Goal: Task Accomplishment & Management: Manage account settings

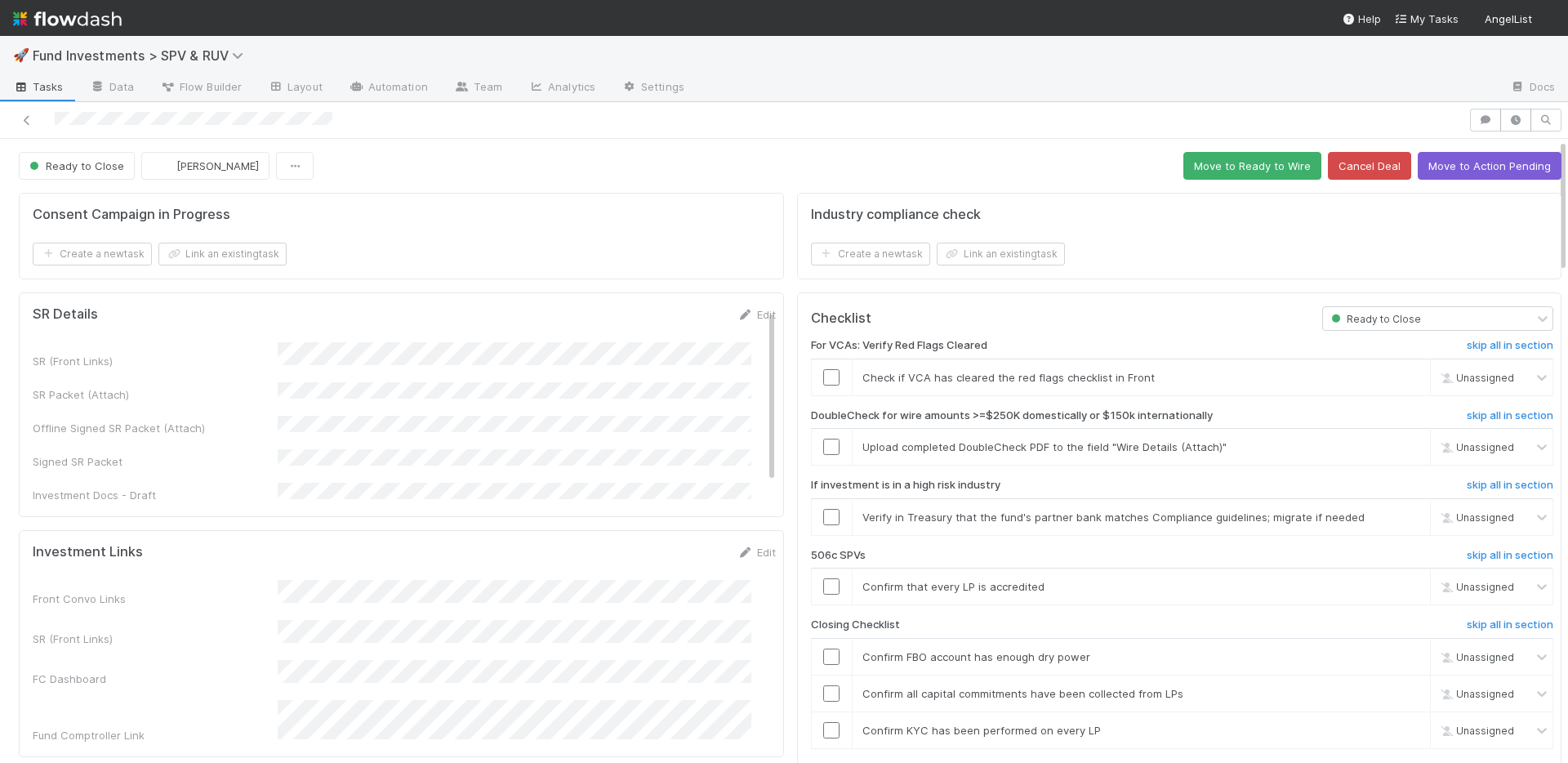
scroll to position [509, 0]
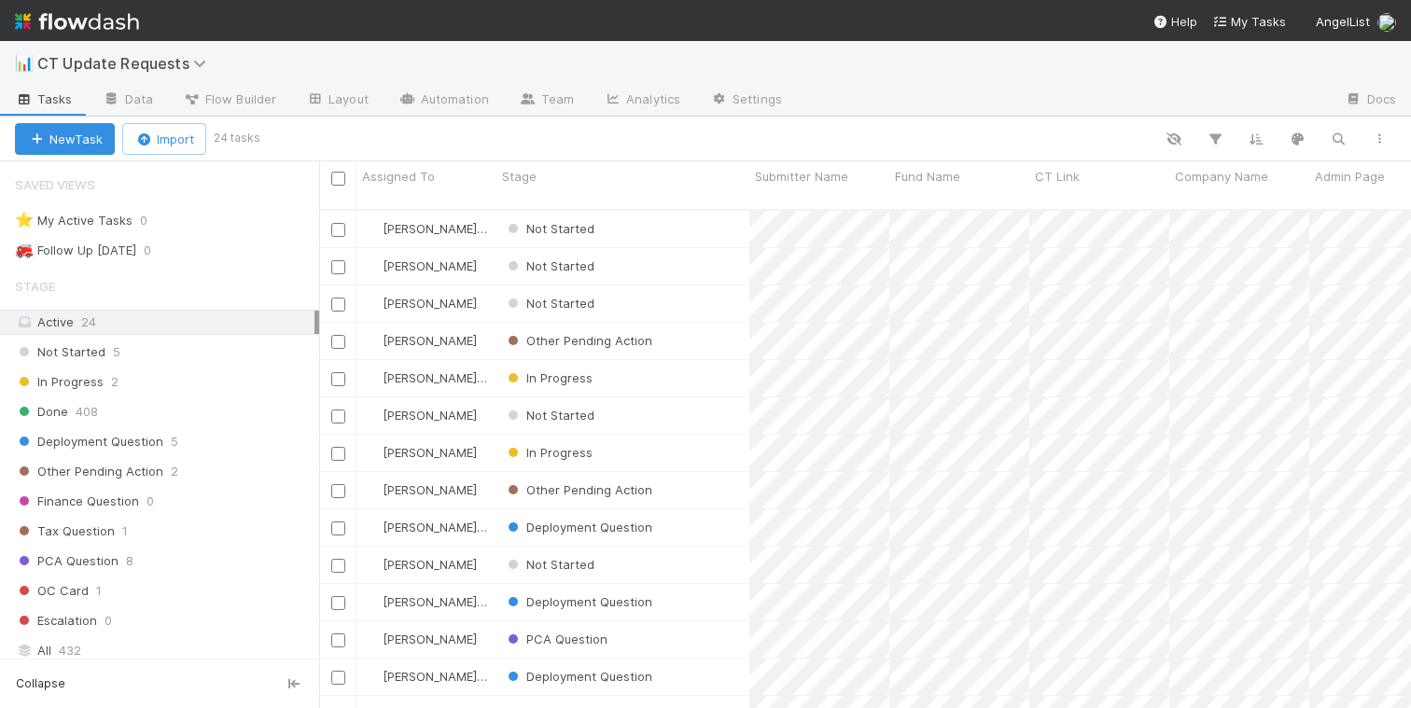
scroll to position [499, 1078]
click at [108, 0] on link at bounding box center [77, 21] width 124 height 42
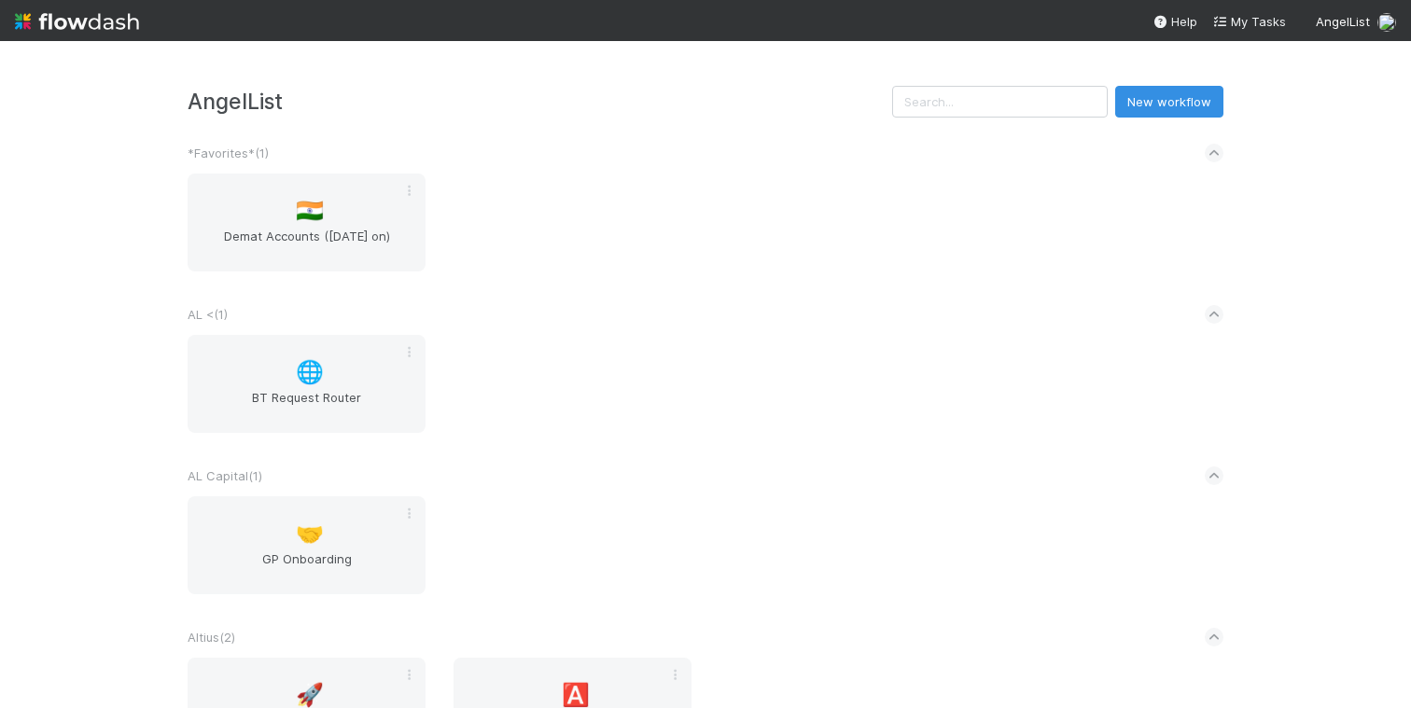
click at [107, 25] on img at bounding box center [77, 22] width 124 height 32
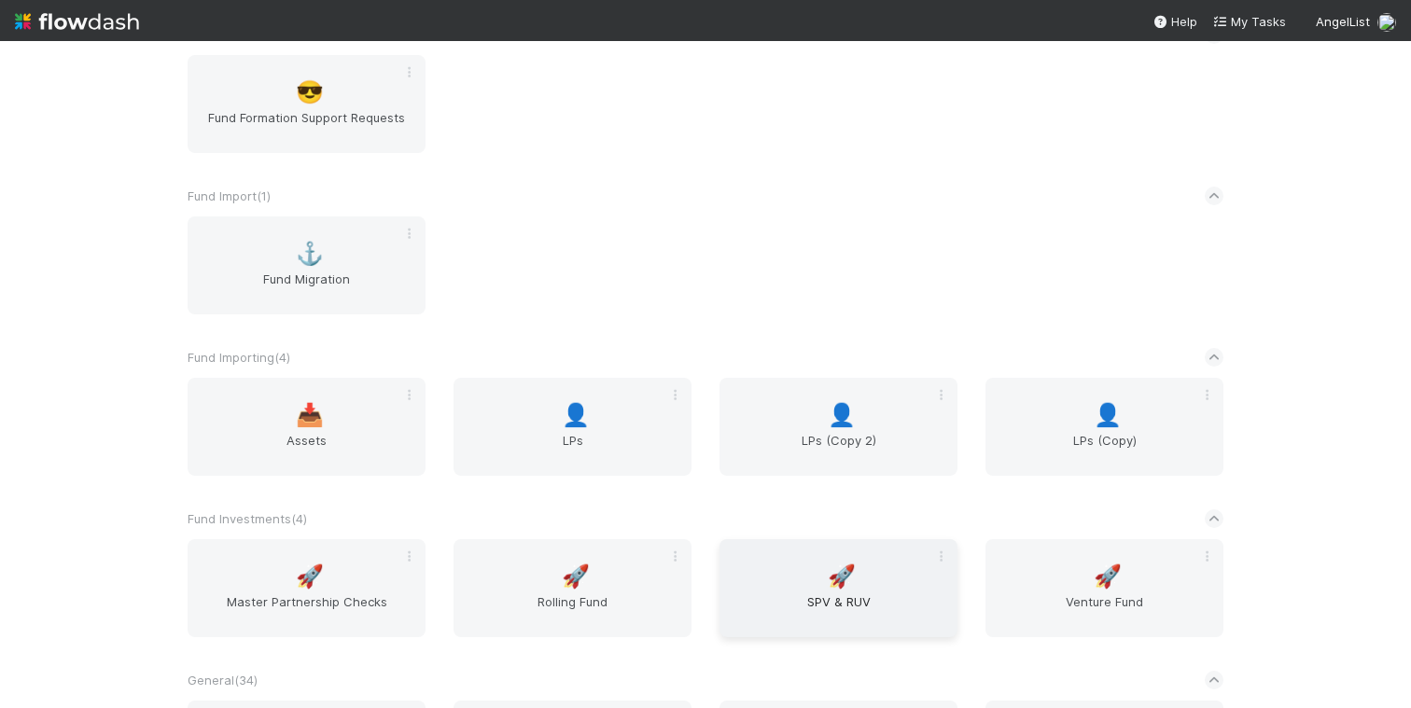
scroll to position [3405, 0]
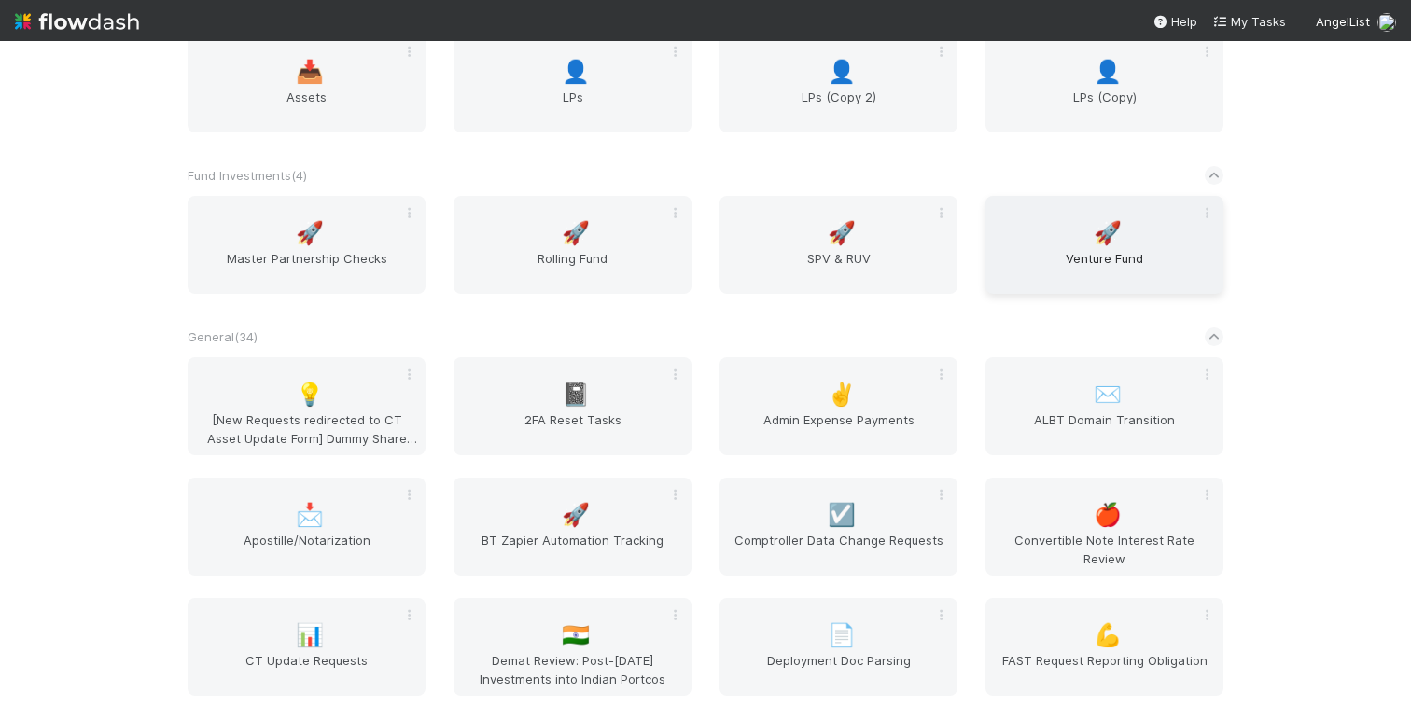
click at [1060, 255] on span "Venture Fund" at bounding box center [1104, 267] width 223 height 37
click at [809, 253] on span "SPV & RUV" at bounding box center [838, 267] width 223 height 37
click at [570, 252] on span "Rolling Fund" at bounding box center [572, 267] width 223 height 37
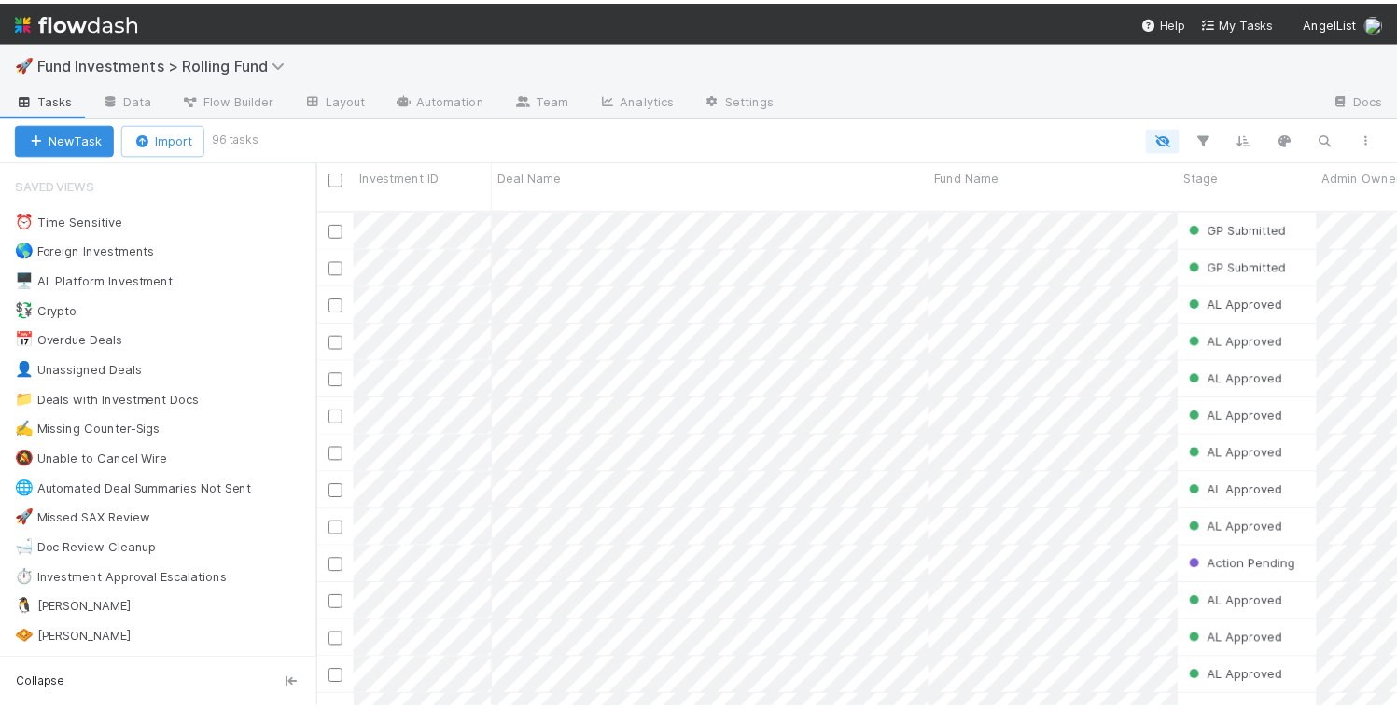
scroll to position [14, 15]
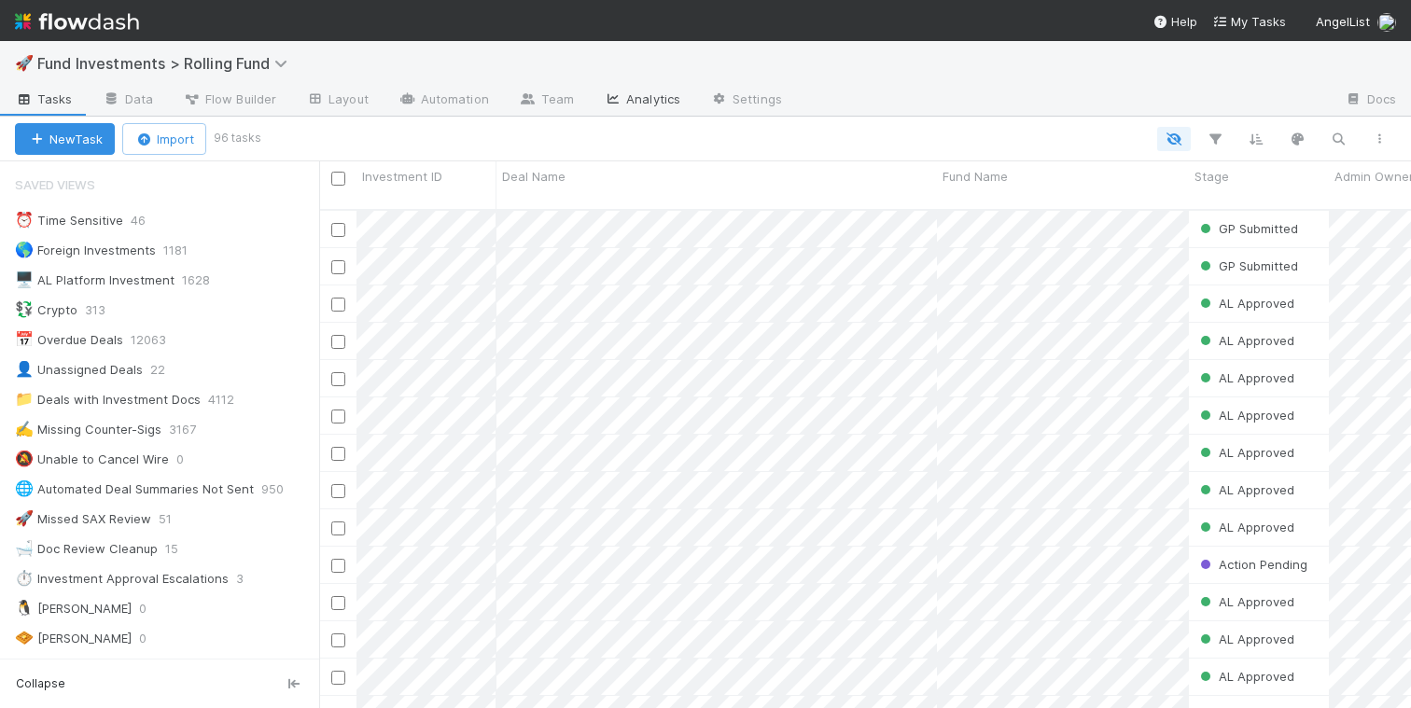
click at [633, 96] on link "Analytics" at bounding box center [642, 101] width 106 height 30
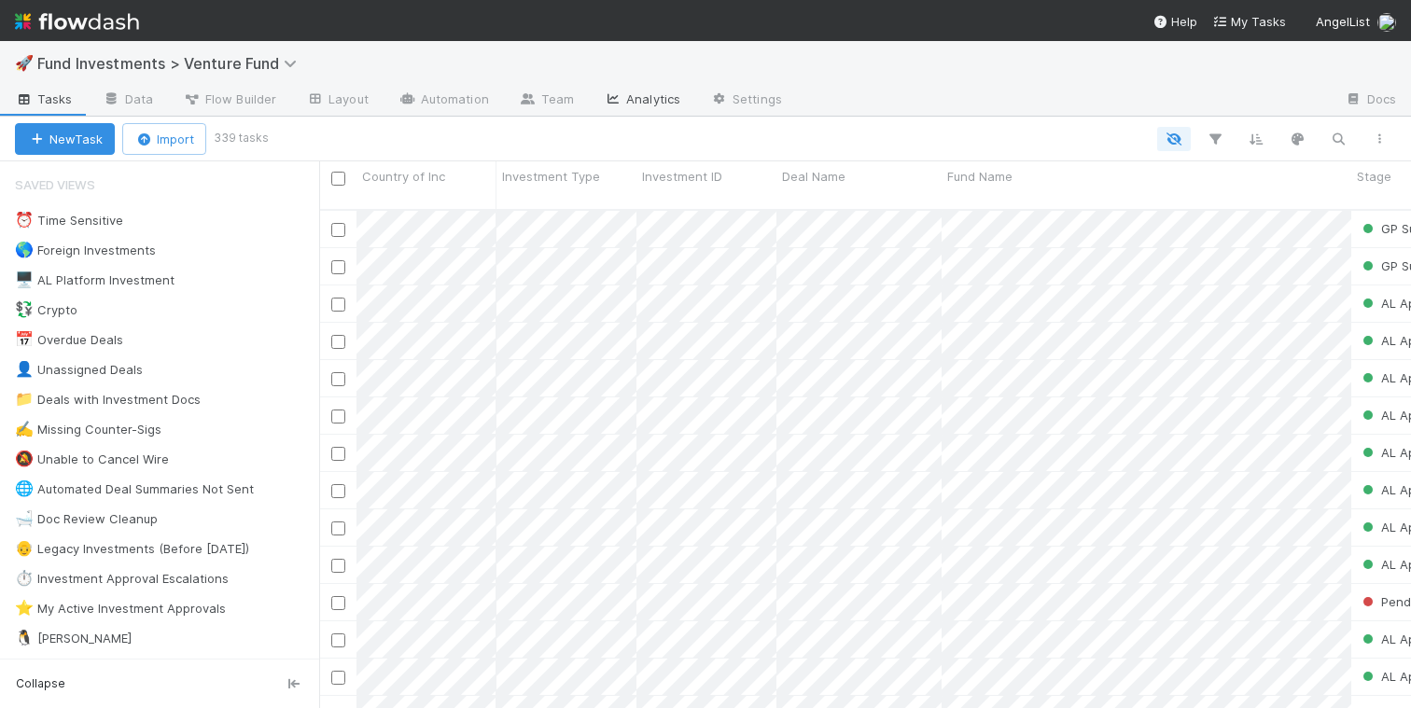
scroll to position [14, 15]
click at [650, 101] on link "Analytics" at bounding box center [642, 101] width 106 height 30
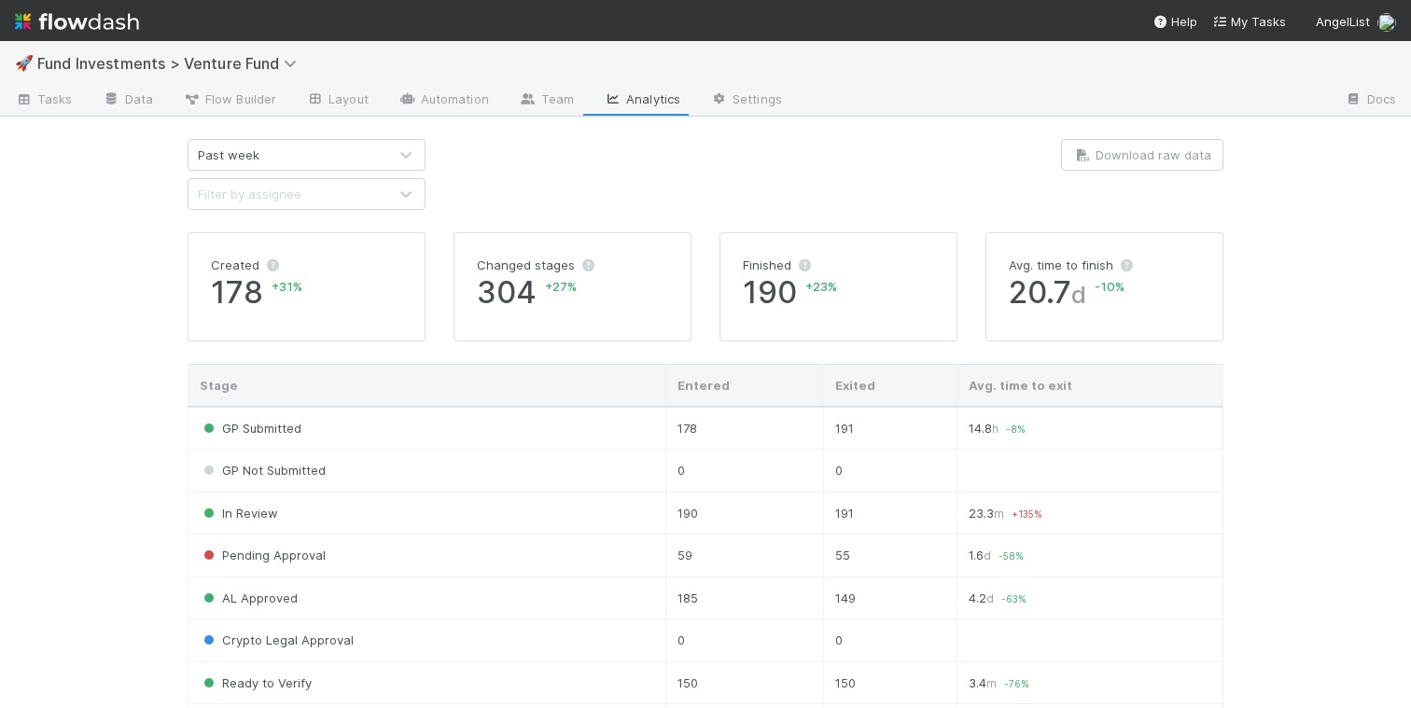
click at [371, 152] on div "Past week" at bounding box center [287, 155] width 199 height 30
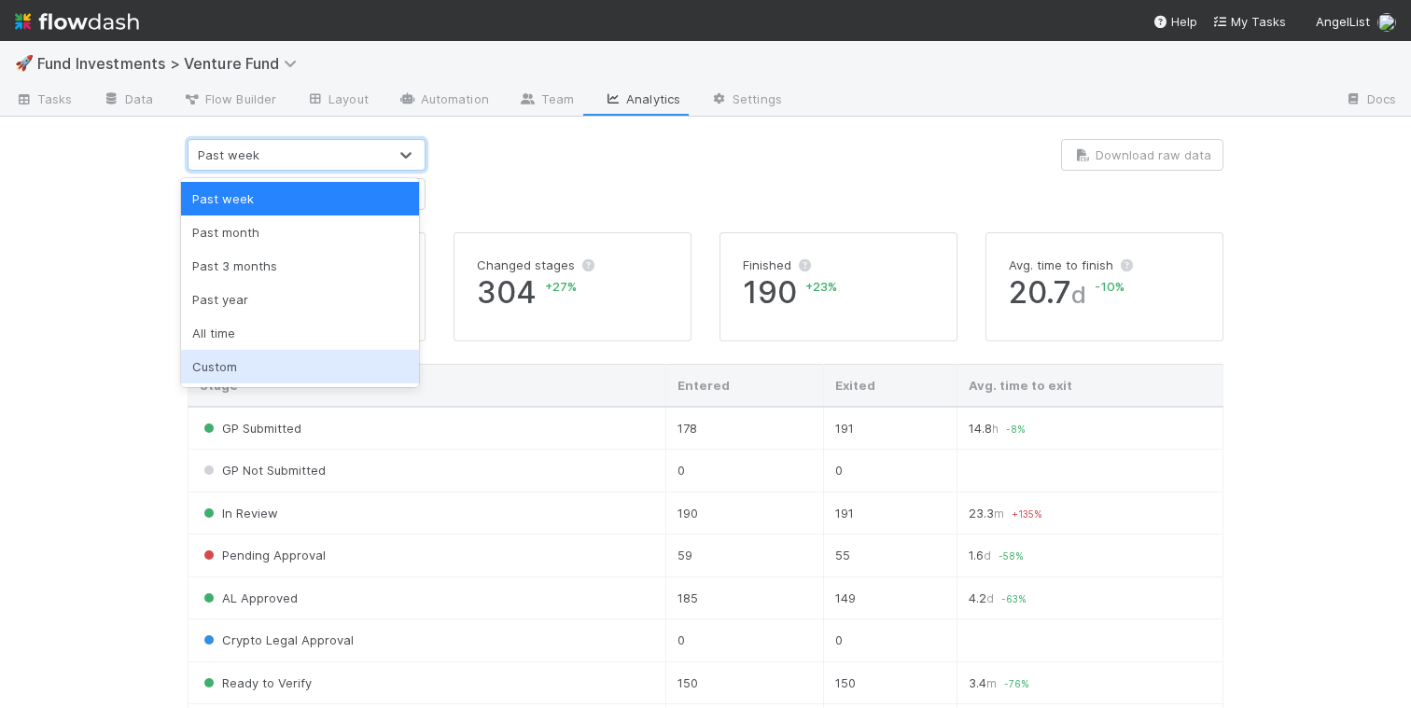
drag, startPoint x: 307, startPoint y: 356, endPoint x: 319, endPoint y: 347, distance: 15.3
click at [307, 356] on div "Custom" at bounding box center [300, 367] width 238 height 34
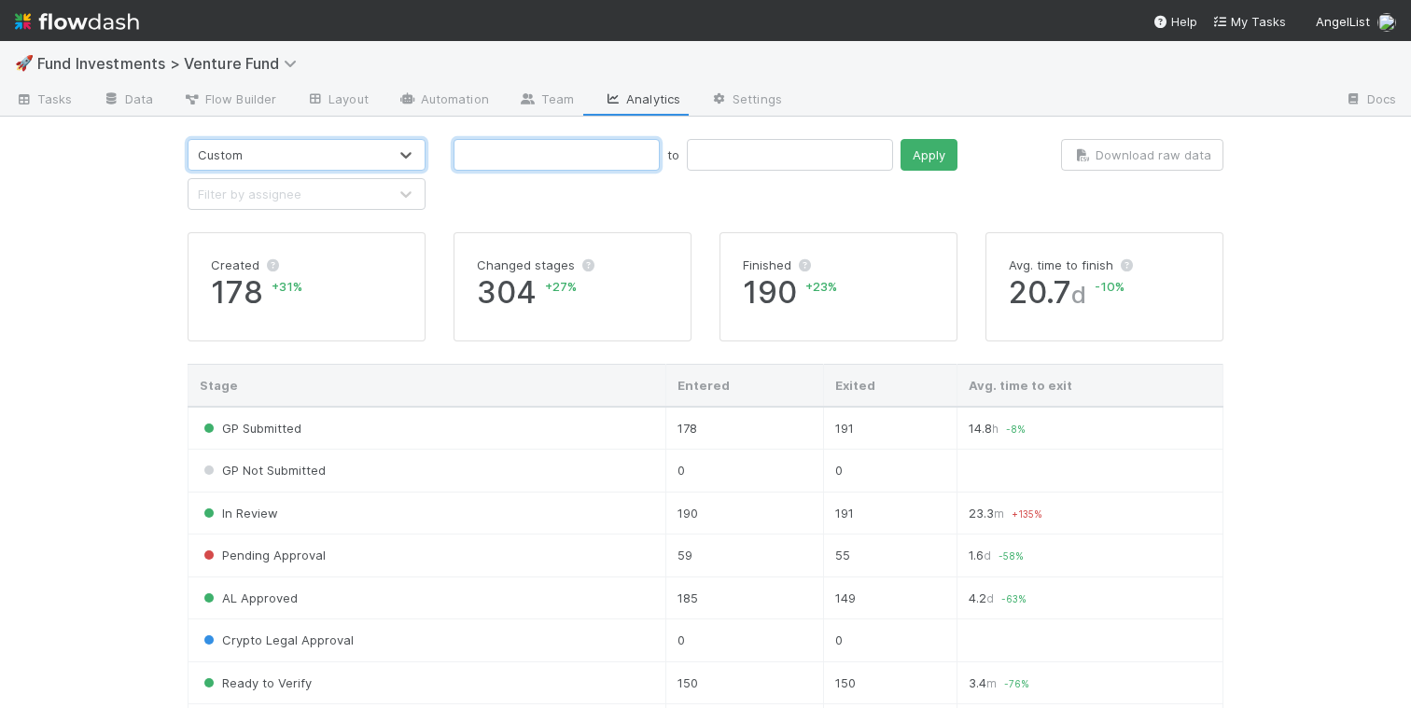
click at [493, 159] on input "text" at bounding box center [556, 155] width 206 height 32
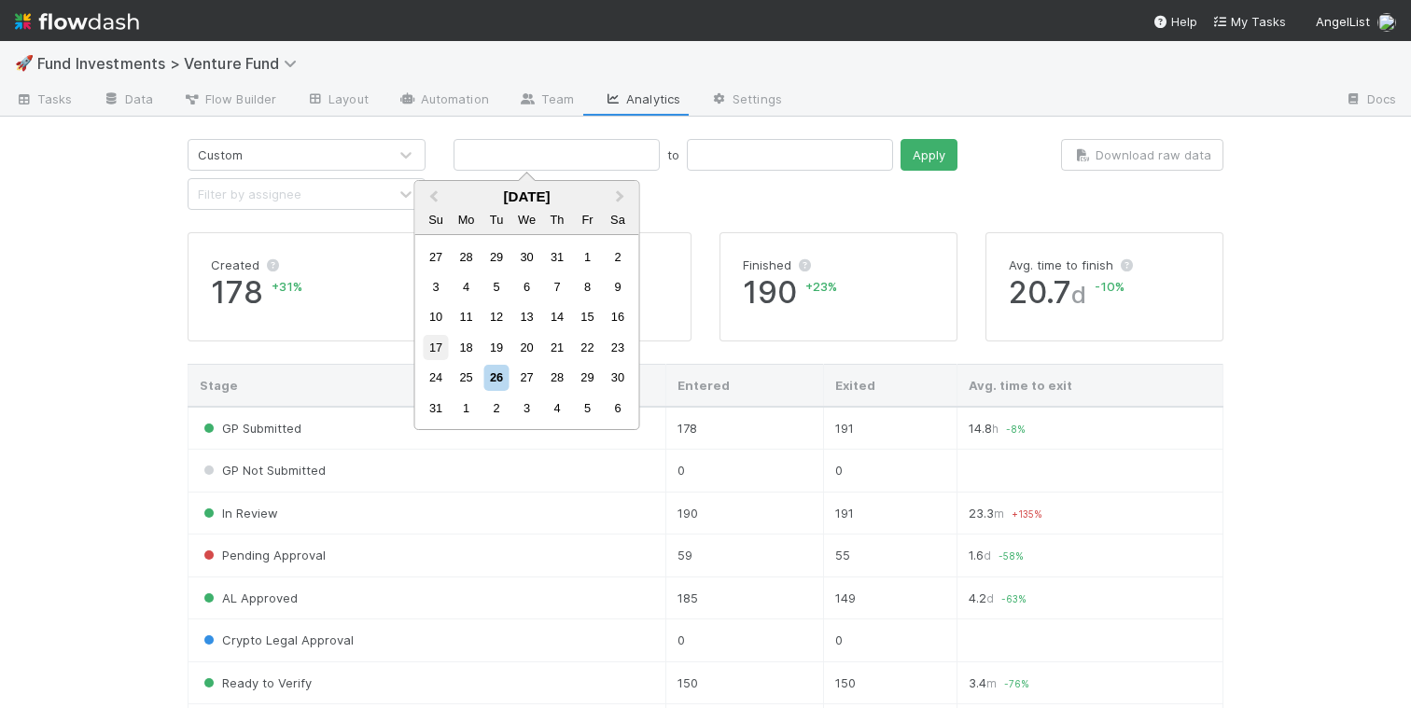
click at [432, 349] on div "17" at bounding box center [436, 347] width 25 height 25
type input "08/17/2025"
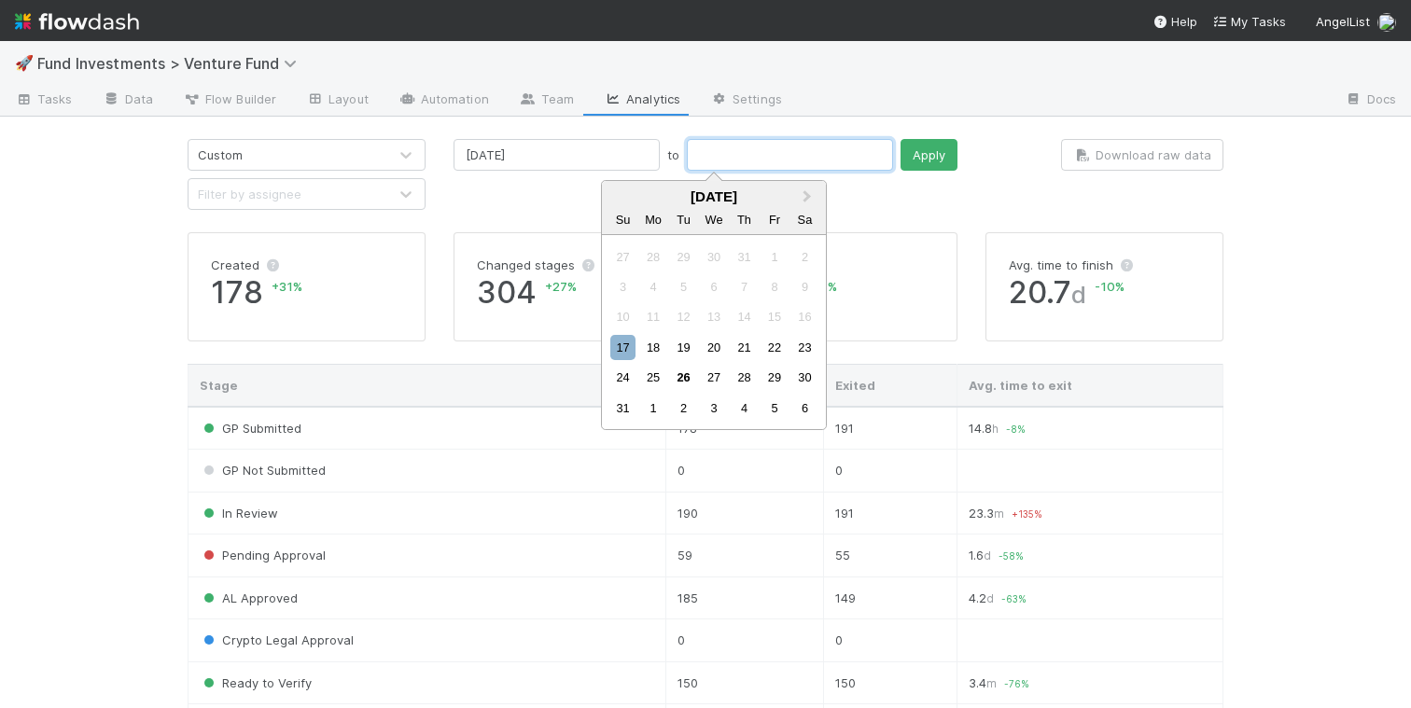
click at [687, 149] on input "text" at bounding box center [790, 155] width 206 height 32
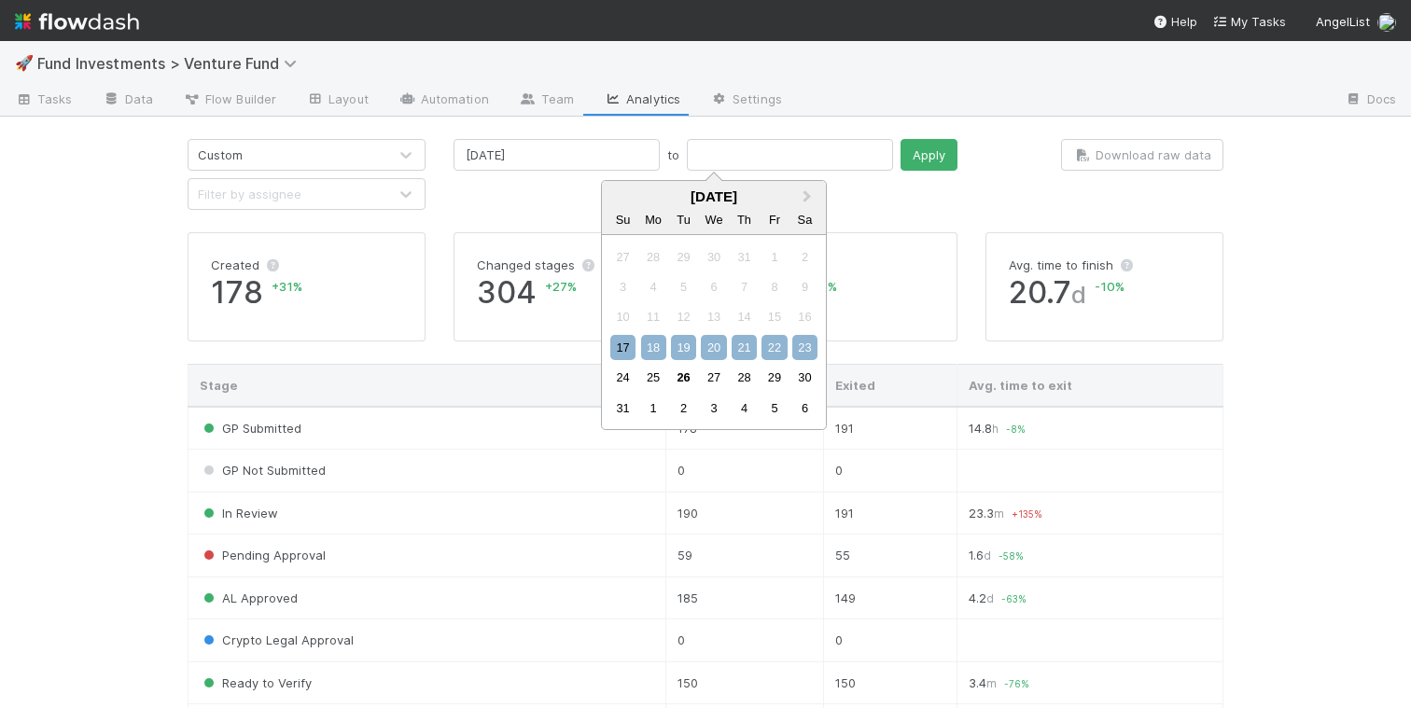
click at [806, 351] on div "23" at bounding box center [804, 347] width 25 height 25
type input "08/23/2025"
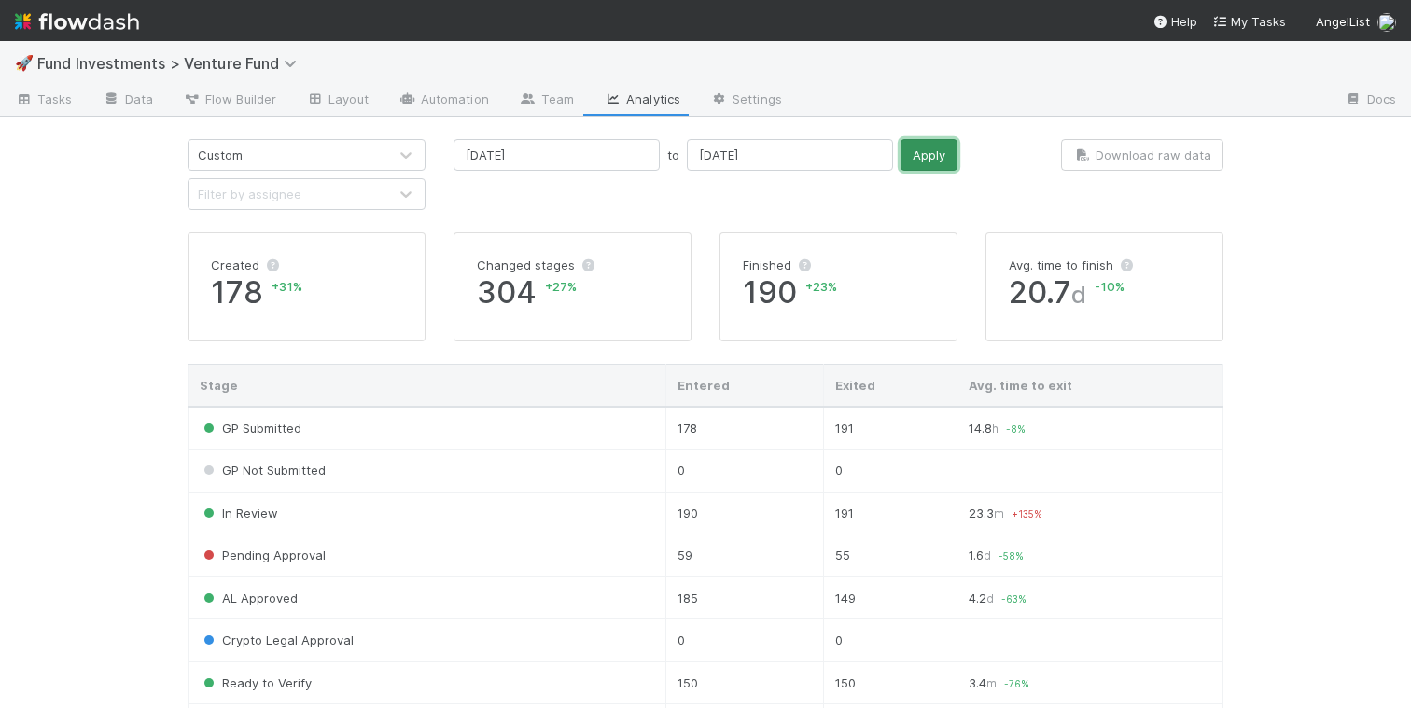
click at [900, 151] on button "Apply" at bounding box center [928, 155] width 57 height 32
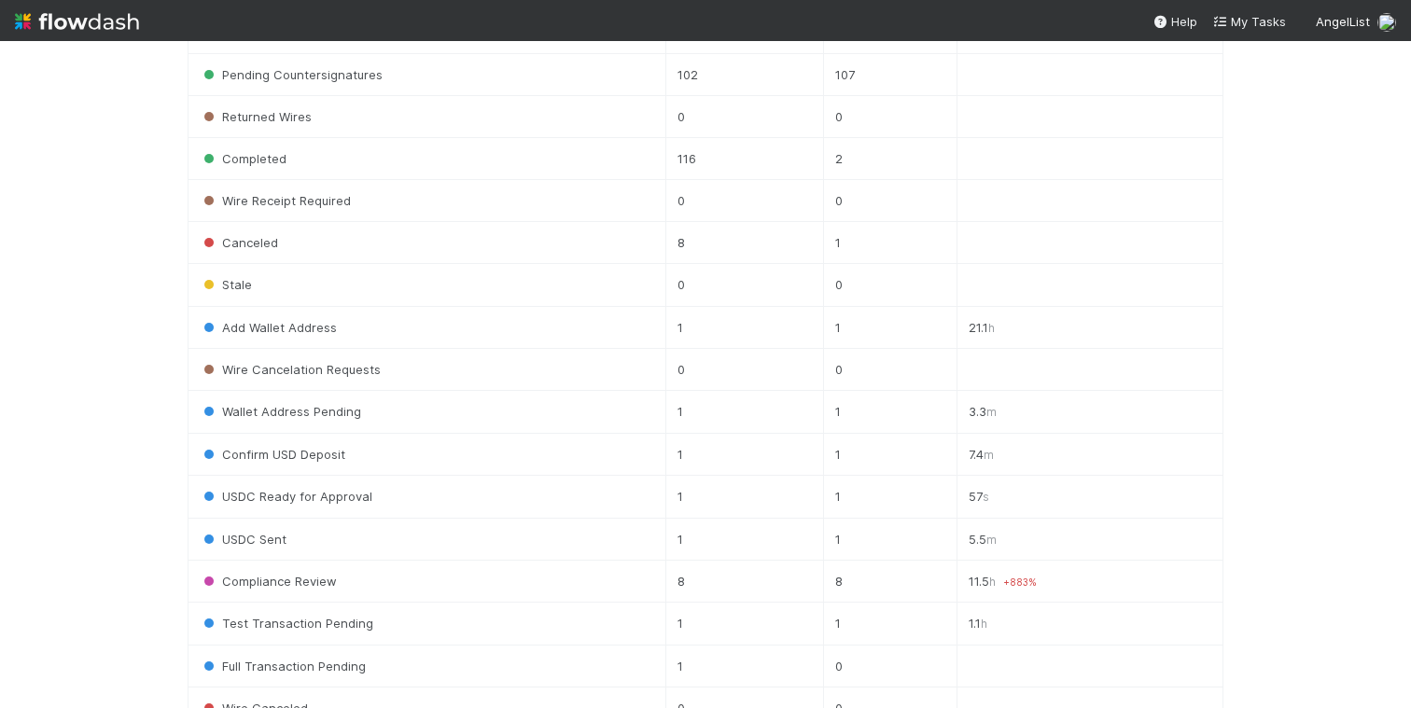
scroll to position [736, 0]
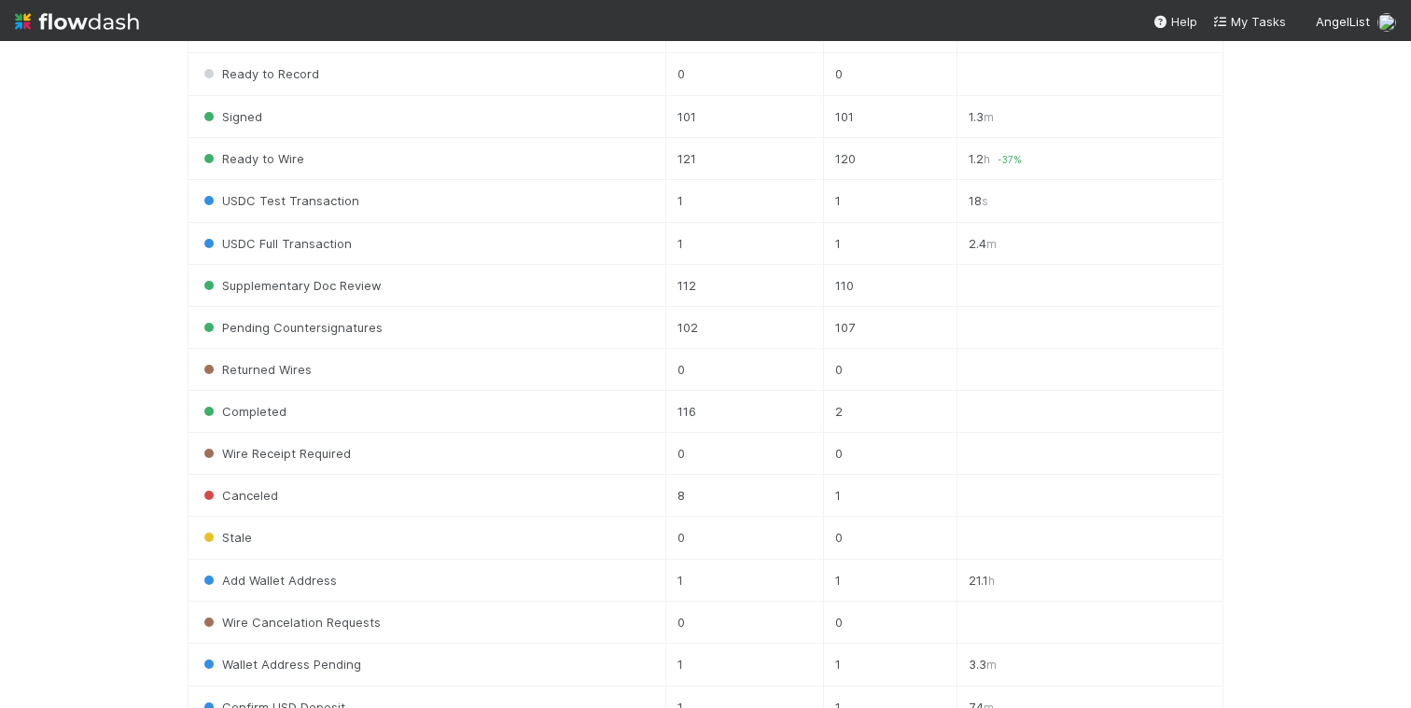
click at [753, 289] on td "112" at bounding box center [744, 286] width 159 height 42
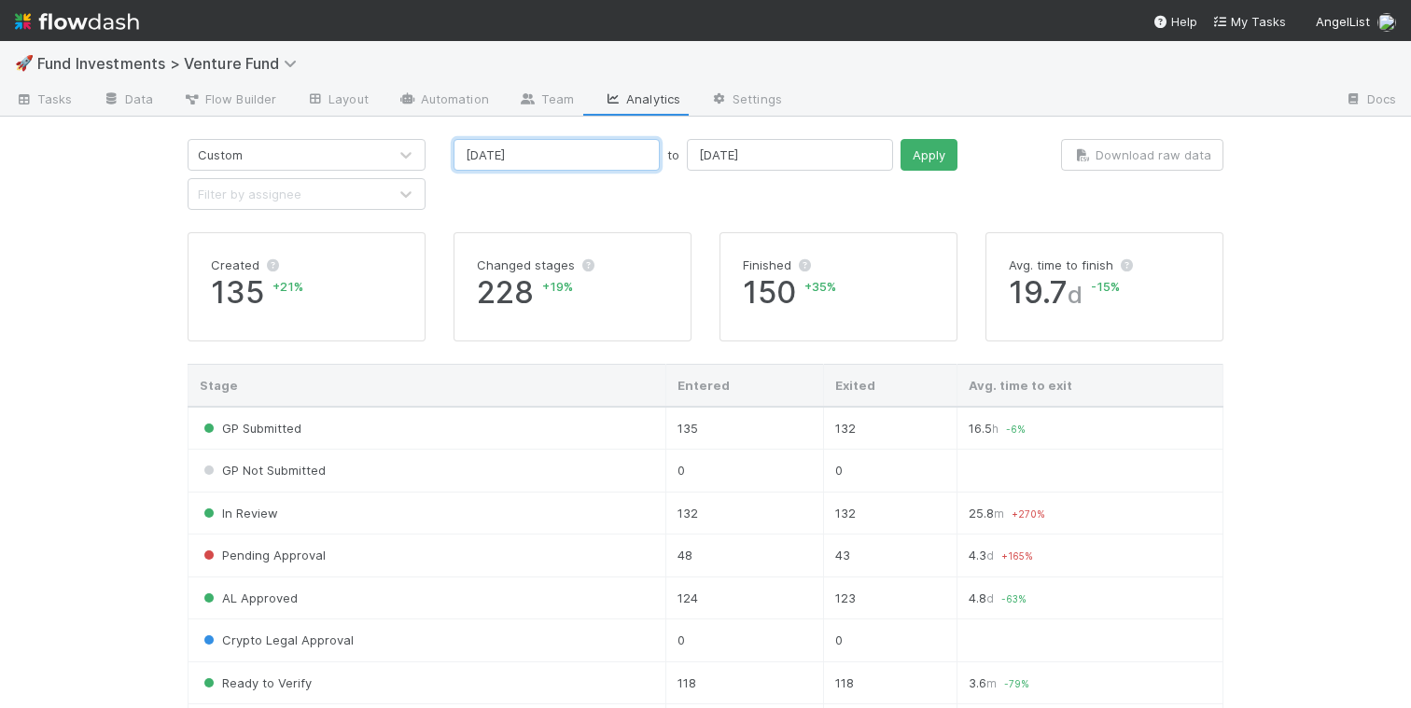
click at [565, 156] on input "08/17/2025" at bounding box center [556, 155] width 206 height 32
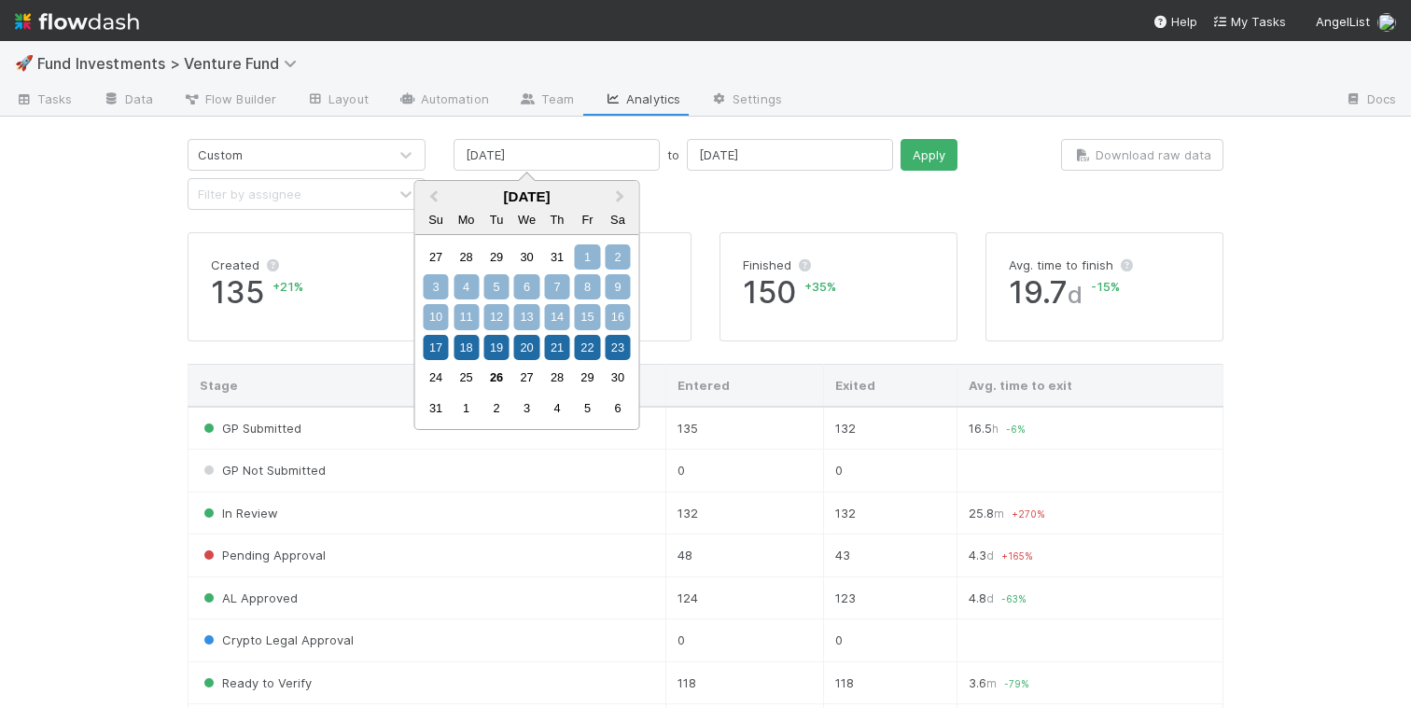
click at [583, 256] on div "1" at bounding box center [587, 256] width 25 height 25
type input "08/01/2025"
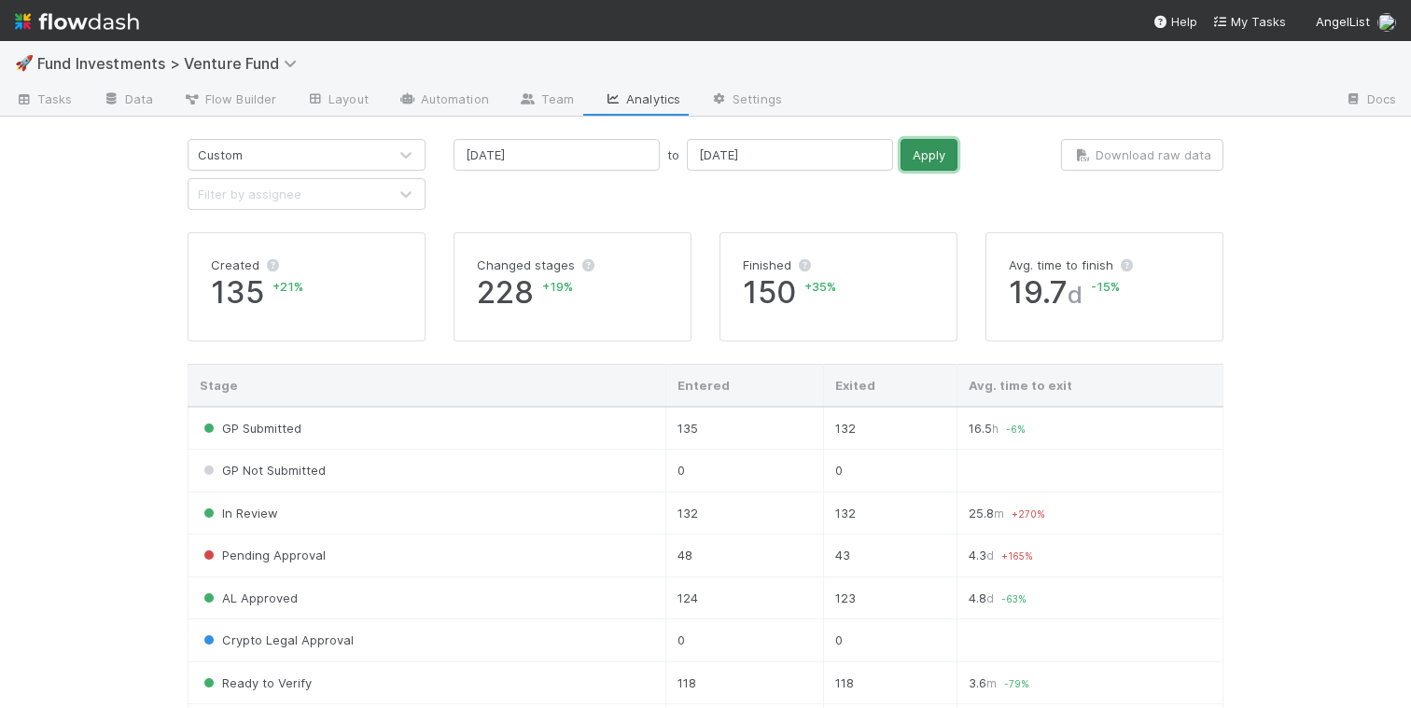
click at [900, 153] on button "Apply" at bounding box center [928, 155] width 57 height 32
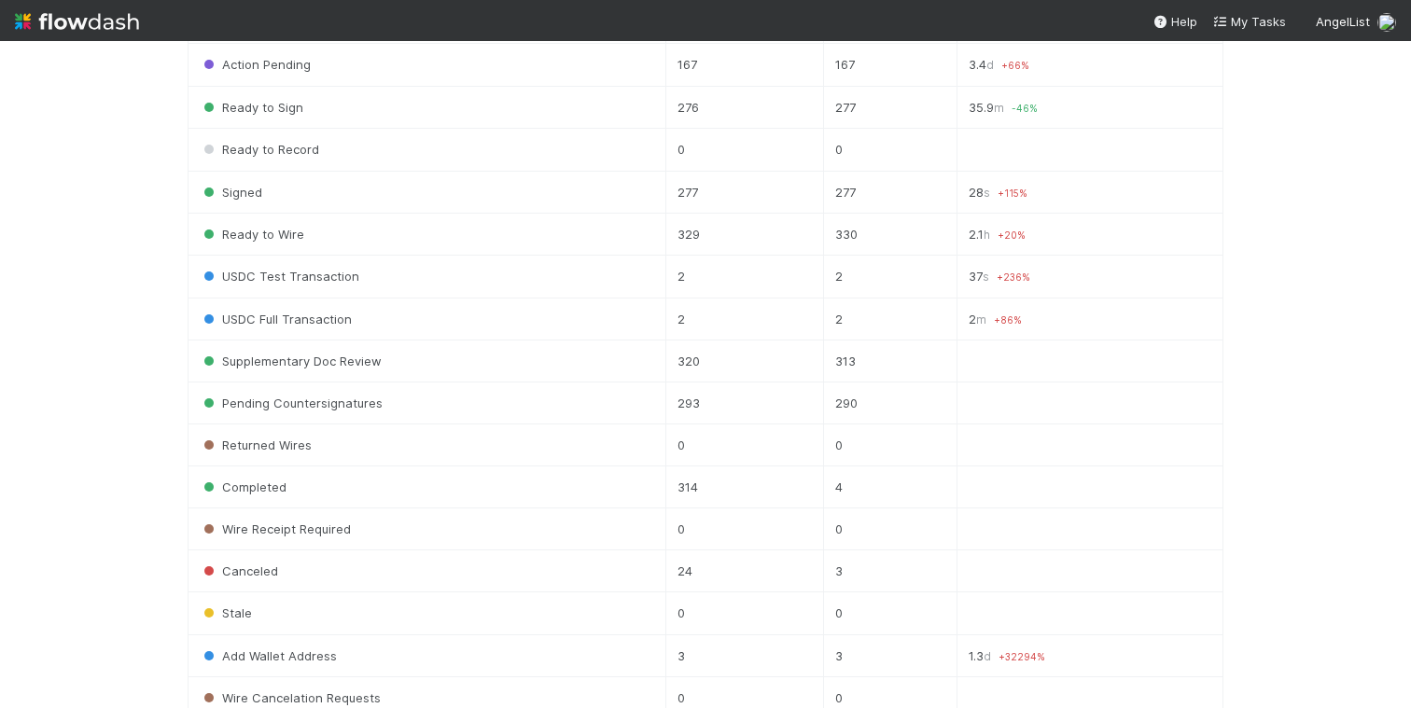
scroll to position [665, 0]
click at [730, 356] on td "320" at bounding box center [744, 357] width 159 height 42
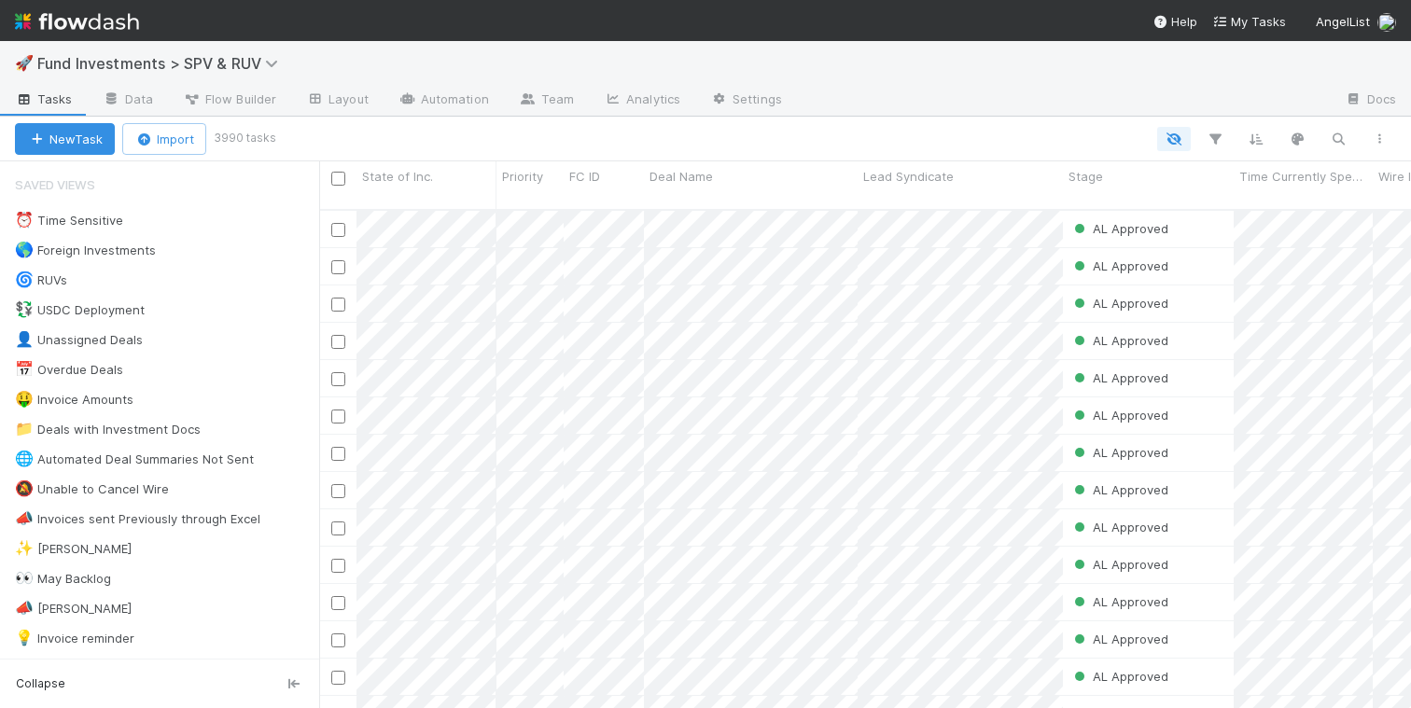
scroll to position [14, 15]
click at [635, 103] on link "Analytics" at bounding box center [642, 101] width 106 height 30
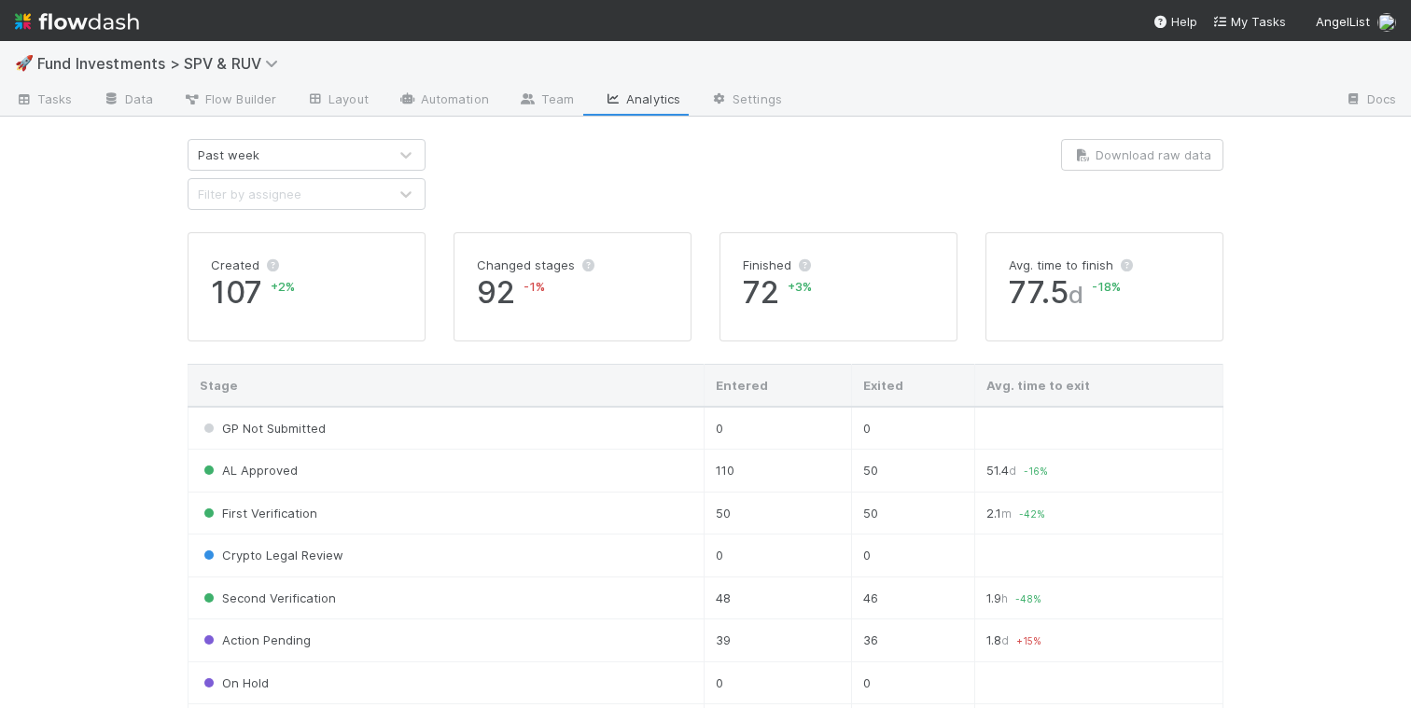
click at [369, 158] on div "Past week" at bounding box center [287, 155] width 199 height 30
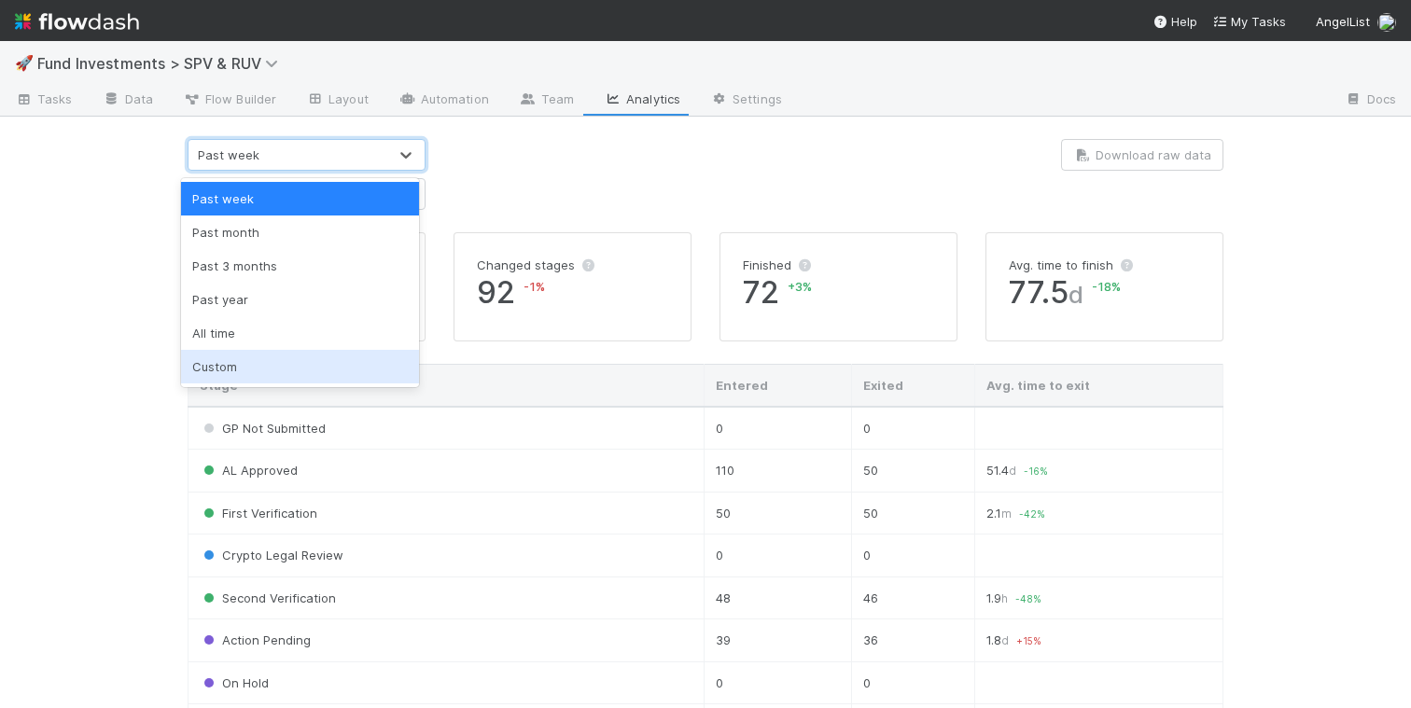
click at [278, 371] on div "Custom" at bounding box center [300, 367] width 238 height 34
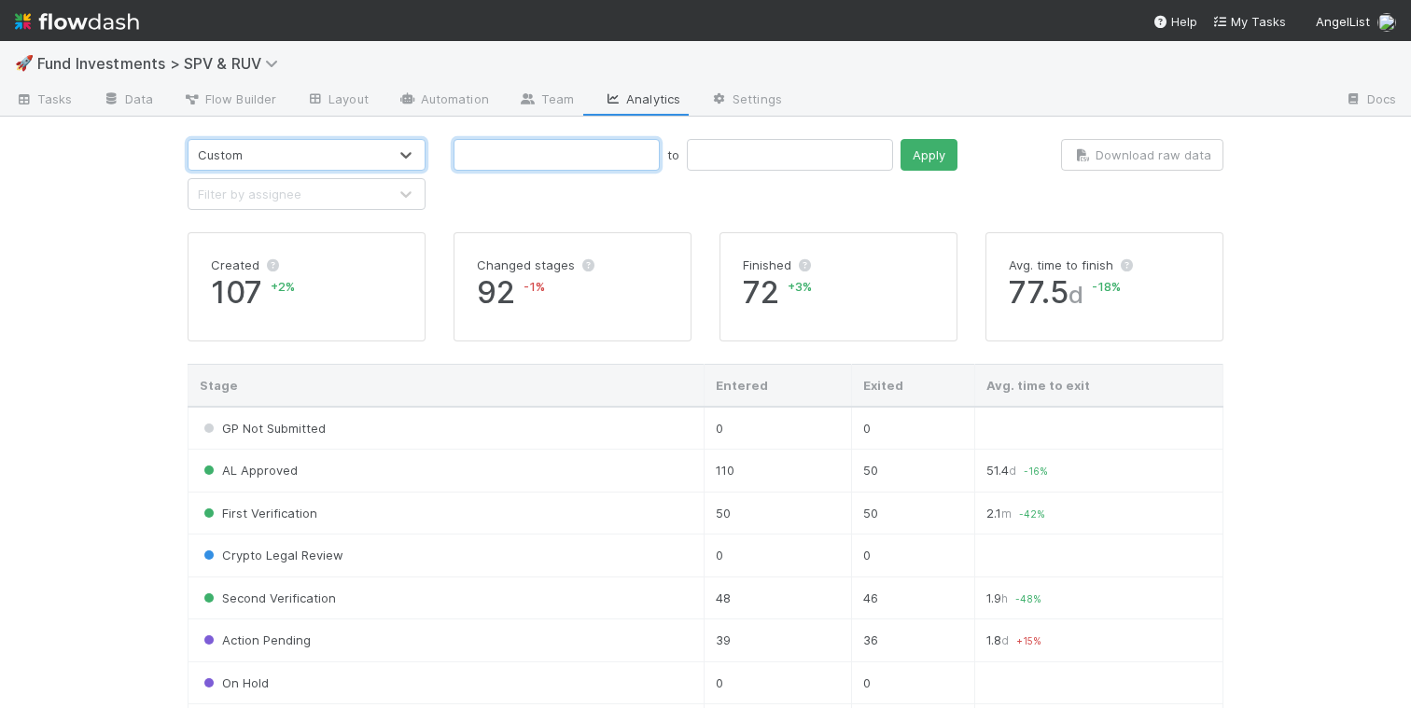
click at [529, 162] on input "text" at bounding box center [556, 155] width 206 height 32
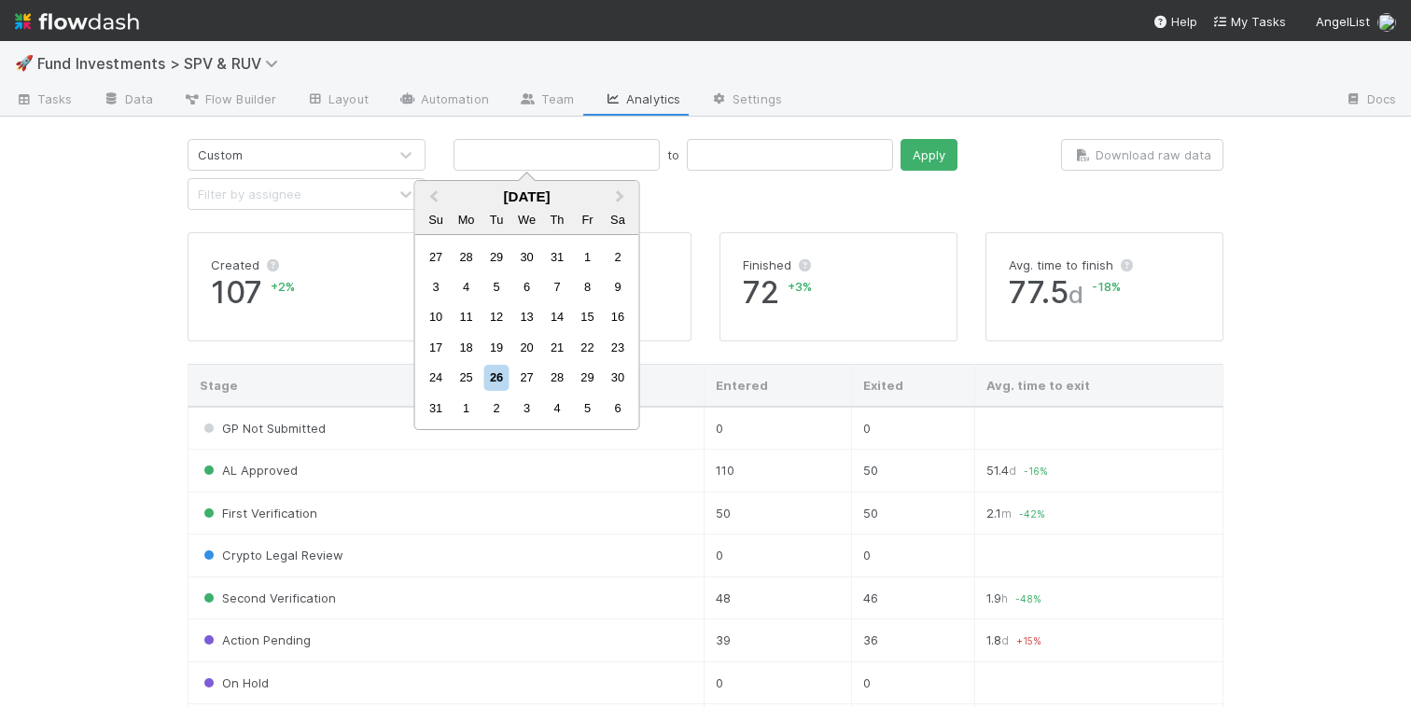
click at [436, 348] on div "17" at bounding box center [436, 347] width 25 height 25
type input "[DATE]"
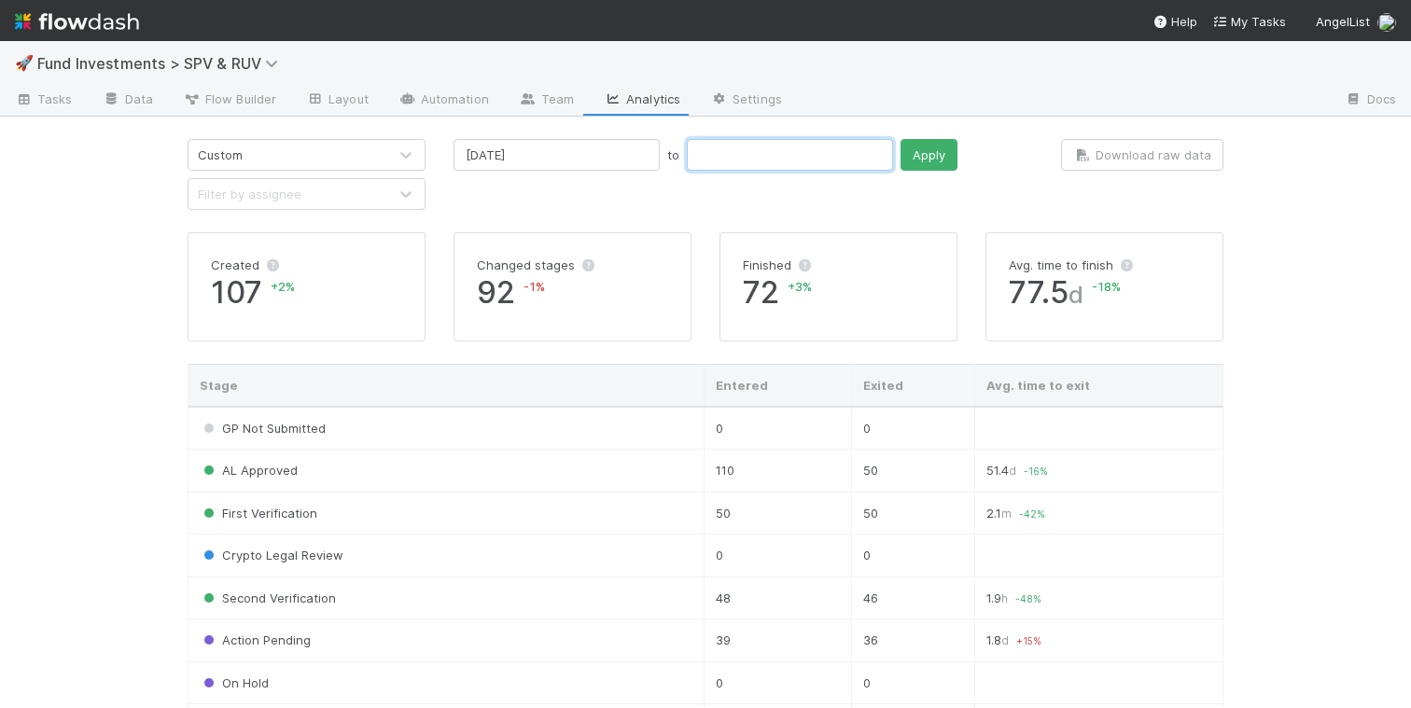
click at [687, 160] on input "text" at bounding box center [790, 155] width 206 height 32
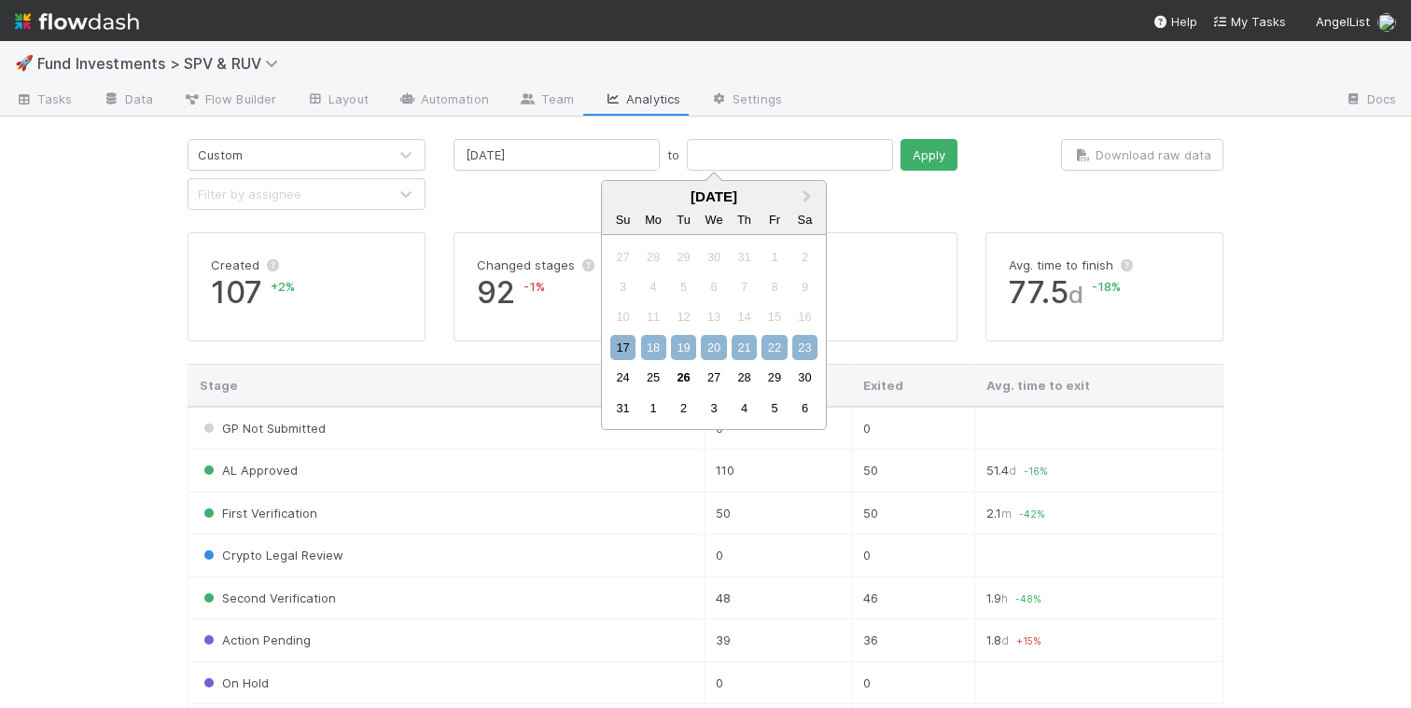
click at [806, 345] on div "23" at bounding box center [804, 347] width 25 height 25
type input "08/23/2025"
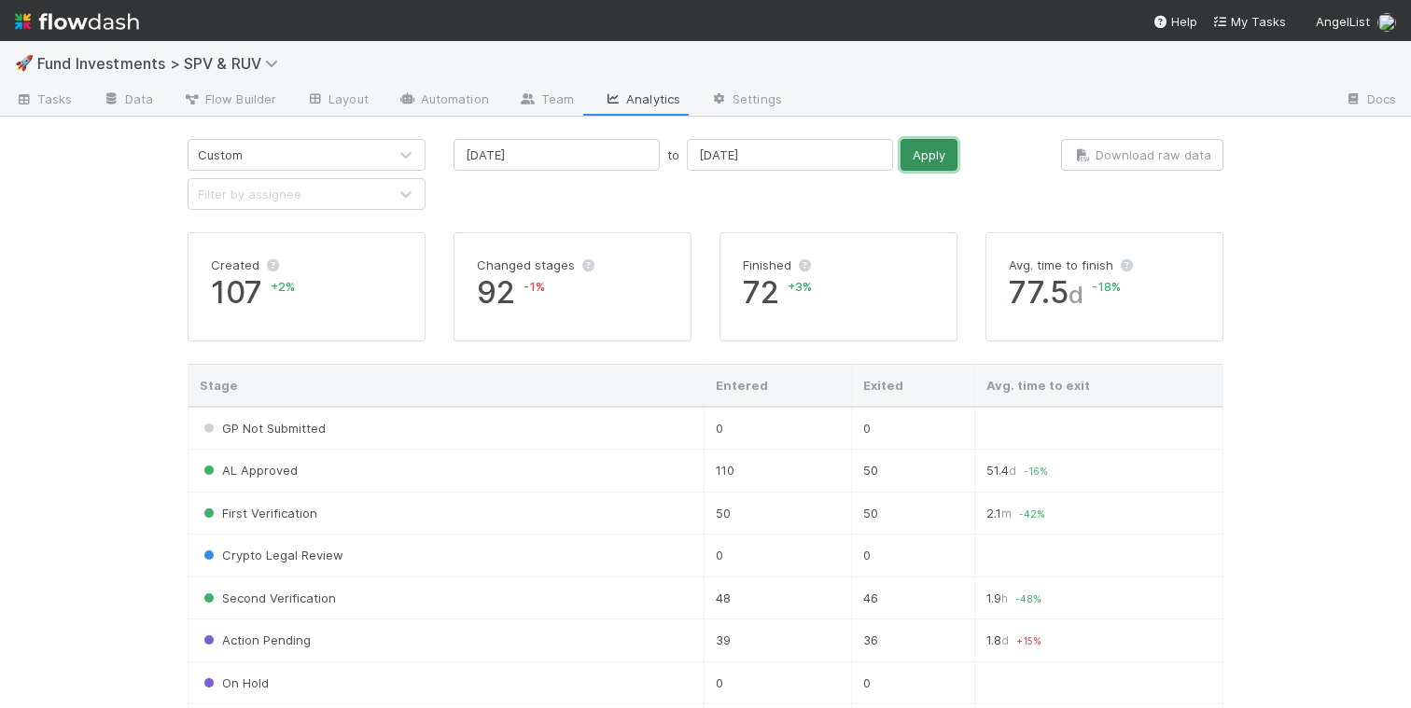
click at [900, 159] on button "Apply" at bounding box center [928, 155] width 57 height 32
click at [550, 154] on input "08/17/2025" at bounding box center [556, 155] width 206 height 32
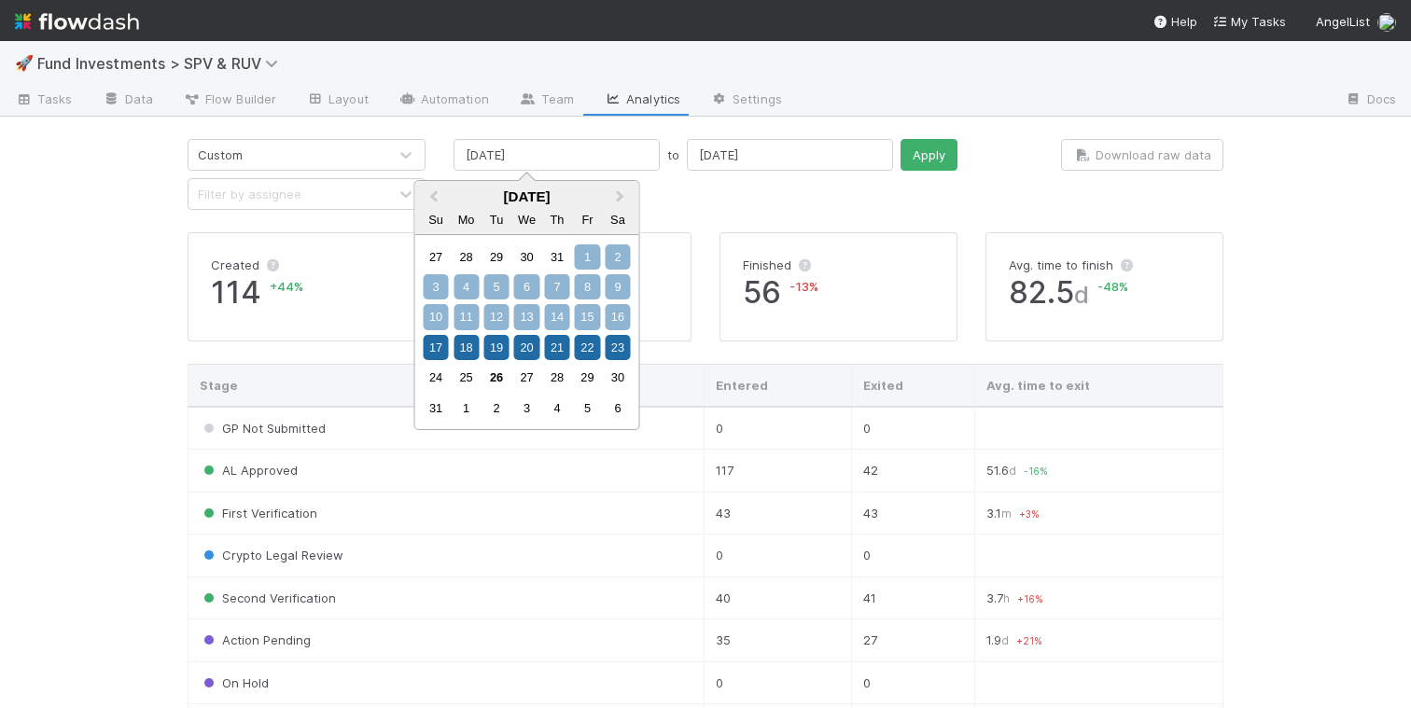
click at [581, 259] on div "1" at bounding box center [587, 256] width 25 height 25
type input "08/01/2025"
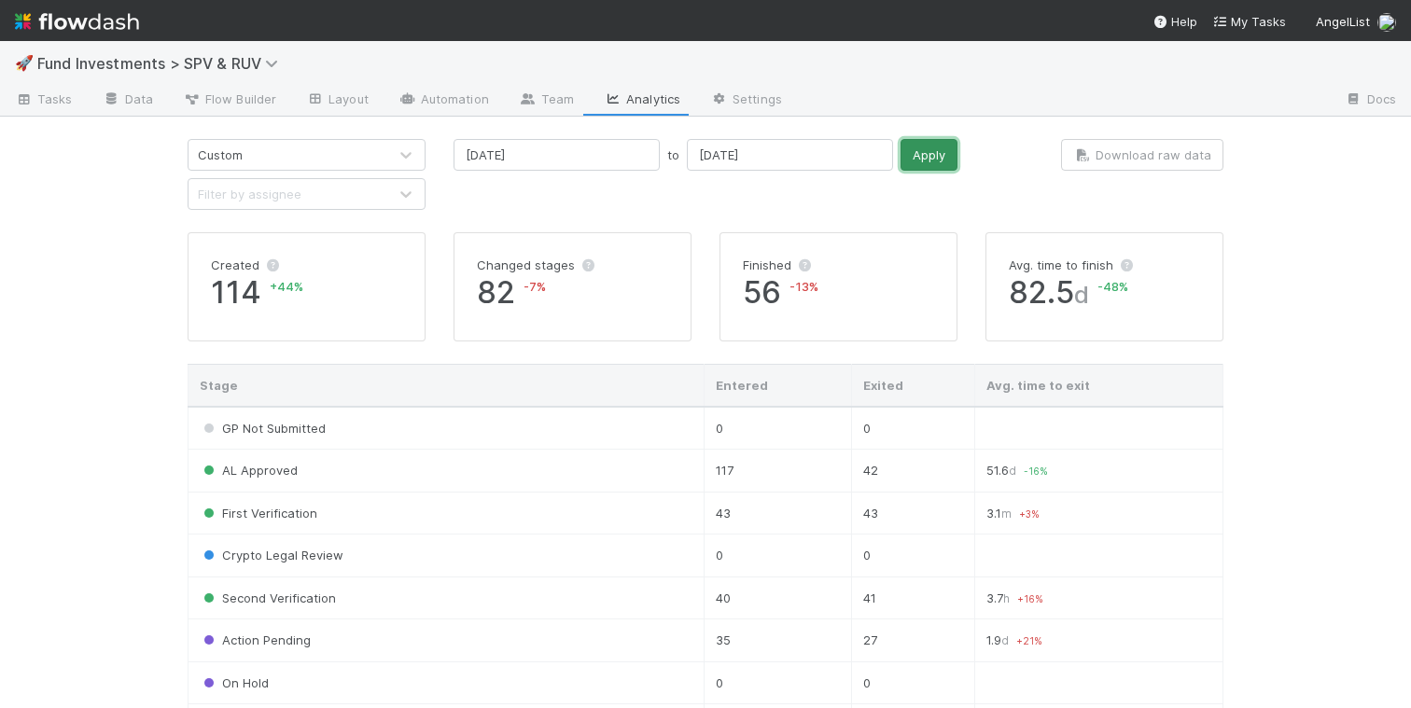
click at [900, 155] on button "Apply" at bounding box center [928, 155] width 57 height 32
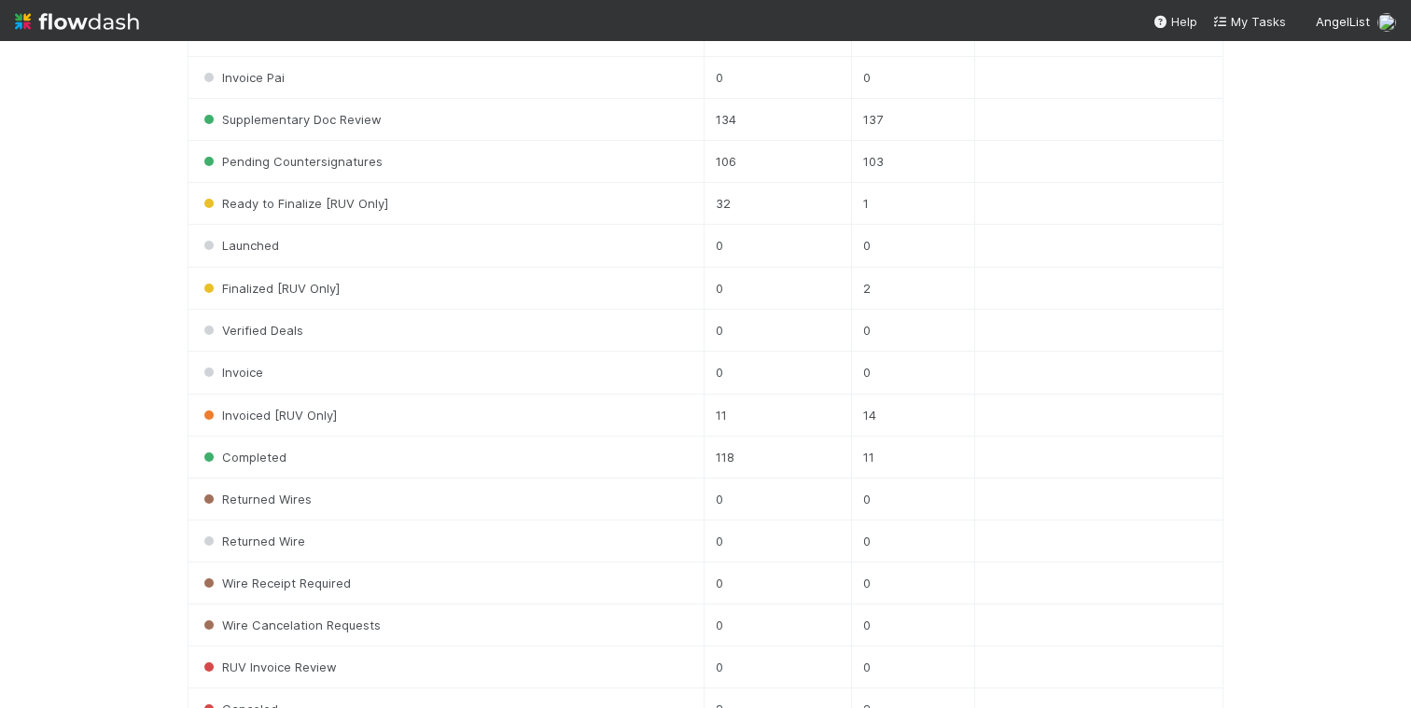
scroll to position [897, 0]
click at [703, 128] on td "134" at bounding box center [776, 125] width 147 height 42
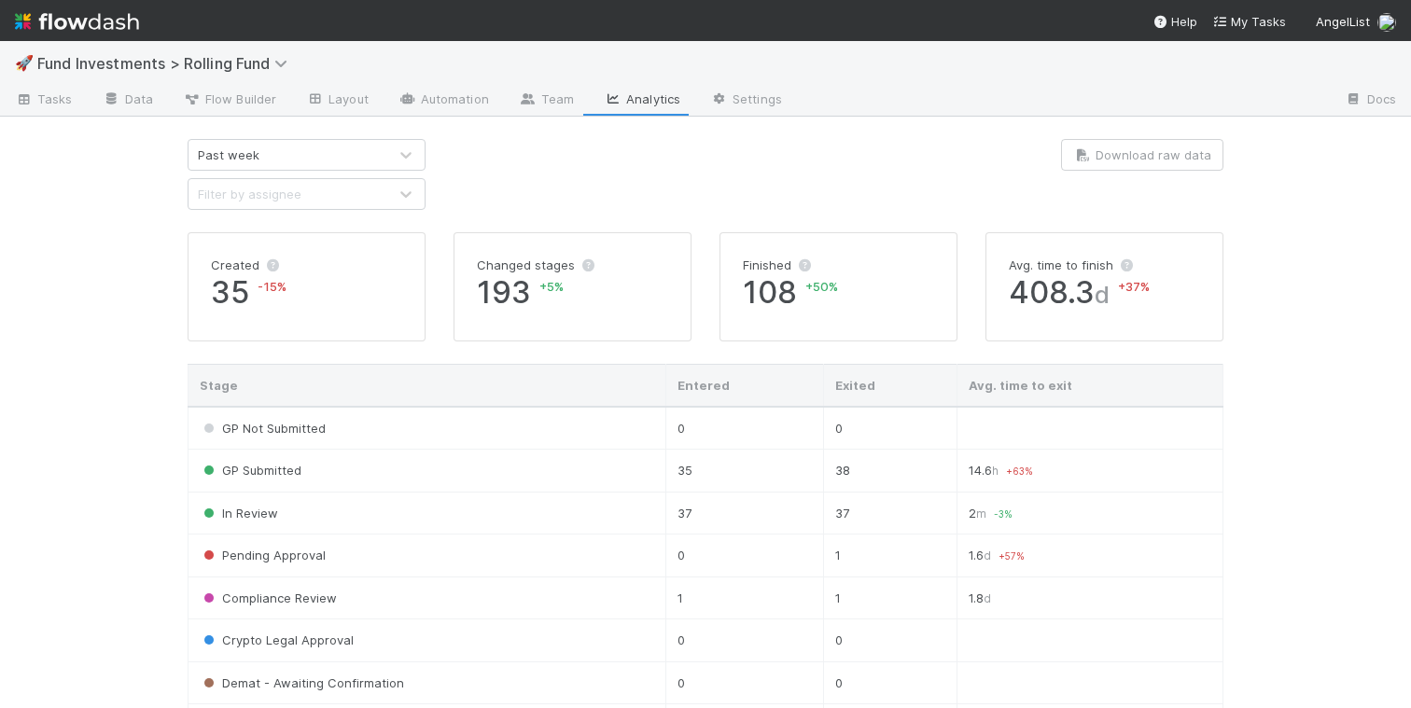
click at [347, 156] on div "Past week" at bounding box center [287, 155] width 199 height 30
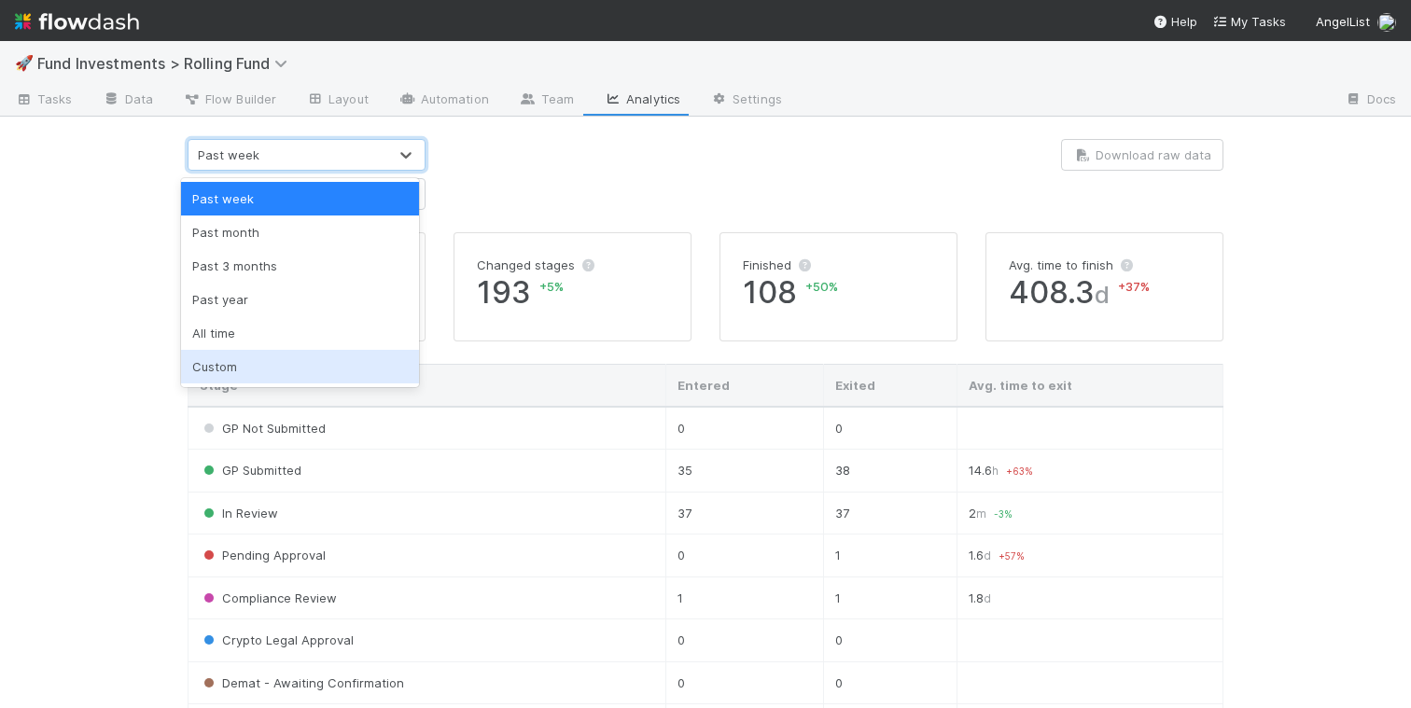
click at [323, 375] on div "Custom" at bounding box center [300, 367] width 238 height 34
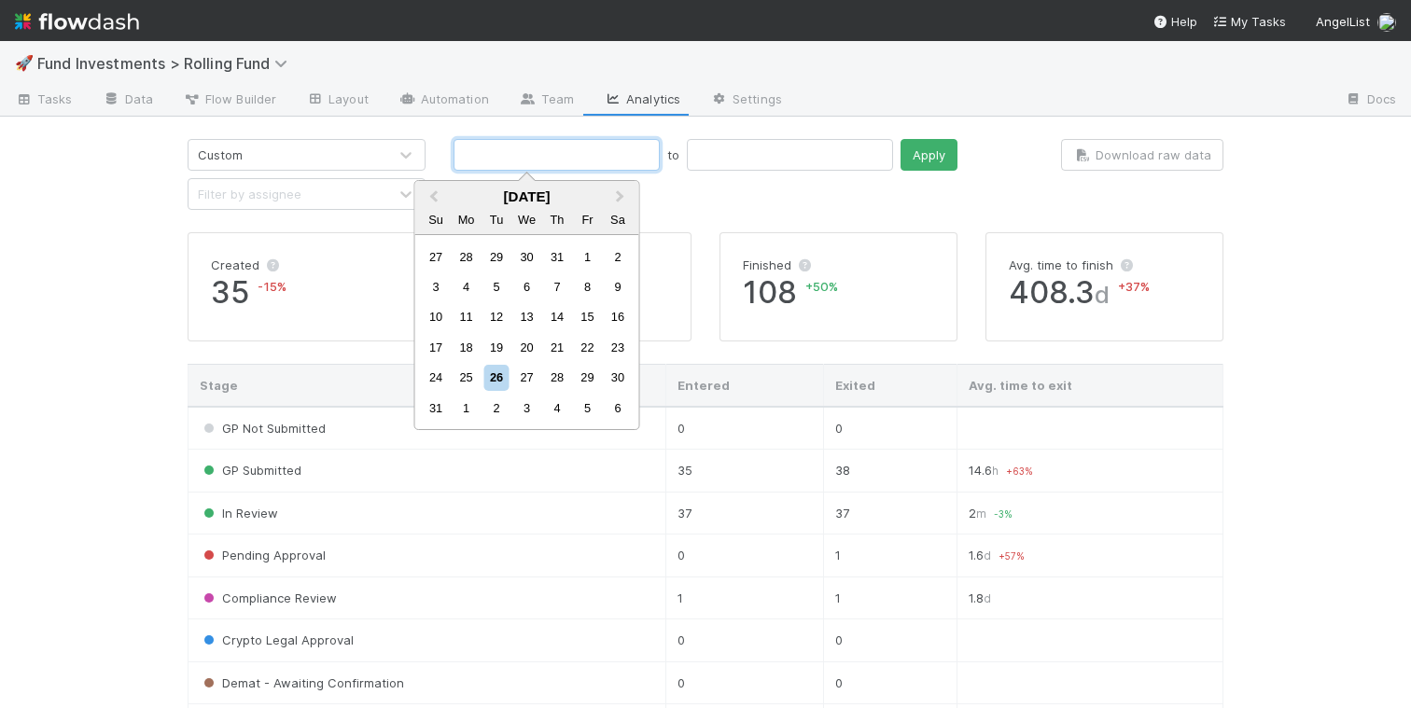
drag, startPoint x: 506, startPoint y: 165, endPoint x: 508, endPoint y: 183, distance: 17.8
click at [506, 165] on input "text" at bounding box center [556, 155] width 206 height 32
click at [441, 350] on div "17" at bounding box center [436, 347] width 25 height 25
type input "[DATE]"
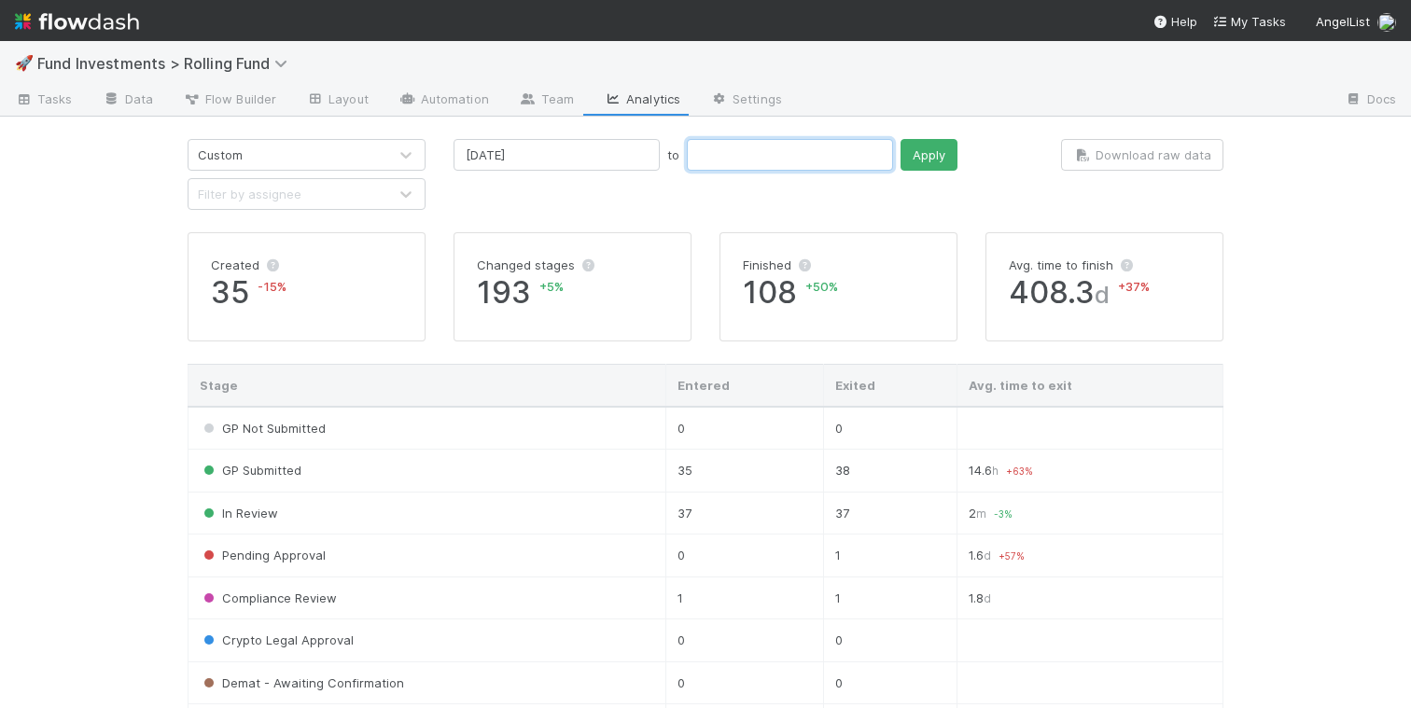
click at [687, 156] on input "text" at bounding box center [790, 155] width 206 height 32
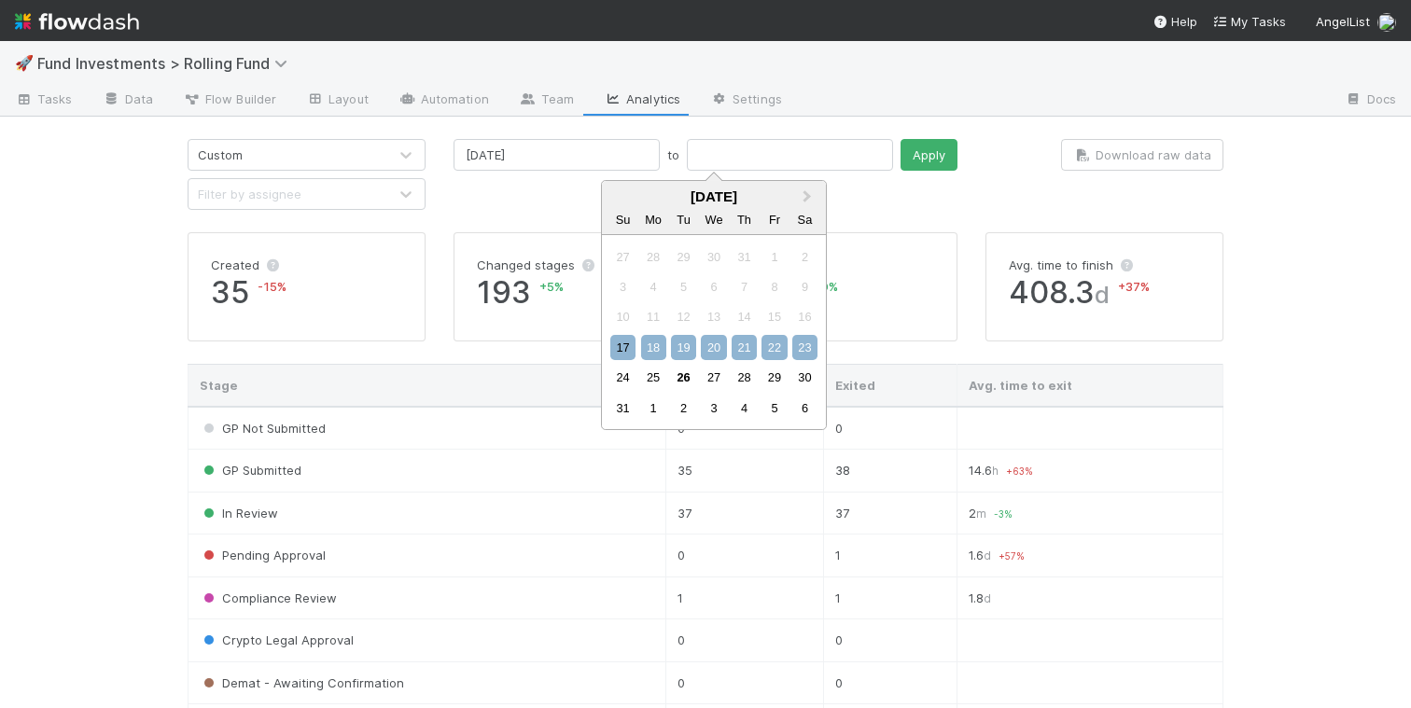
click at [804, 341] on div "23" at bounding box center [804, 347] width 25 height 25
type input "[DATE]"
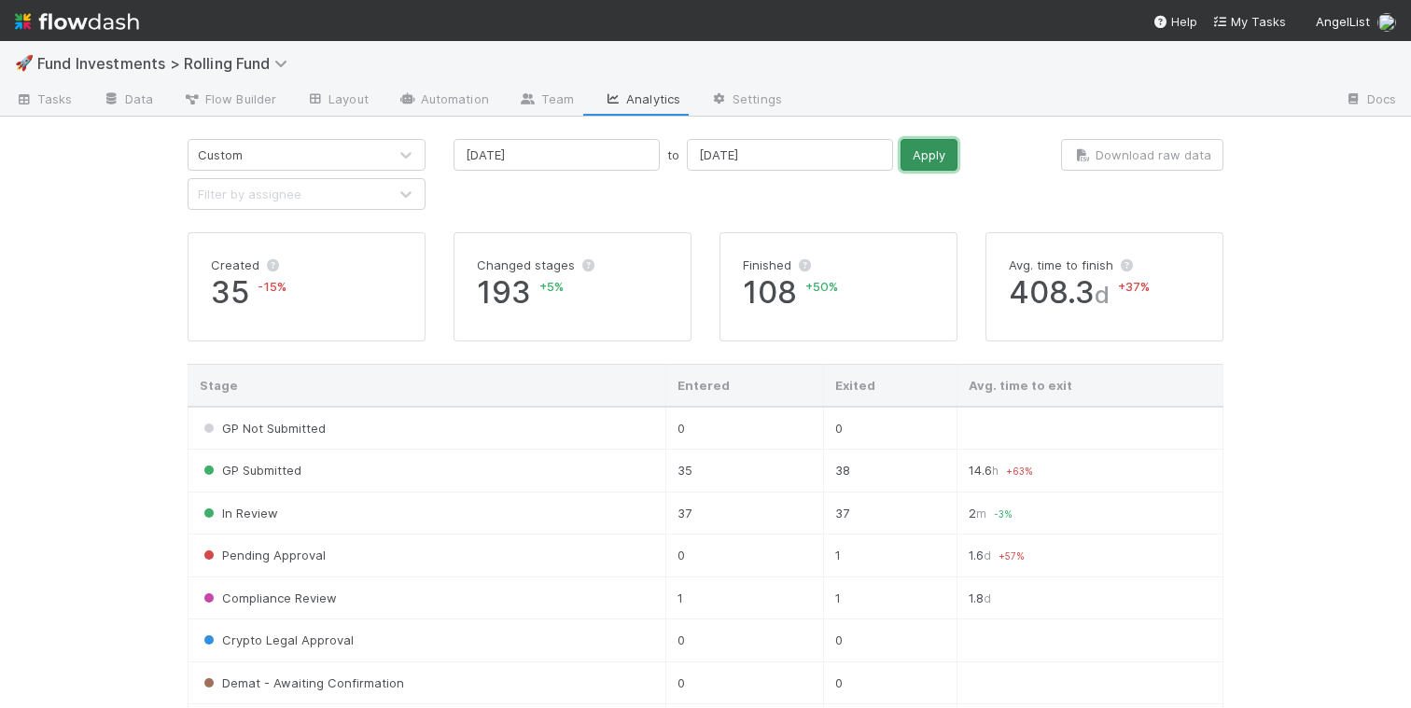
click at [900, 155] on button "Apply" at bounding box center [928, 155] width 57 height 32
click at [564, 154] on input "[DATE]" at bounding box center [556, 155] width 206 height 32
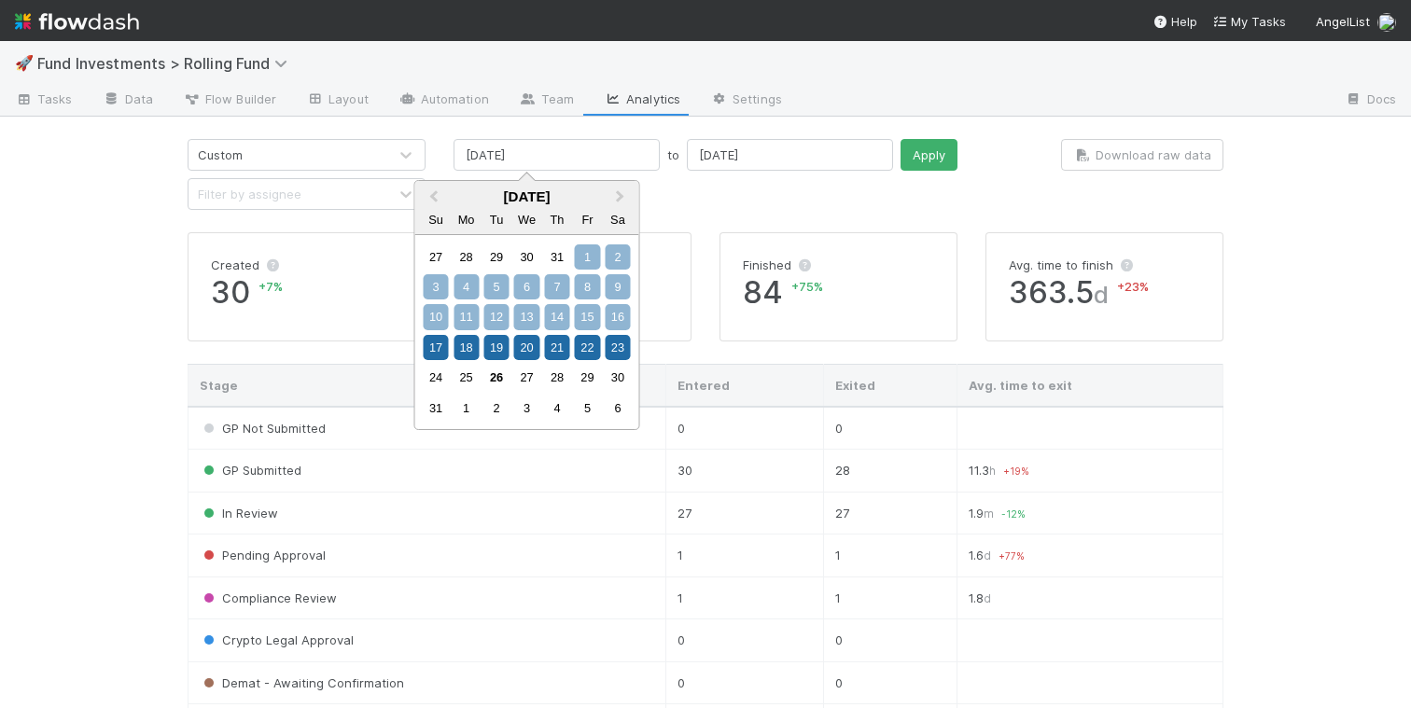
click at [584, 252] on div "1" at bounding box center [587, 256] width 25 height 25
type input "[DATE]"
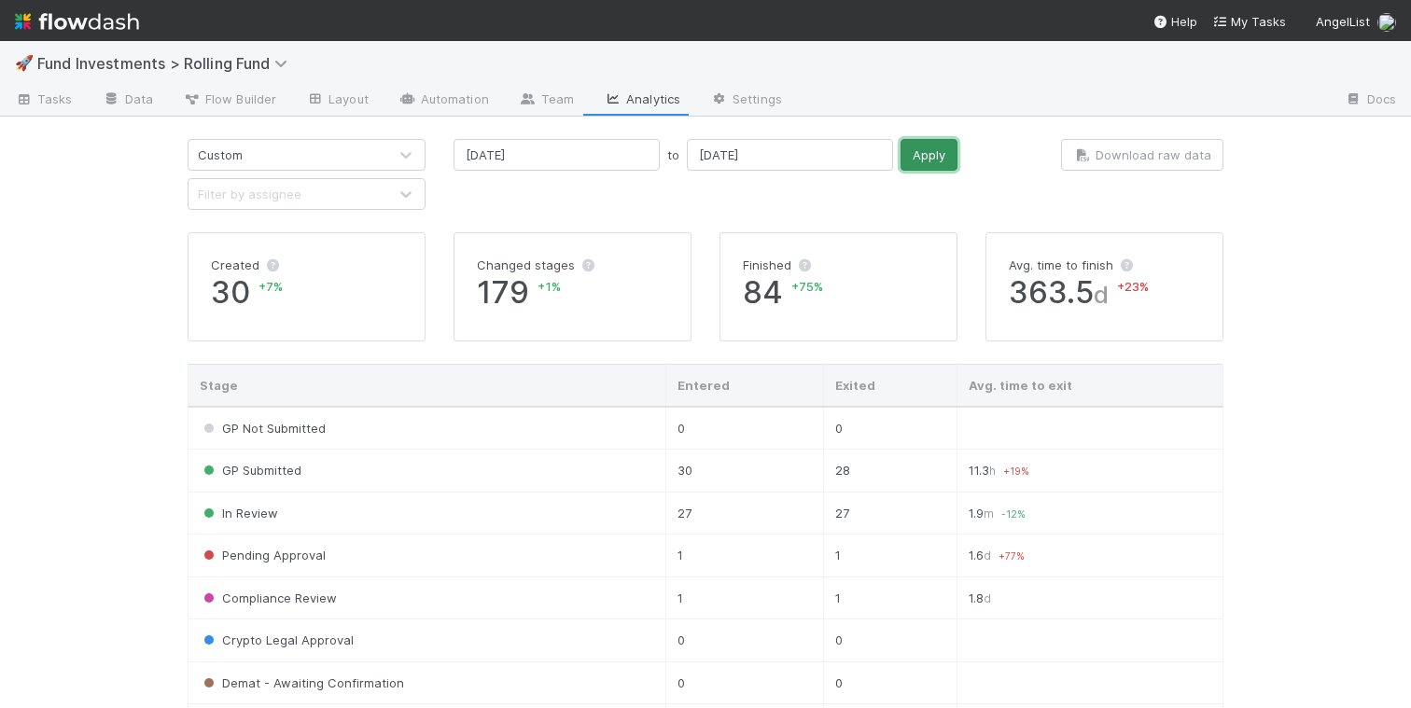
click at [900, 148] on button "Apply" at bounding box center [928, 155] width 57 height 32
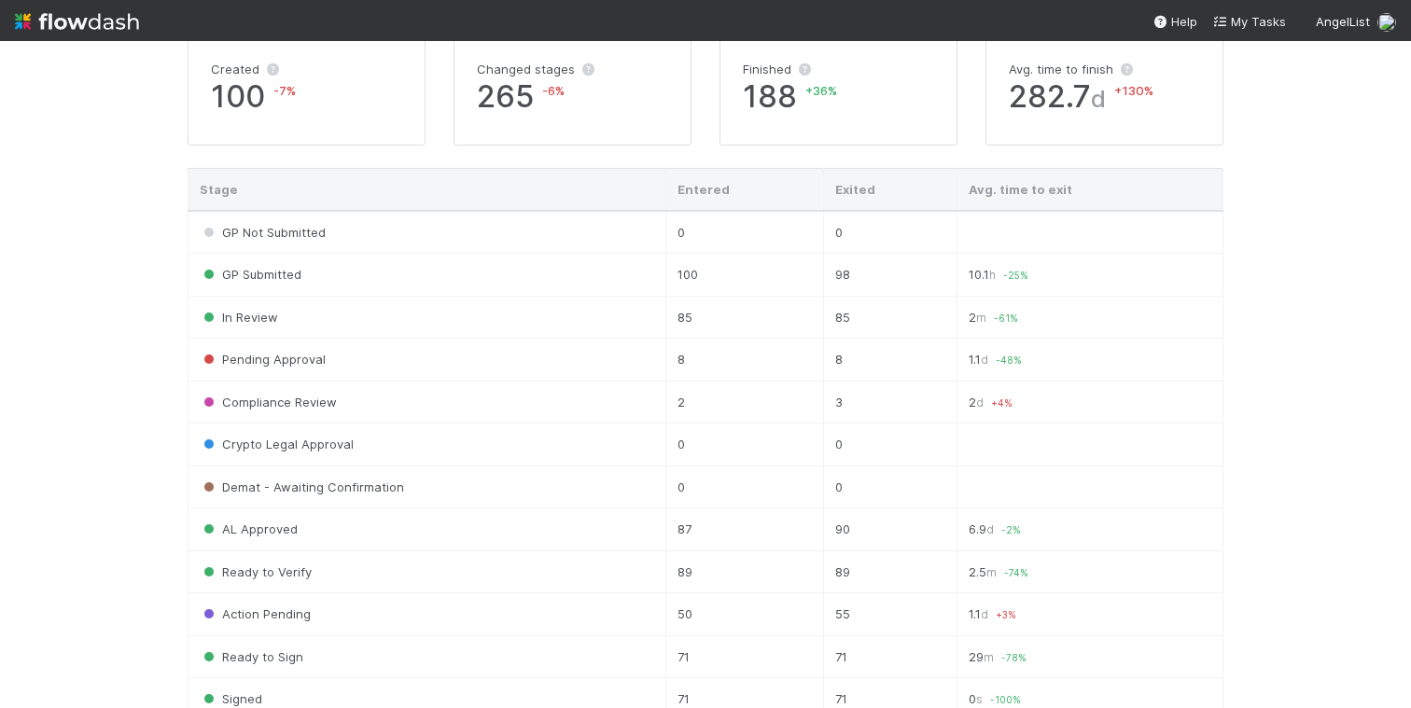
scroll to position [615, 0]
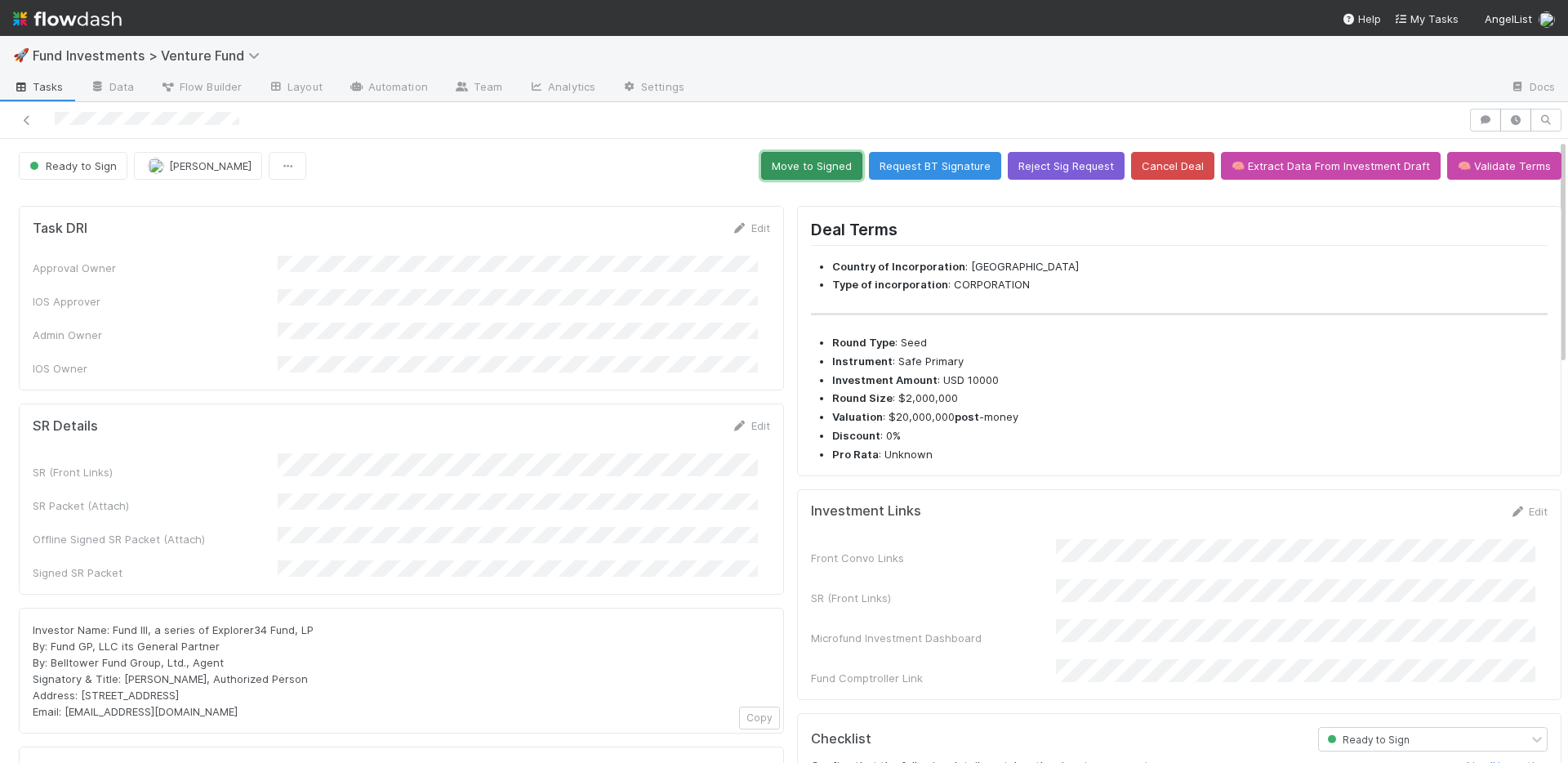
click at [785, 172] on button "Move to Signed" at bounding box center [812, 166] width 102 height 28
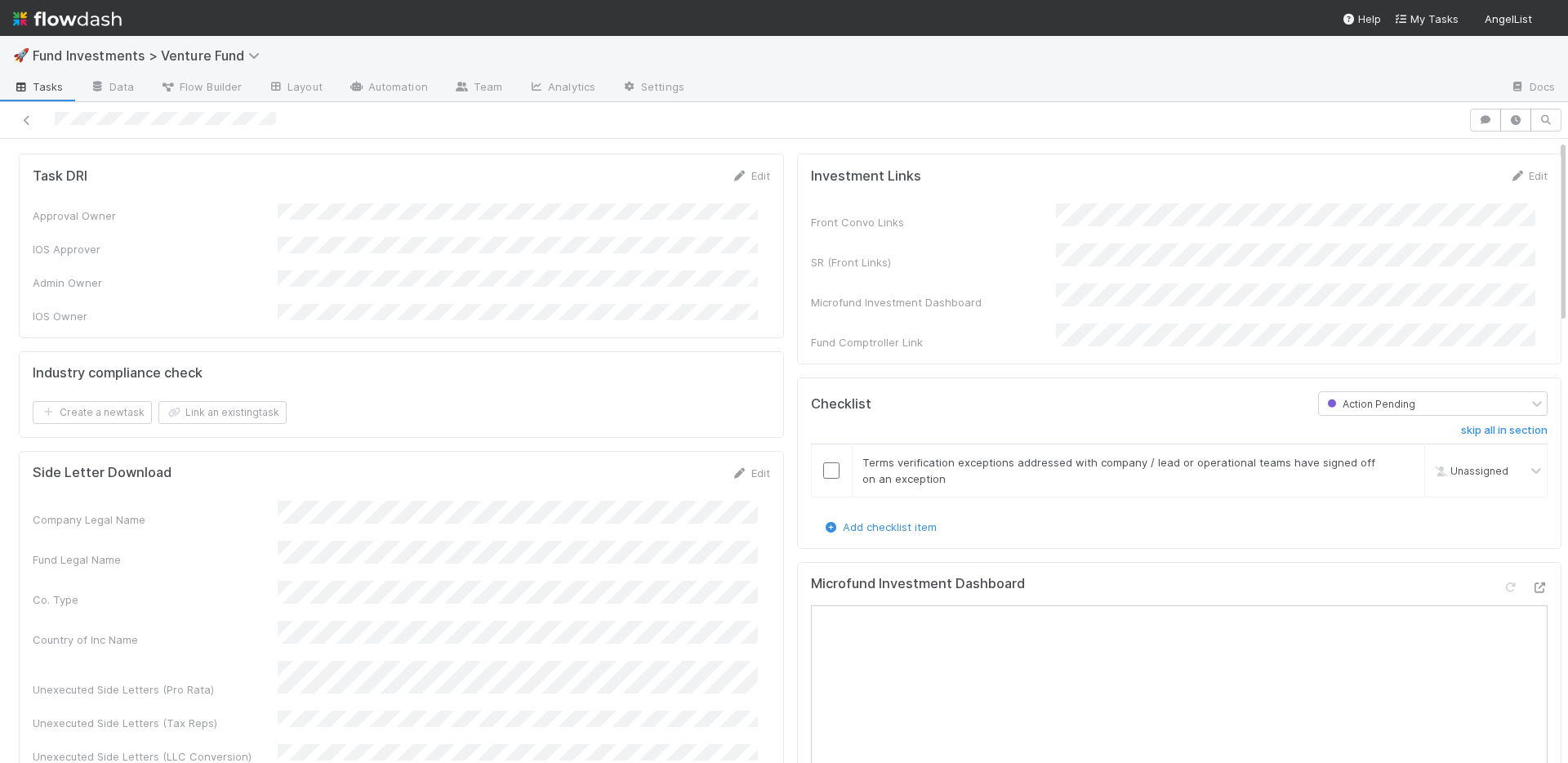
scroll to position [543, 0]
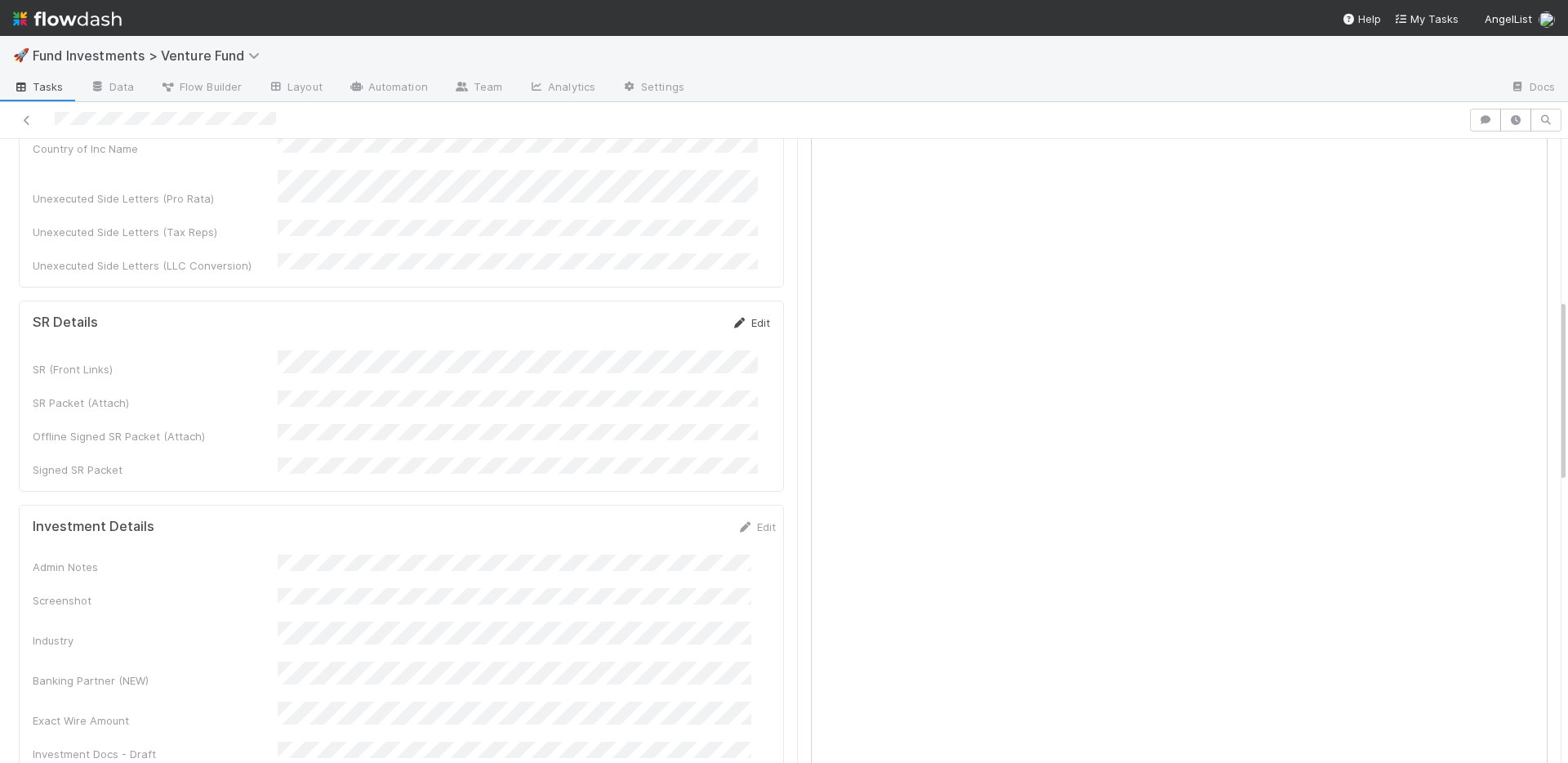
click at [751, 316] on link "Edit" at bounding box center [751, 322] width 39 height 13
click at [660, 314] on button "Save" at bounding box center [683, 329] width 46 height 28
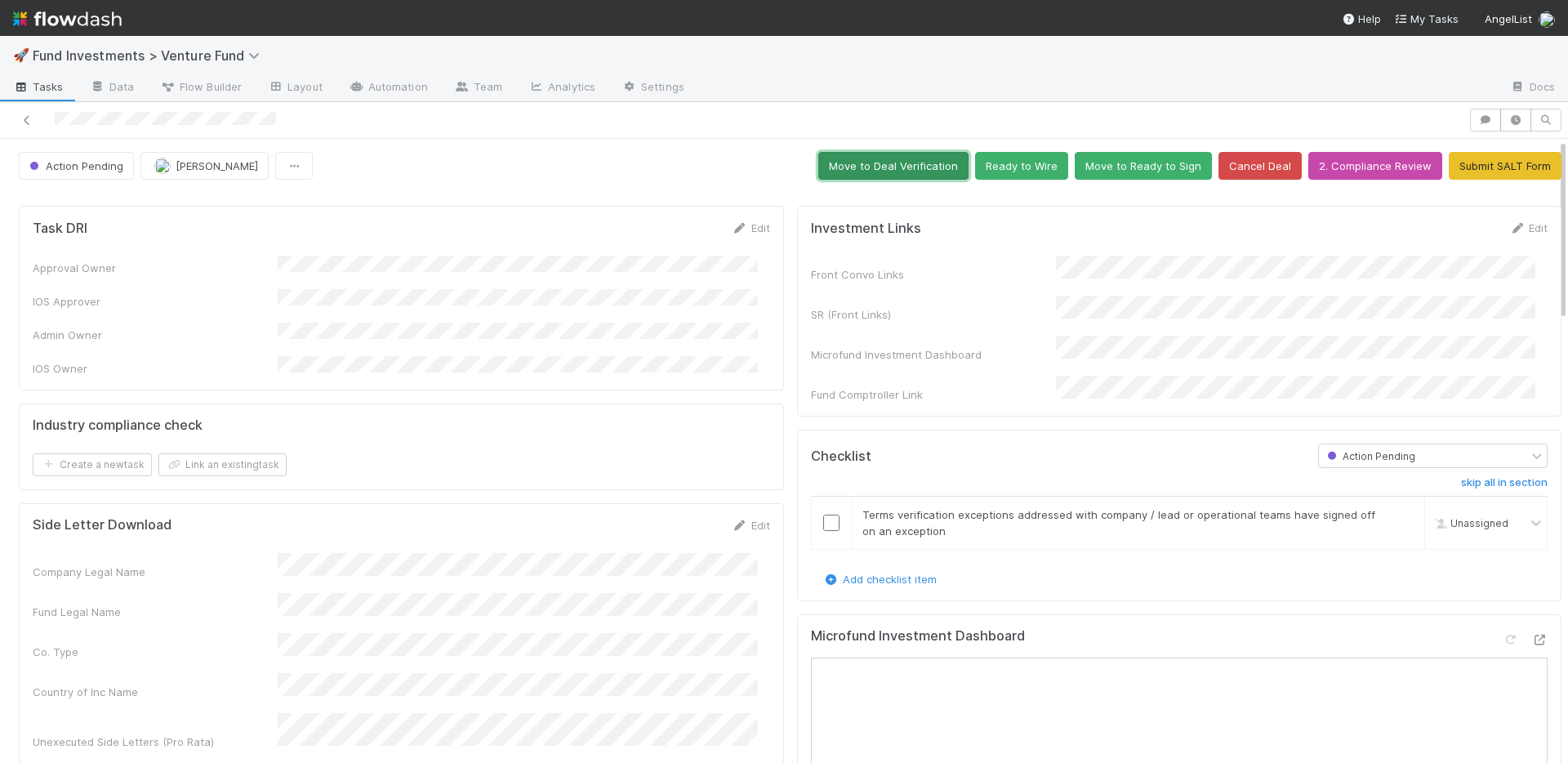
click at [883, 173] on button "Move to Deal Verification" at bounding box center [894, 166] width 151 height 28
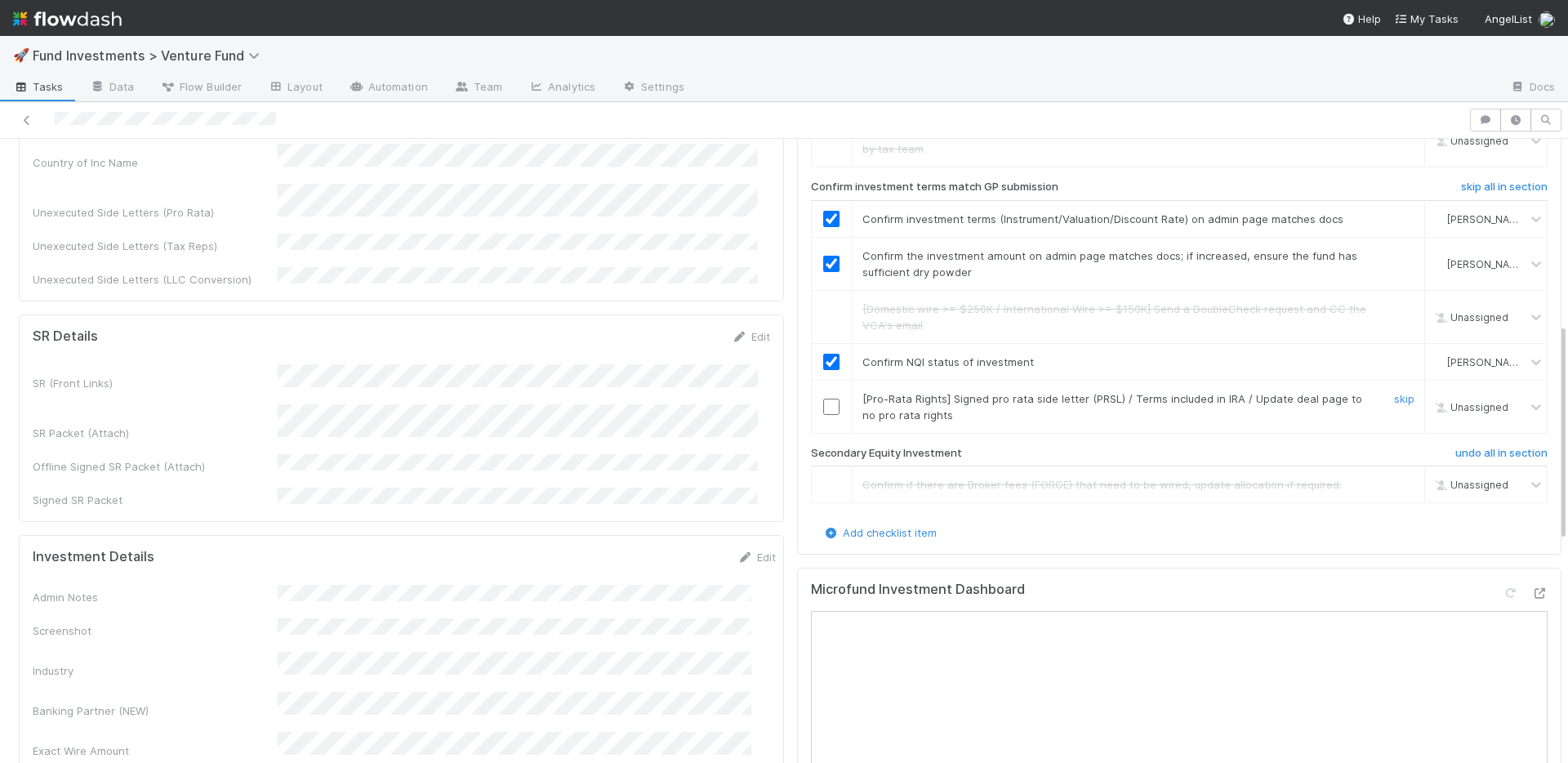
scroll to position [530, 0]
click at [824, 398] on input "checkbox" at bounding box center [831, 406] width 17 height 17
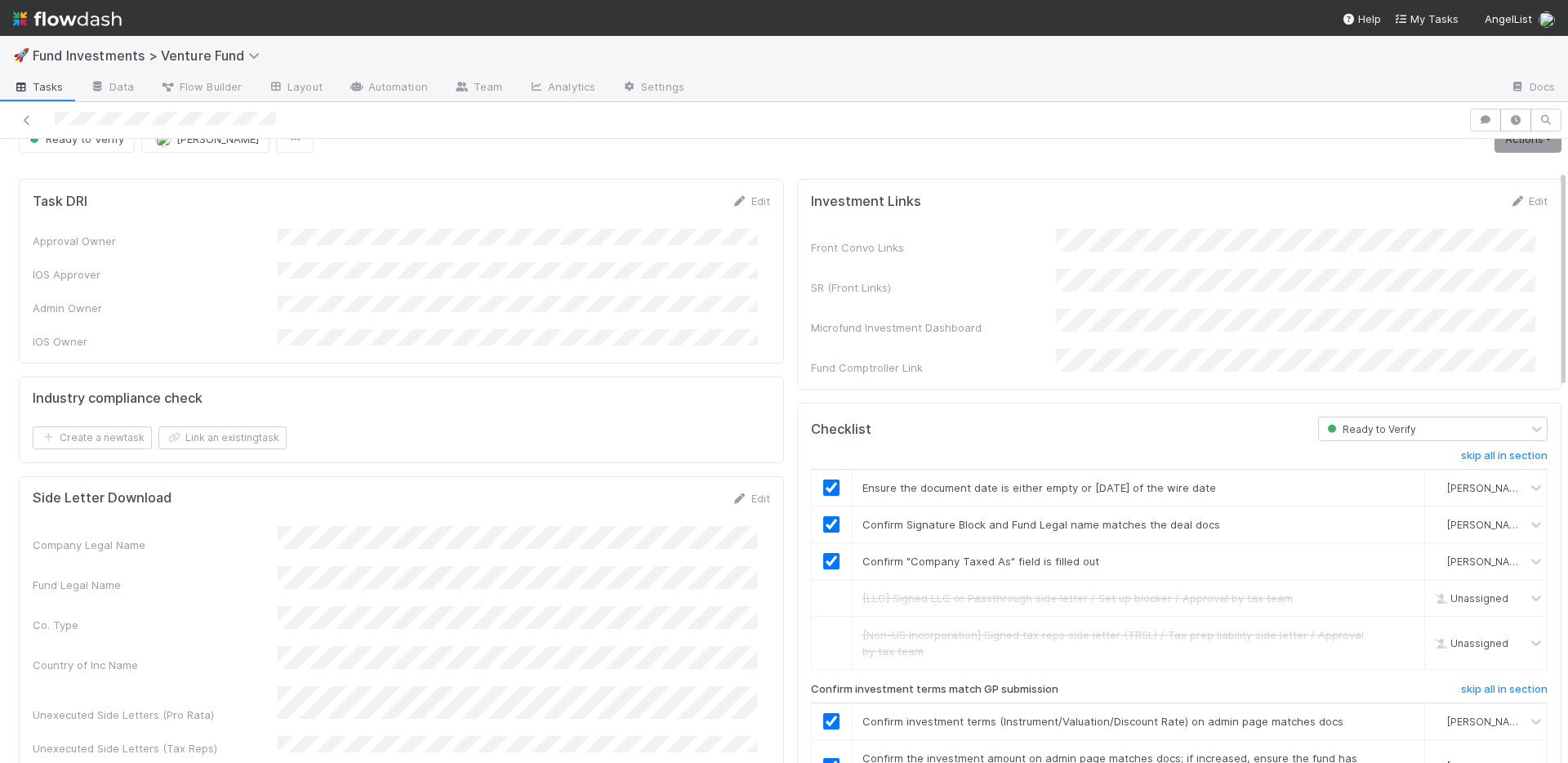
scroll to position [0, 0]
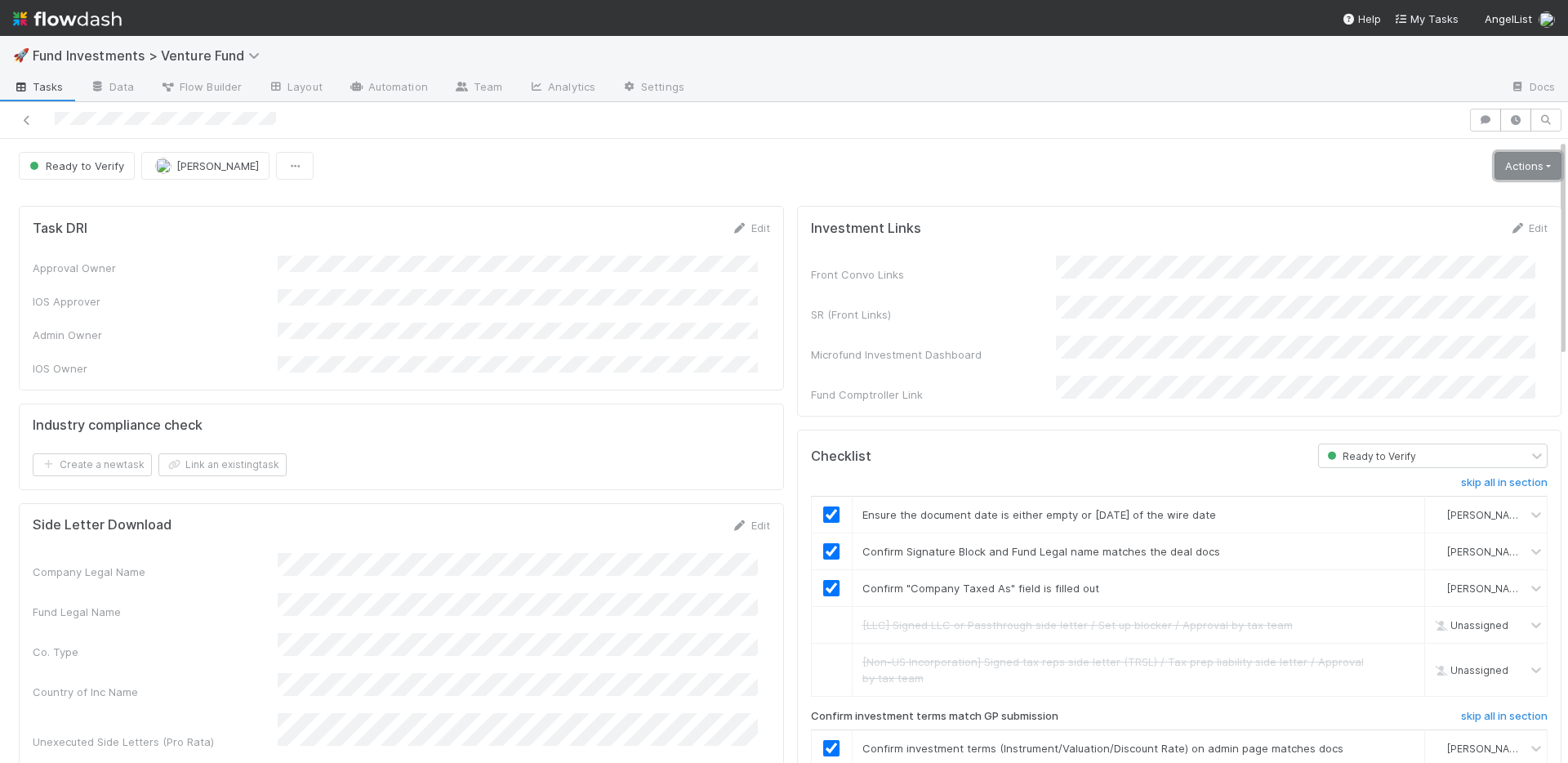
click at [1504, 166] on link "Actions" at bounding box center [1528, 166] width 67 height 28
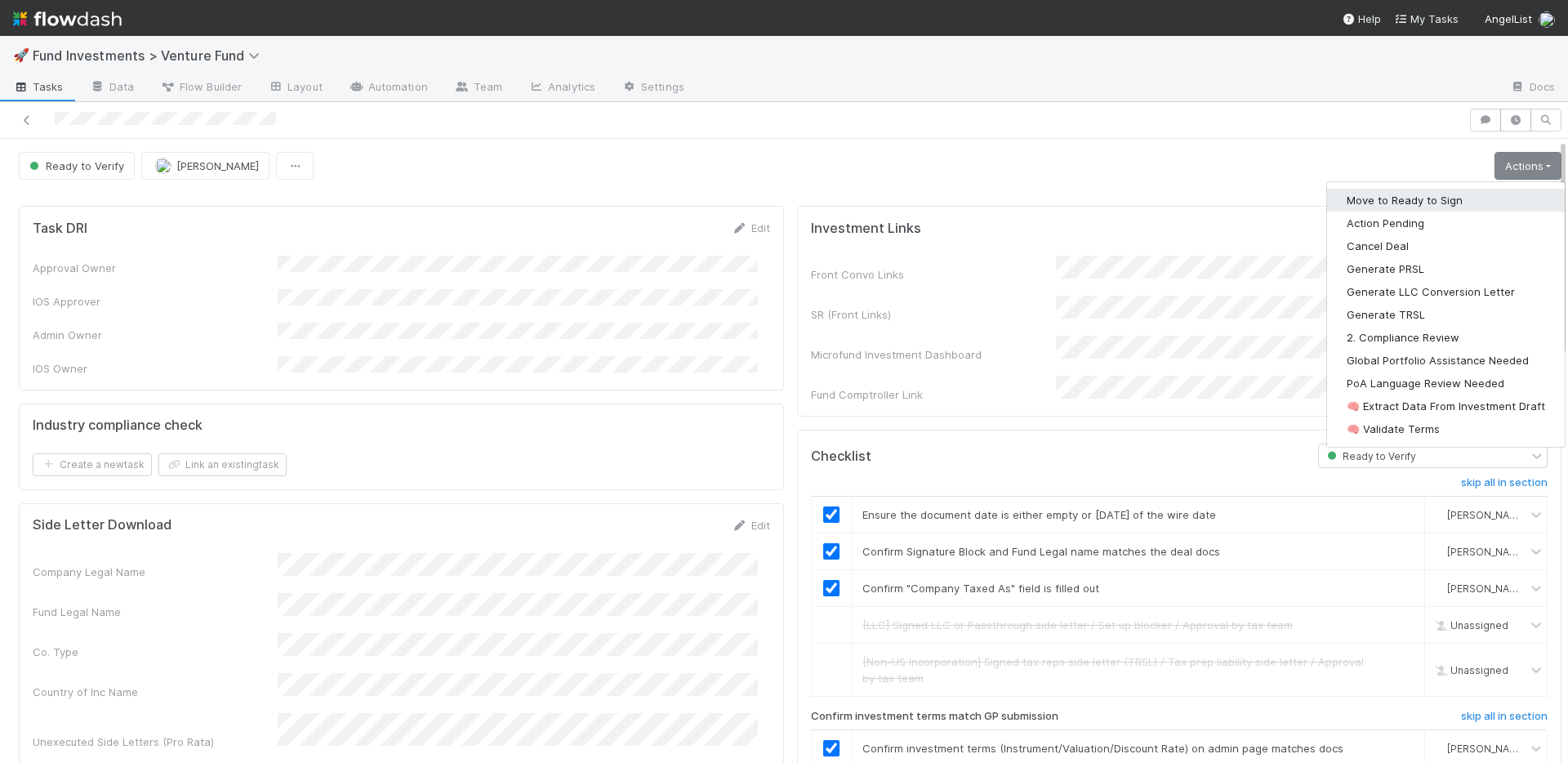
click at [1444, 196] on button "Move to Ready to Sign" at bounding box center [1445, 201] width 237 height 23
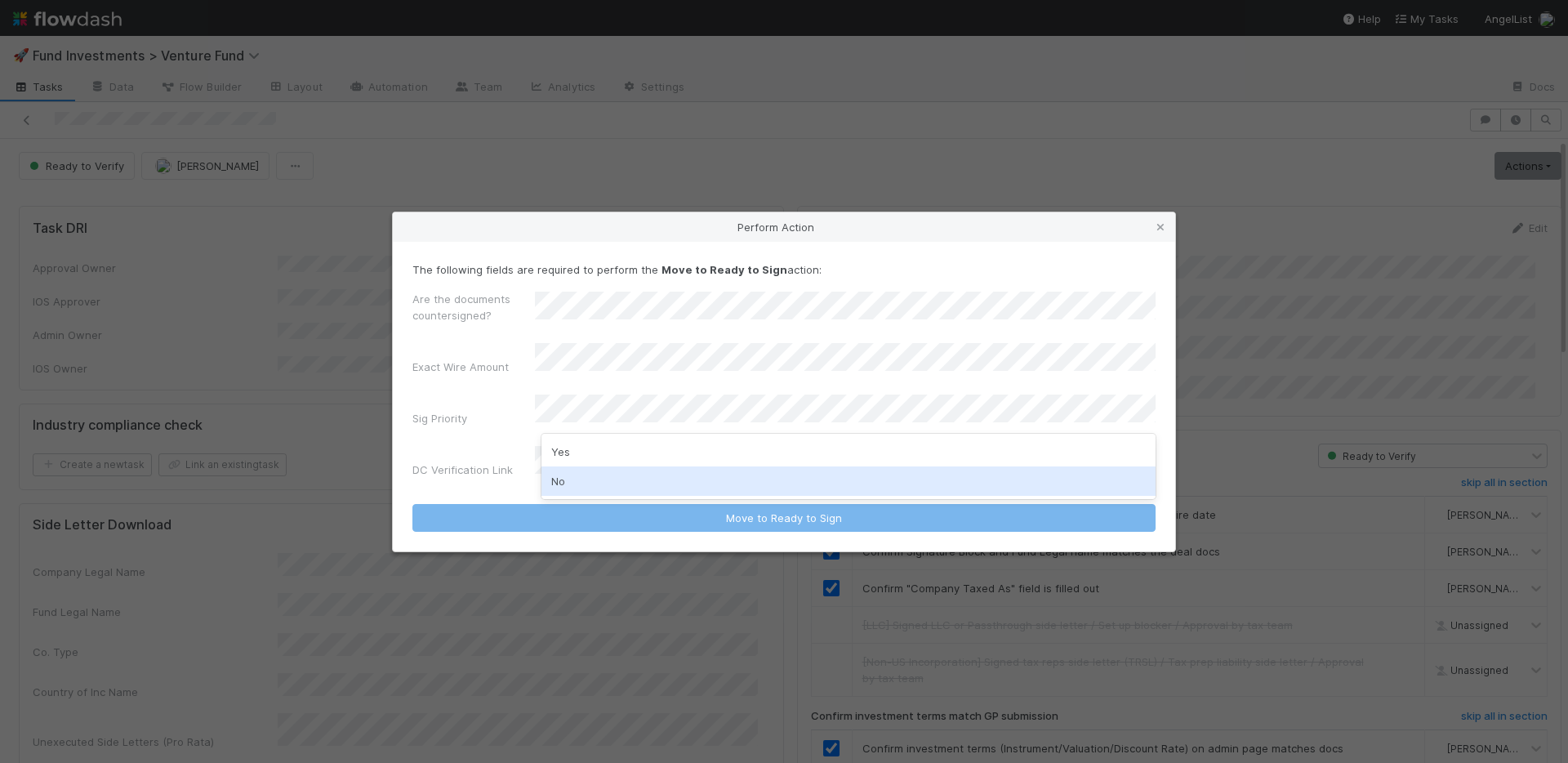
drag, startPoint x: 608, startPoint y: 484, endPoint x: 608, endPoint y: 470, distance: 14.0
click at [608, 484] on div "No" at bounding box center [849, 482] width 615 height 30
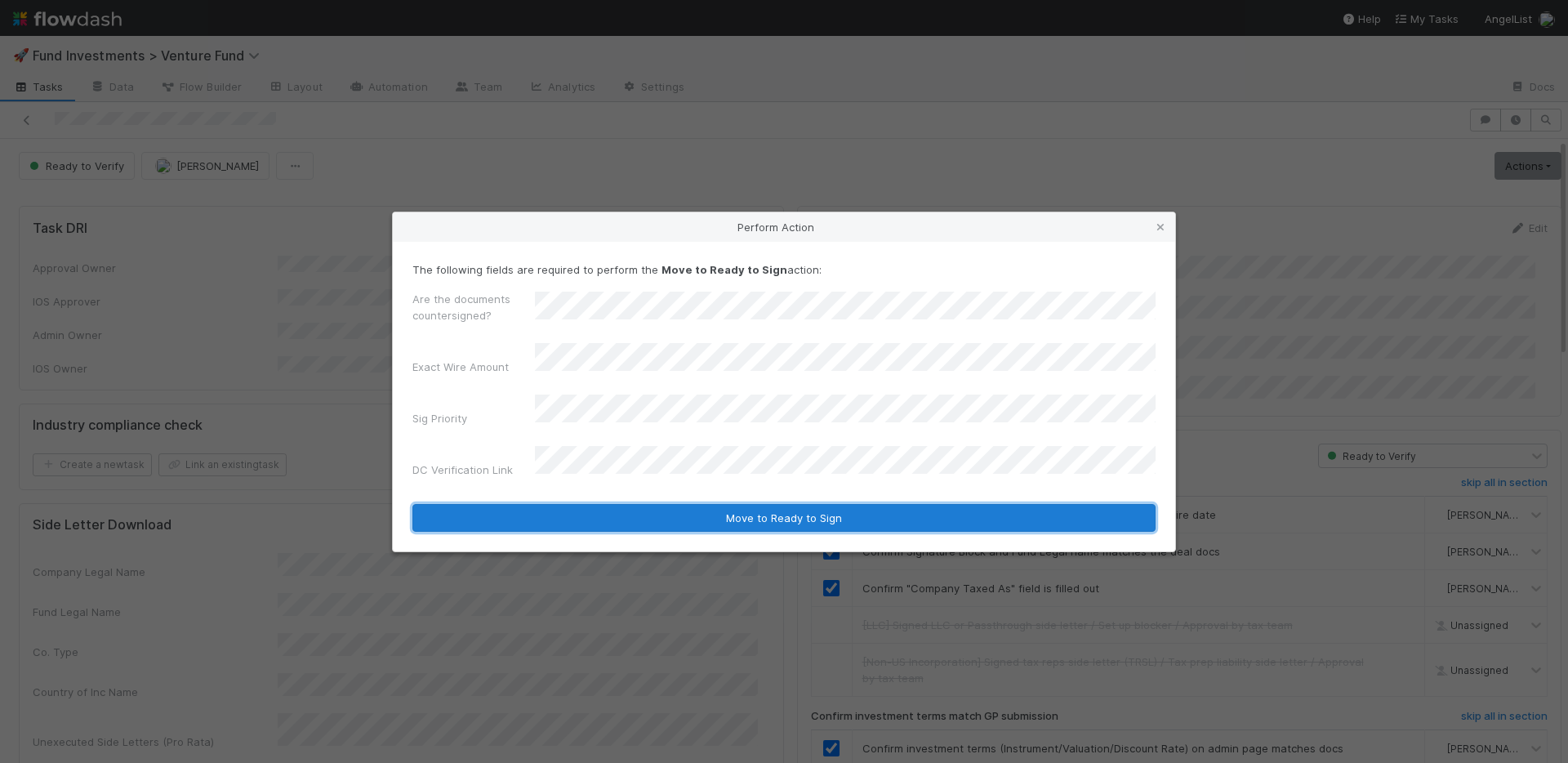
click at [651, 505] on button "Move to Ready to Sign" at bounding box center [784, 519] width 743 height 28
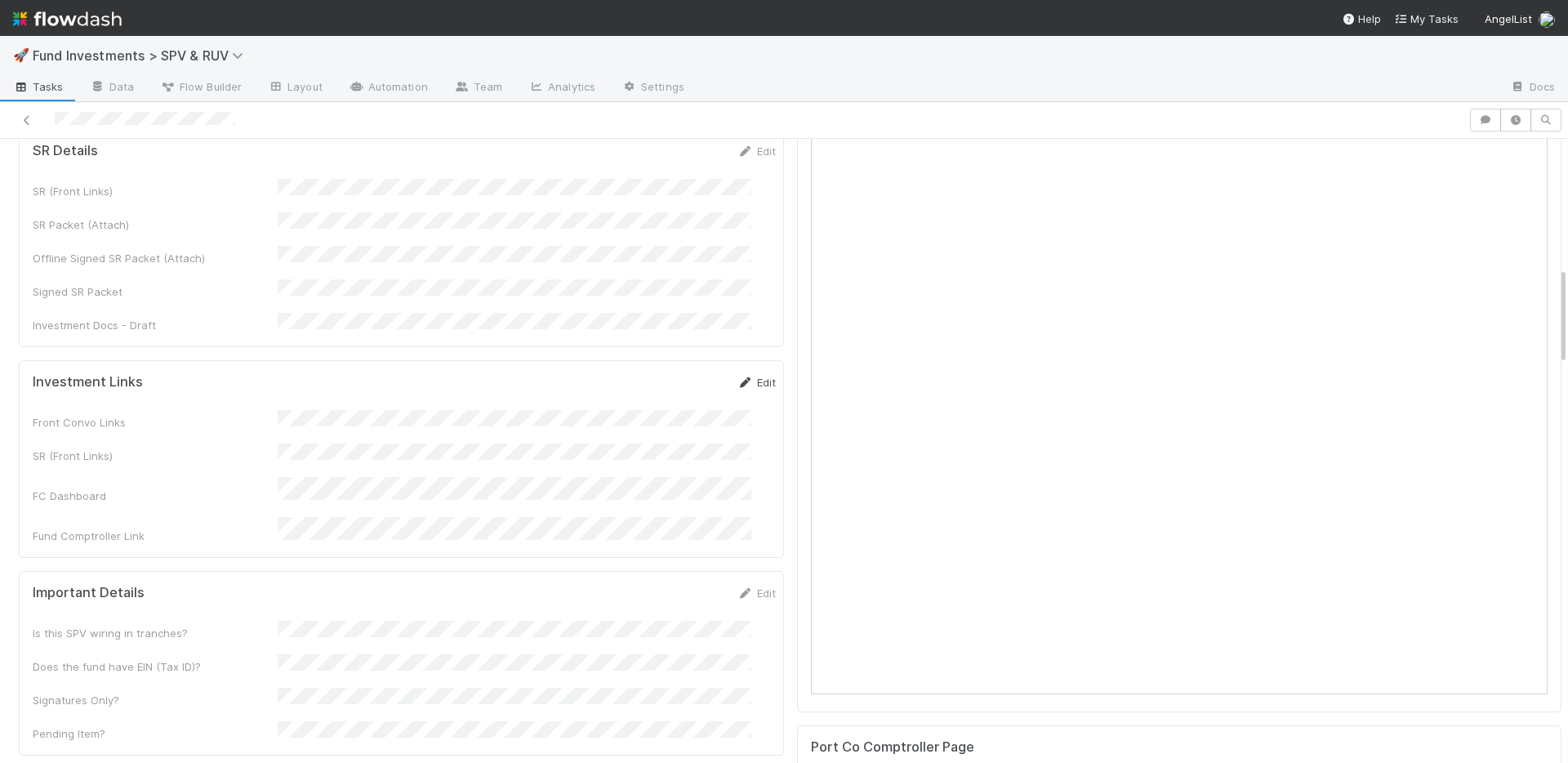
scroll to position [810, 0]
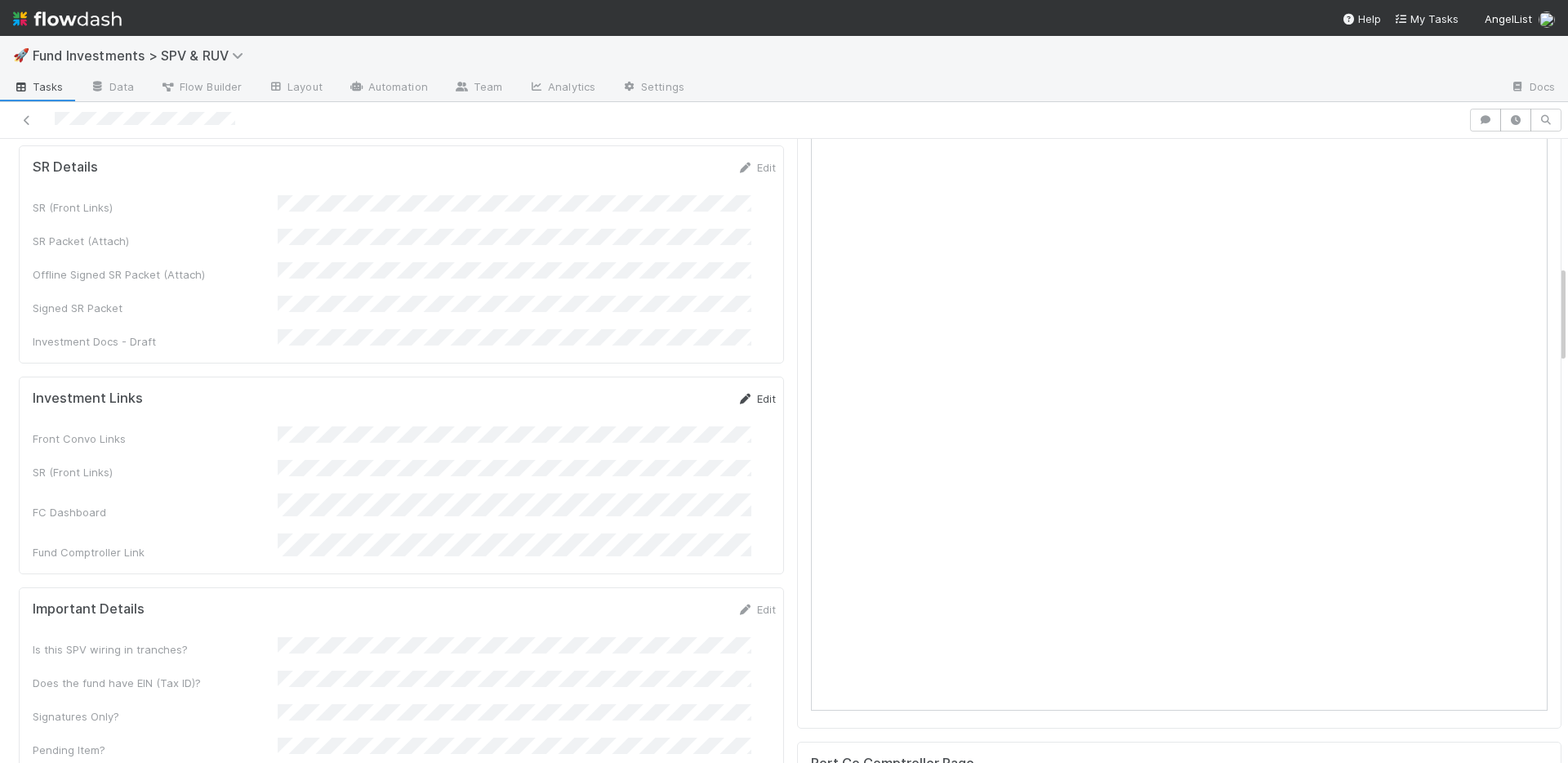
click at [746, 392] on link "Edit" at bounding box center [756, 399] width 39 height 13
click at [665, 391] on button "Save" at bounding box center [688, 405] width 46 height 28
click at [737, 388] on link "Edit" at bounding box center [756, 394] width 39 height 13
click at [671, 386] on button "Save" at bounding box center [688, 400] width 46 height 28
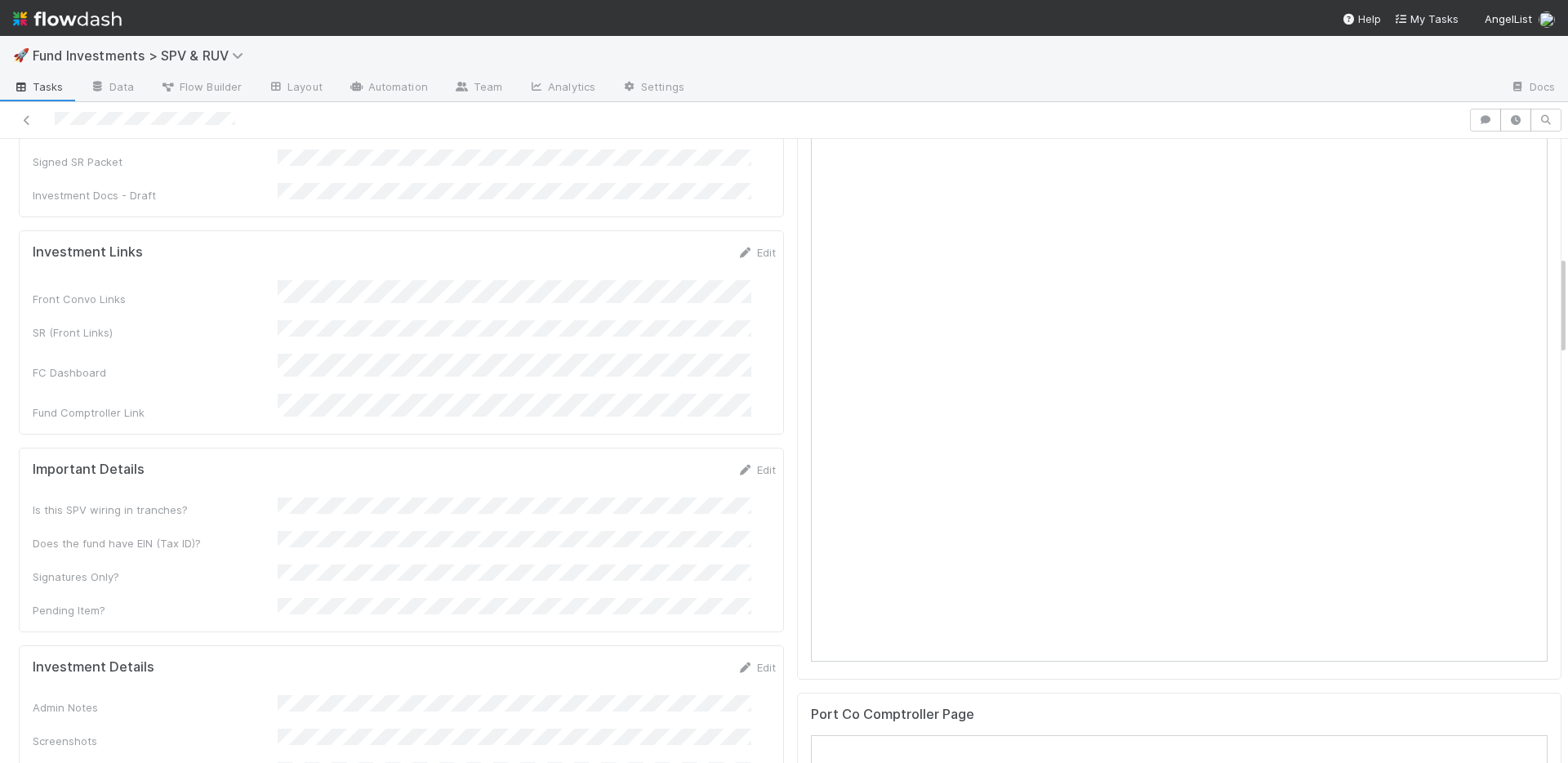
scroll to position [863, 0]
click at [742, 459] on link "Edit" at bounding box center [756, 465] width 39 height 13
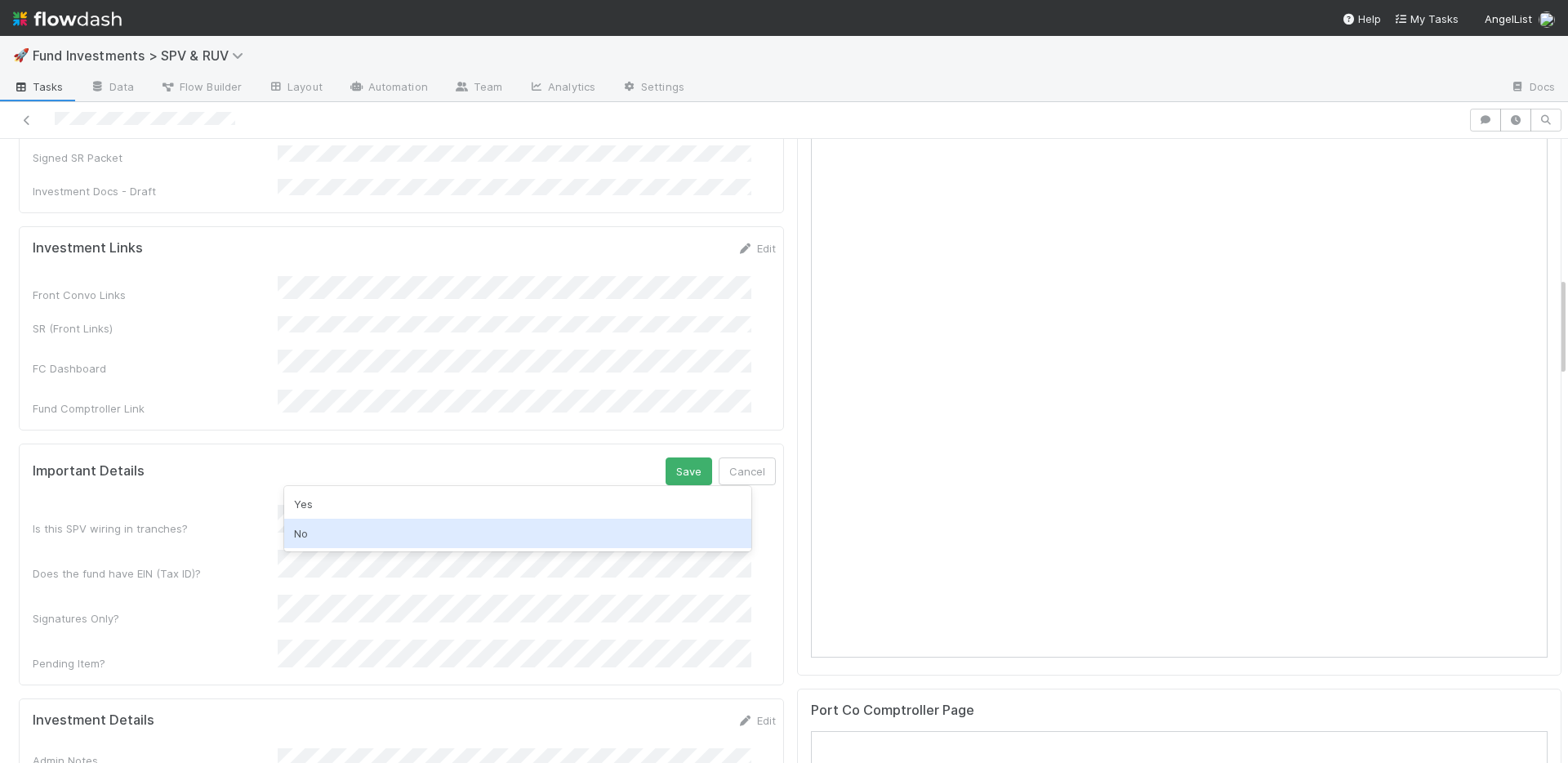
click at [397, 524] on div "No" at bounding box center [518, 533] width 468 height 30
click at [383, 547] on div "Yes" at bounding box center [518, 545] width 468 height 30
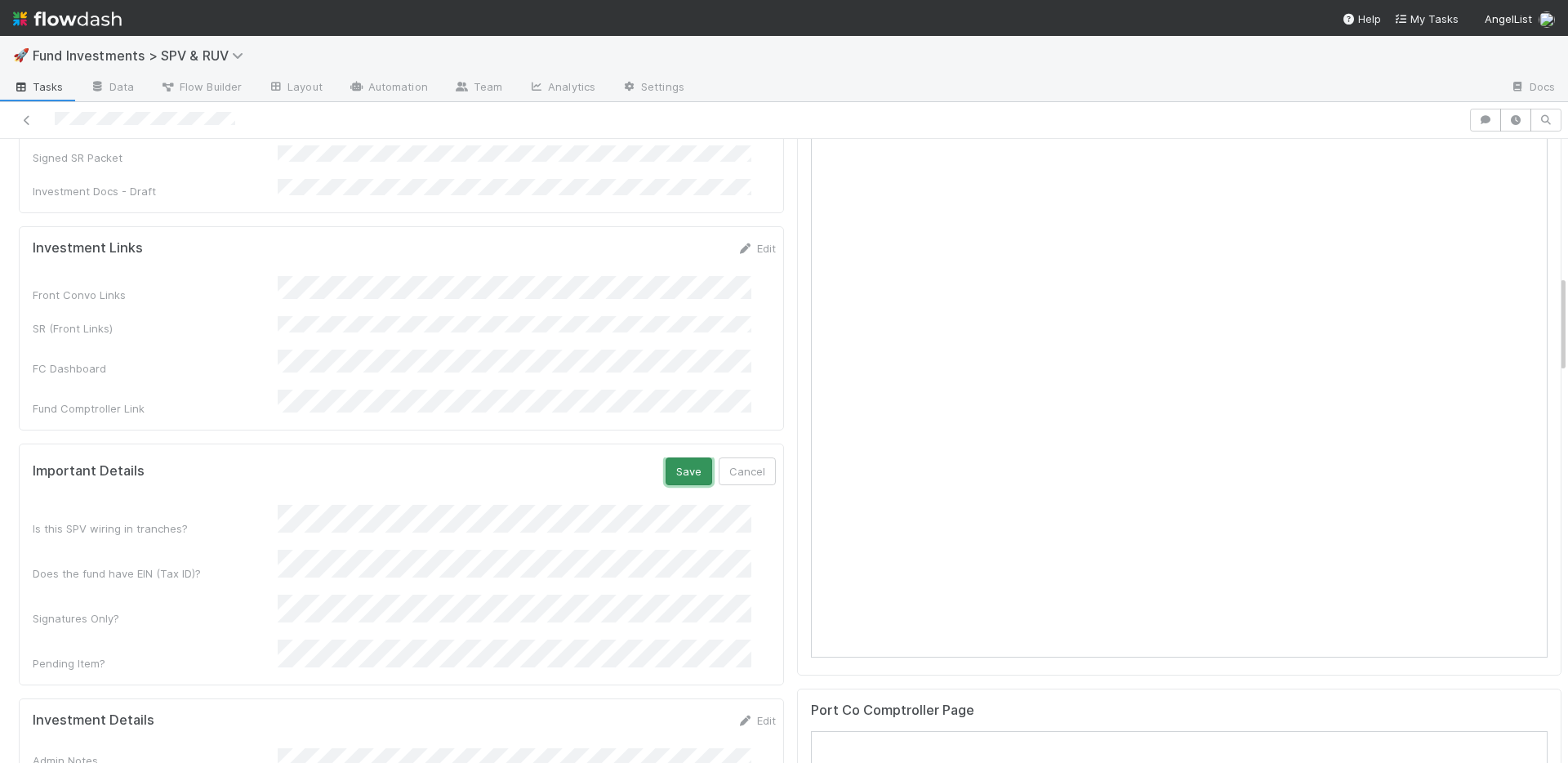
click at [665, 457] on button "Save" at bounding box center [688, 471] width 46 height 28
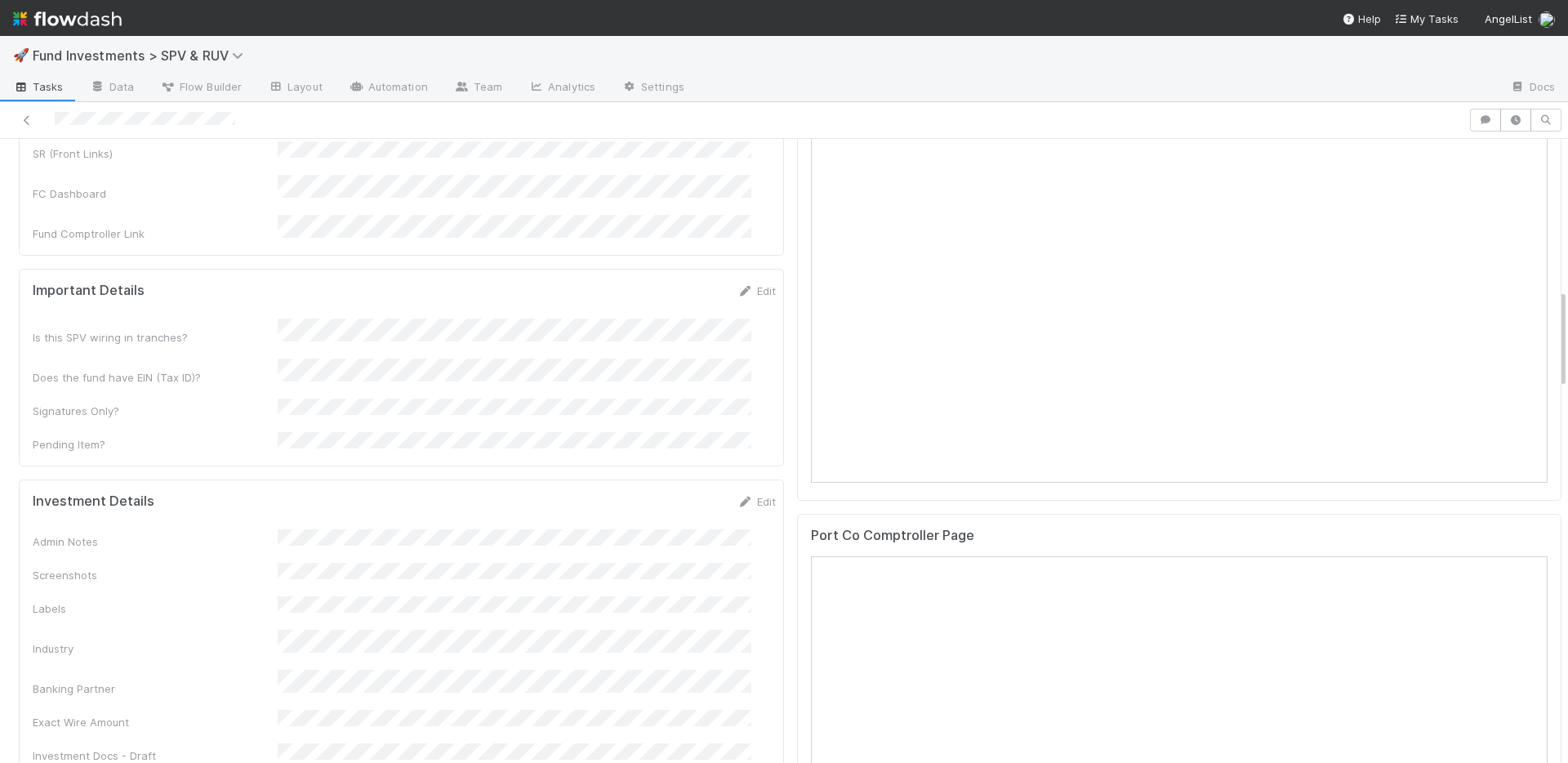
scroll to position [1065, 0]
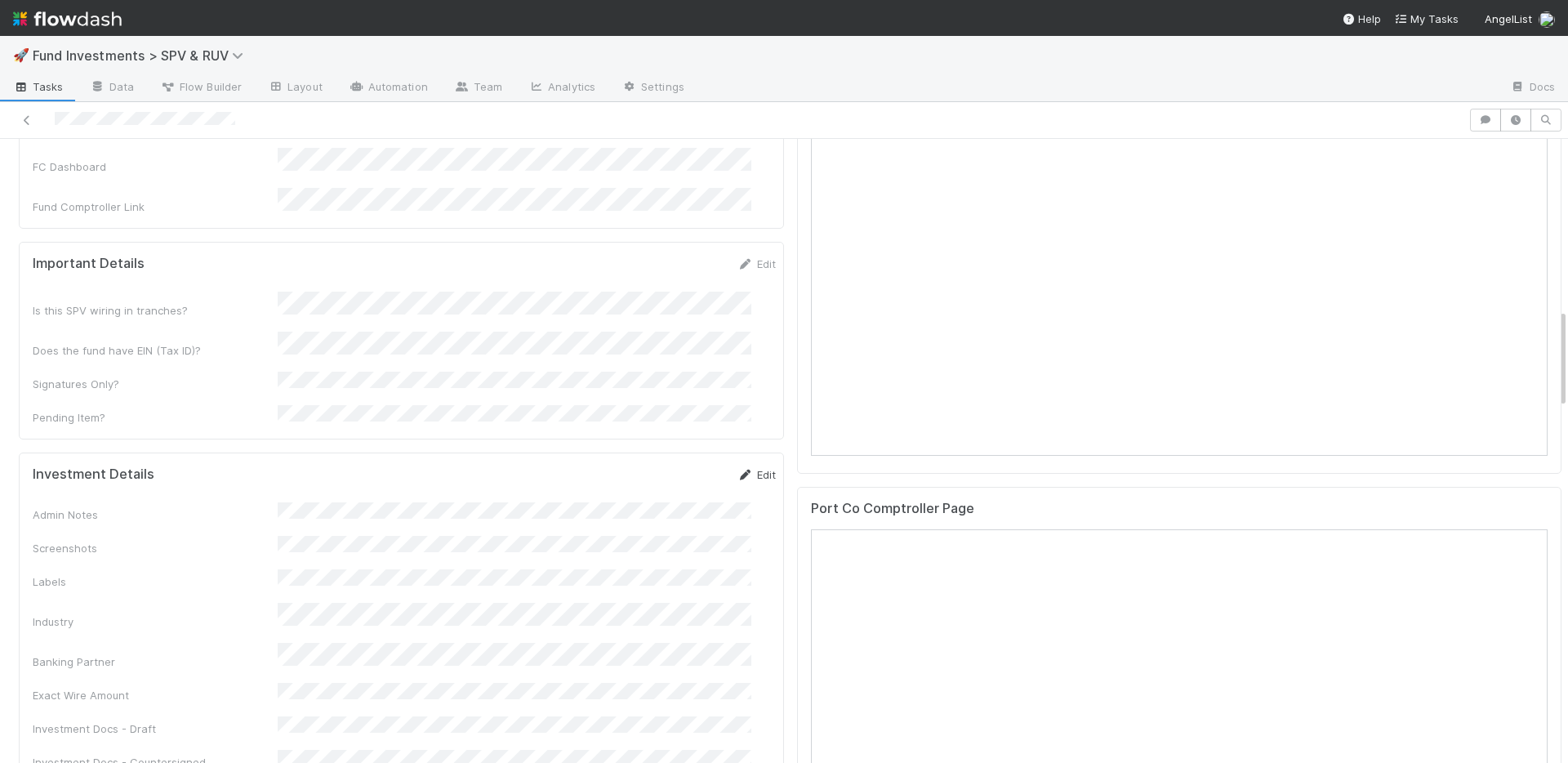
click at [737, 469] on link "Edit" at bounding box center [756, 475] width 39 height 13
click at [666, 467] on button "Save" at bounding box center [688, 481] width 46 height 28
drag, startPoint x: 742, startPoint y: 405, endPoint x: 650, endPoint y: 431, distance: 95.6
click at [742, 469] on link "Edit" at bounding box center [756, 475] width 39 height 13
click at [665, 467] on button "Save" at bounding box center [688, 481] width 46 height 28
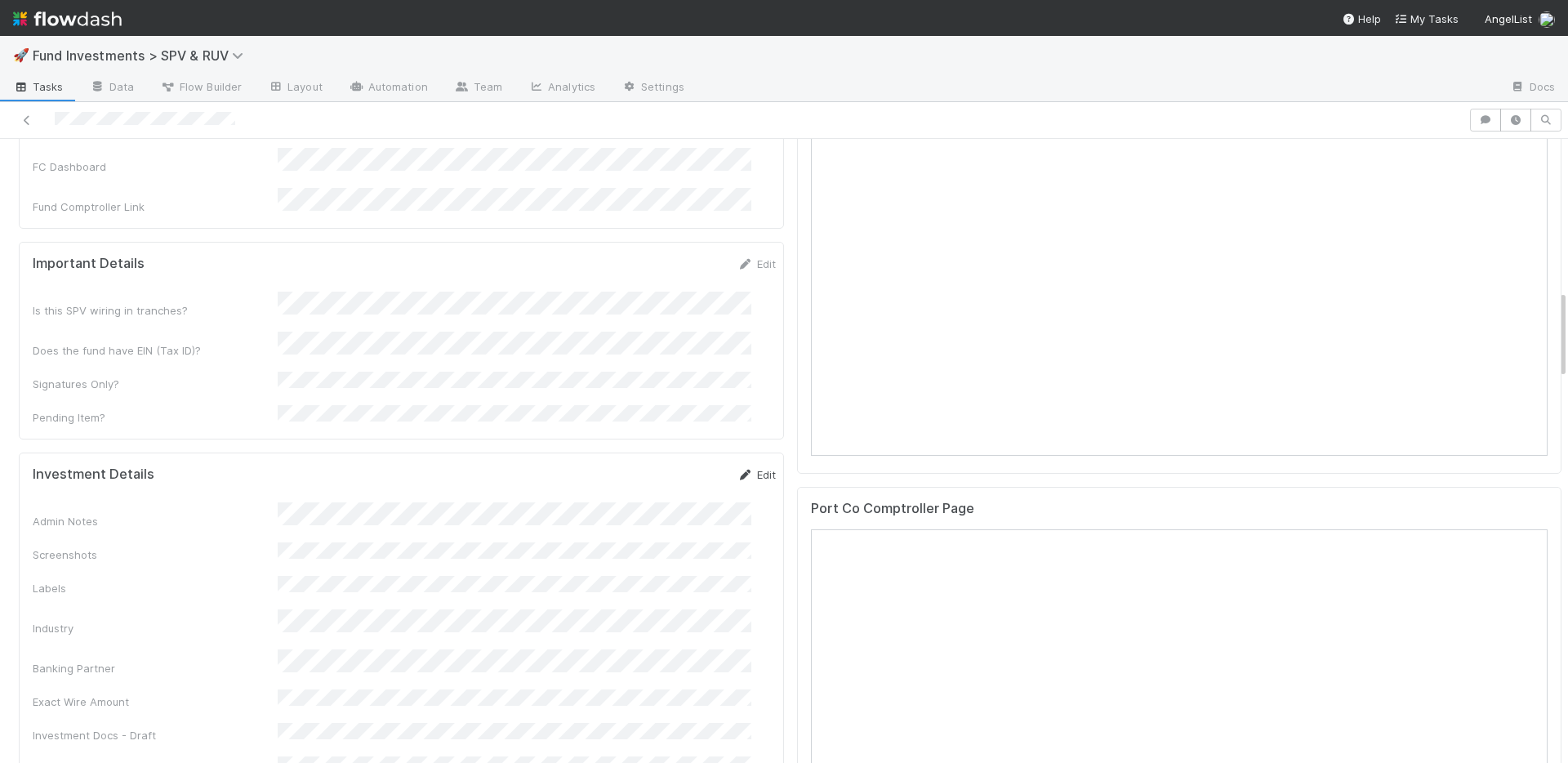
click at [737, 469] on link "Edit" at bounding box center [756, 475] width 39 height 13
click at [665, 467] on button "Save" at bounding box center [688, 481] width 46 height 28
click at [742, 469] on link "Edit" at bounding box center [756, 475] width 39 height 13
click at [665, 467] on button "Save" at bounding box center [688, 481] width 46 height 28
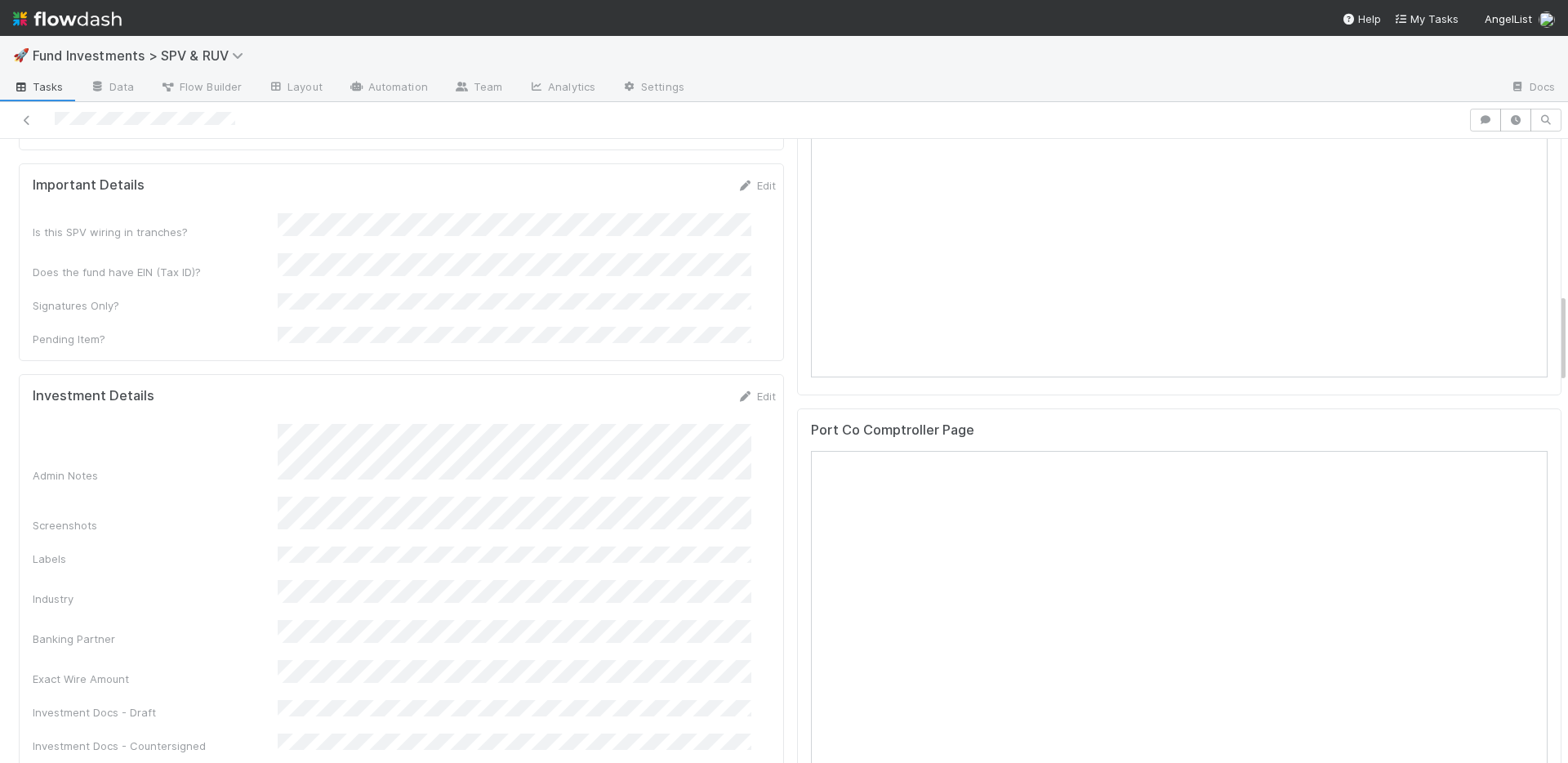
scroll to position [1176, 0]
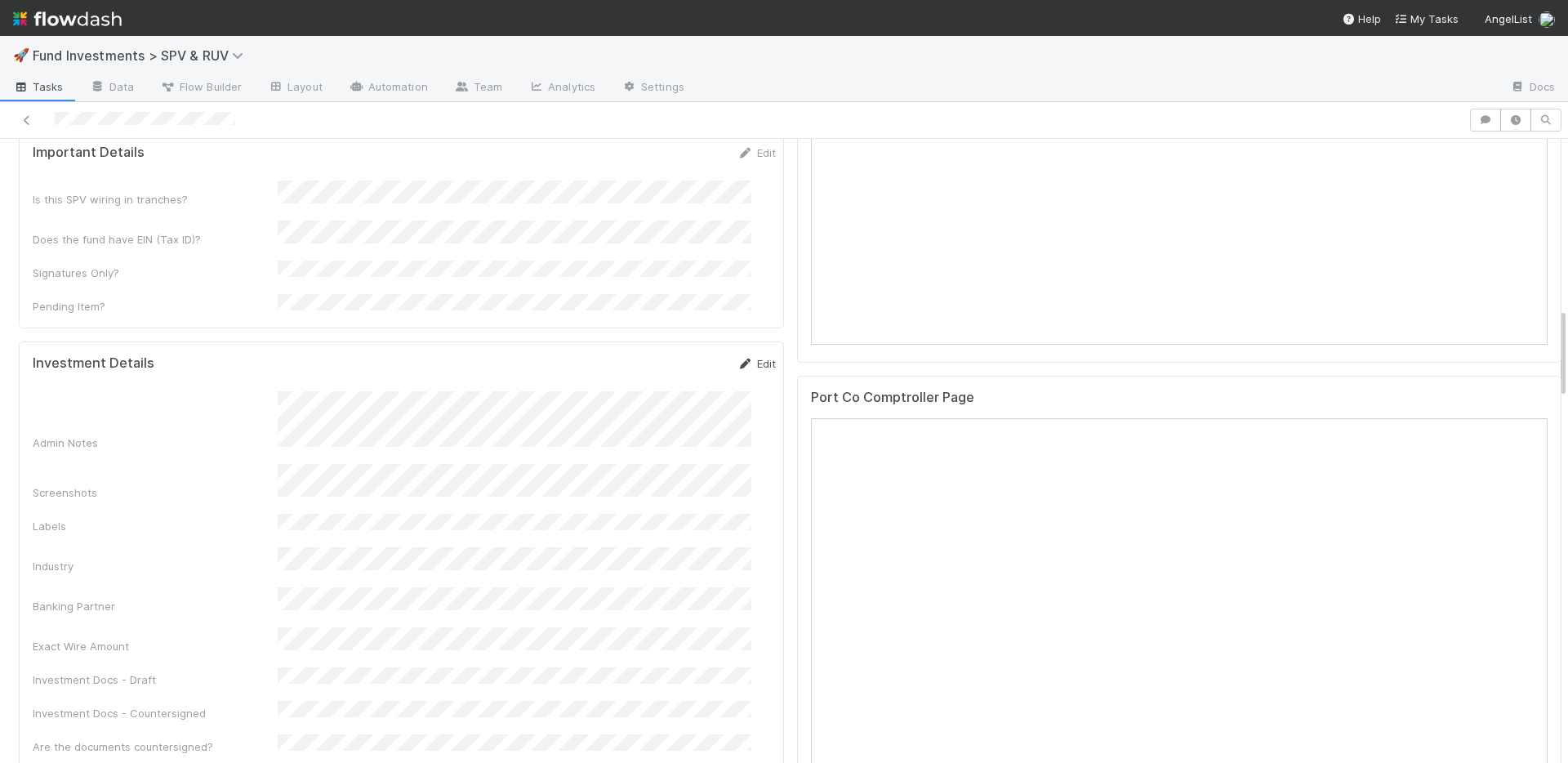
click at [746, 357] on link "Edit" at bounding box center [756, 364] width 39 height 13
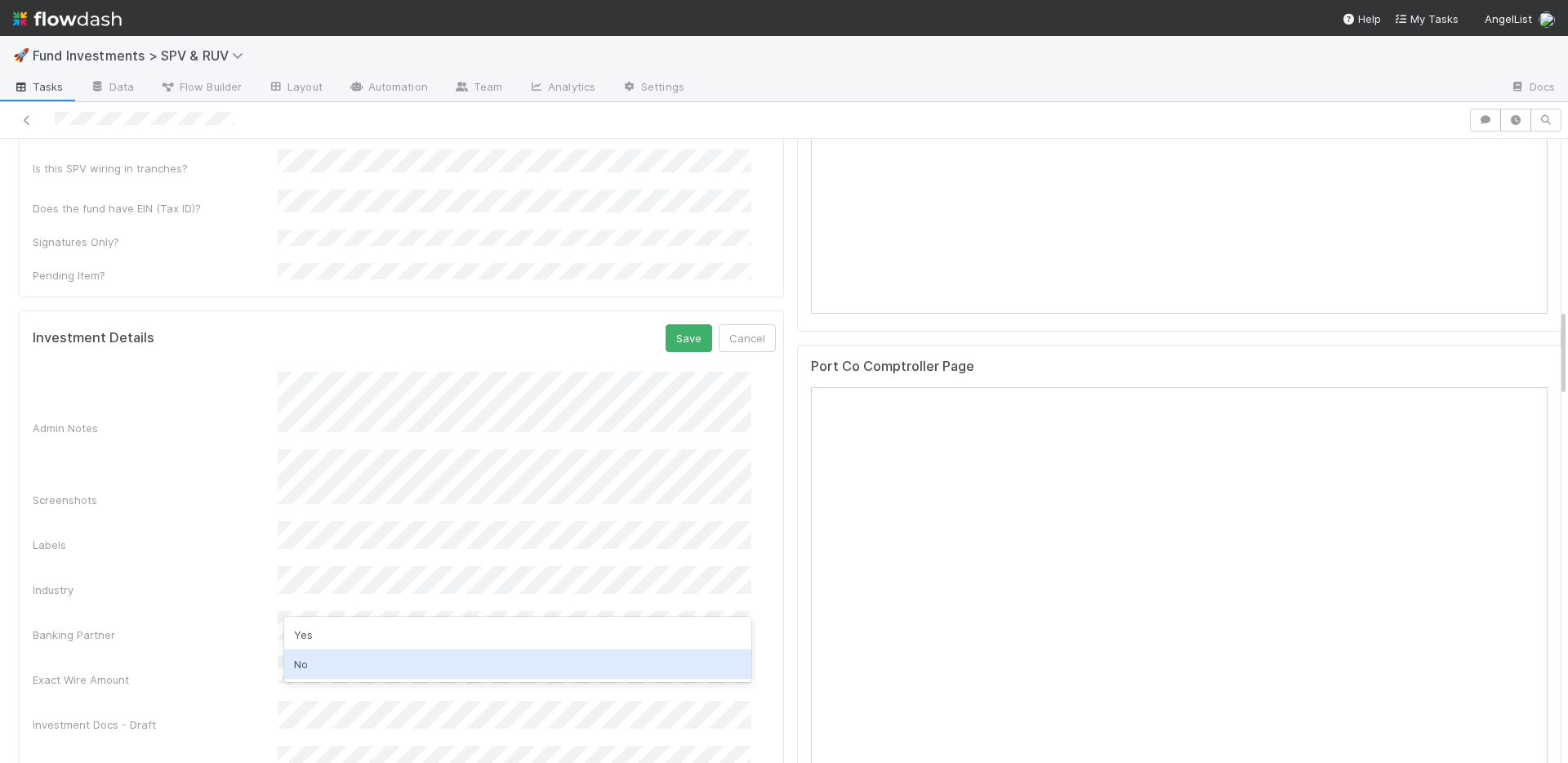
click at [337, 675] on div "No" at bounding box center [518, 665] width 468 height 30
click at [675, 324] on button "Save" at bounding box center [688, 338] width 46 height 28
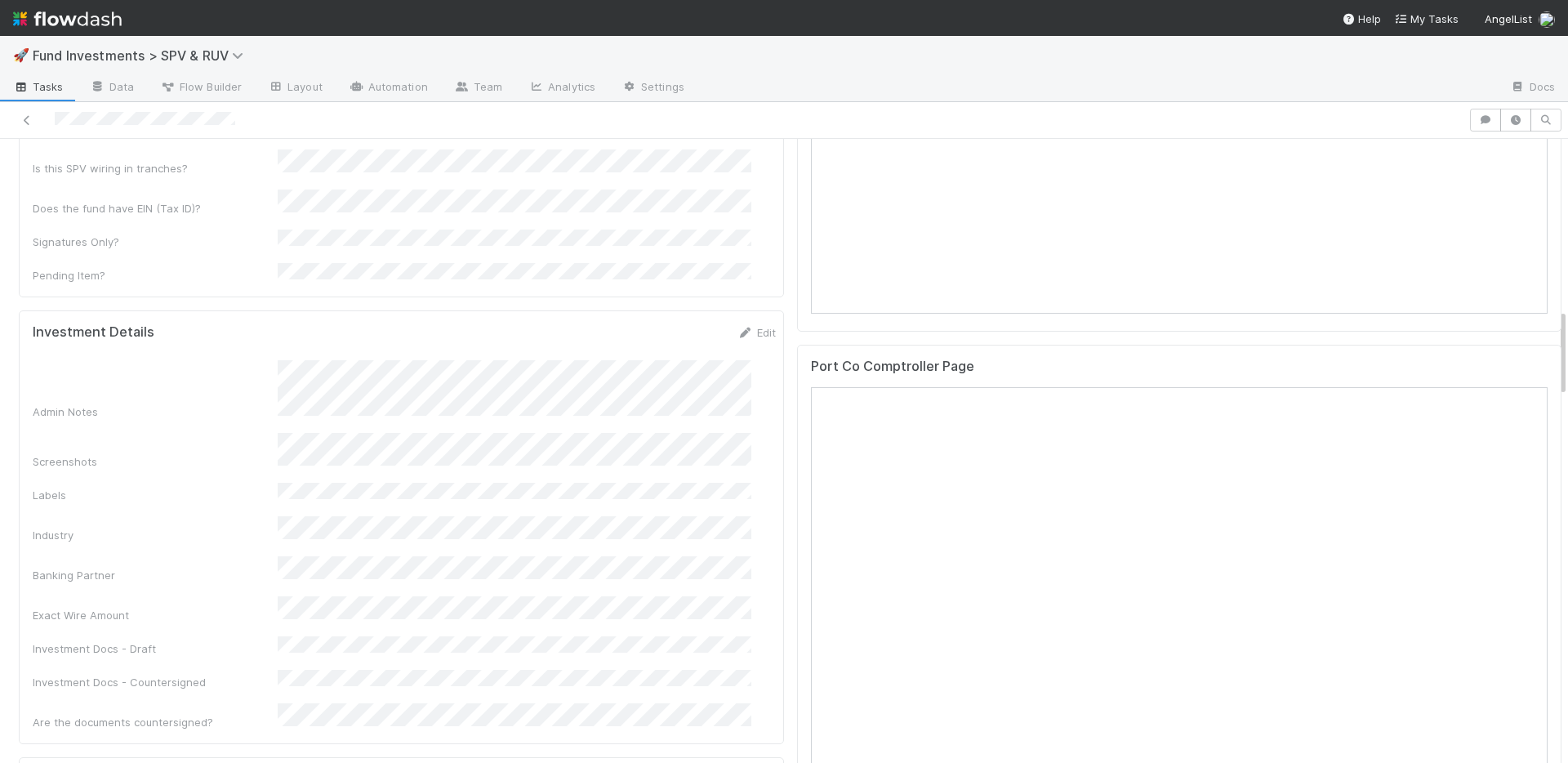
click at [739, 324] on div "Edit" at bounding box center [756, 332] width 39 height 17
click at [740, 326] on link "Edit" at bounding box center [756, 332] width 39 height 13
click at [665, 324] on button "Save" at bounding box center [688, 338] width 46 height 28
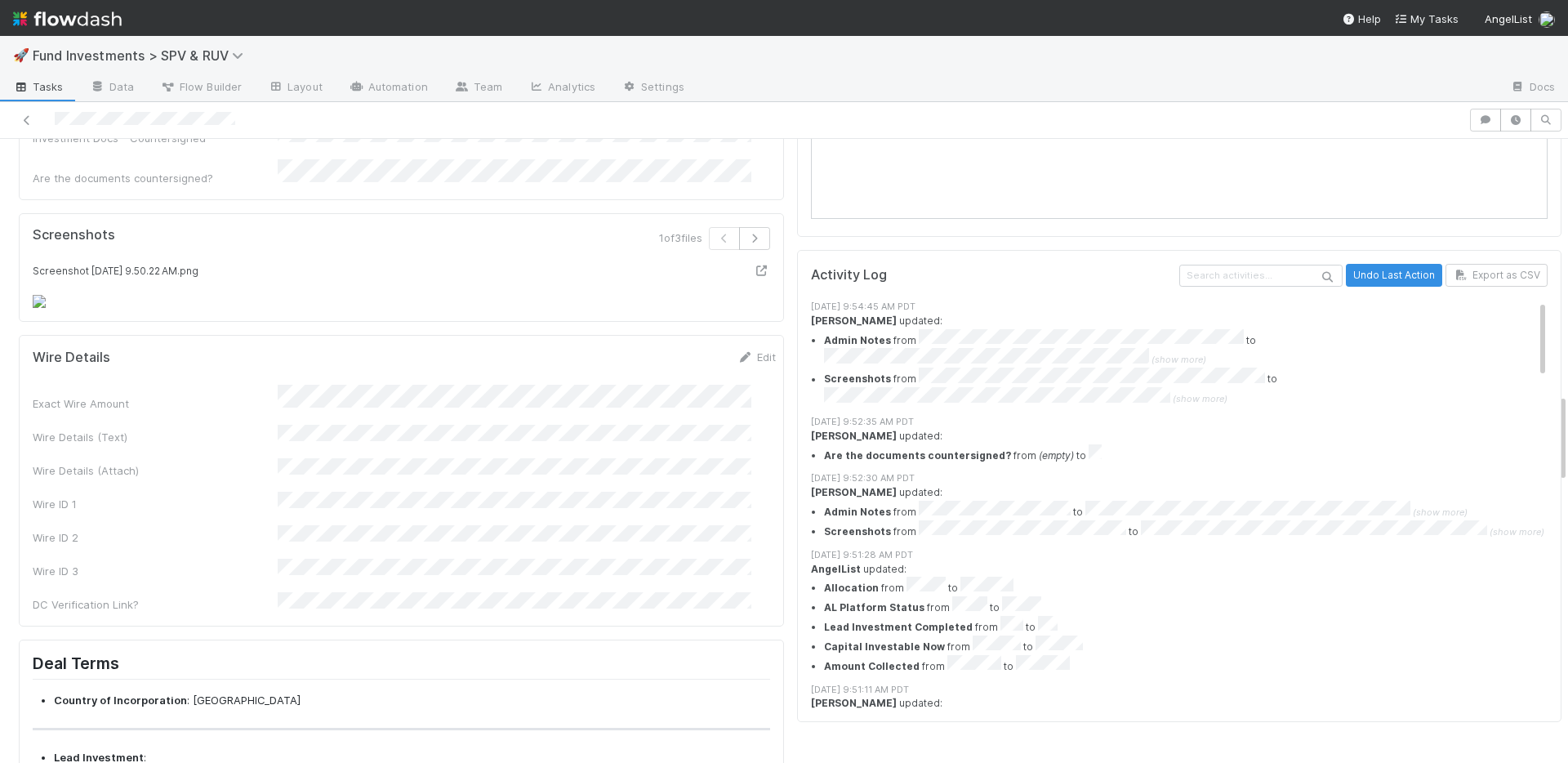
scroll to position [1892, 0]
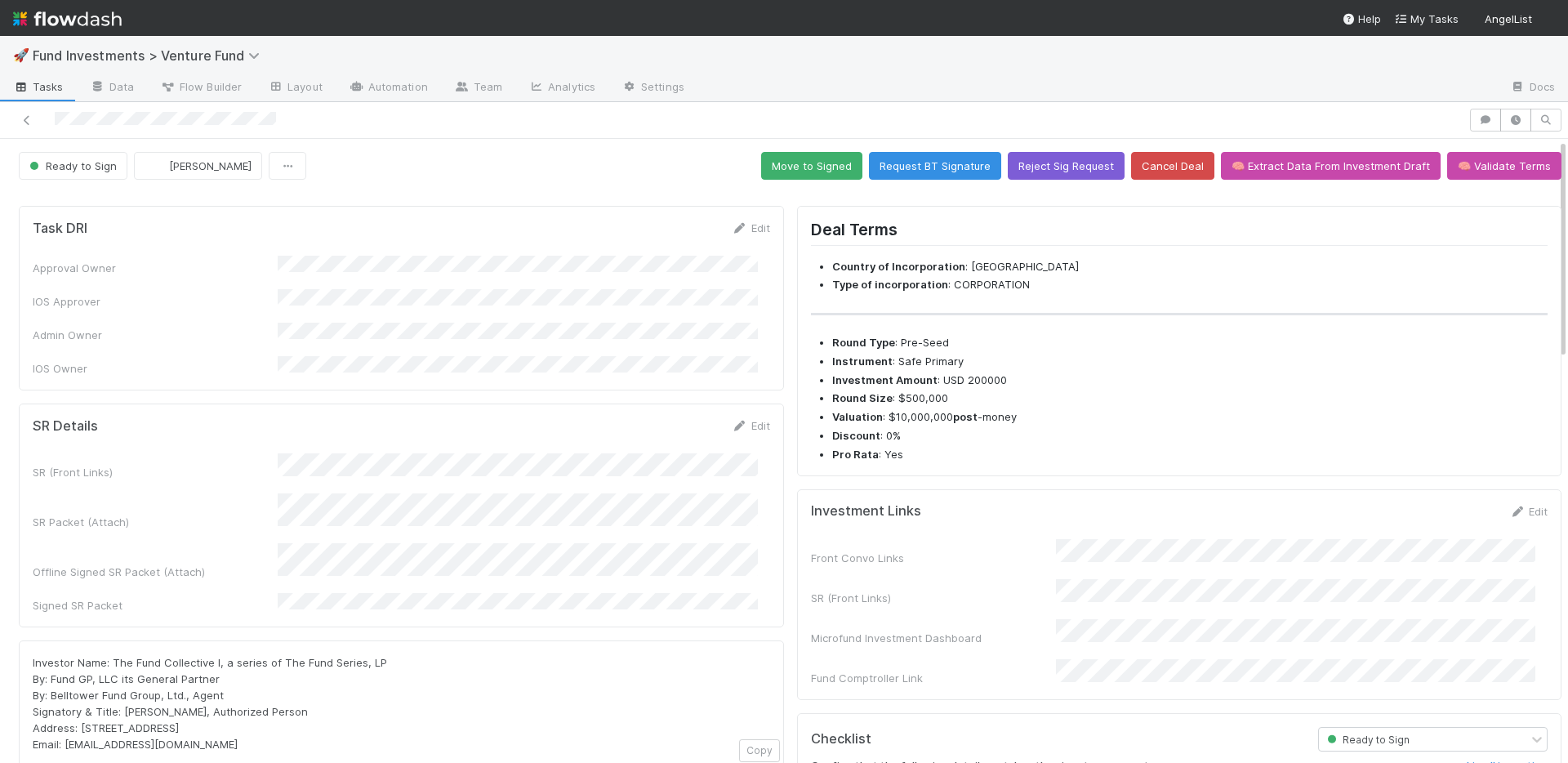
click at [751, 420] on link "Edit" at bounding box center [751, 426] width 39 height 13
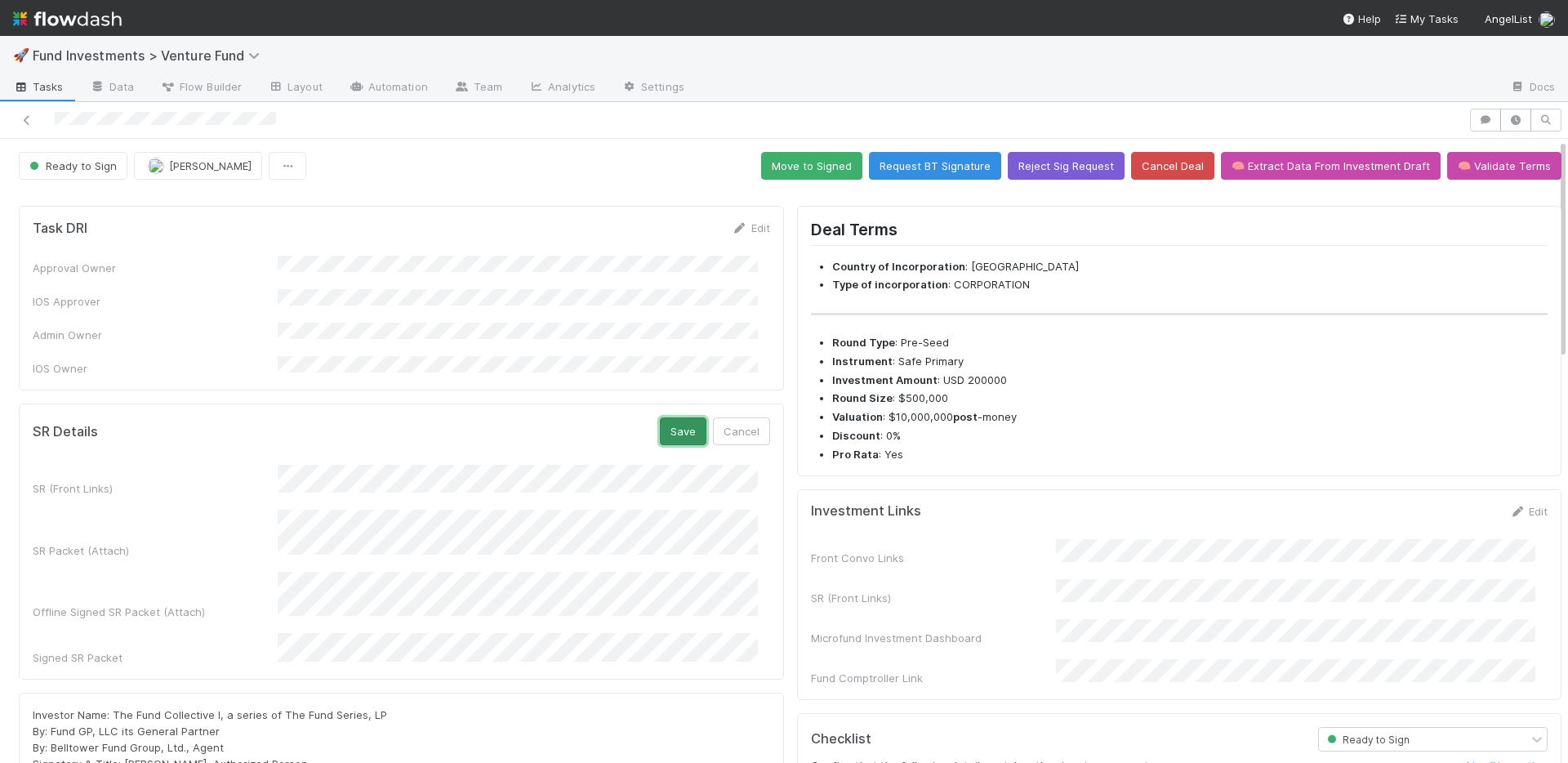
click at [672, 419] on button "Save" at bounding box center [683, 432] width 46 height 28
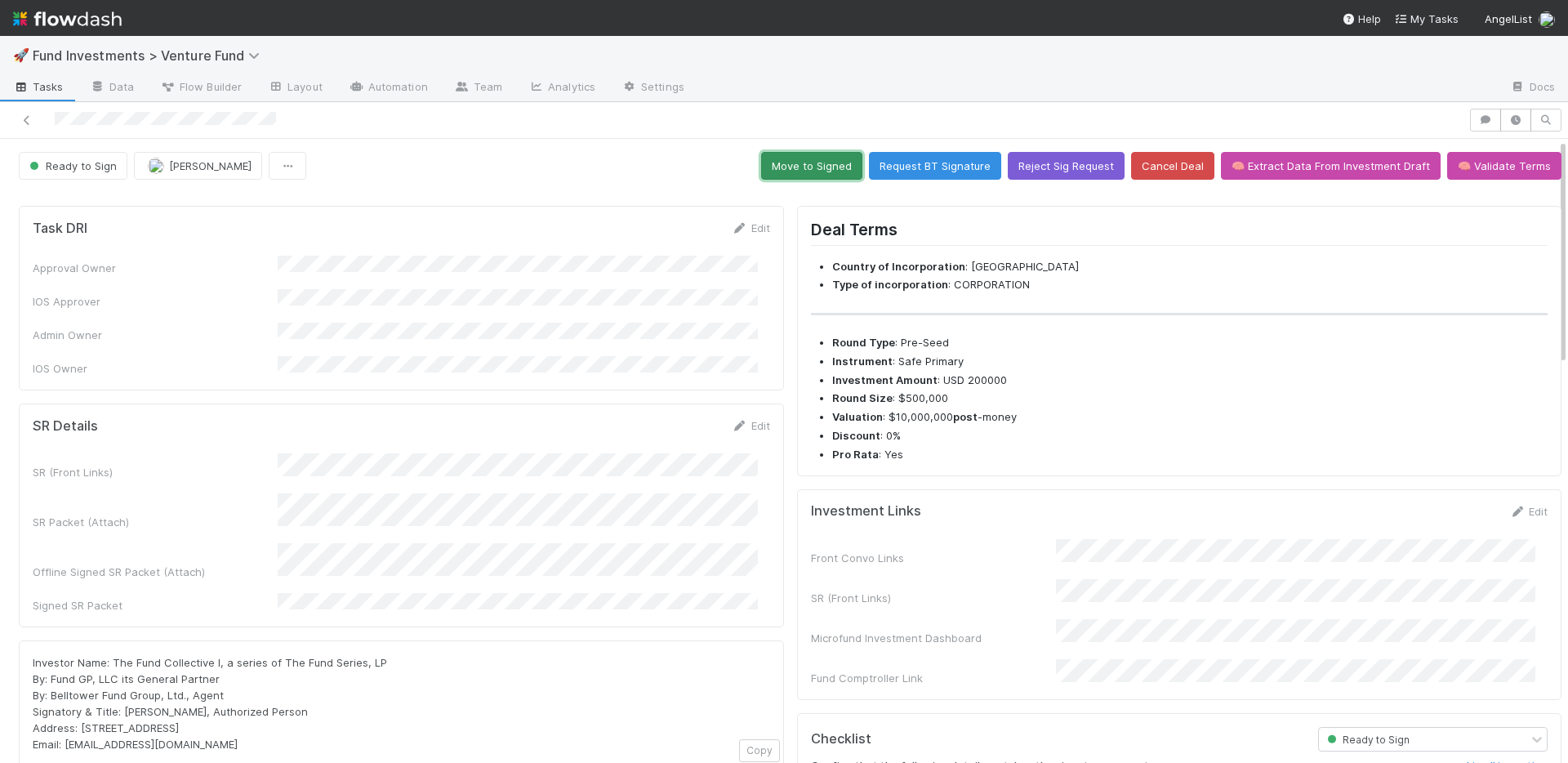
drag, startPoint x: 812, startPoint y: 166, endPoint x: 705, endPoint y: 46, distance: 160.8
click at [812, 166] on button "Move to Signed" at bounding box center [812, 166] width 102 height 28
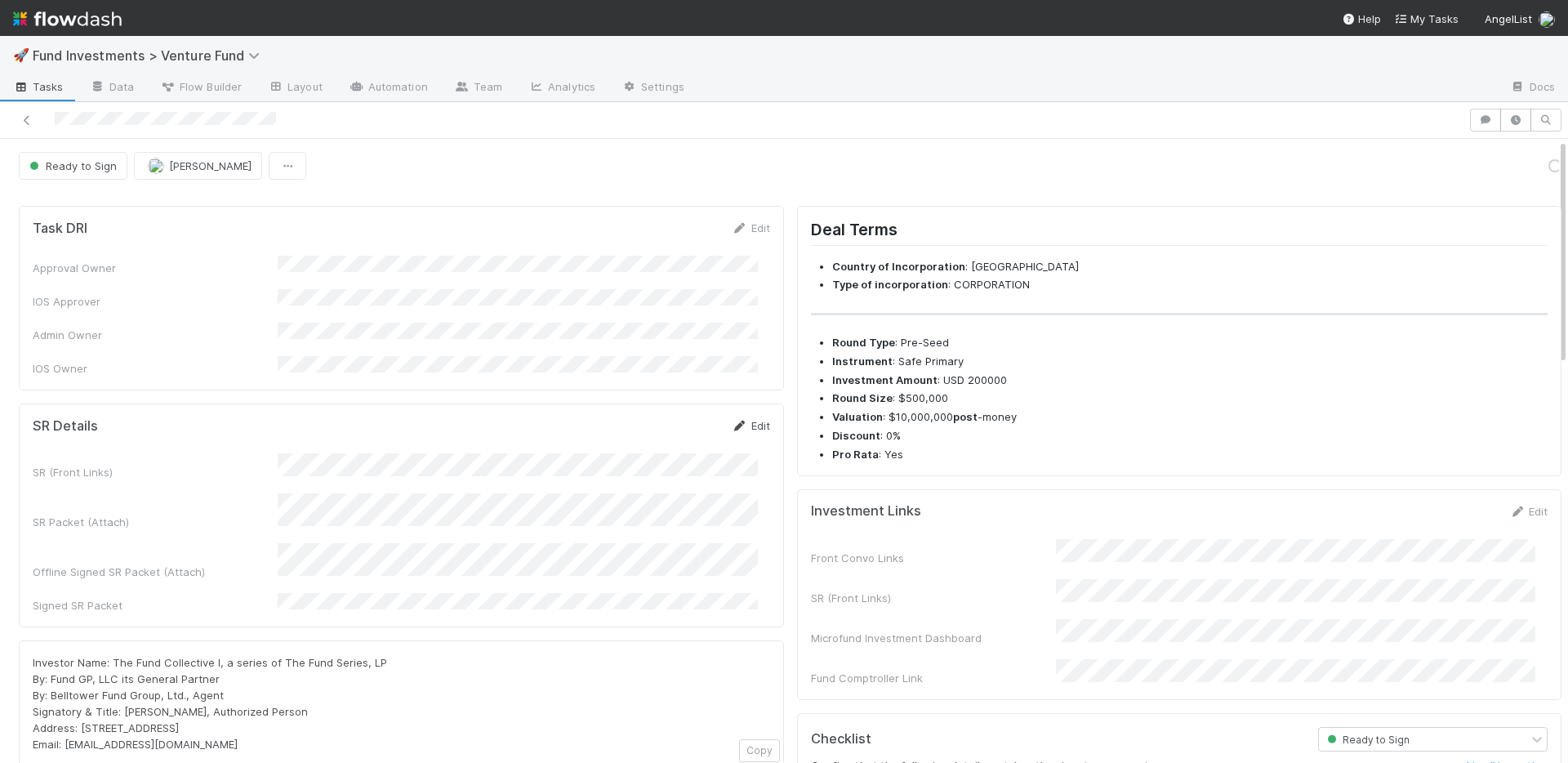
click at [736, 420] on link "Edit" at bounding box center [751, 426] width 39 height 13
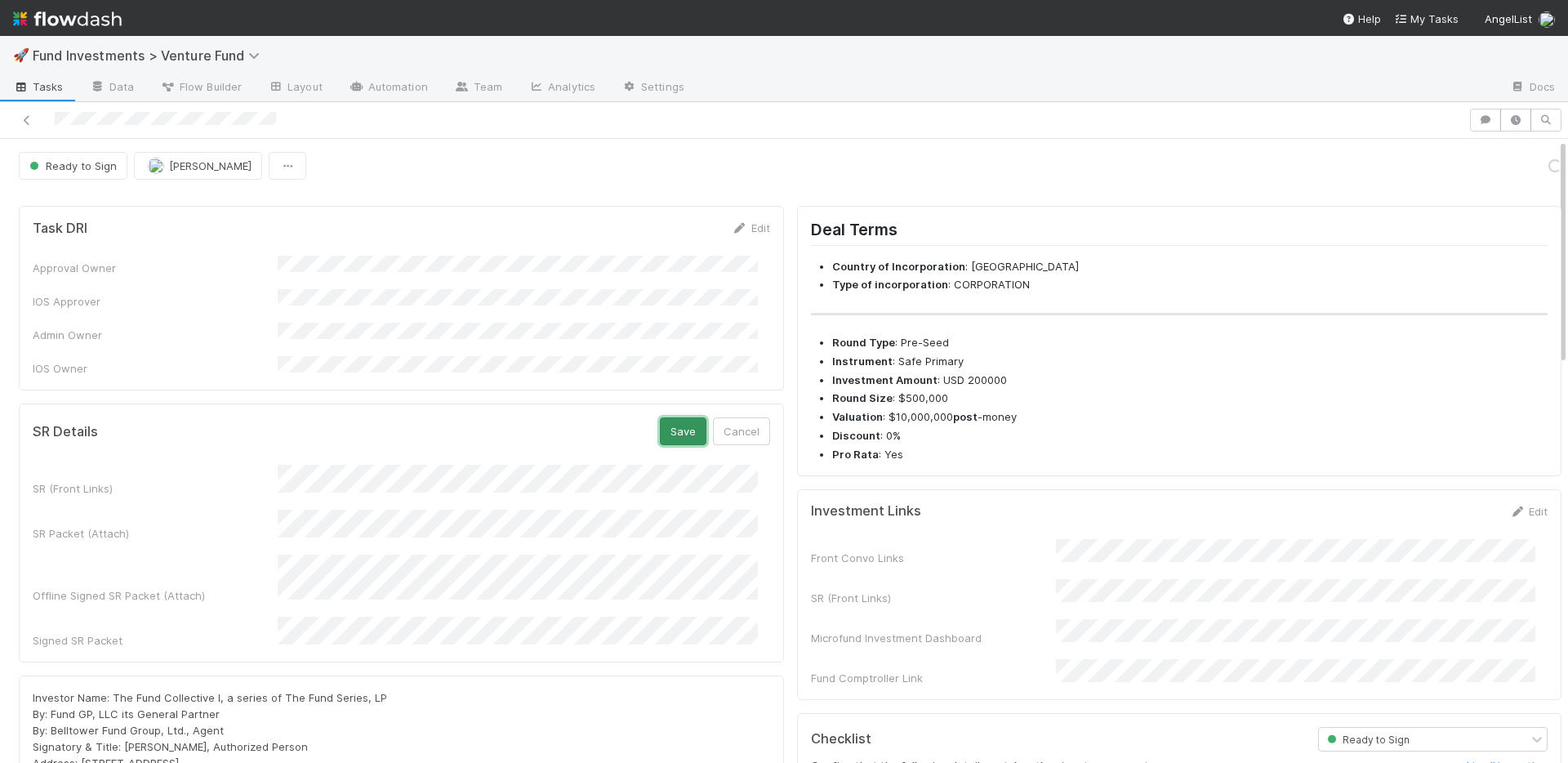
click at [677, 418] on button "Save" at bounding box center [683, 432] width 46 height 28
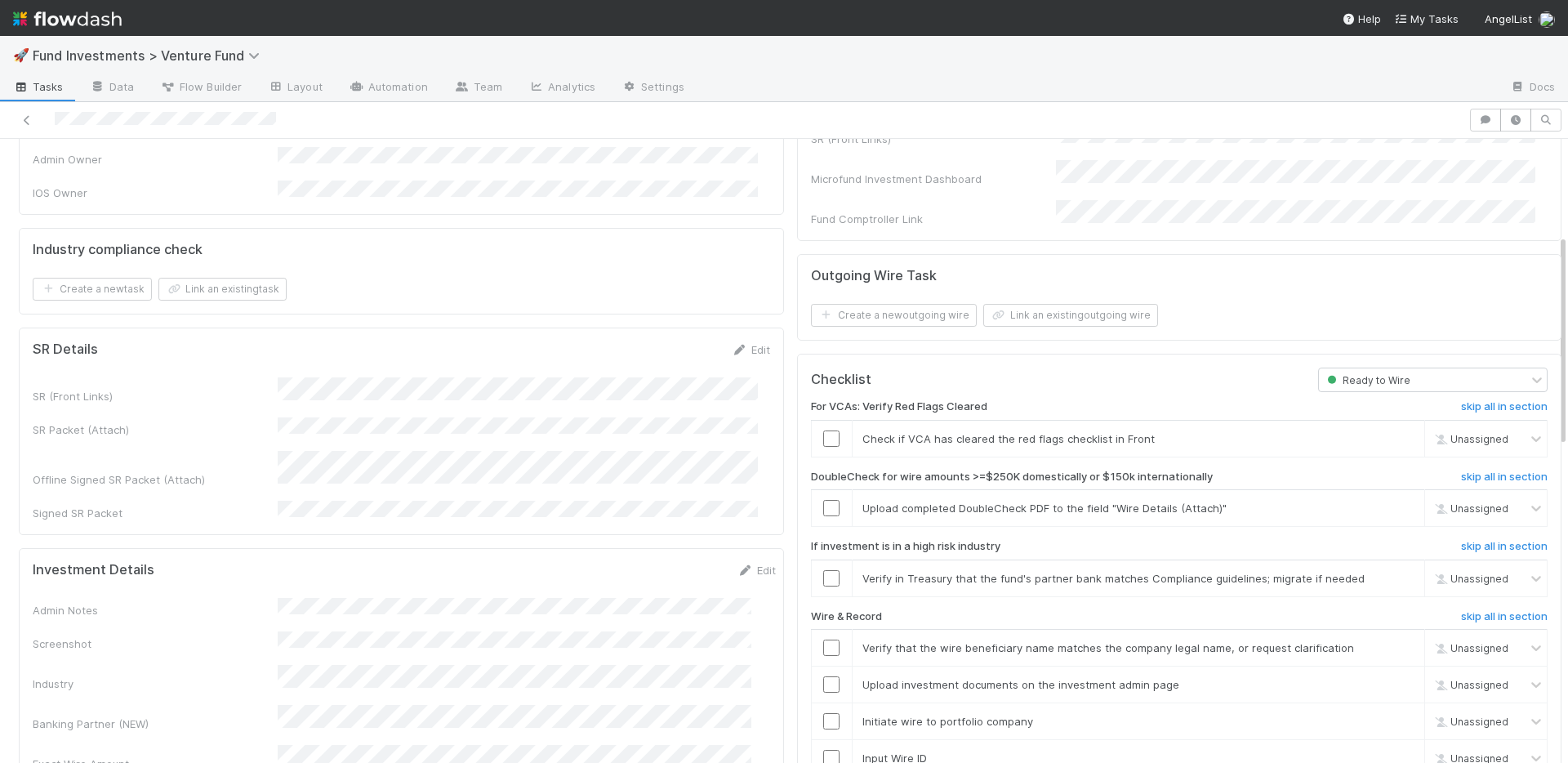
scroll to position [289, 0]
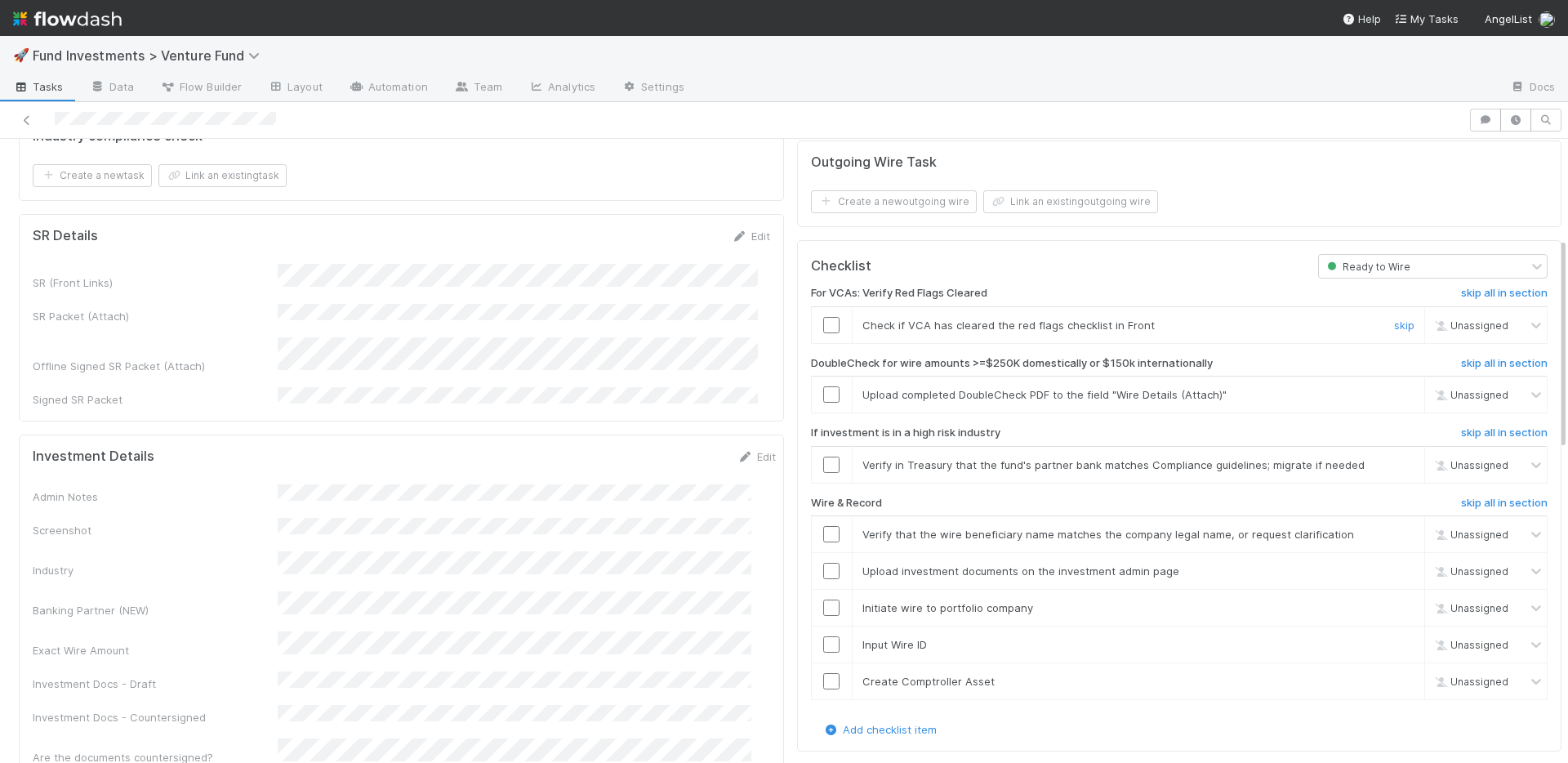
click at [823, 317] on input "checkbox" at bounding box center [831, 325] width 17 height 17
click at [1395, 388] on link "skip" at bounding box center [1404, 394] width 20 height 13
click at [1395, 458] on link "skip" at bounding box center [1404, 464] width 20 height 13
click at [823, 526] on input "checkbox" at bounding box center [831, 534] width 17 height 17
click at [823, 563] on input "checkbox" at bounding box center [831, 571] width 17 height 17
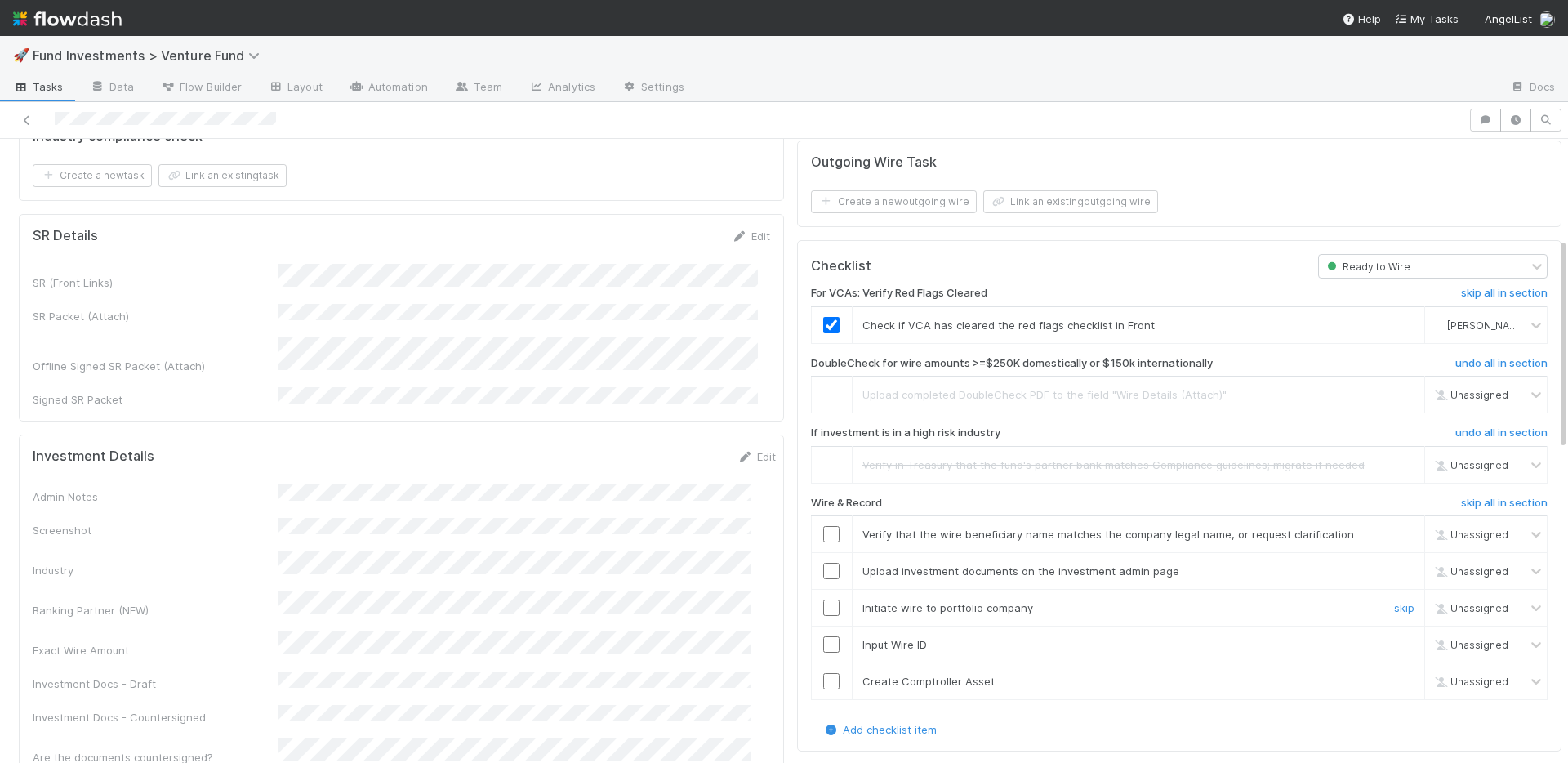
click at [823, 600] on input "checkbox" at bounding box center [831, 608] width 17 height 17
click at [823, 637] on input "checkbox" at bounding box center [831, 645] width 17 height 17
click at [823, 674] on input "checkbox" at bounding box center [831, 682] width 17 height 17
drag, startPoint x: 822, startPoint y: 559, endPoint x: 822, endPoint y: 529, distance: 30.0
click at [823, 563] on input "checkbox" at bounding box center [831, 571] width 17 height 17
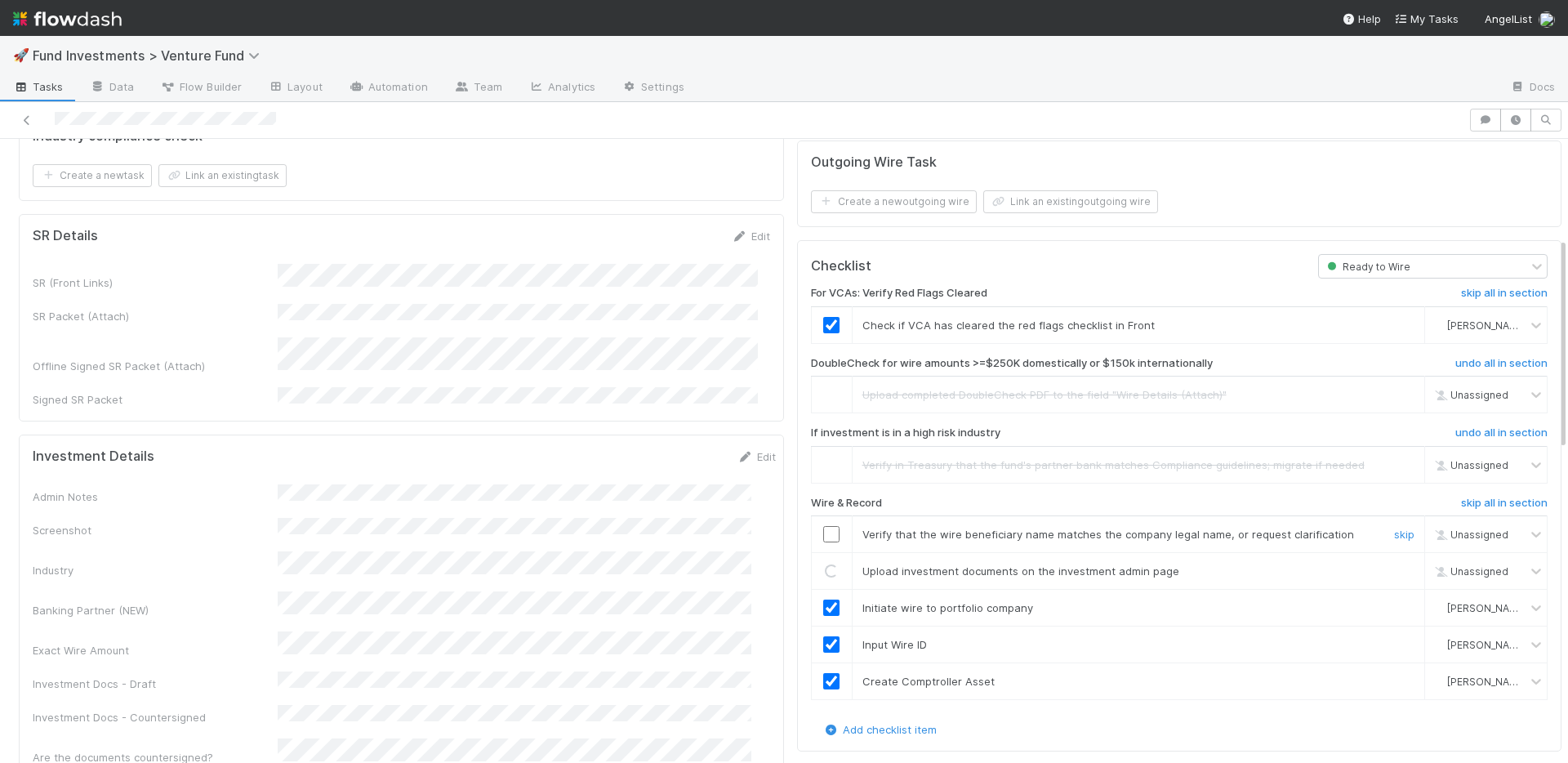
click at [823, 526] on input "checkbox" at bounding box center [831, 534] width 17 height 17
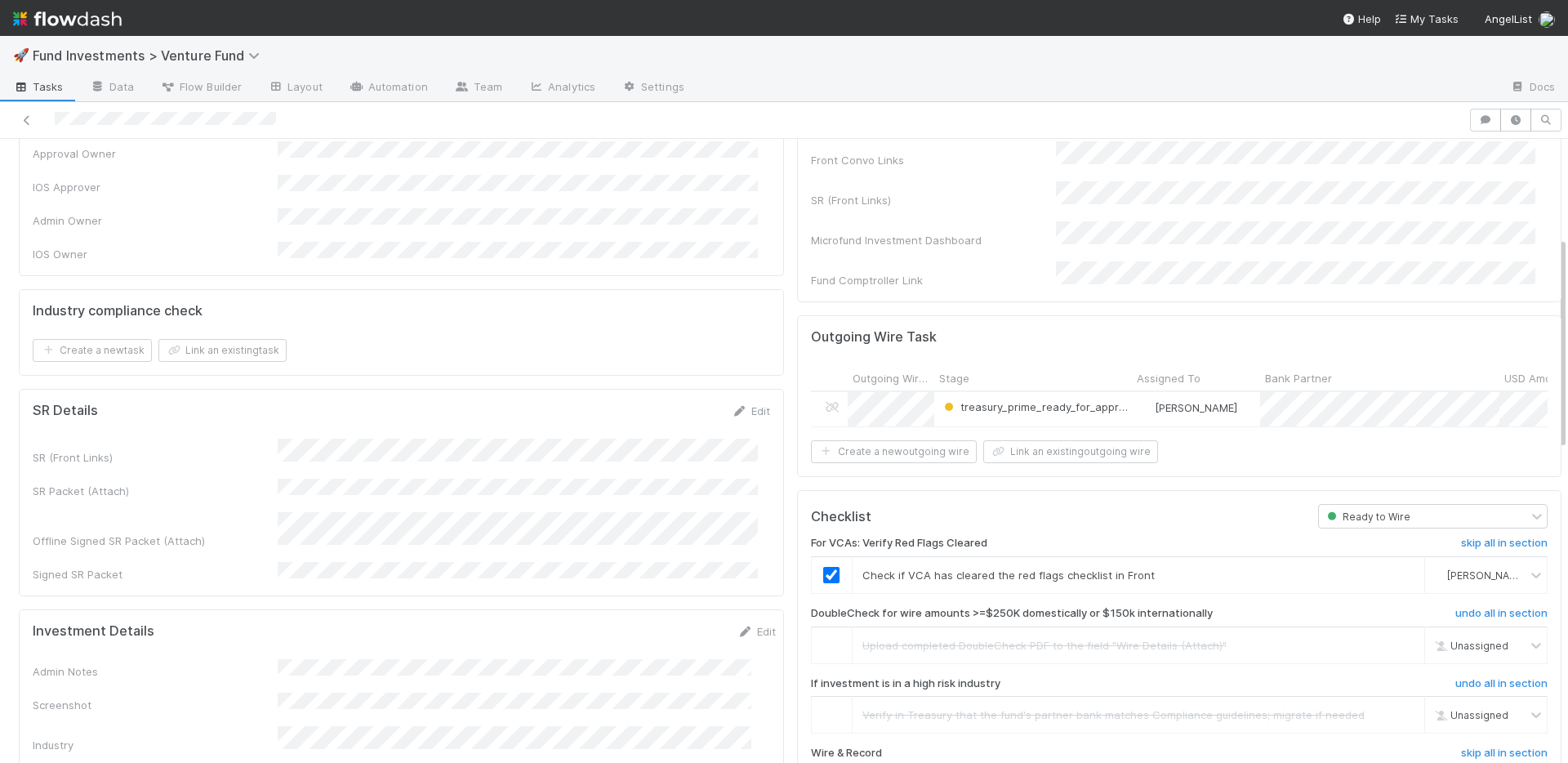
scroll to position [0, 0]
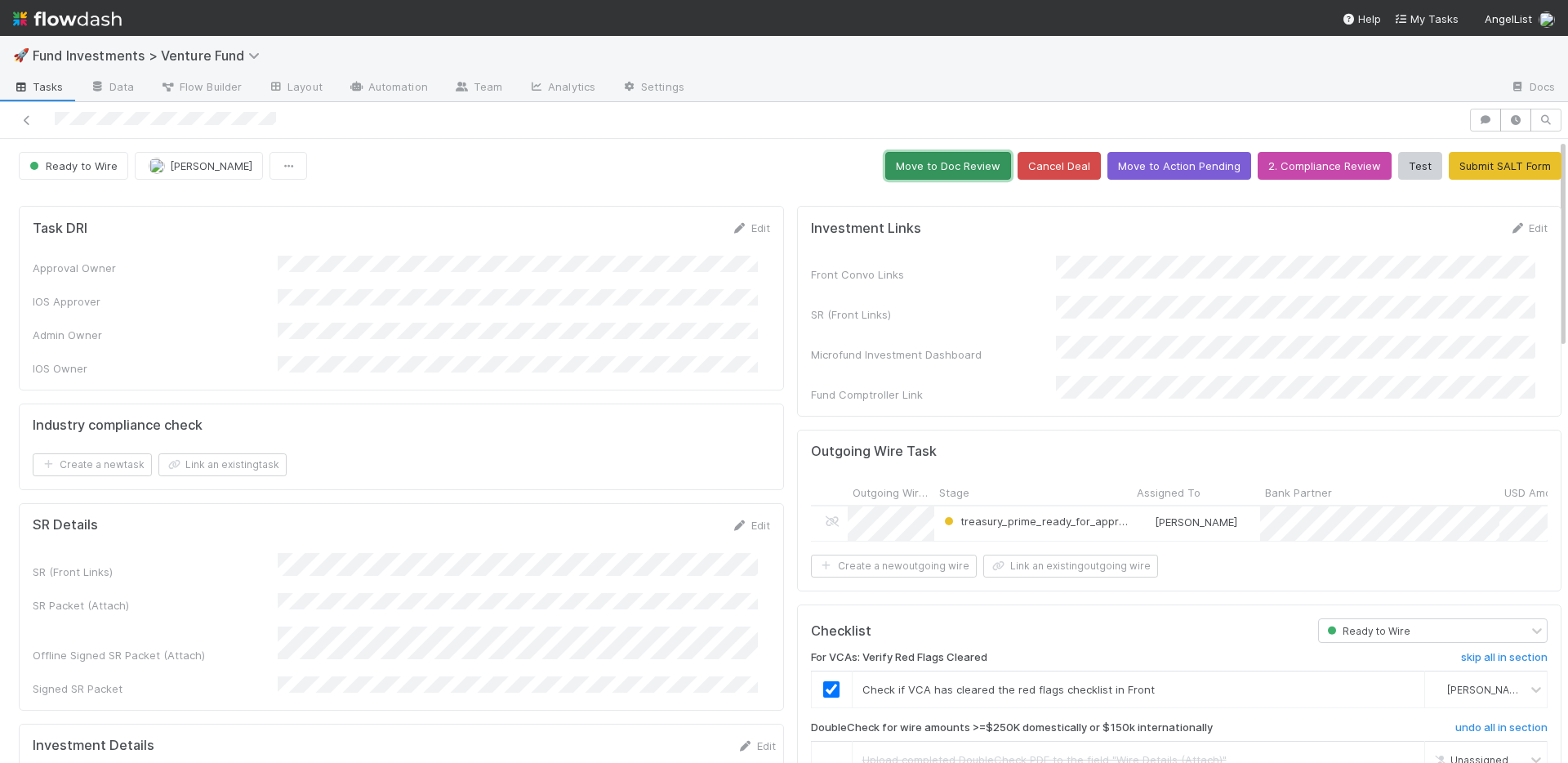
click at [914, 167] on button "Move to Doc Review" at bounding box center [948, 166] width 126 height 28
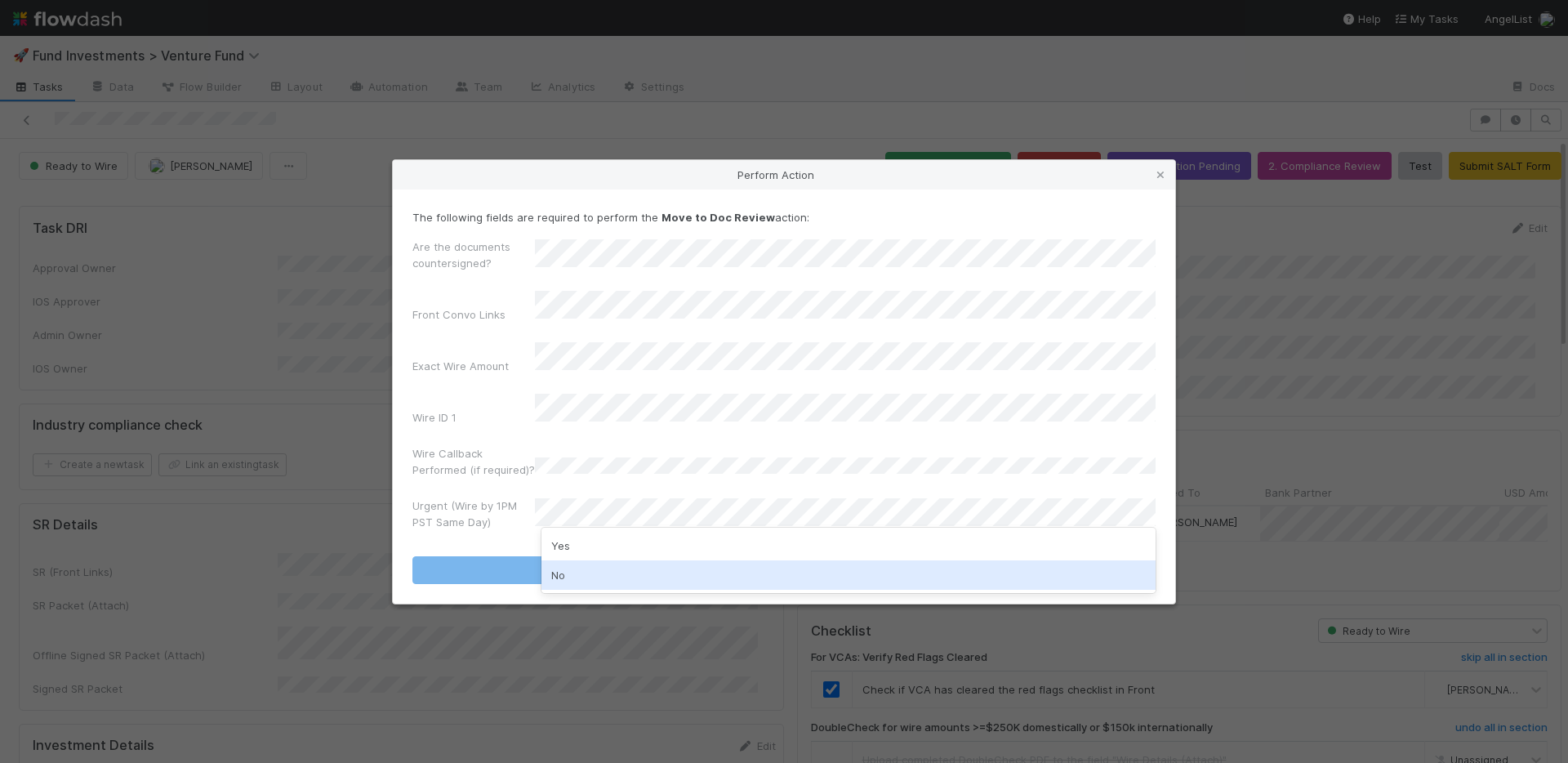
click at [590, 571] on div "No" at bounding box center [849, 576] width 615 height 30
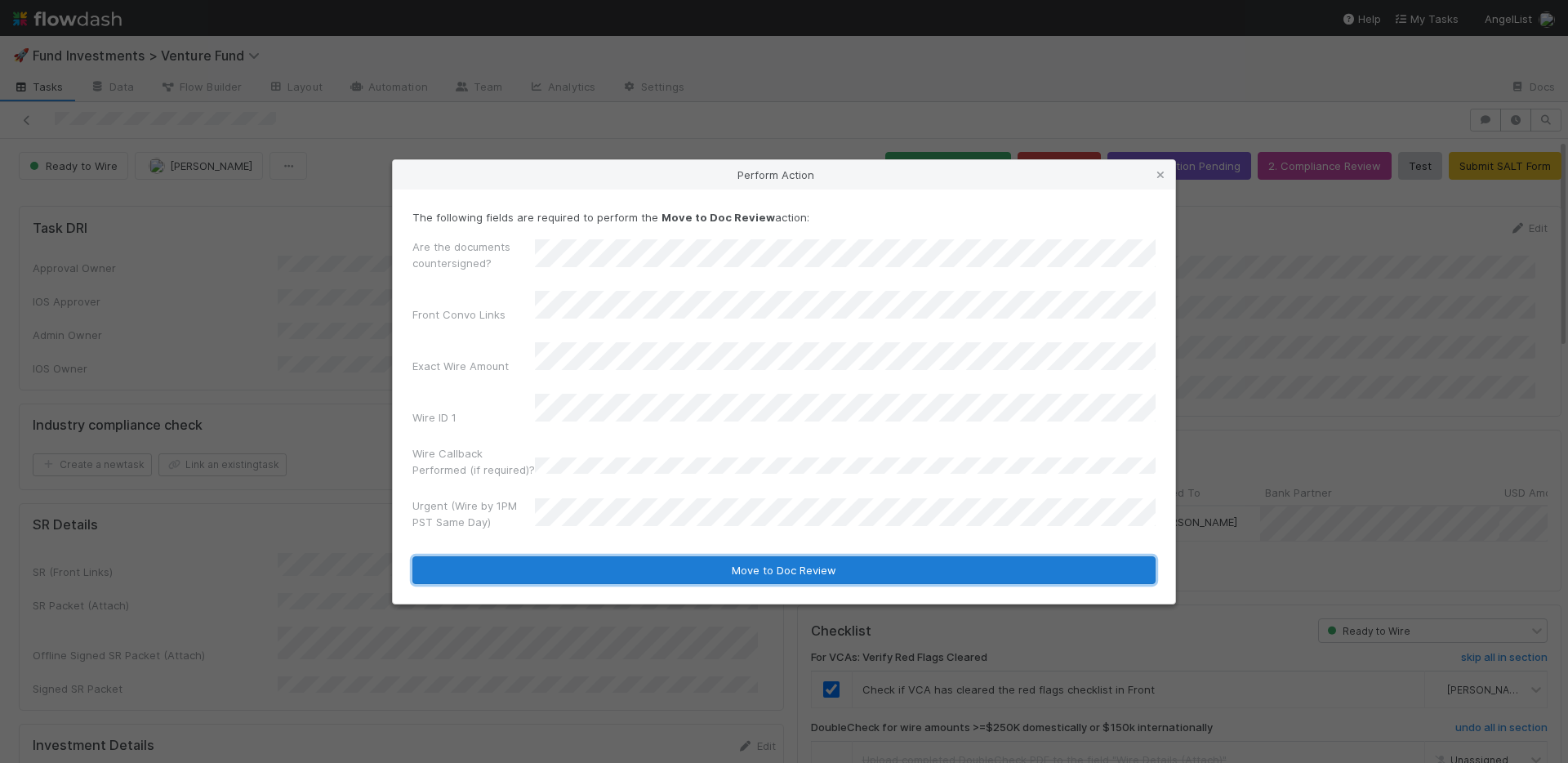
click at [601, 556] on button "Move to Doc Review" at bounding box center [784, 570] width 743 height 28
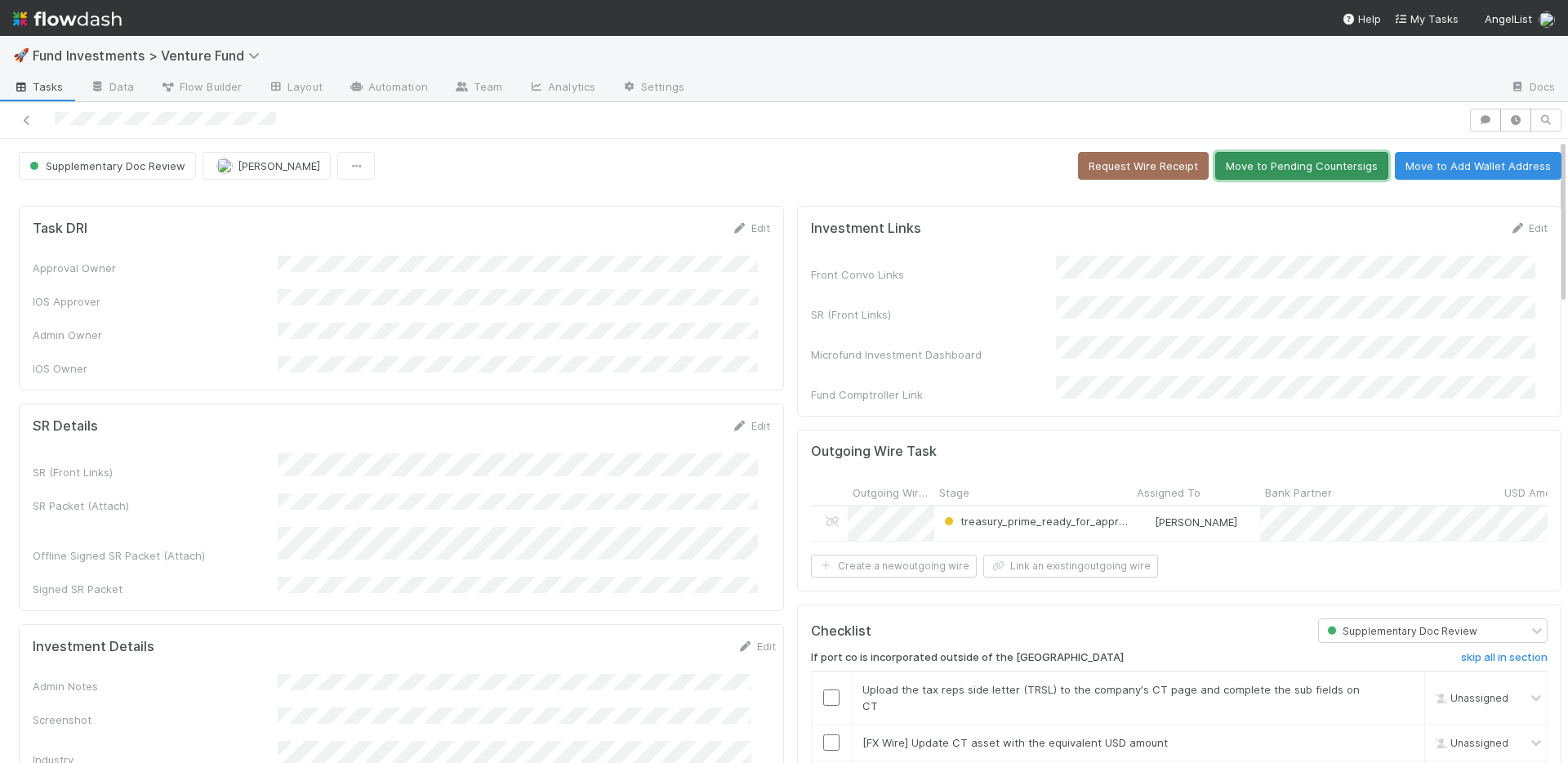
click at [1267, 161] on button "Move to Pending Countersigs" at bounding box center [1302, 166] width 173 height 28
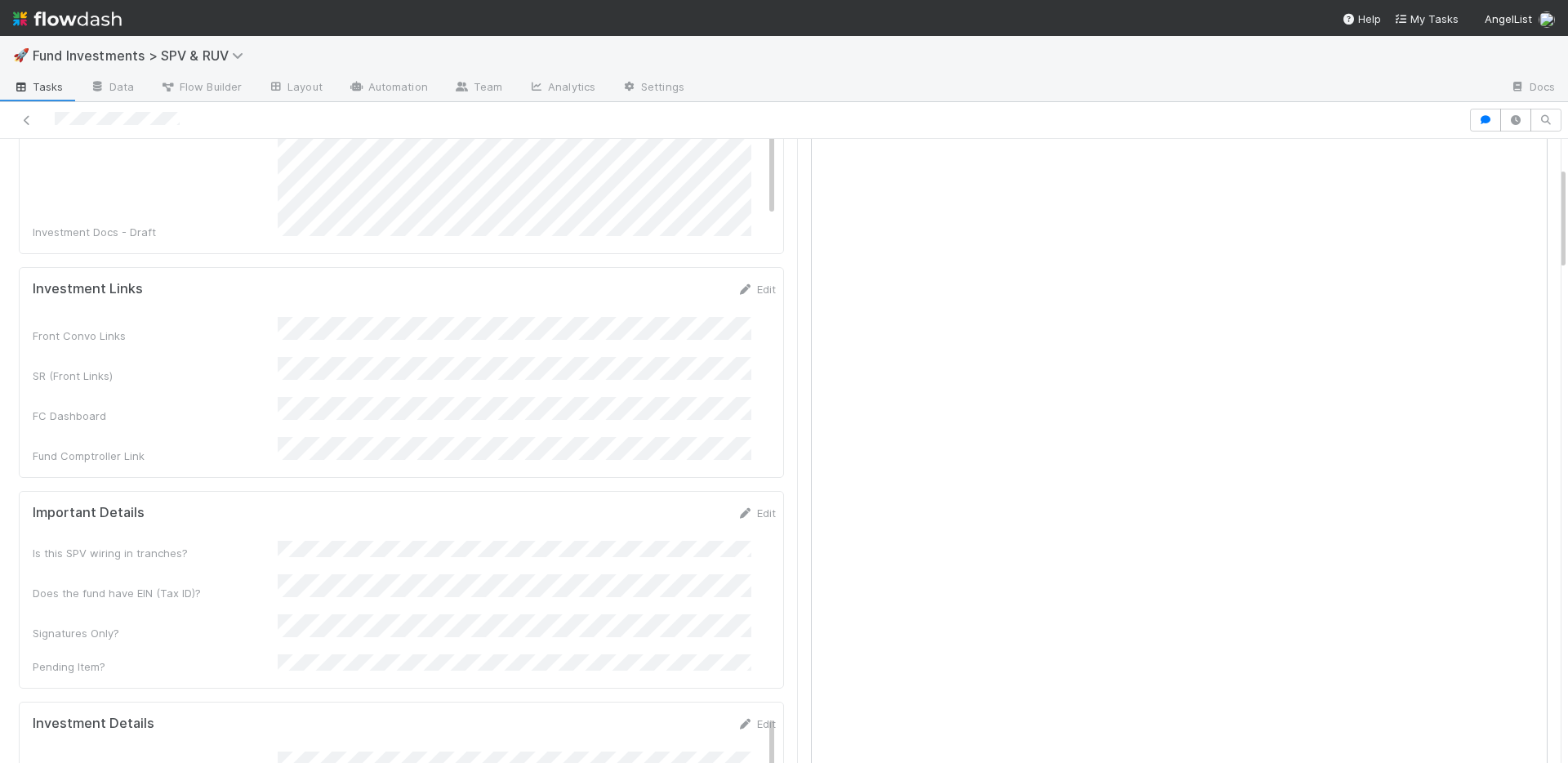
scroll to position [166, 0]
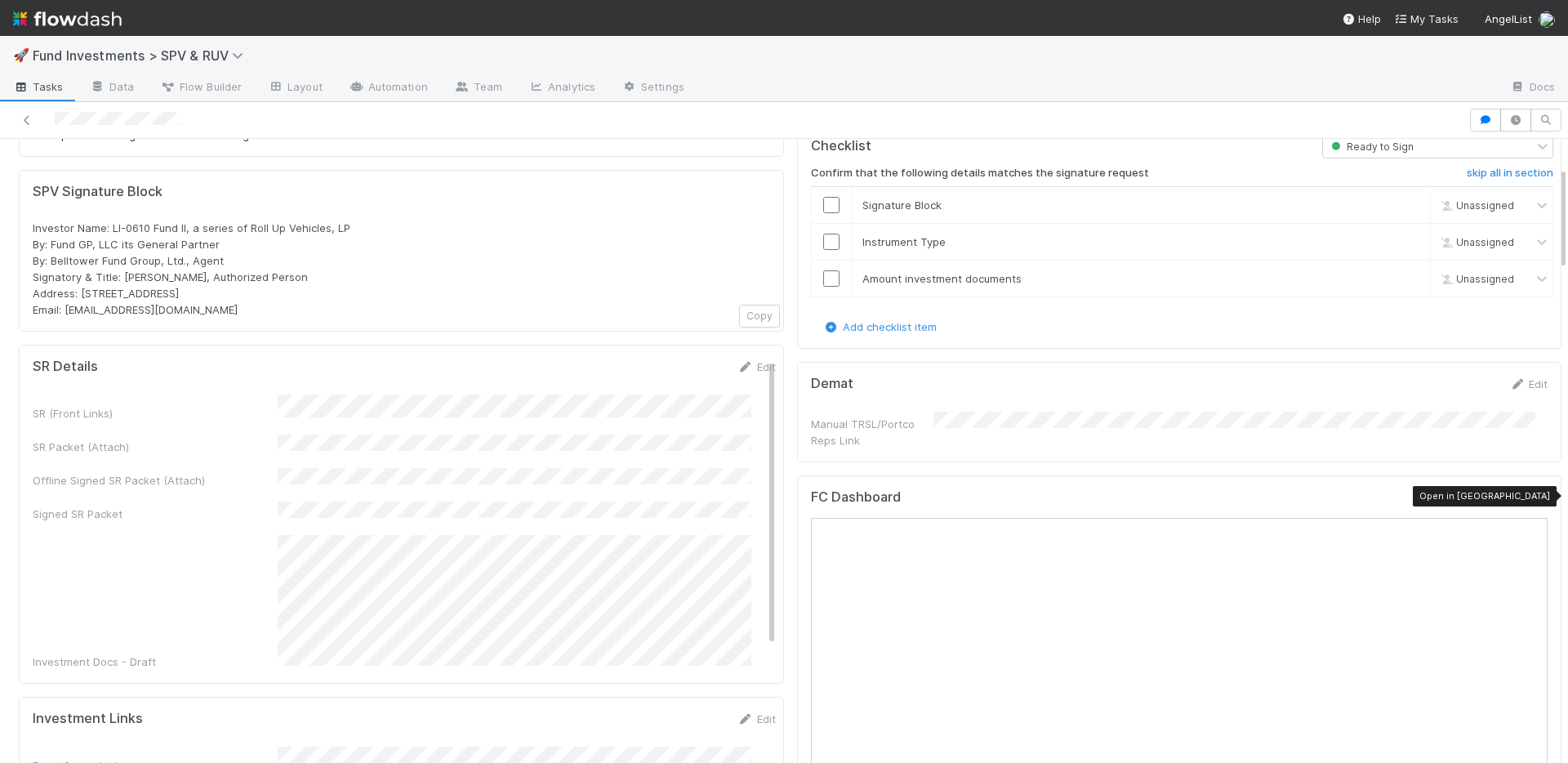
click at [1531, 495] on icon at bounding box center [1539, 500] width 17 height 11
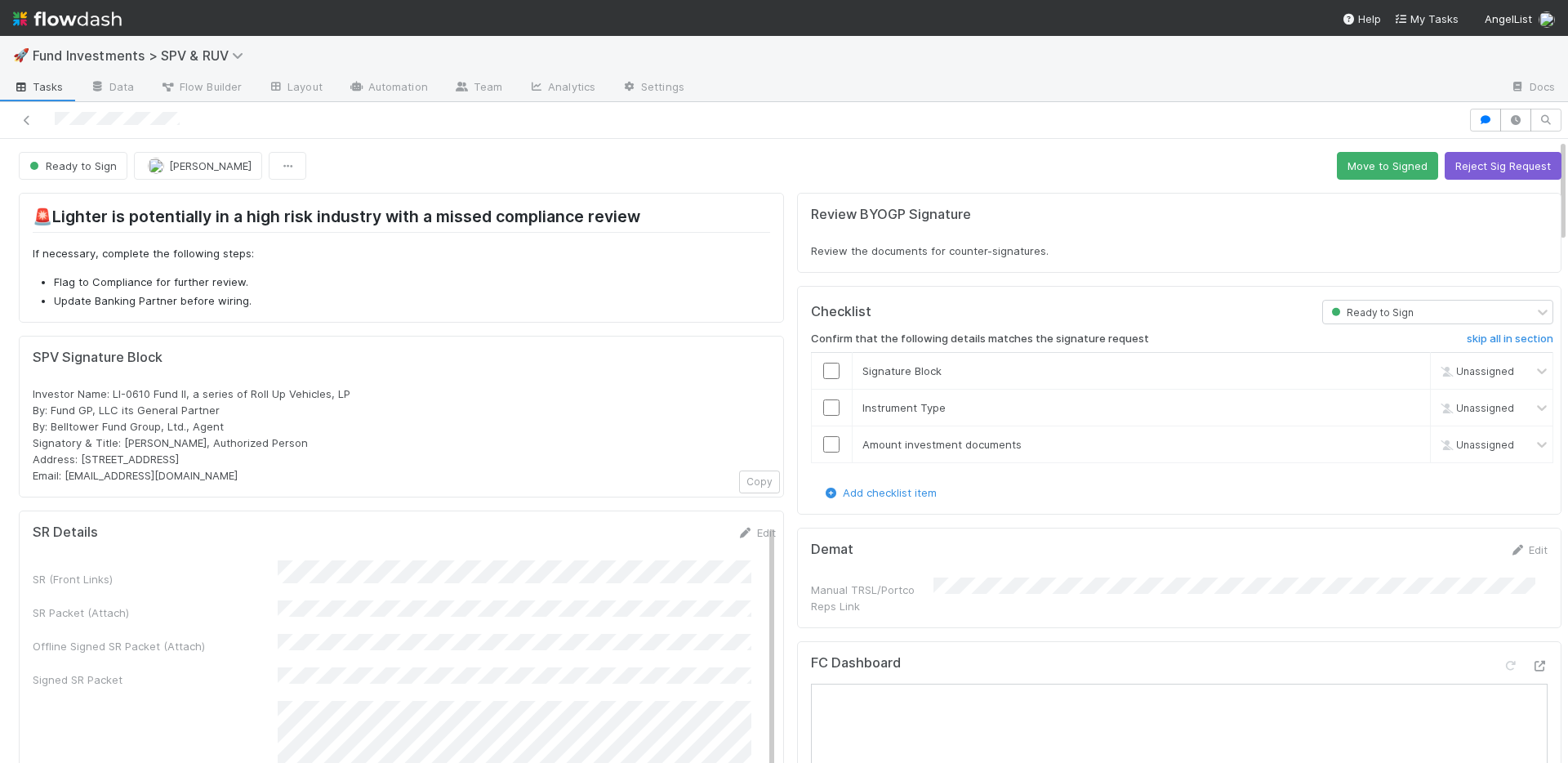
drag, startPoint x: 741, startPoint y: 530, endPoint x: 713, endPoint y: 509, distance: 35.0
click at [740, 530] on link "Edit" at bounding box center [756, 533] width 39 height 13
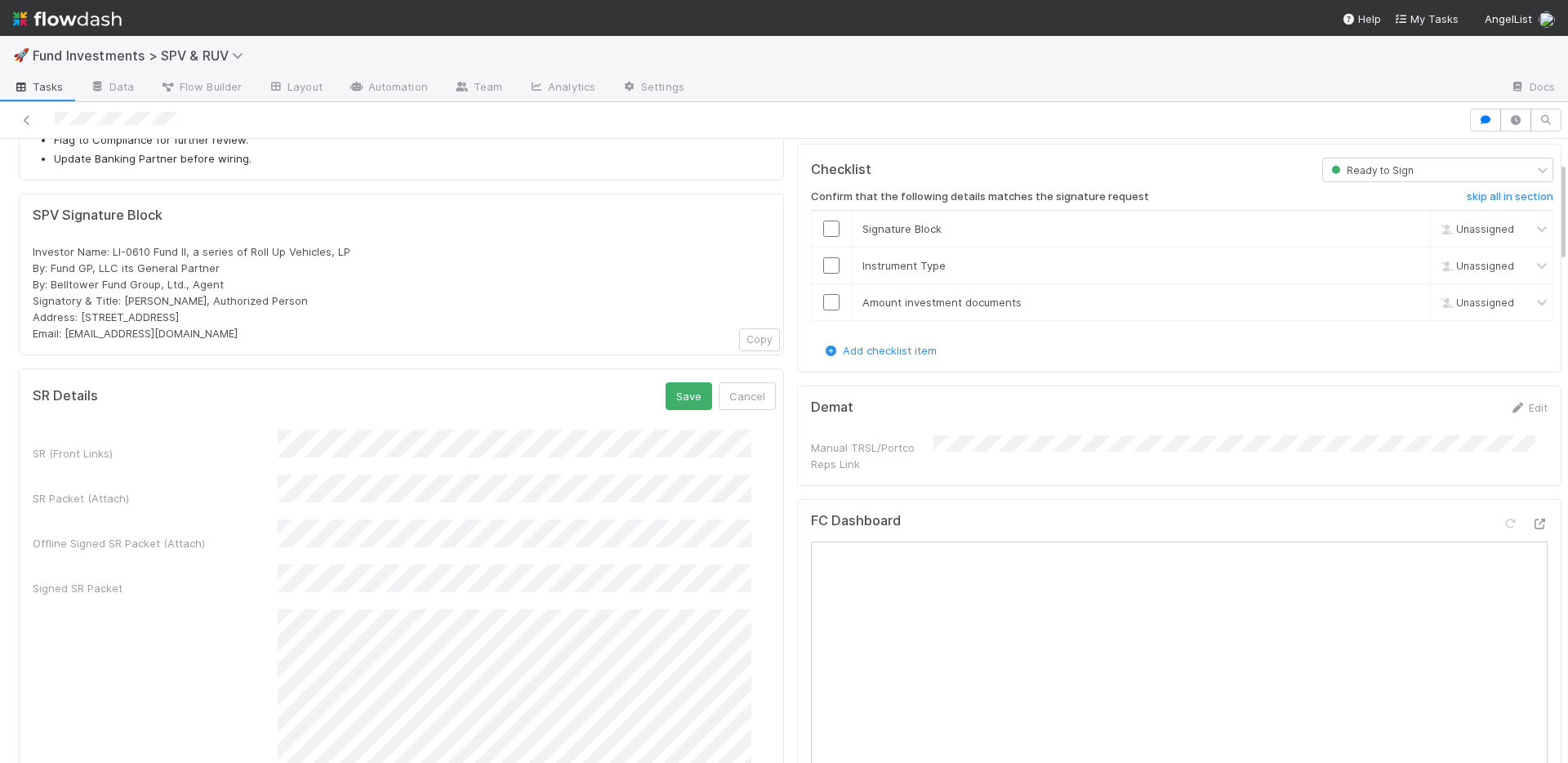
scroll to position [145, 0]
click at [668, 390] on button "Save" at bounding box center [688, 393] width 46 height 28
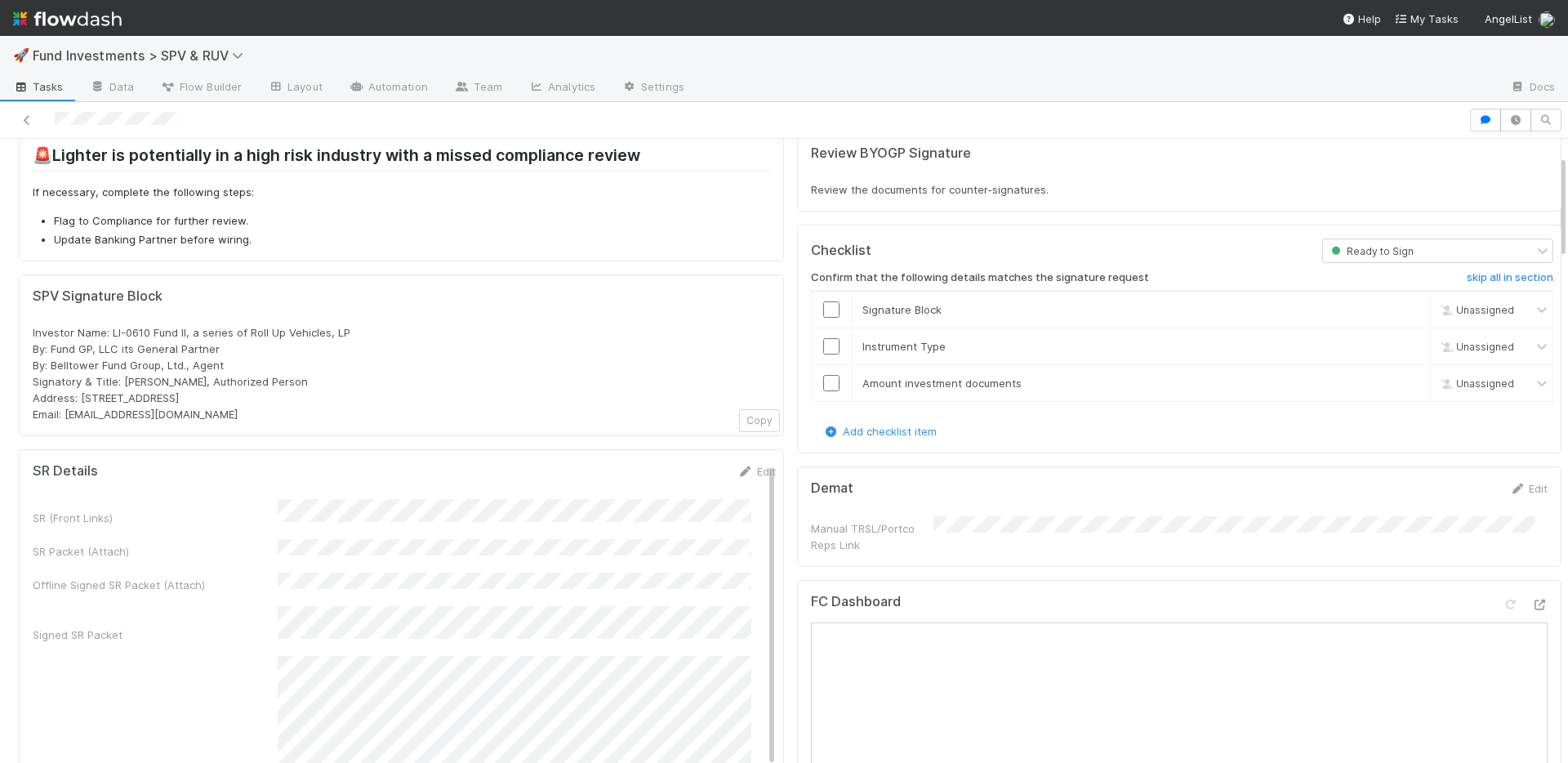
scroll to position [0, 0]
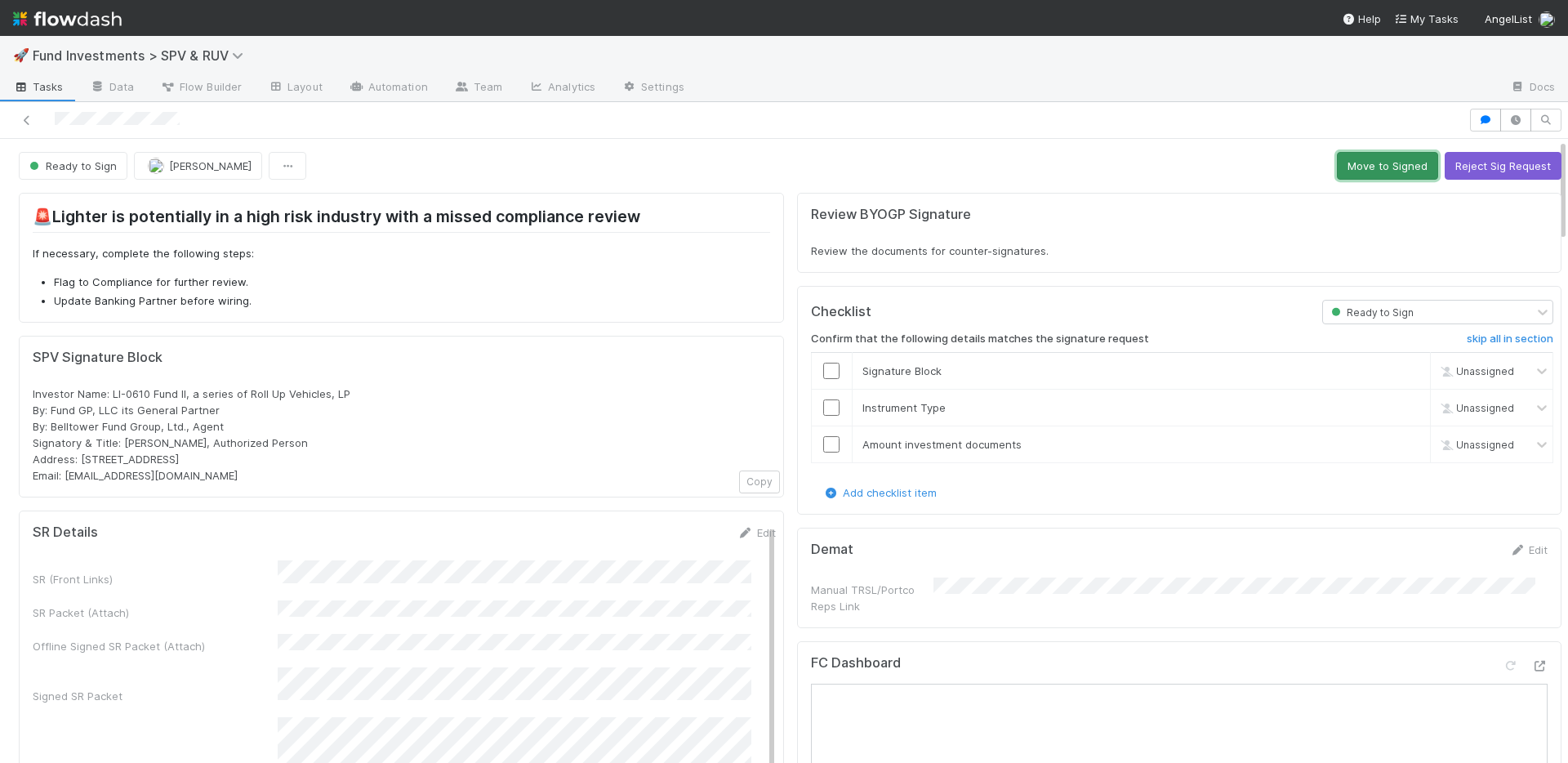
click at [1346, 159] on button "Move to Signed" at bounding box center [1388, 166] width 102 height 28
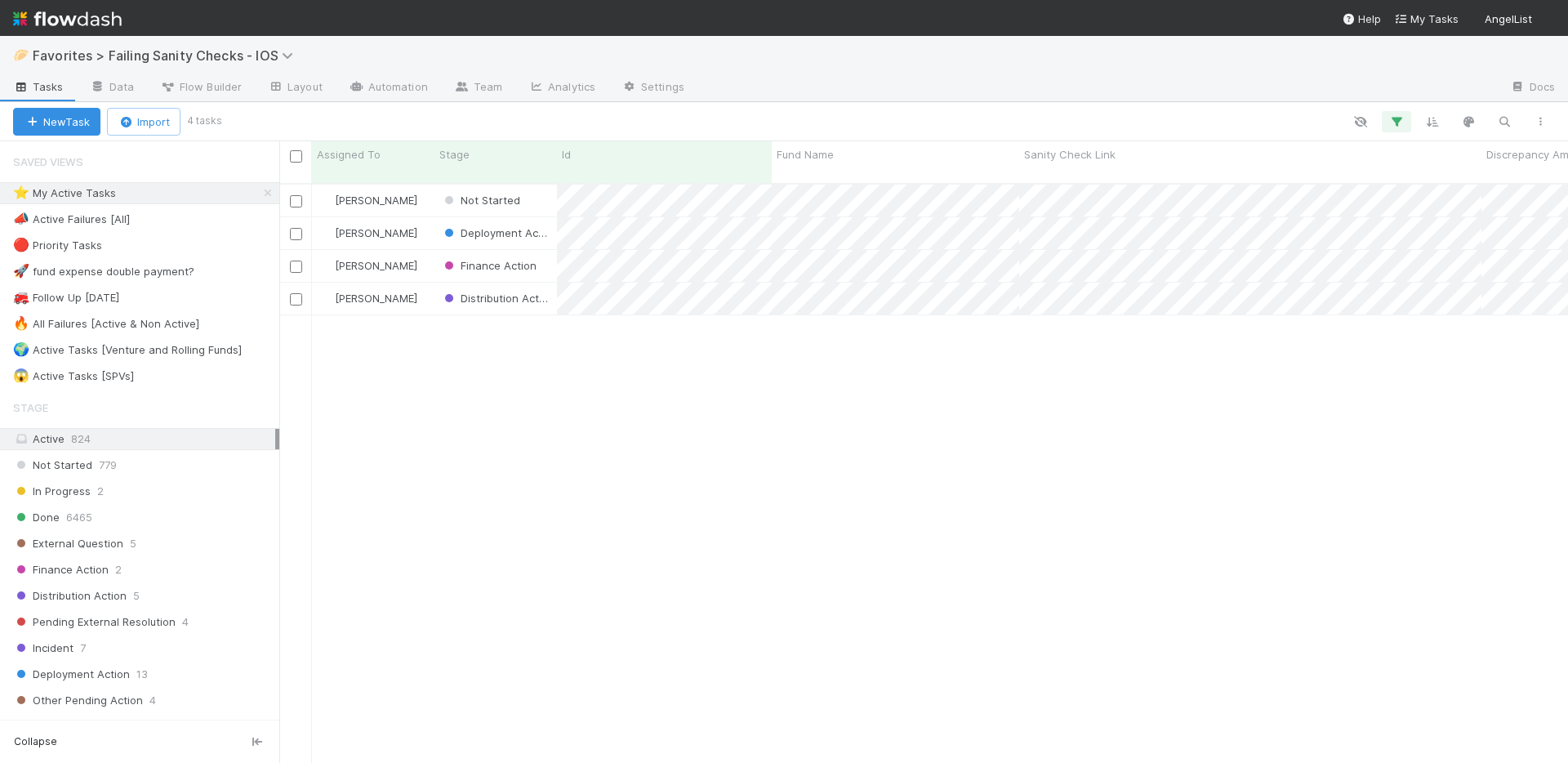
scroll to position [581, 1276]
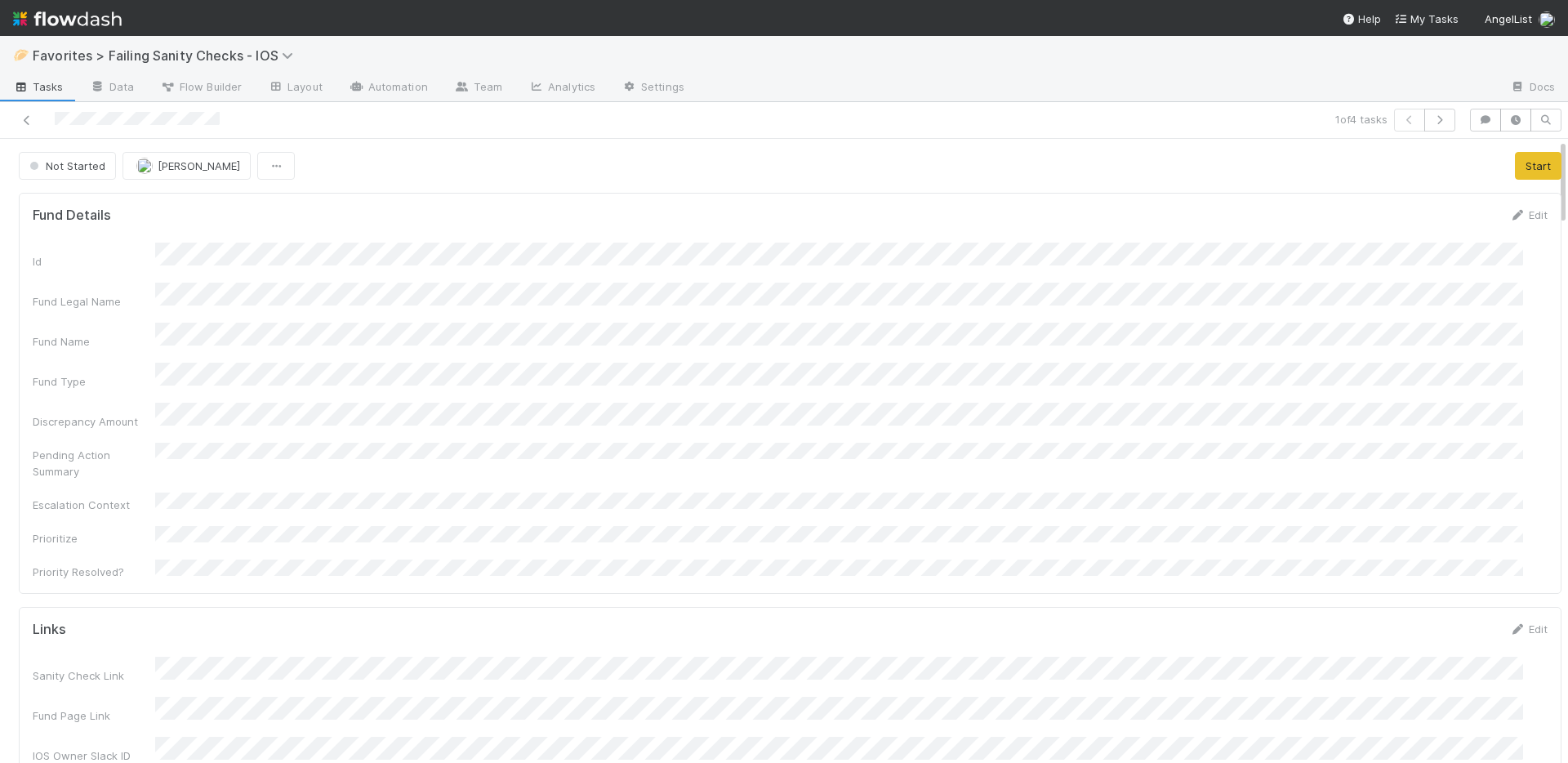
scroll to position [320, 1479]
click at [1515, 169] on button "Start" at bounding box center [1538, 166] width 46 height 28
click at [1519, 154] on link "Actions" at bounding box center [1528, 166] width 67 height 28
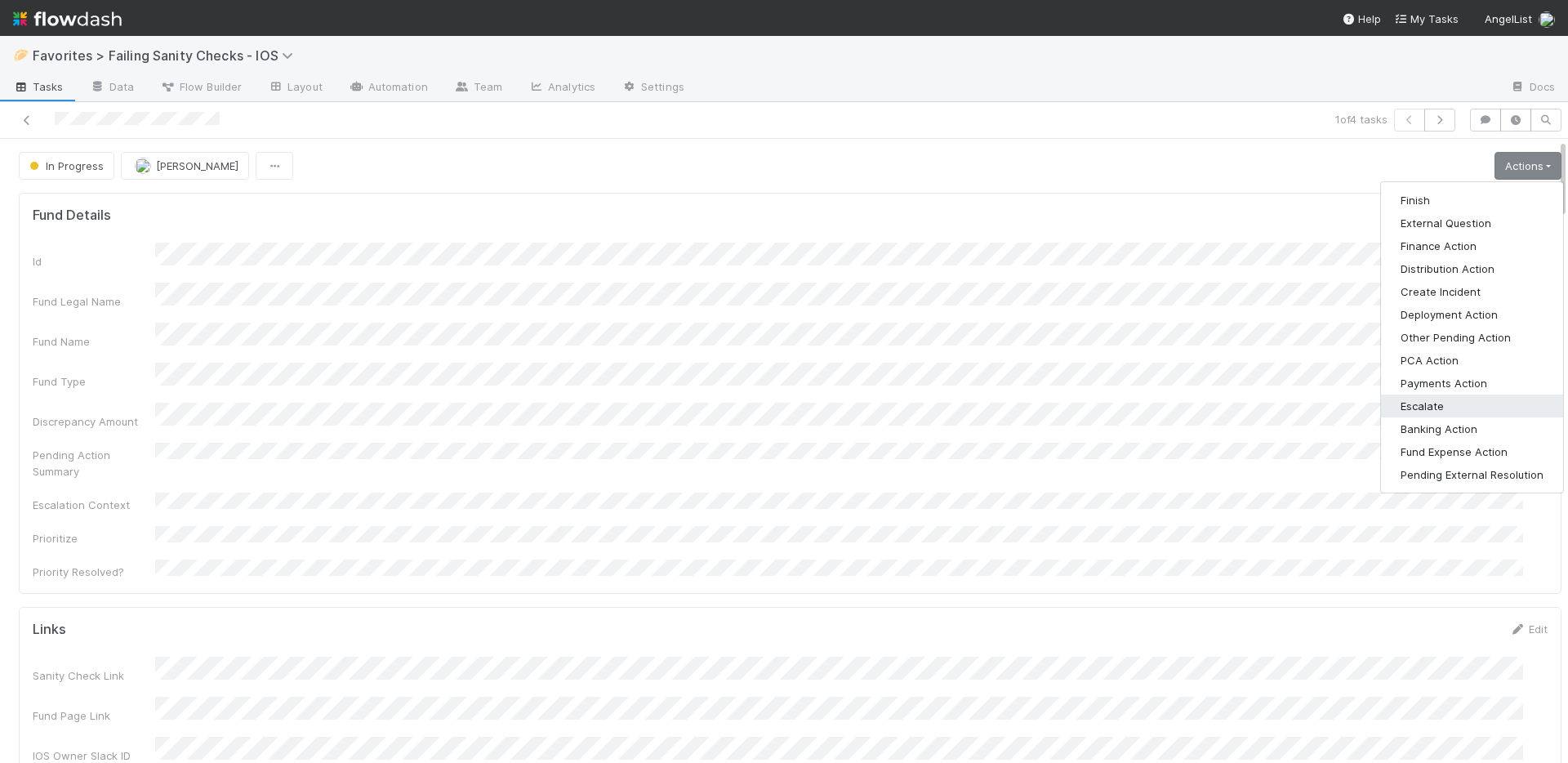
click at [1423, 401] on button "Escalate" at bounding box center [1473, 406] width 182 height 23
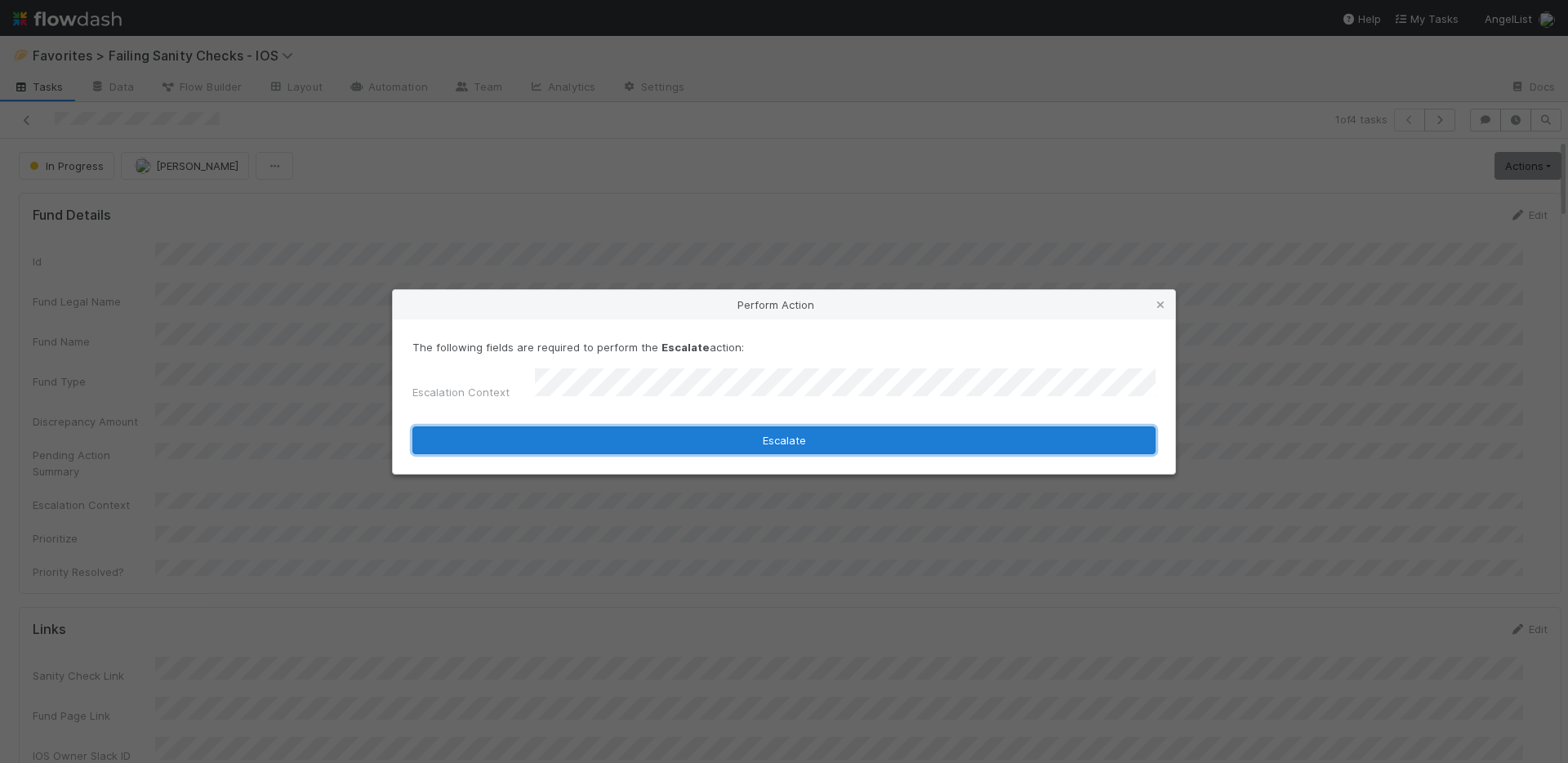
click at [727, 438] on button "Escalate" at bounding box center [784, 441] width 743 height 28
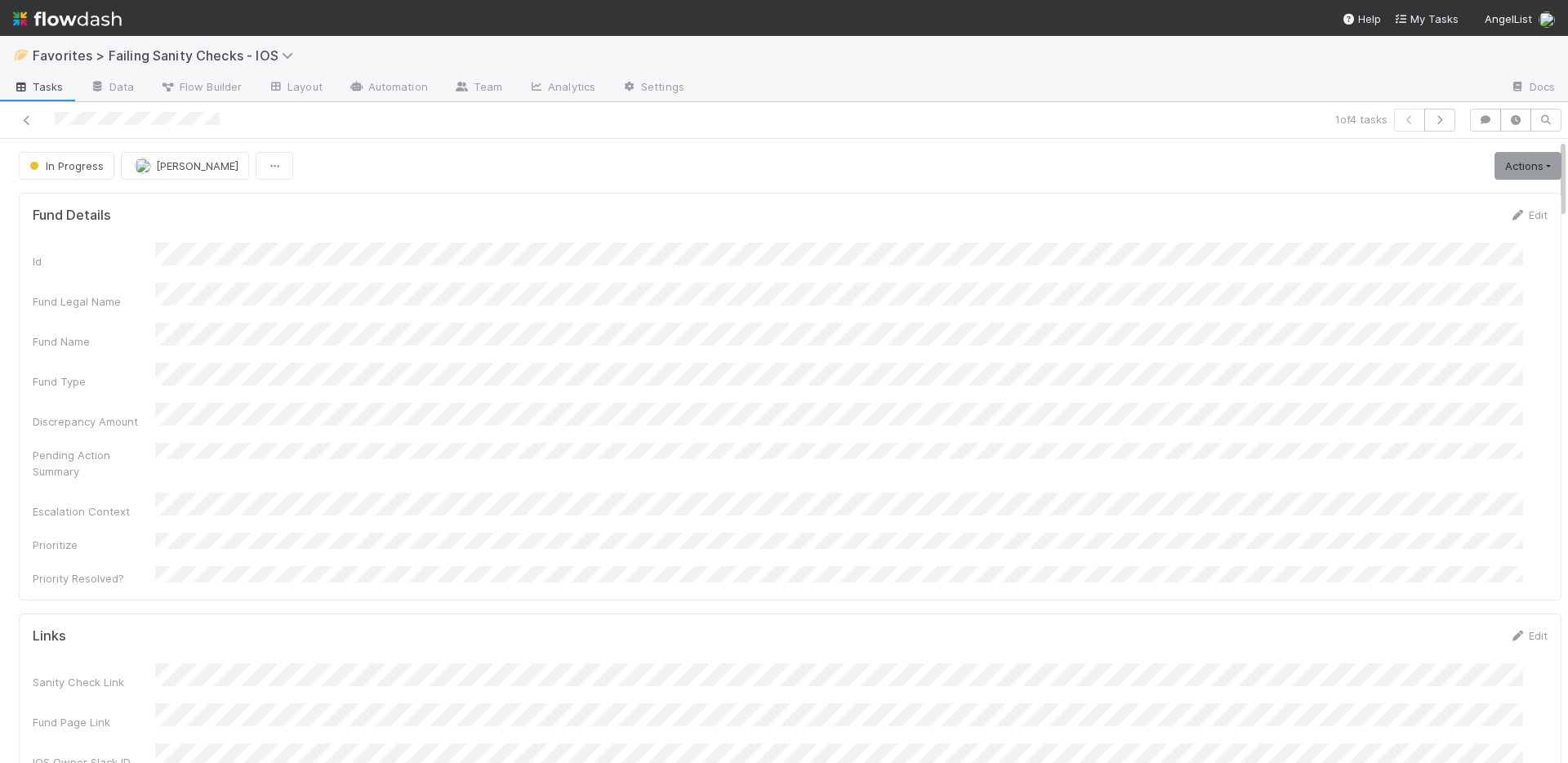
scroll to position [307, 0]
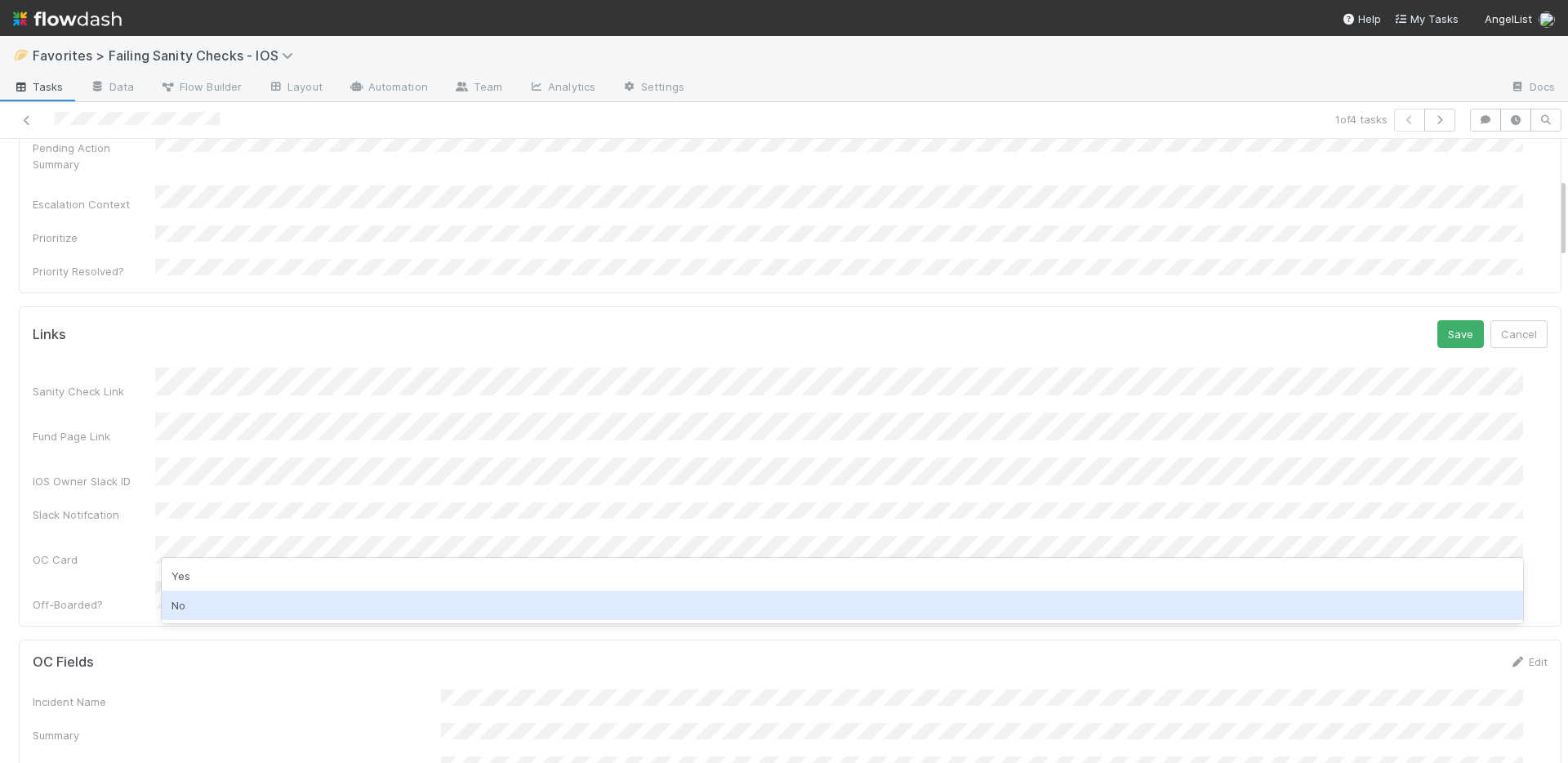
click at [281, 601] on div "No" at bounding box center [842, 606] width 1361 height 30
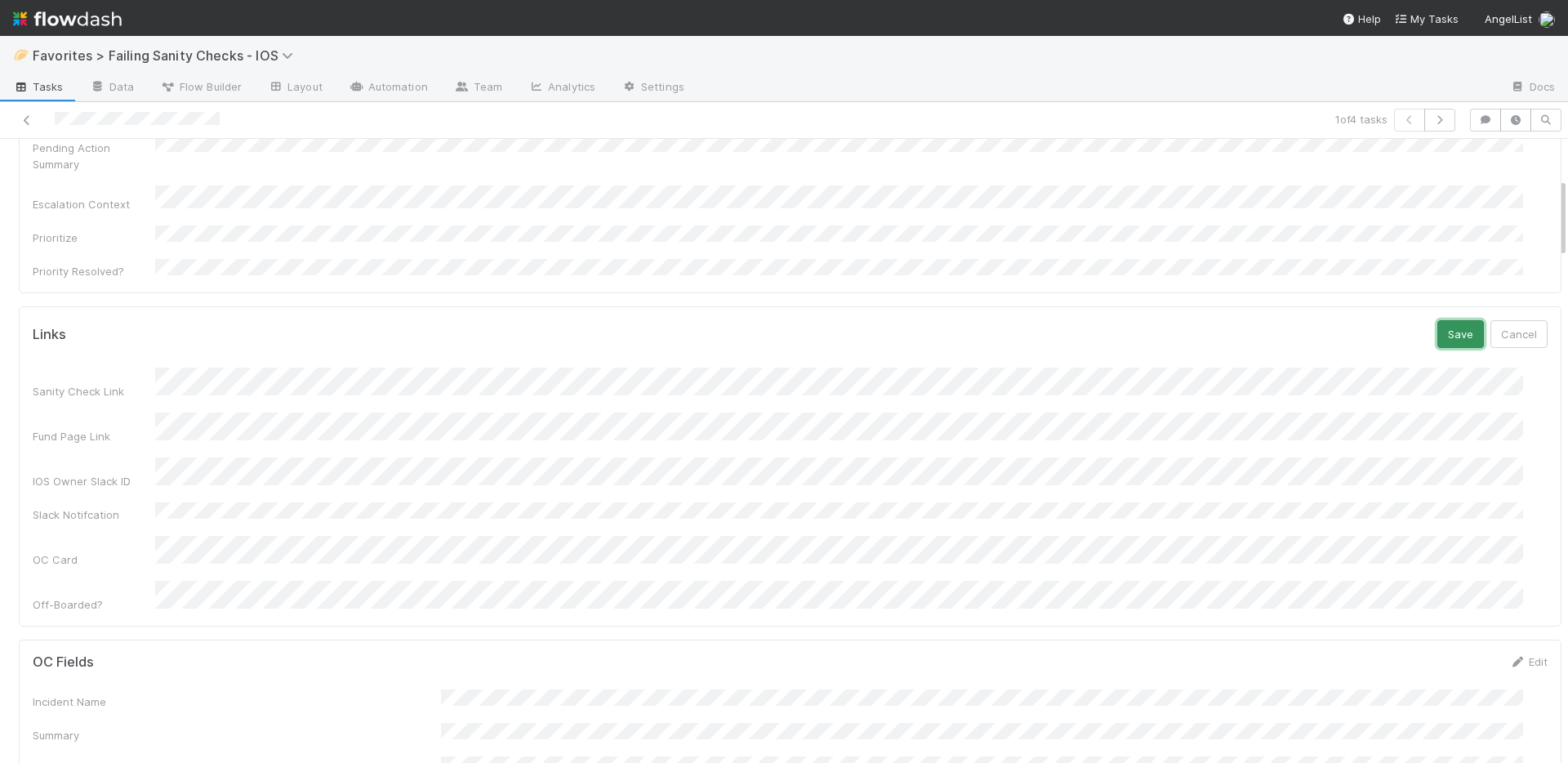
click at [1438, 321] on button "Save" at bounding box center [1460, 335] width 46 height 28
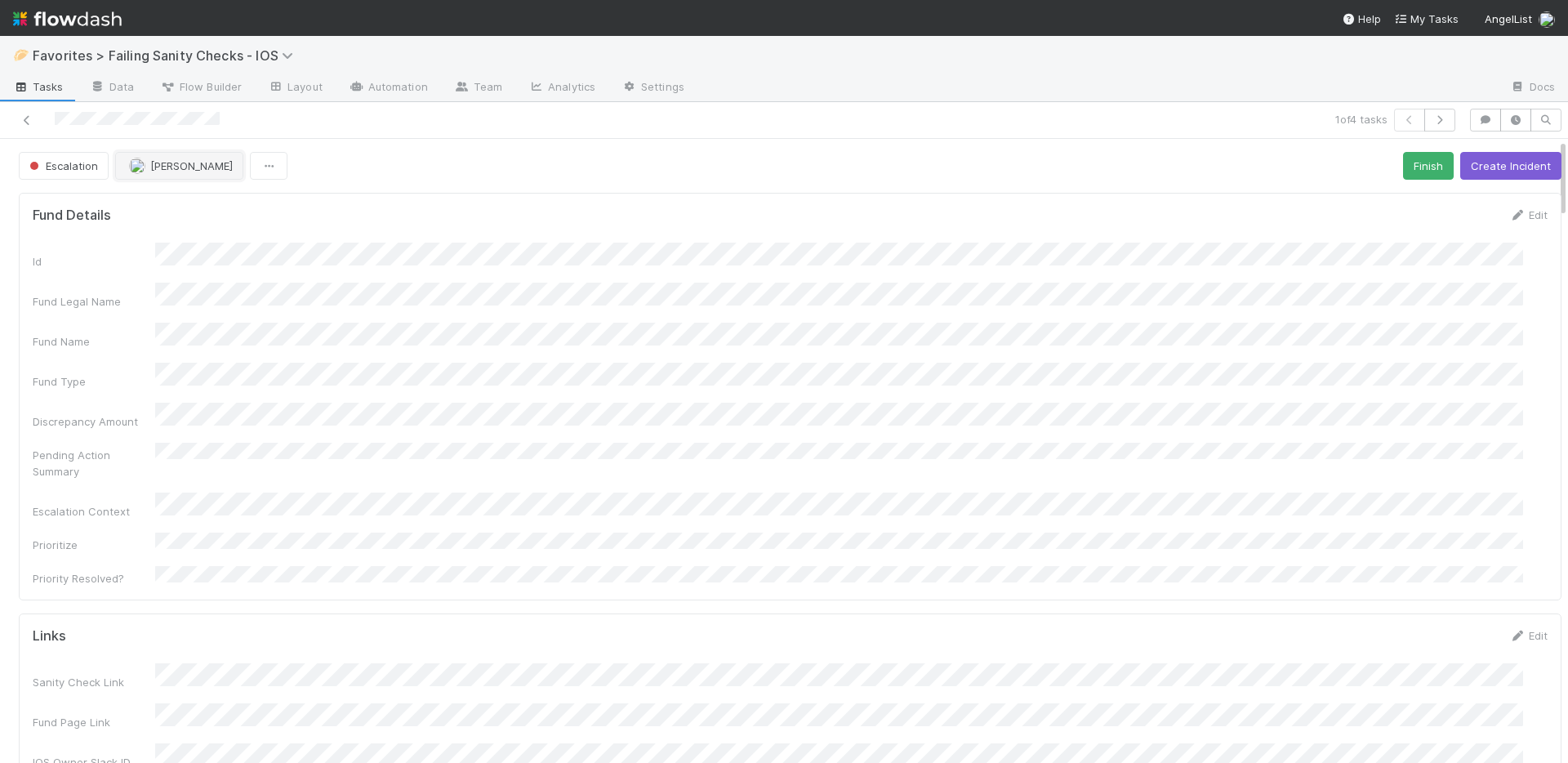
click at [175, 166] on span "[PERSON_NAME]" at bounding box center [192, 166] width 82 height 13
click at [190, 203] on span "[PERSON_NAME] you" at bounding box center [193, 207] width 107 height 13
click at [28, 121] on icon at bounding box center [26, 121] width 17 height 11
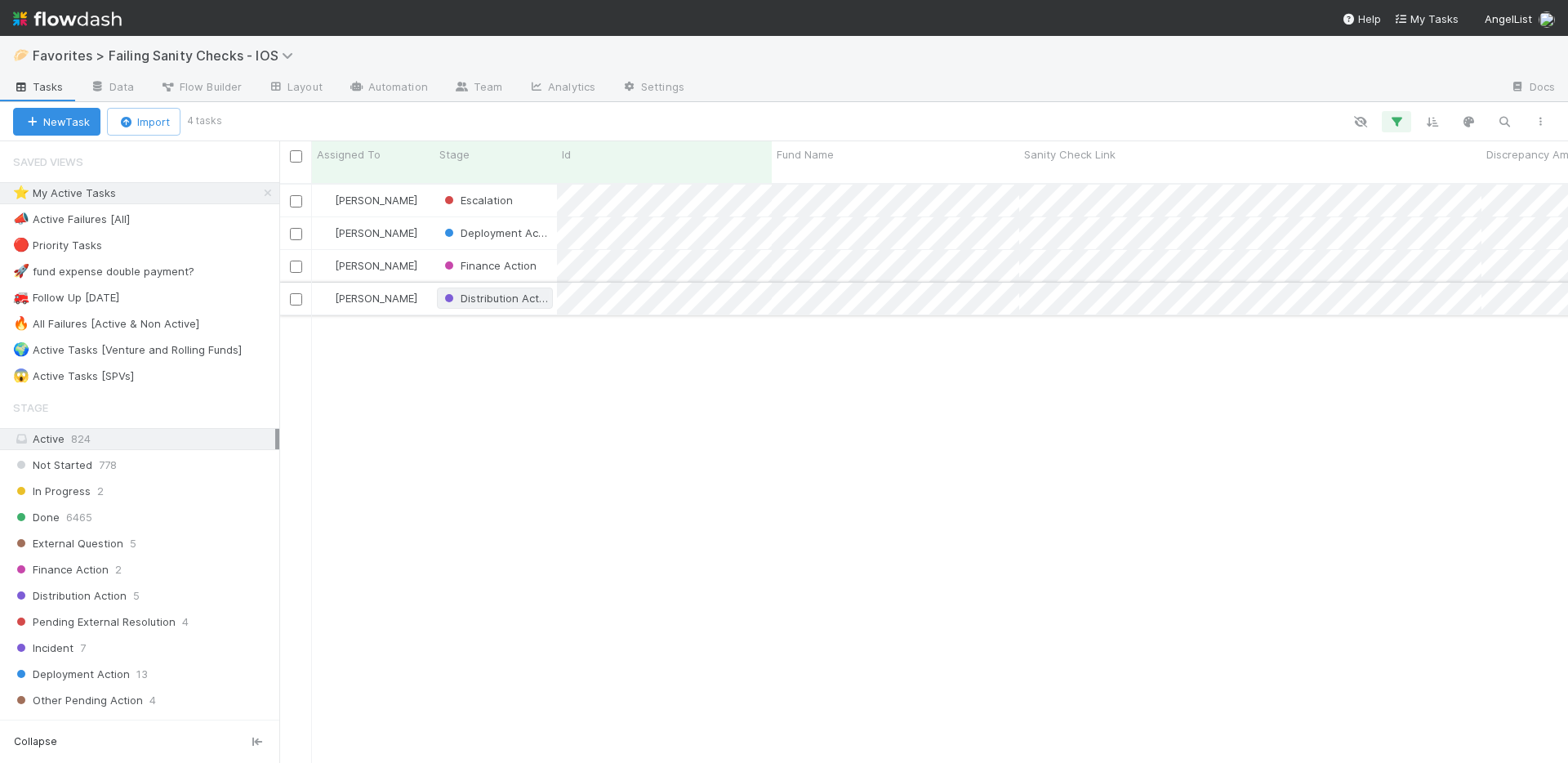
scroll to position [581, 1276]
click at [410, 91] on link "Automation" at bounding box center [388, 88] width 105 height 26
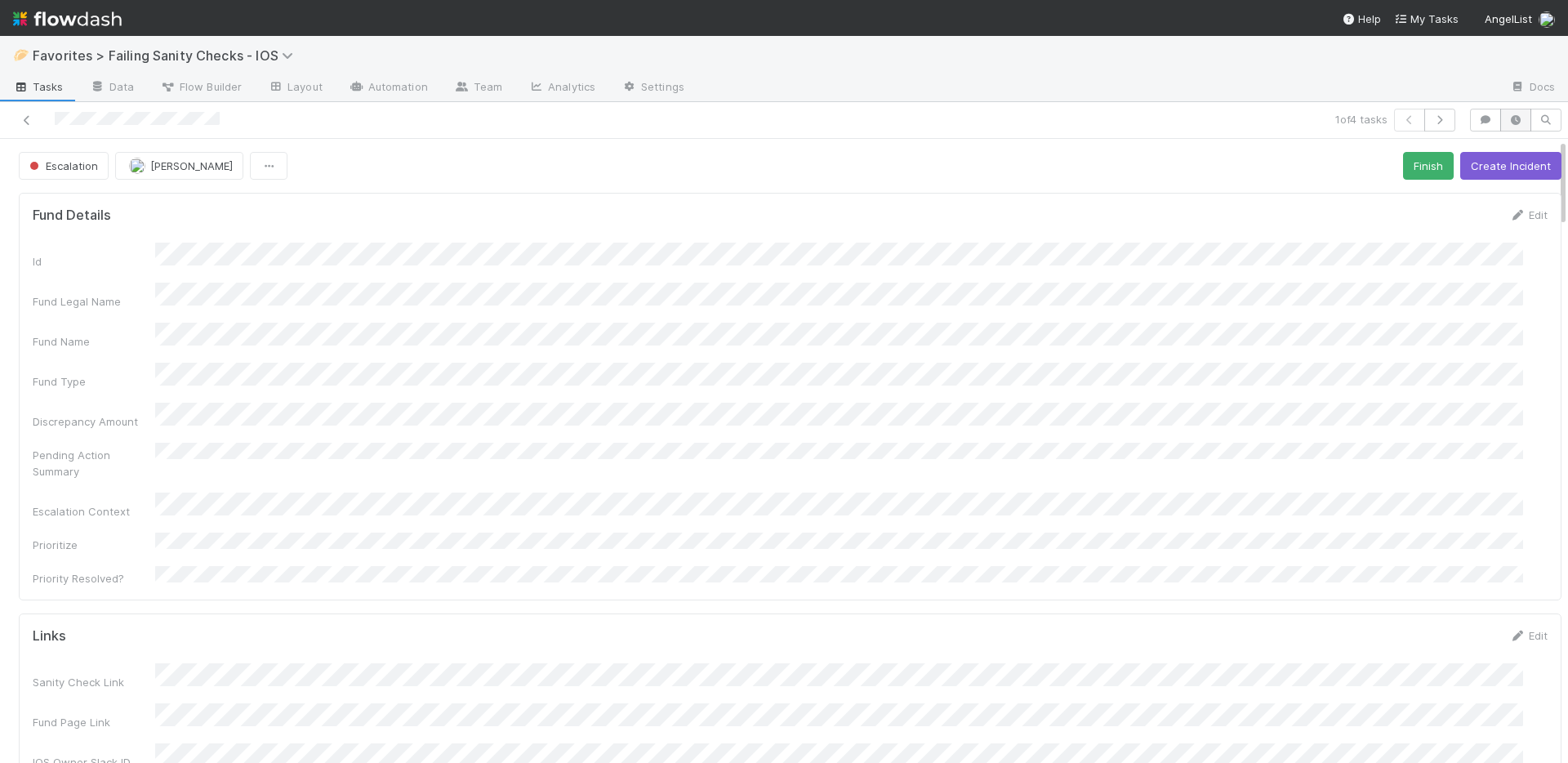
scroll to position [13, 13]
click at [1508, 117] on icon "button" at bounding box center [1515, 120] width 17 height 10
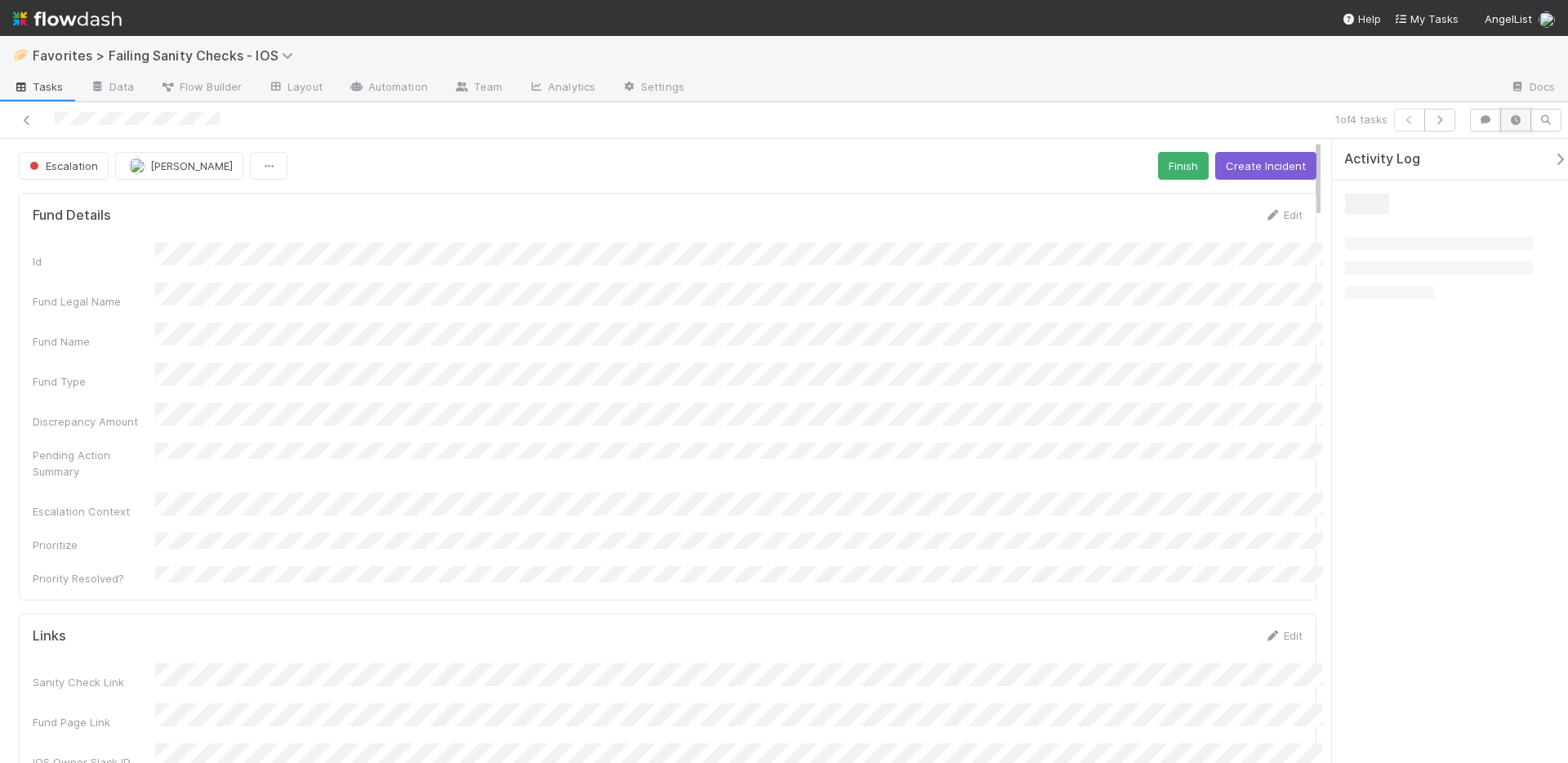
scroll to position [320, 1246]
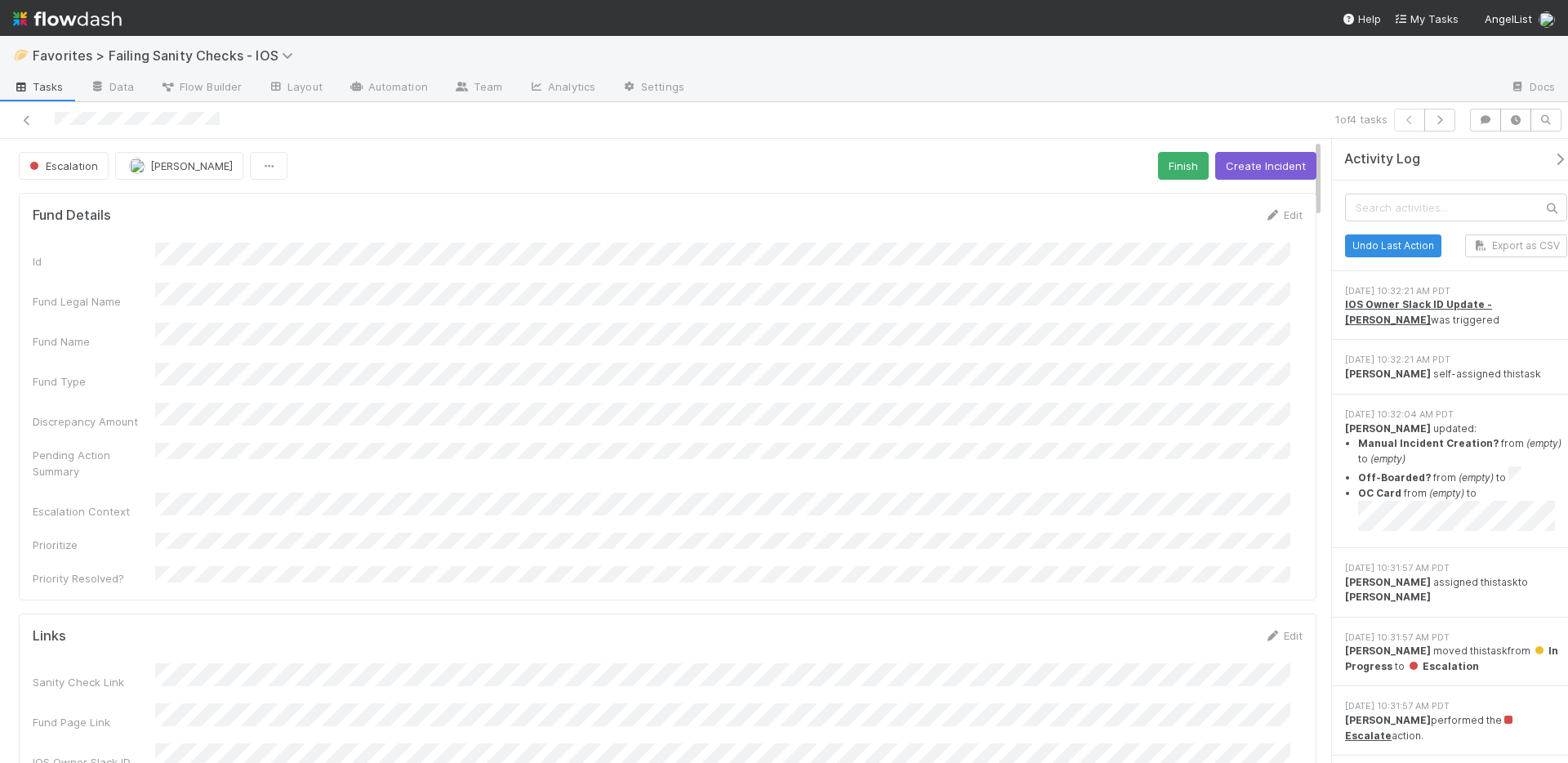
click at [1402, 591] on div "Nate Richards assigned this task to Emily Richards" at bounding box center [1457, 590] width 222 height 31
click at [1517, 117] on icon "button" at bounding box center [1515, 120] width 17 height 10
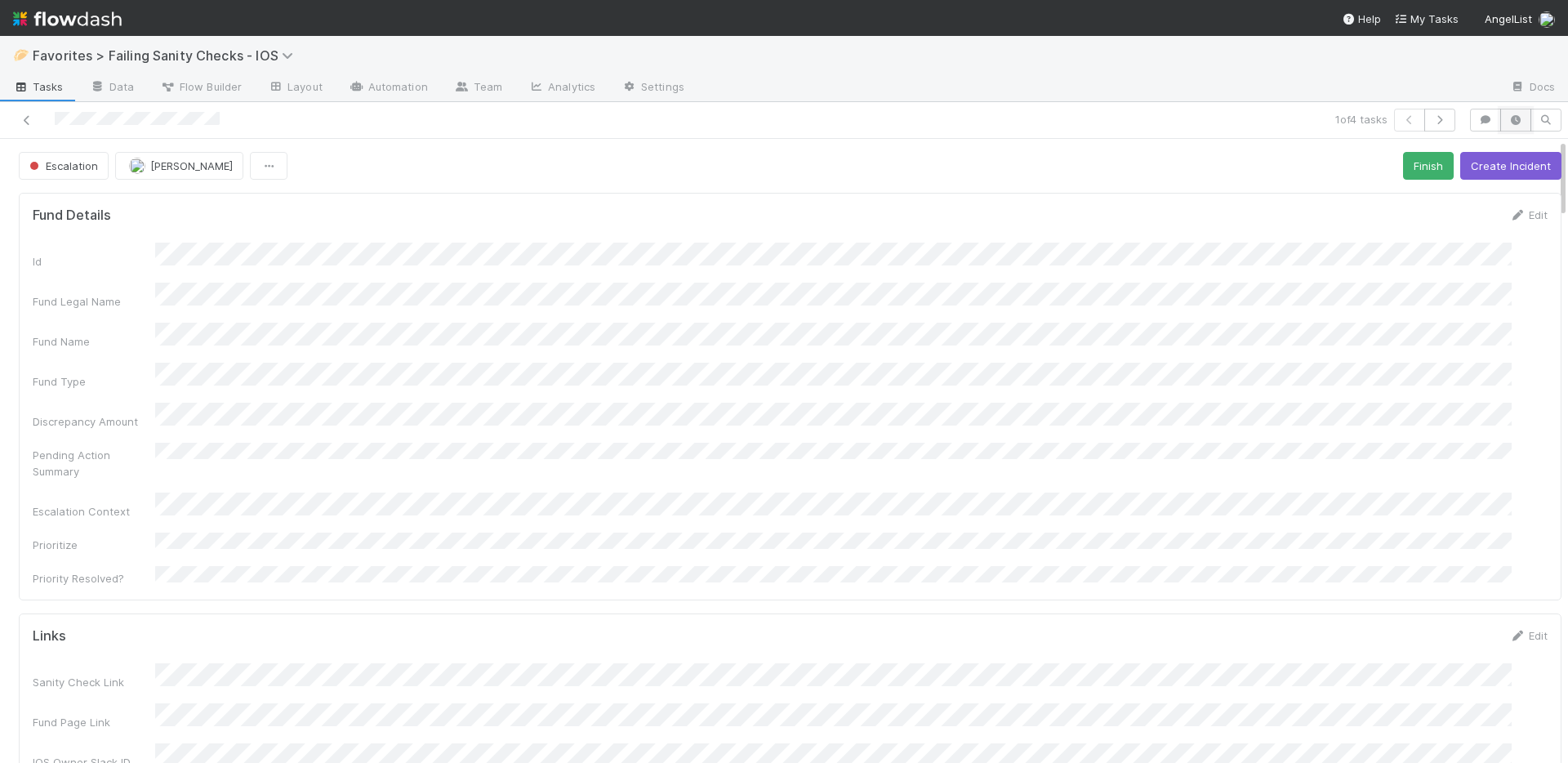
scroll to position [320, 1479]
click at [24, 121] on icon at bounding box center [26, 121] width 17 height 11
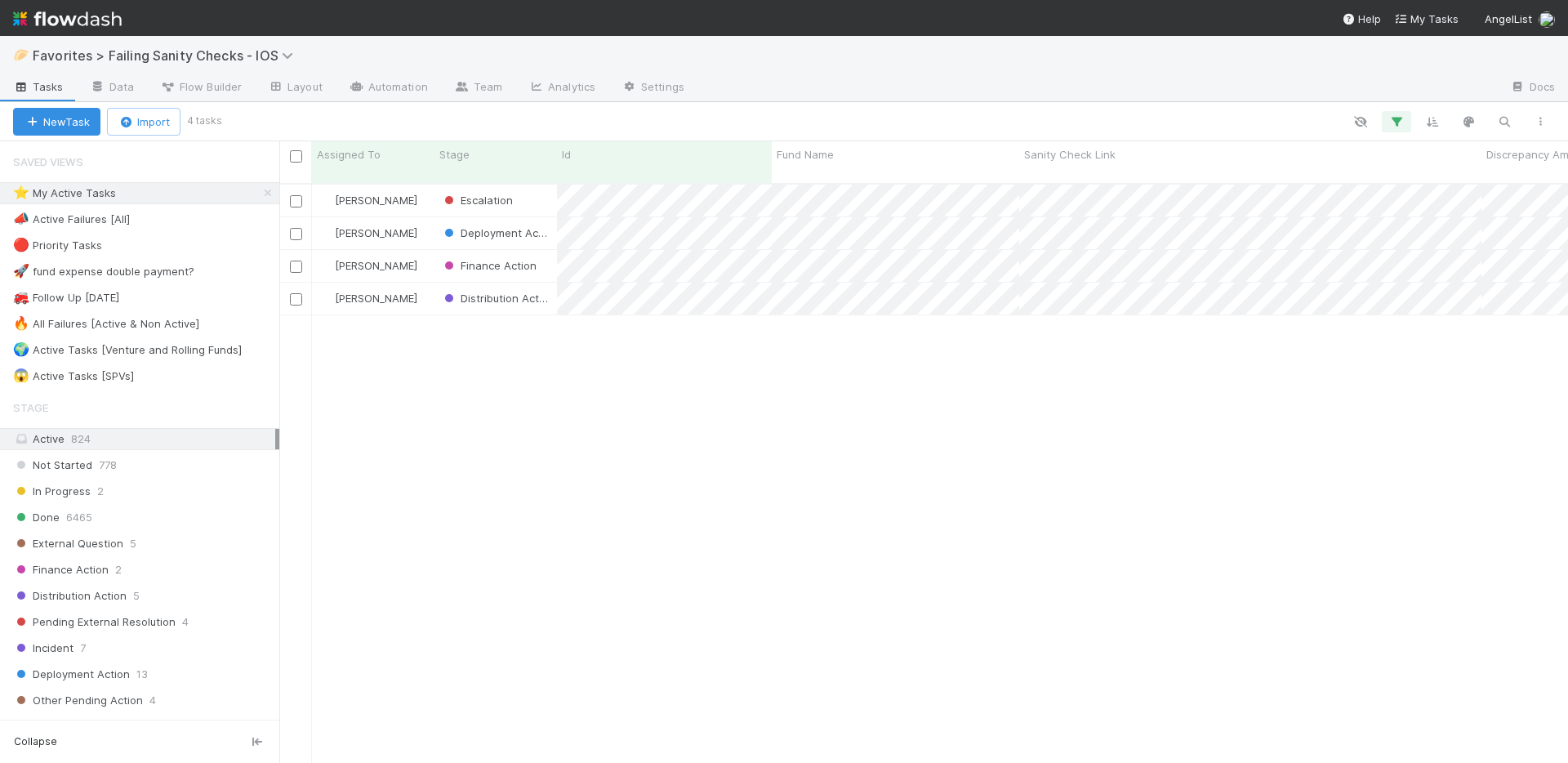
scroll to position [581, 1276]
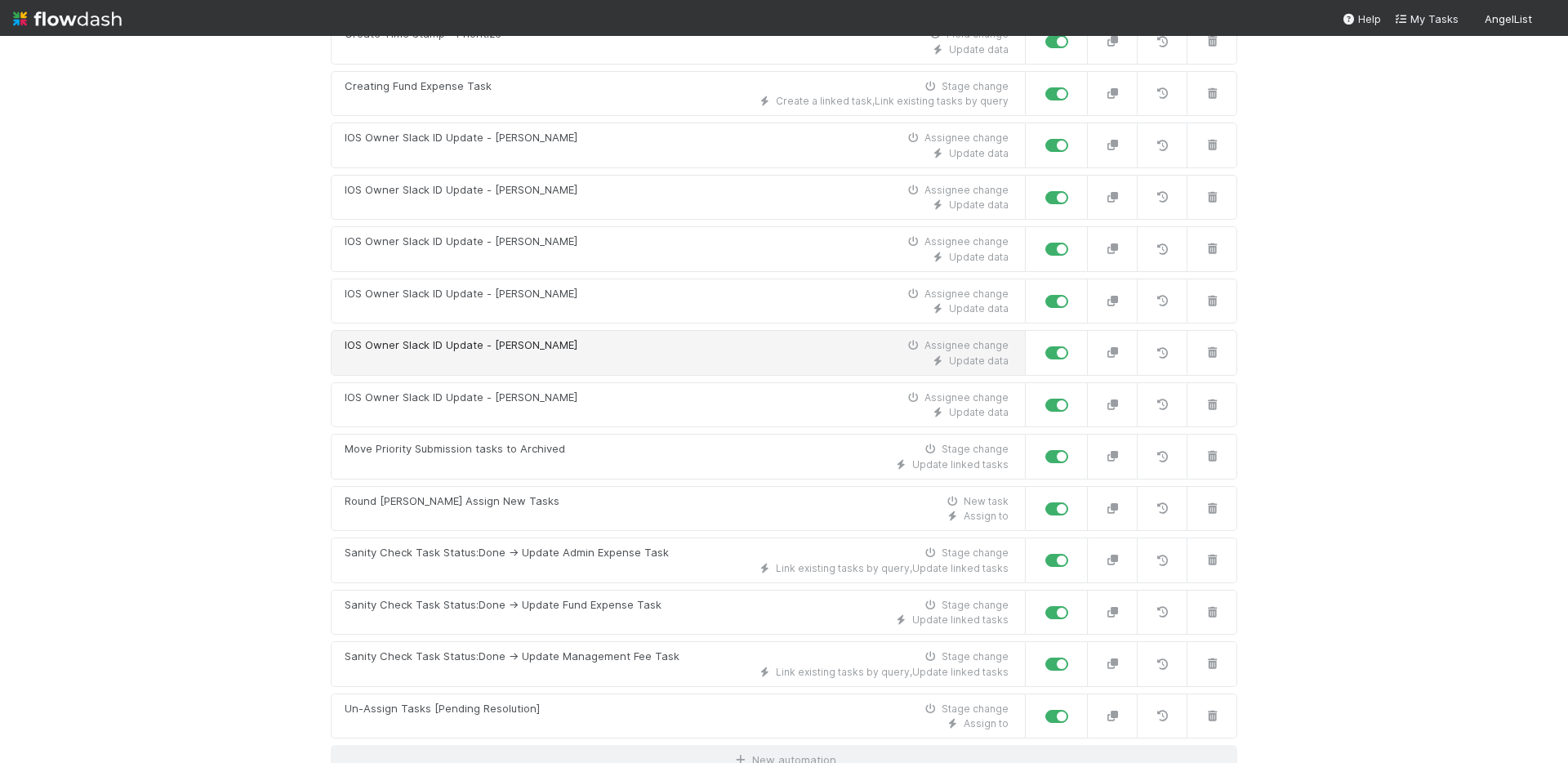
scroll to position [630, 0]
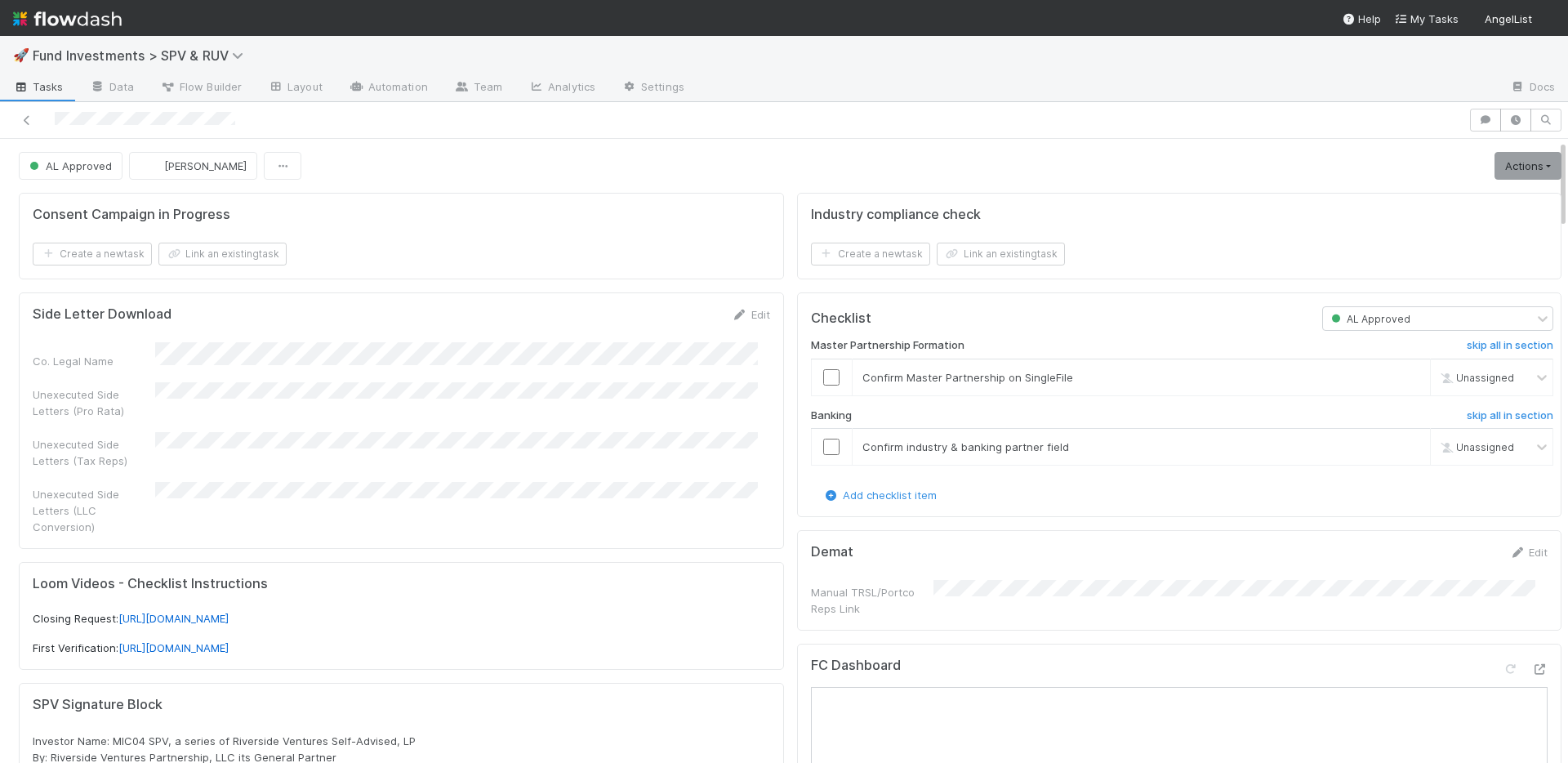
scroll to position [569, 0]
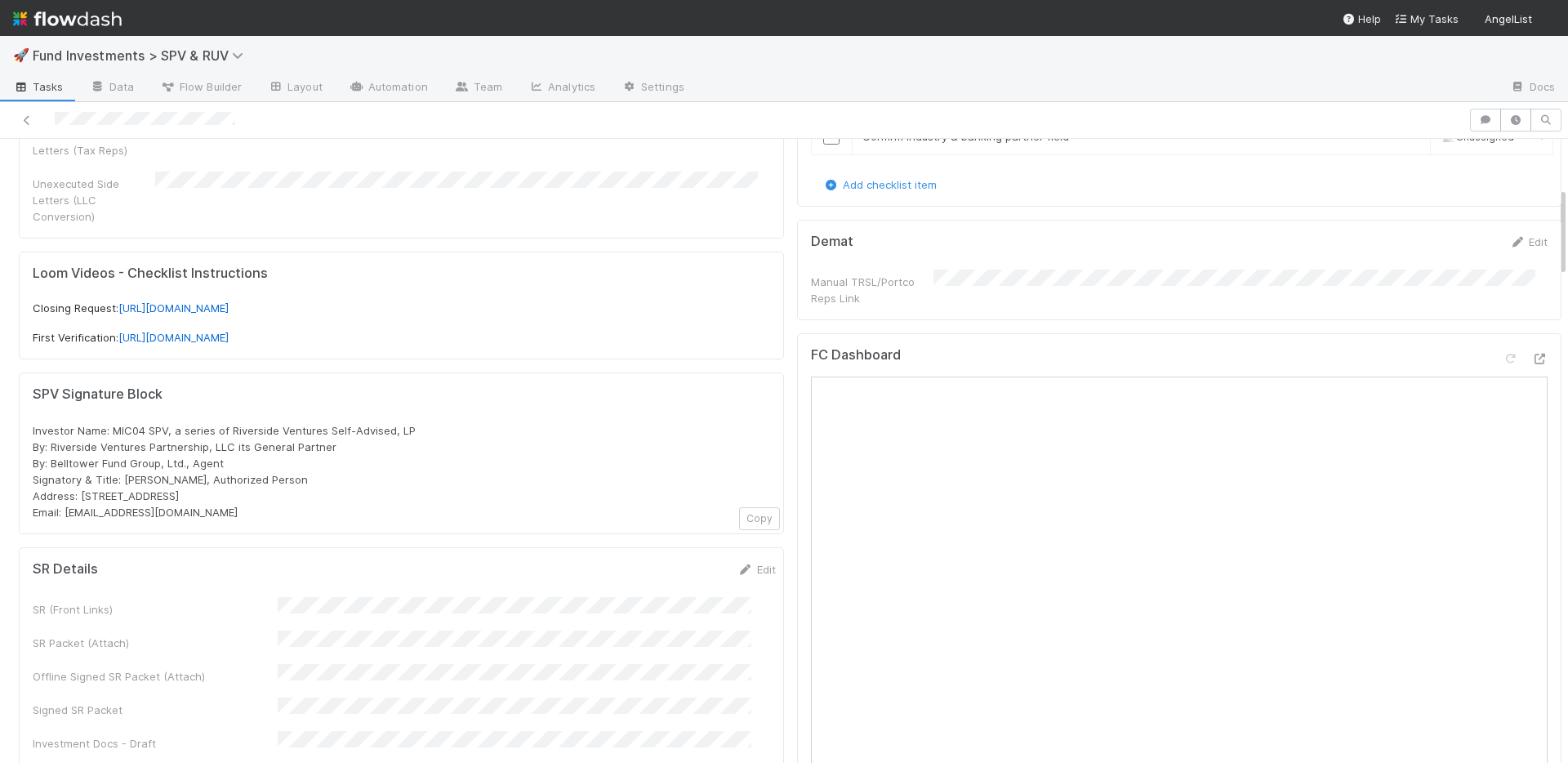
scroll to position [639, 0]
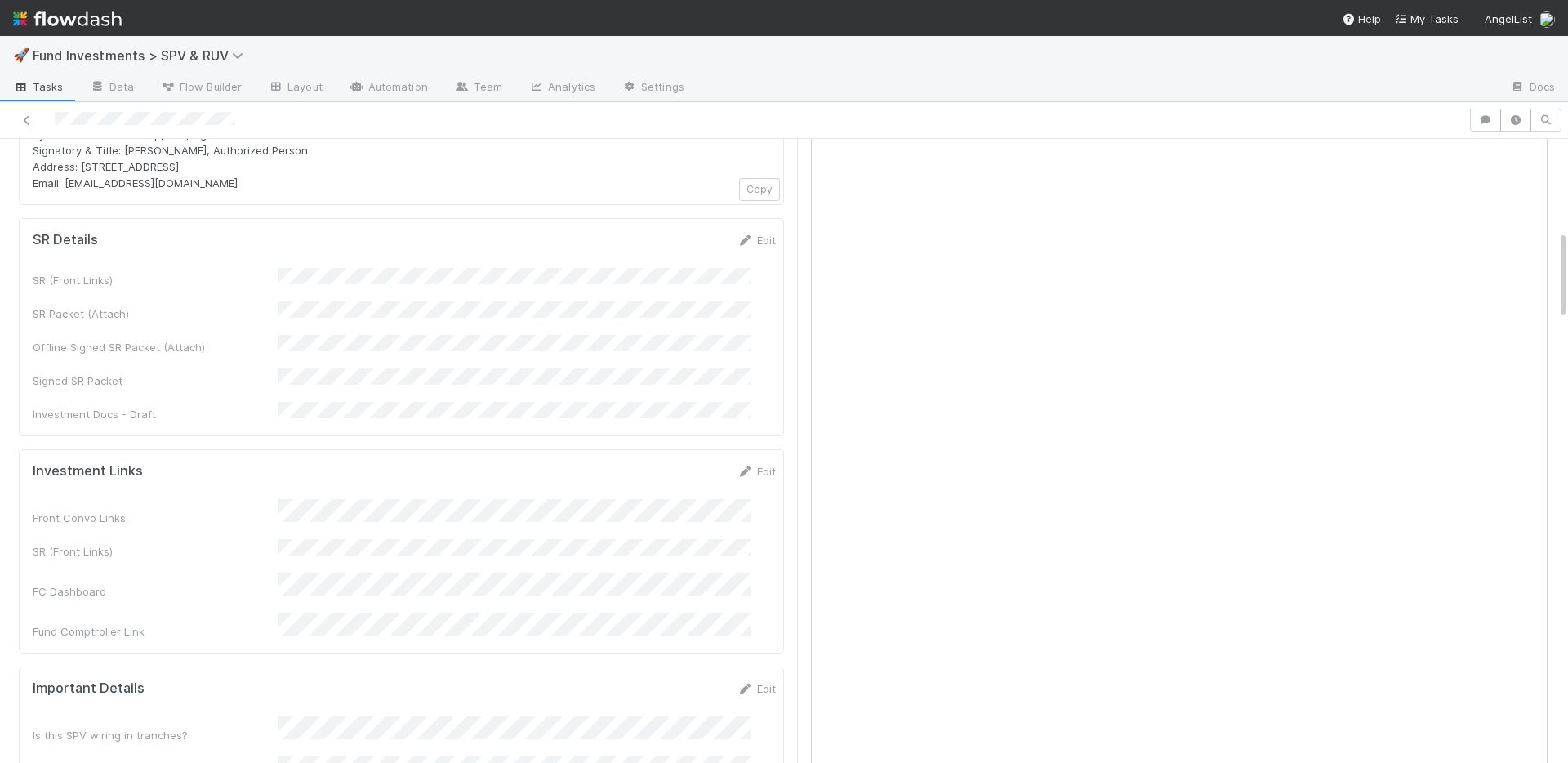
drag, startPoint x: 734, startPoint y: 225, endPoint x: 617, endPoint y: 257, distance: 121.3
click at [737, 234] on link "Edit" at bounding box center [756, 240] width 39 height 13
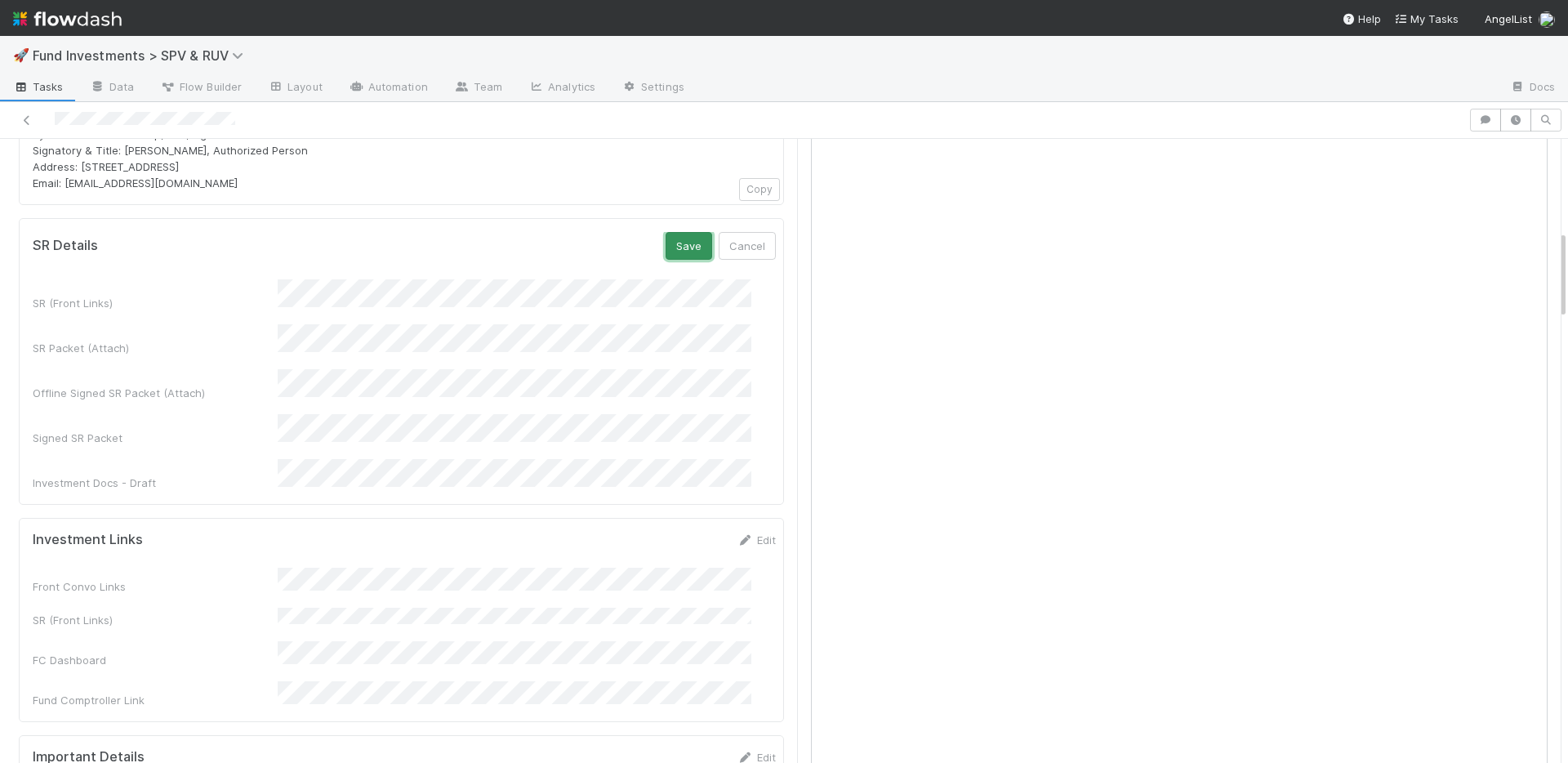
click at [665, 234] on button "Save" at bounding box center [688, 246] width 46 height 28
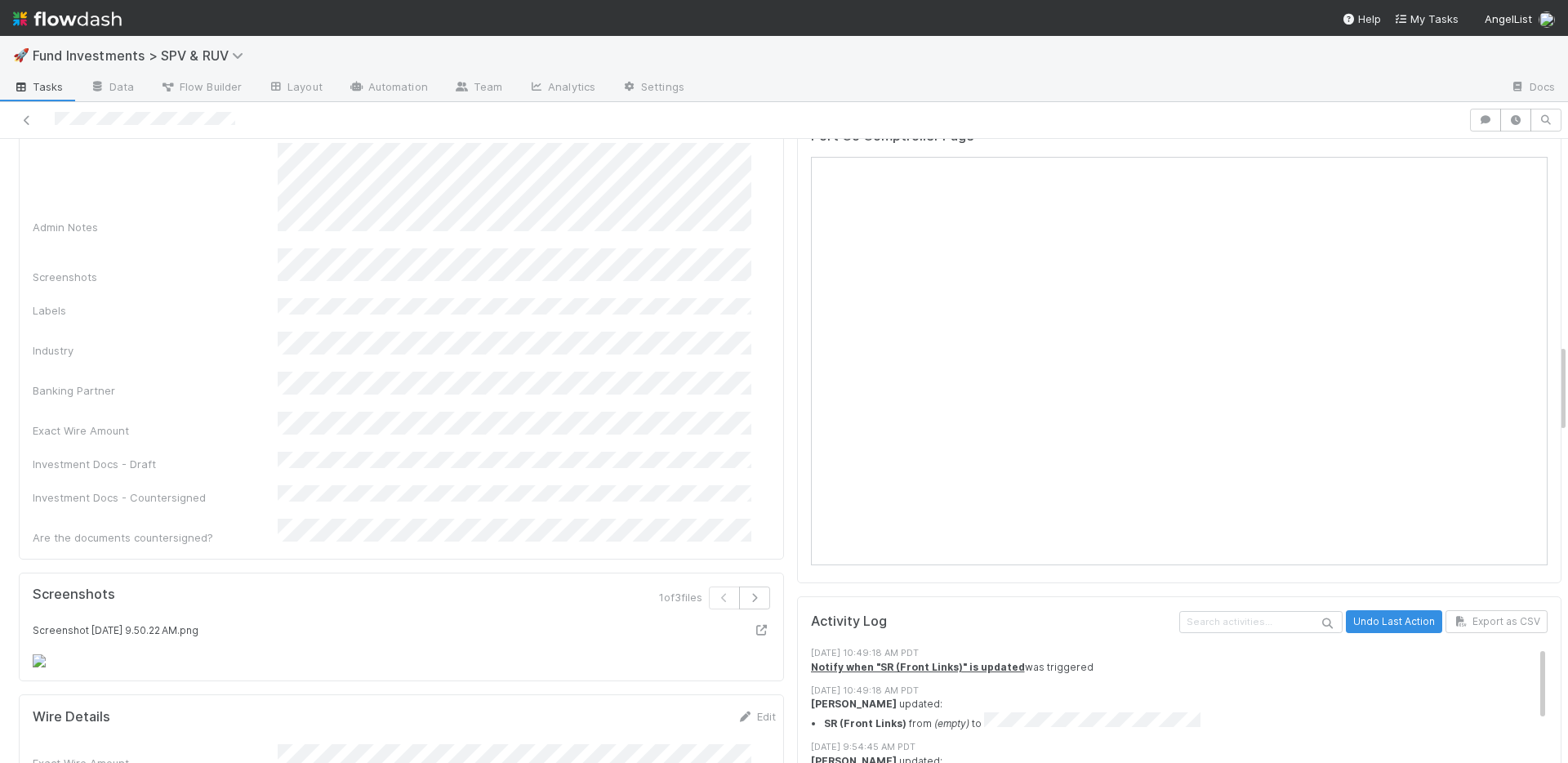
scroll to position [2008, 0]
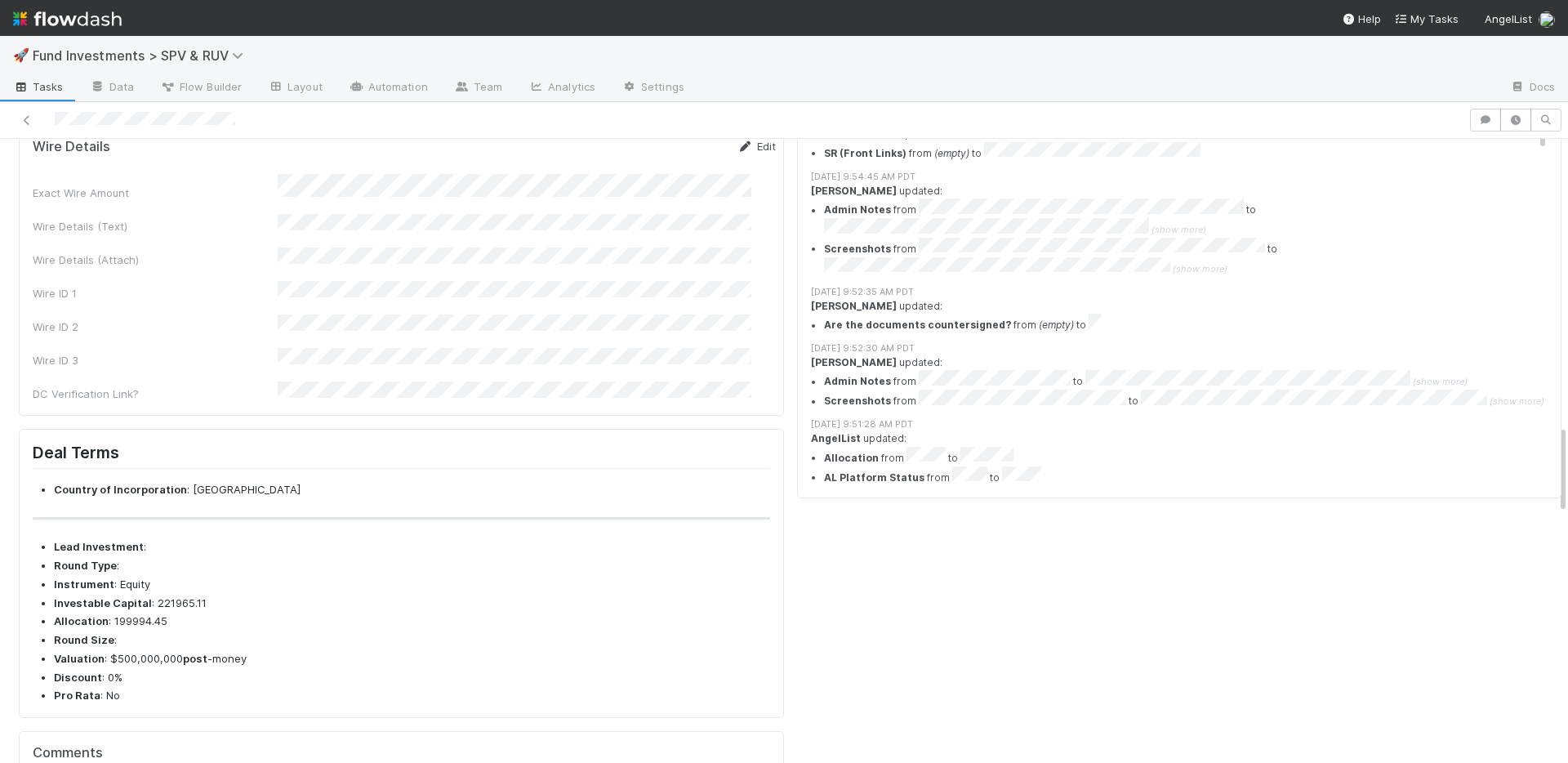
click at [740, 152] on link "Edit" at bounding box center [756, 146] width 39 height 13
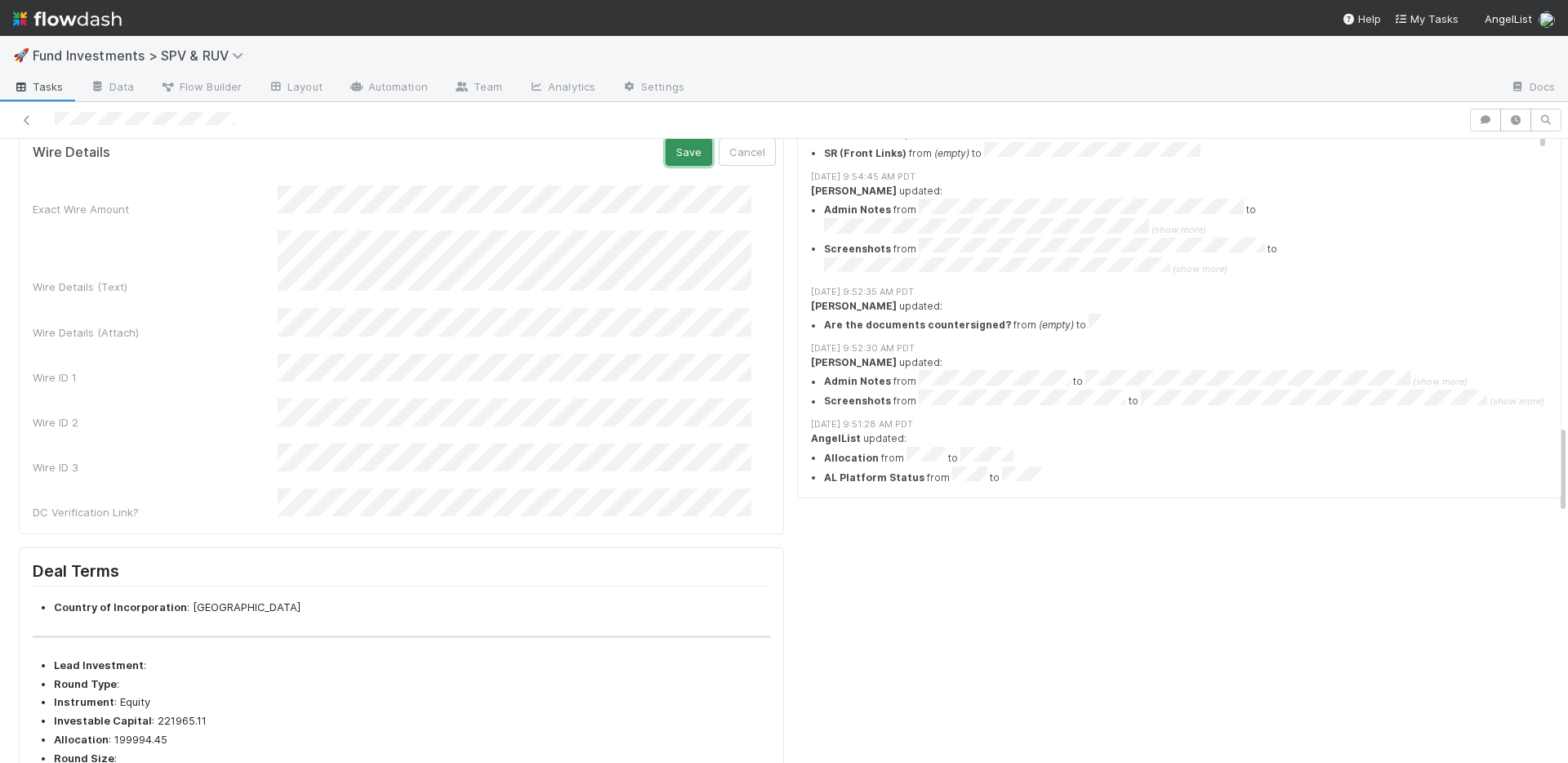
click at [669, 166] on button "Save" at bounding box center [688, 152] width 46 height 28
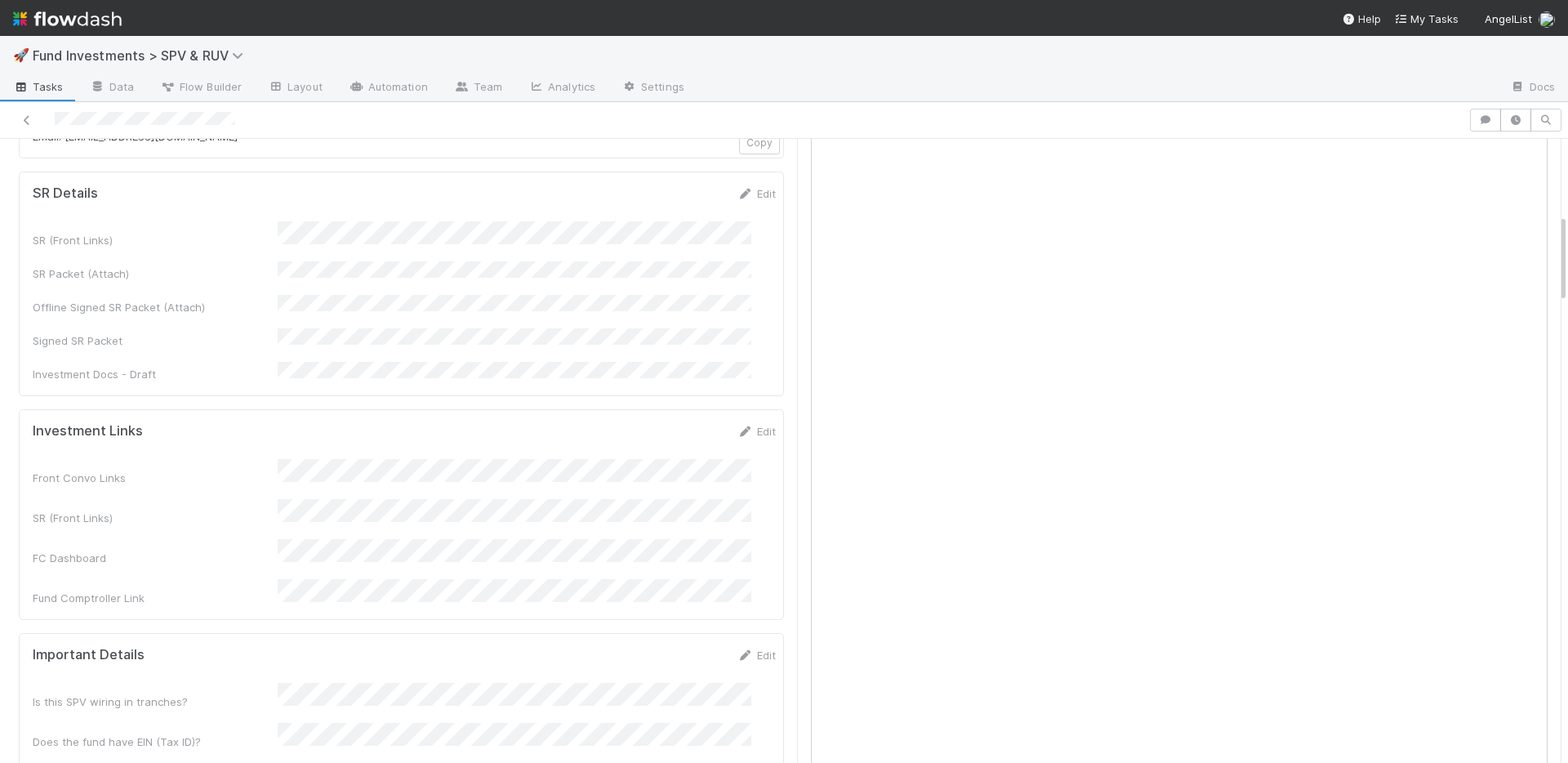
scroll to position [0, 0]
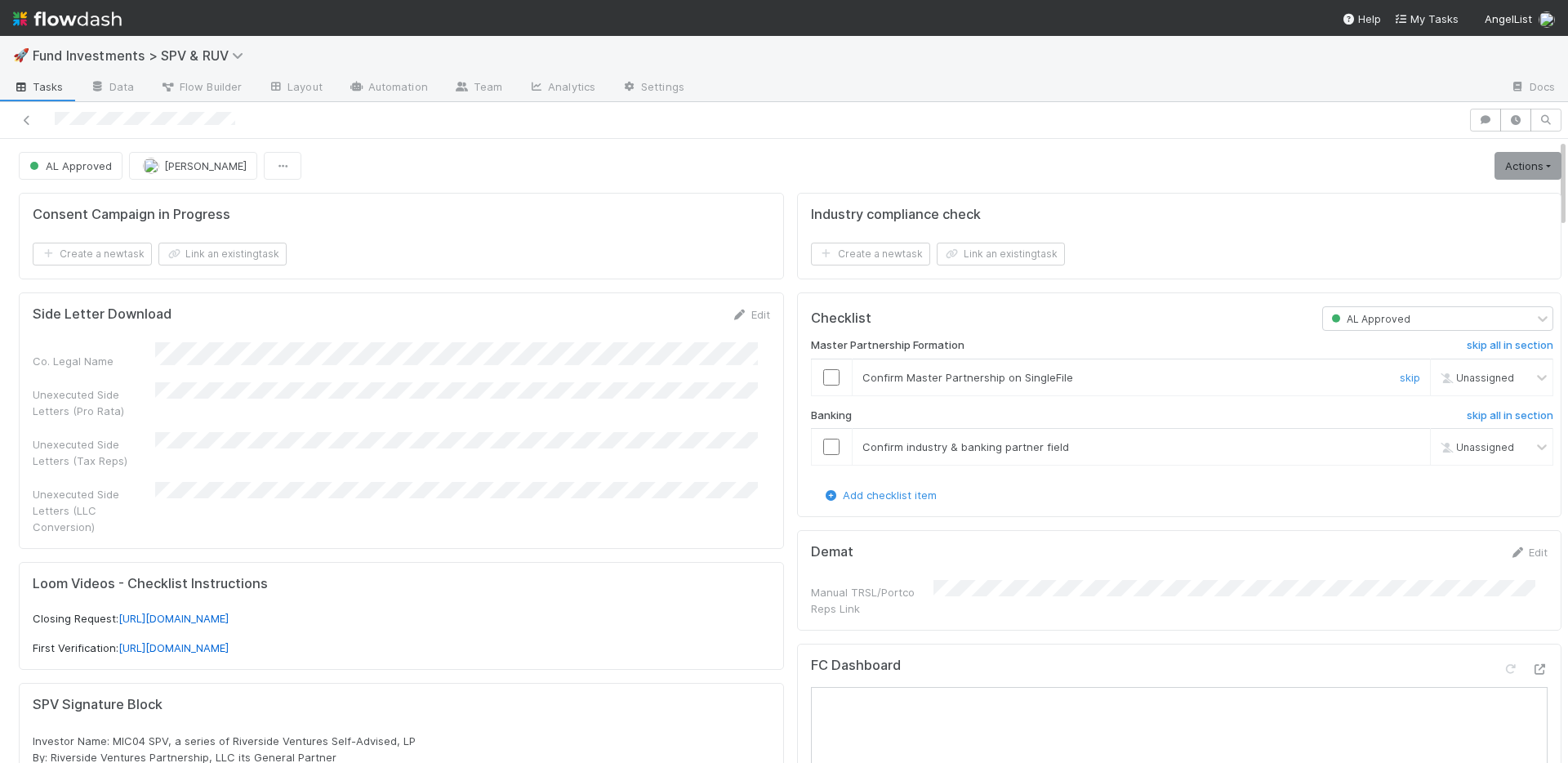
click at [823, 382] on input "checkbox" at bounding box center [831, 378] width 17 height 17
click at [823, 447] on input "checkbox" at bounding box center [831, 447] width 17 height 17
click at [1504, 171] on link "Actions" at bounding box center [1528, 166] width 67 height 28
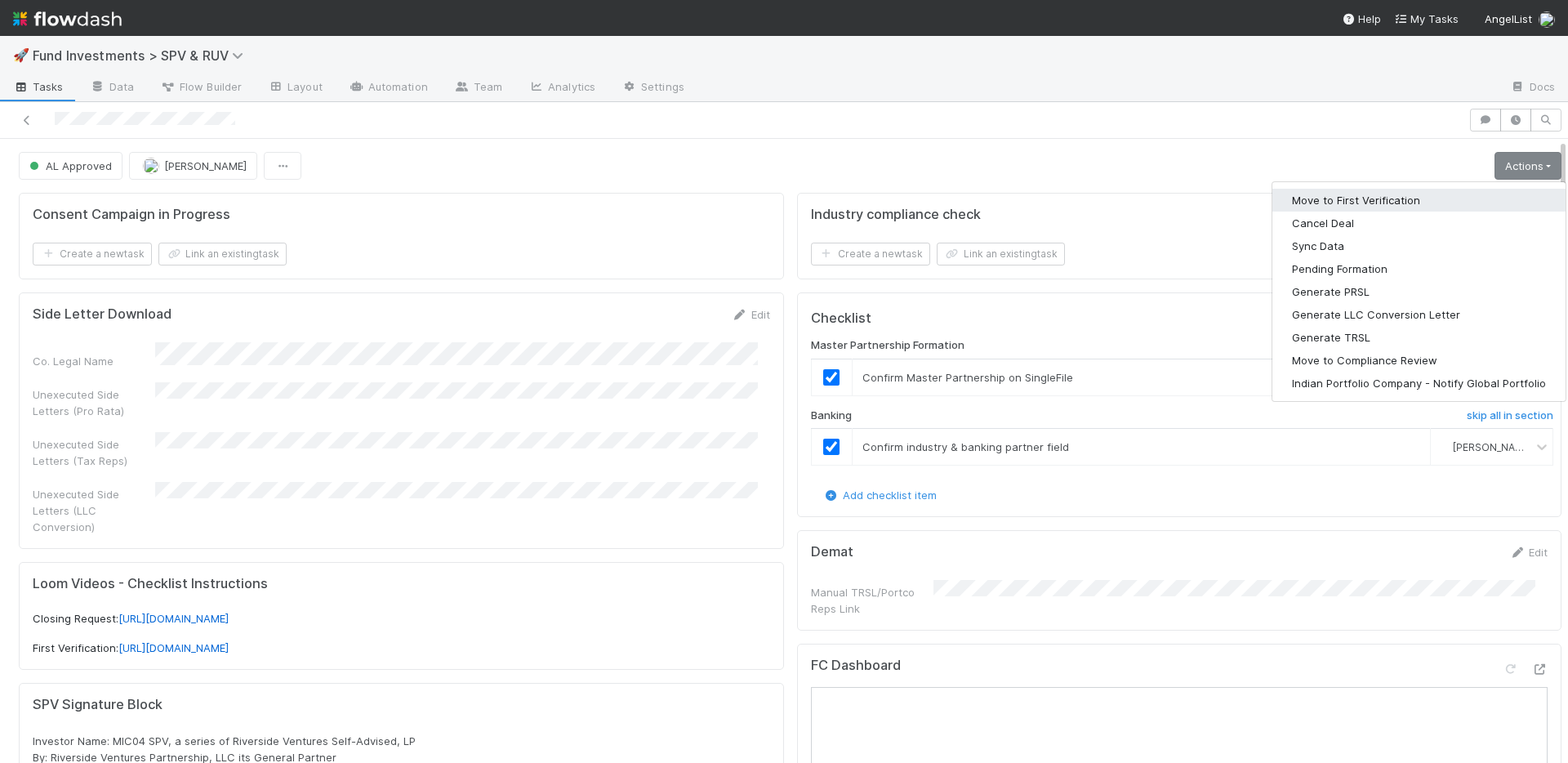
click at [1441, 201] on button "Move to First Verification" at bounding box center [1419, 201] width 293 height 23
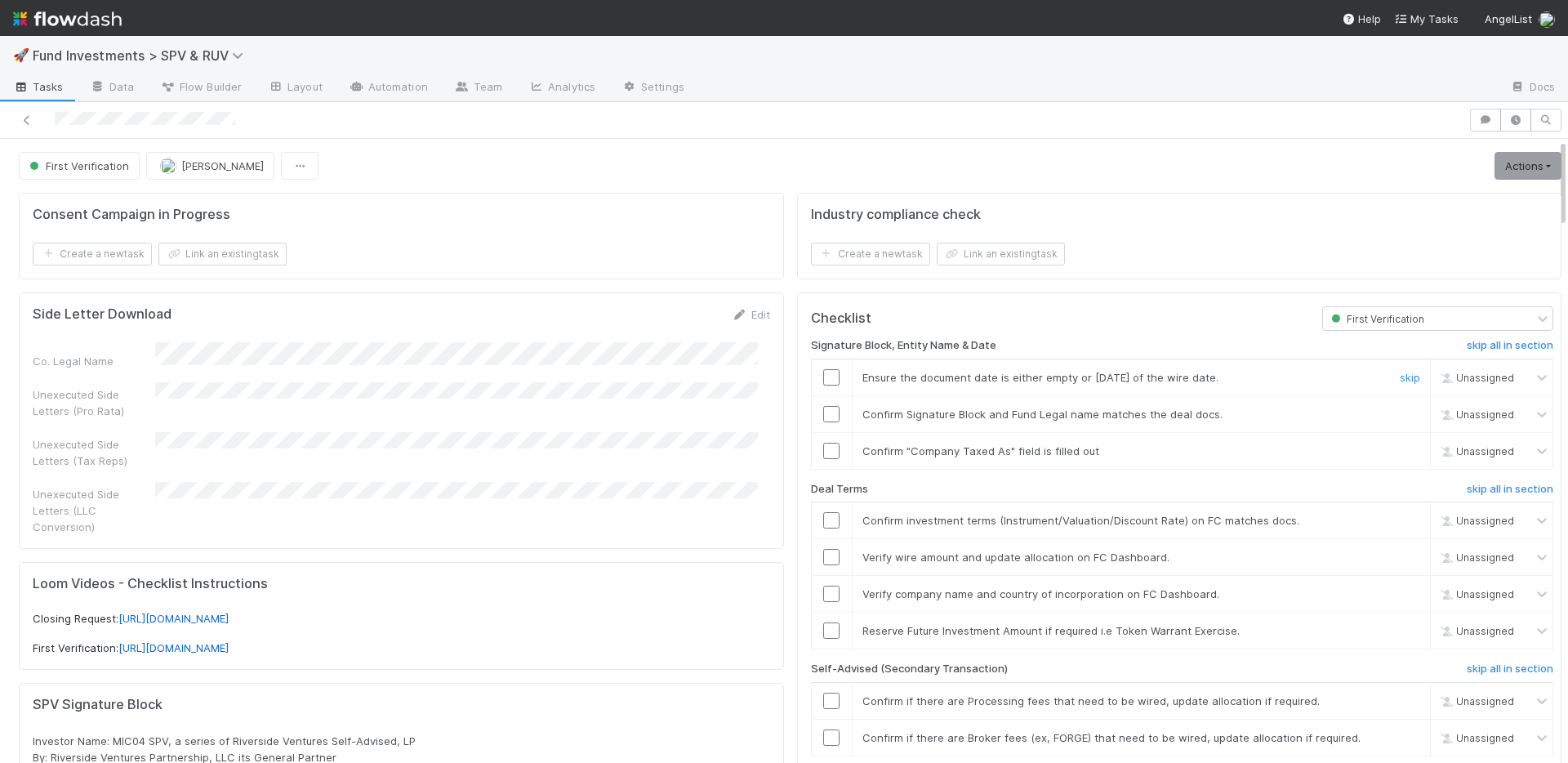
click at [823, 376] on input "checkbox" at bounding box center [831, 378] width 17 height 17
drag, startPoint x: 814, startPoint y: 409, endPoint x: 816, endPoint y: 421, distance: 12.2
click at [823, 410] on input "checkbox" at bounding box center [831, 414] width 17 height 17
click at [823, 447] on input "checkbox" at bounding box center [831, 451] width 17 height 17
click at [823, 522] on input "checkbox" at bounding box center [831, 520] width 17 height 17
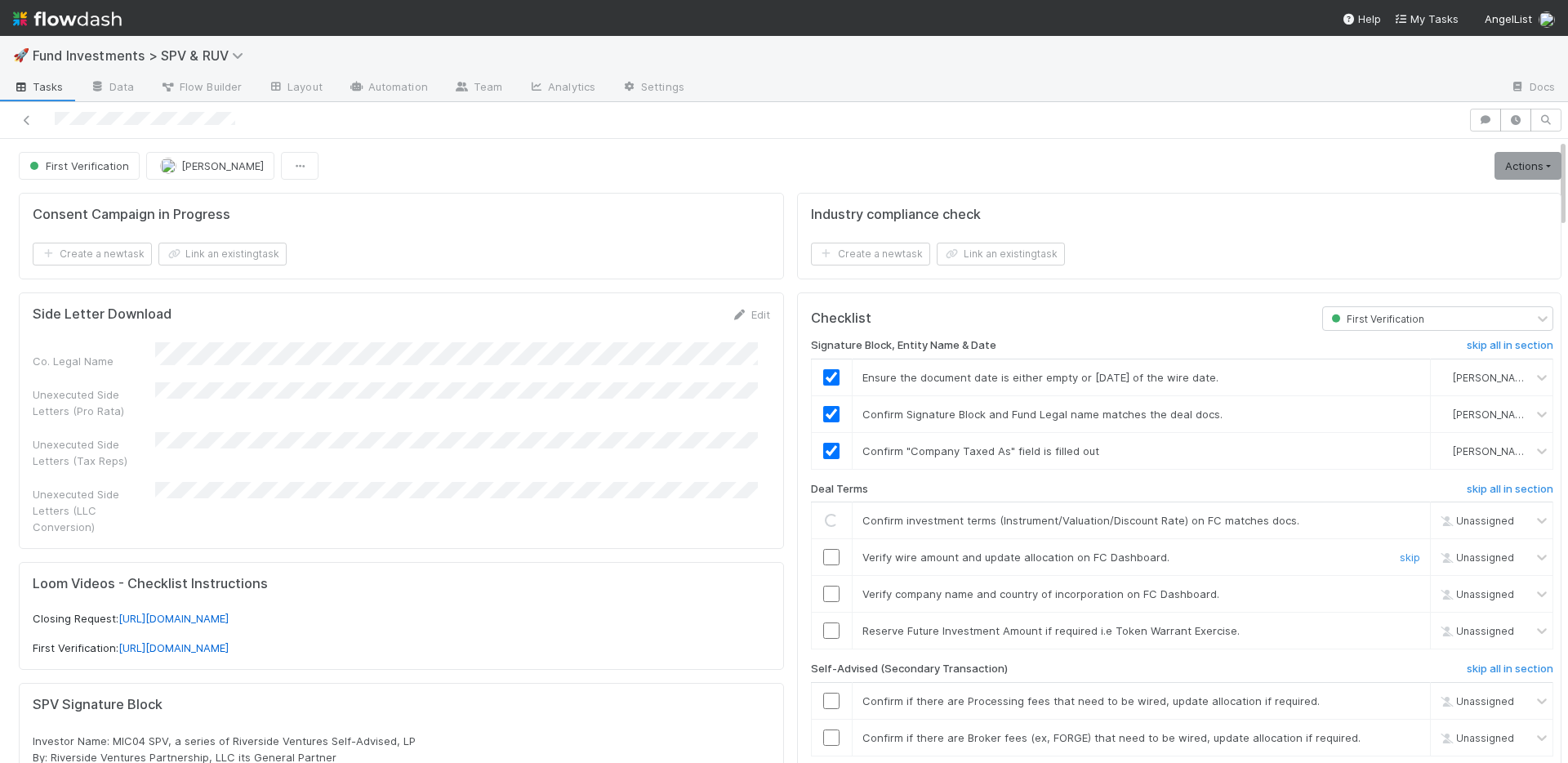
click at [823, 555] on input "checkbox" at bounding box center [831, 557] width 17 height 17
click at [823, 594] on input "checkbox" at bounding box center [831, 594] width 17 height 17
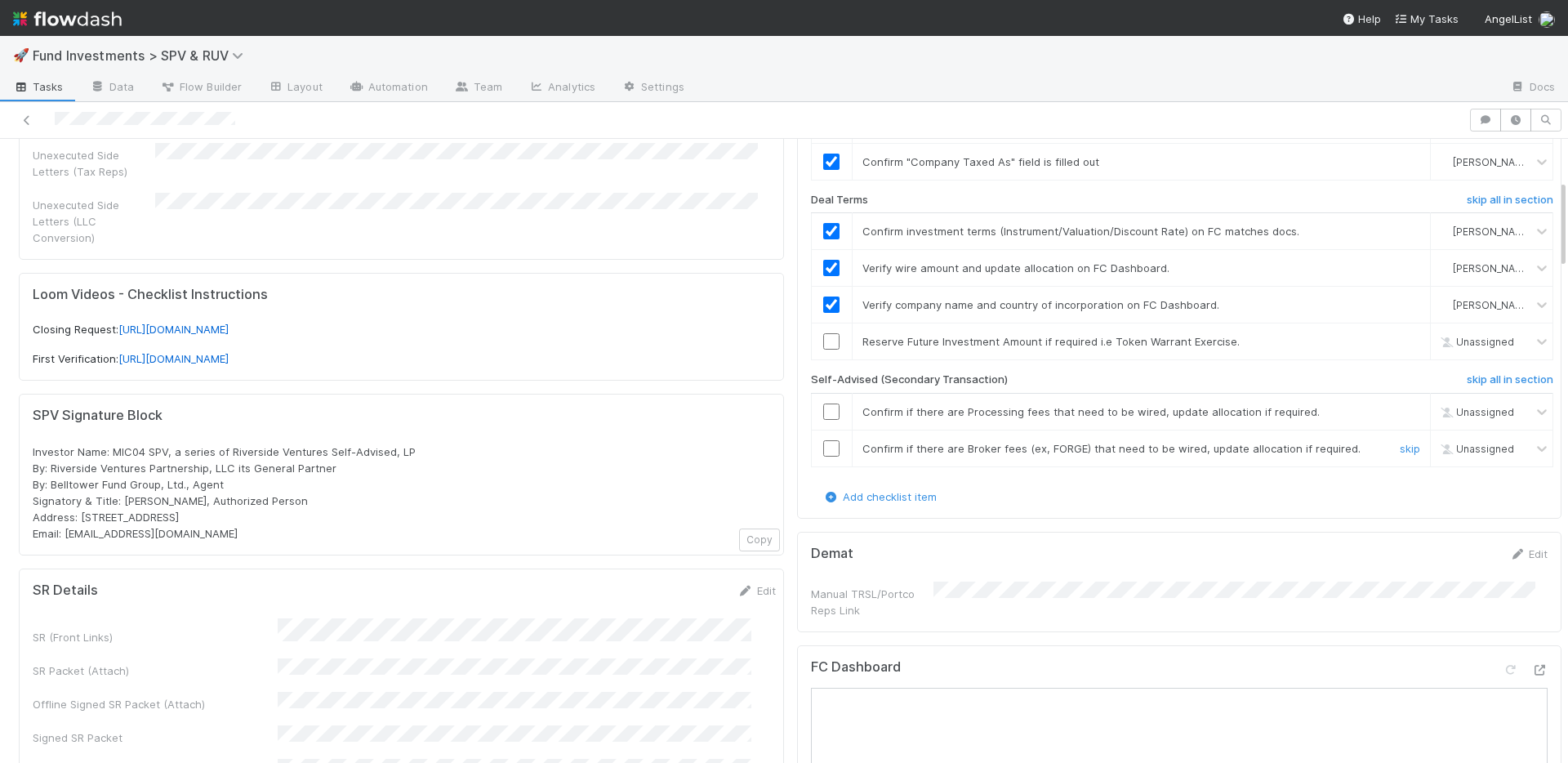
click at [823, 456] on input "checkbox" at bounding box center [831, 449] width 17 height 17
click at [823, 415] on input "checkbox" at bounding box center [831, 412] width 17 height 17
click at [1400, 343] on link "skip" at bounding box center [1410, 342] width 20 height 13
click at [1395, 336] on link "undo" at bounding box center [1407, 342] width 25 height 13
click at [1400, 336] on link "skip" at bounding box center [1410, 342] width 20 height 13
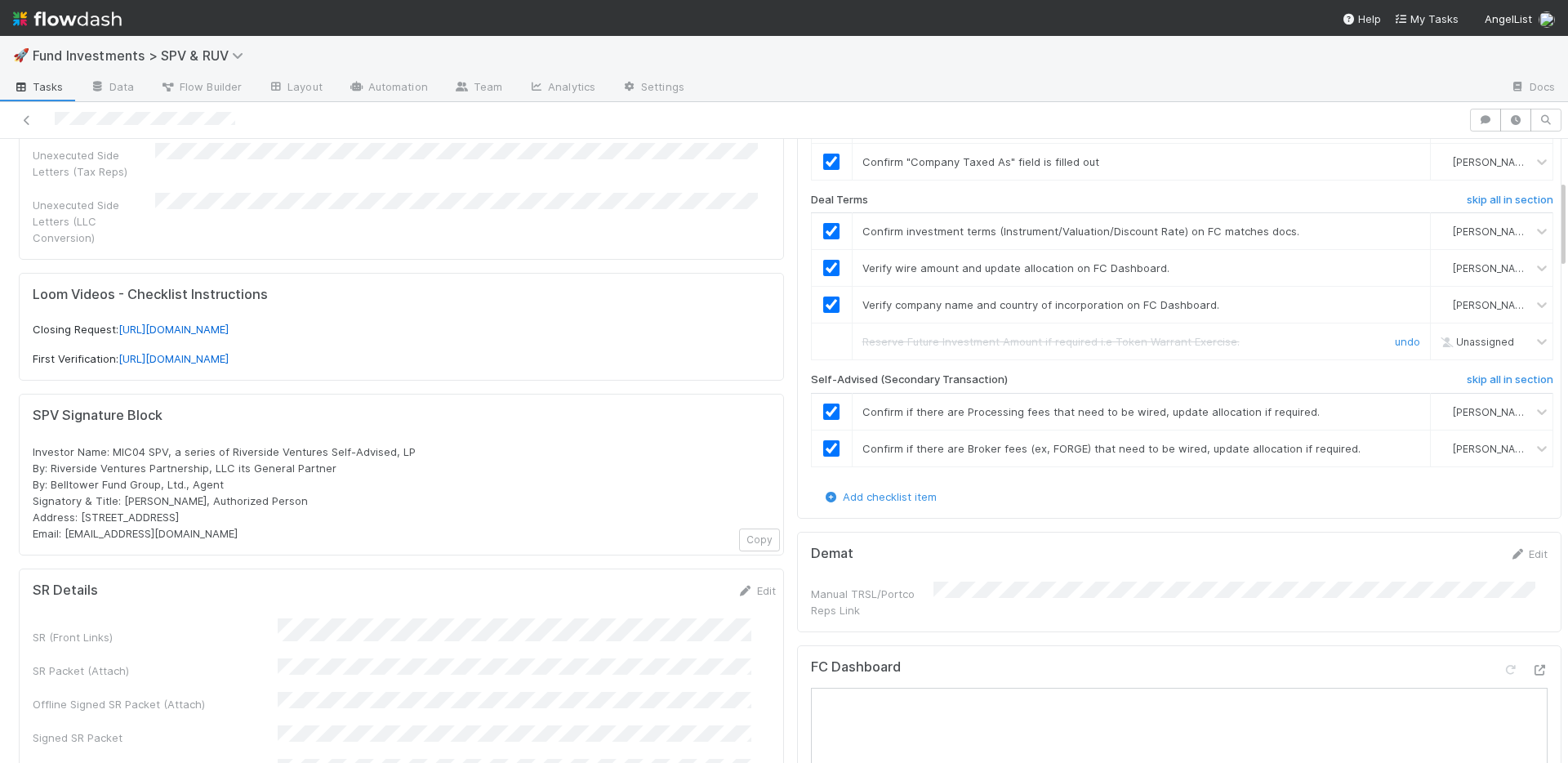
scroll to position [0, 0]
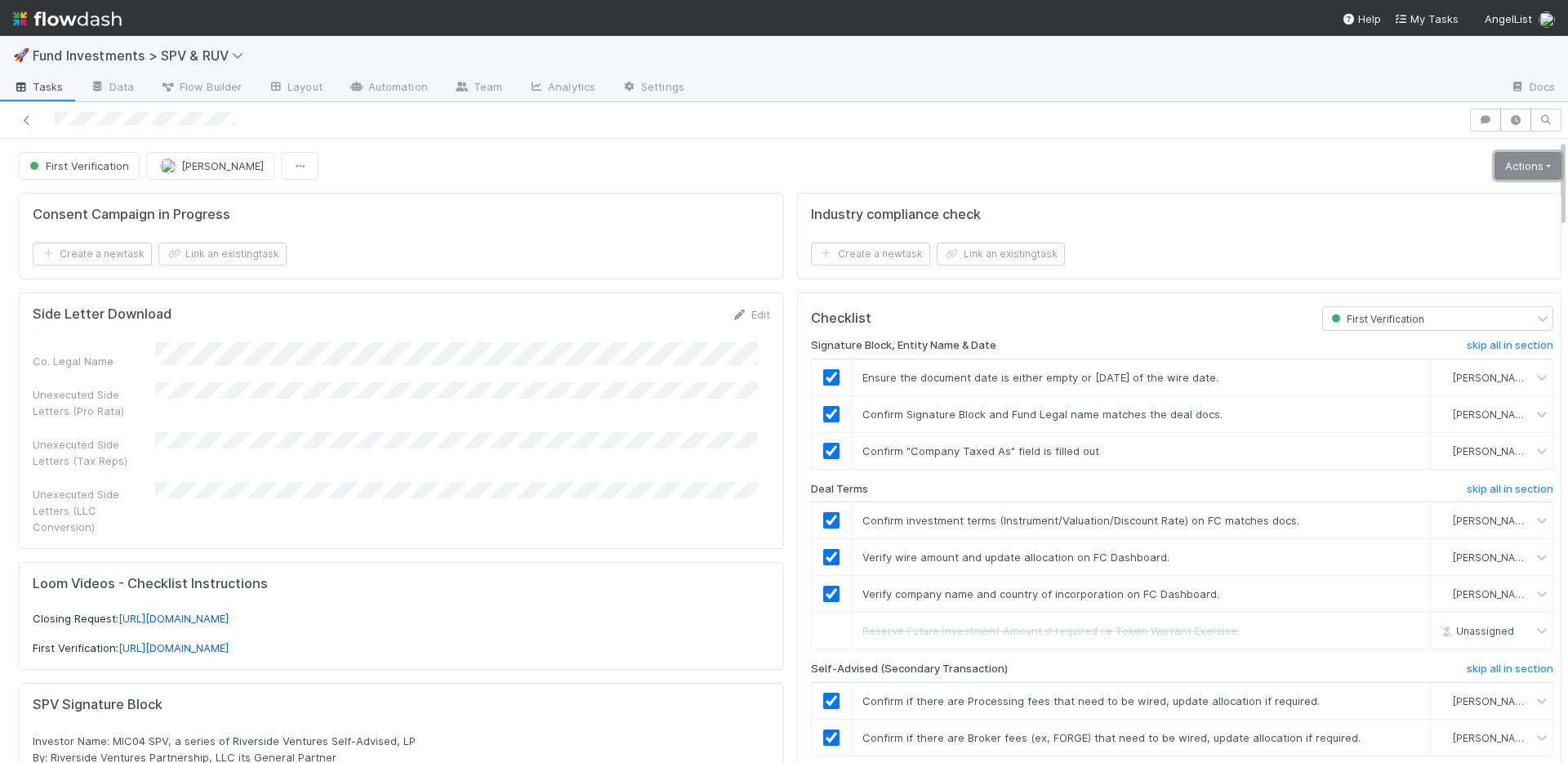
drag, startPoint x: 1504, startPoint y: 170, endPoint x: 1483, endPoint y: 181, distance: 23.7
click at [1503, 170] on link "Actions" at bounding box center [1528, 166] width 67 height 28
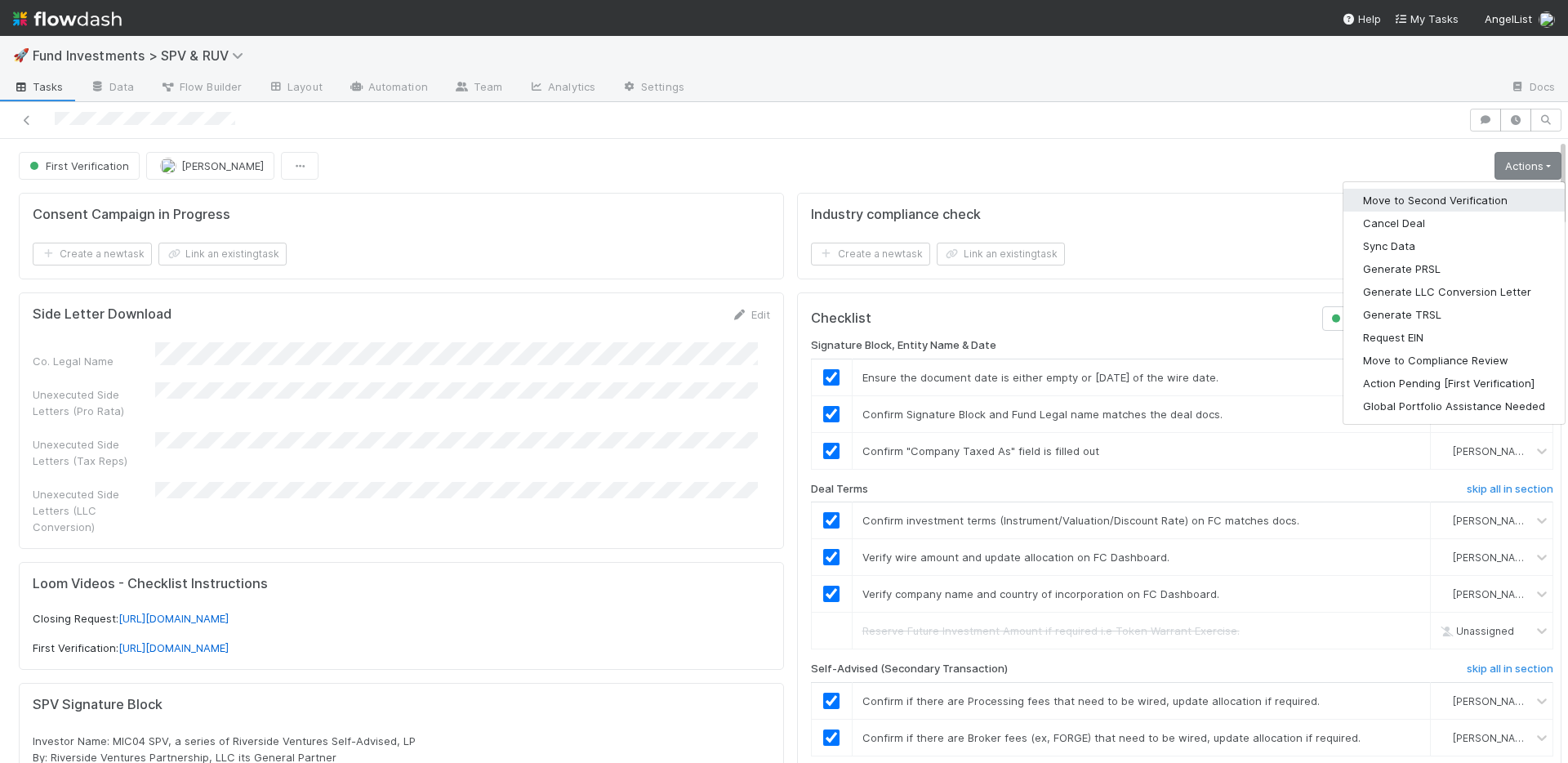
click at [1453, 196] on button "Move to Second Verification" at bounding box center [1454, 201] width 221 height 23
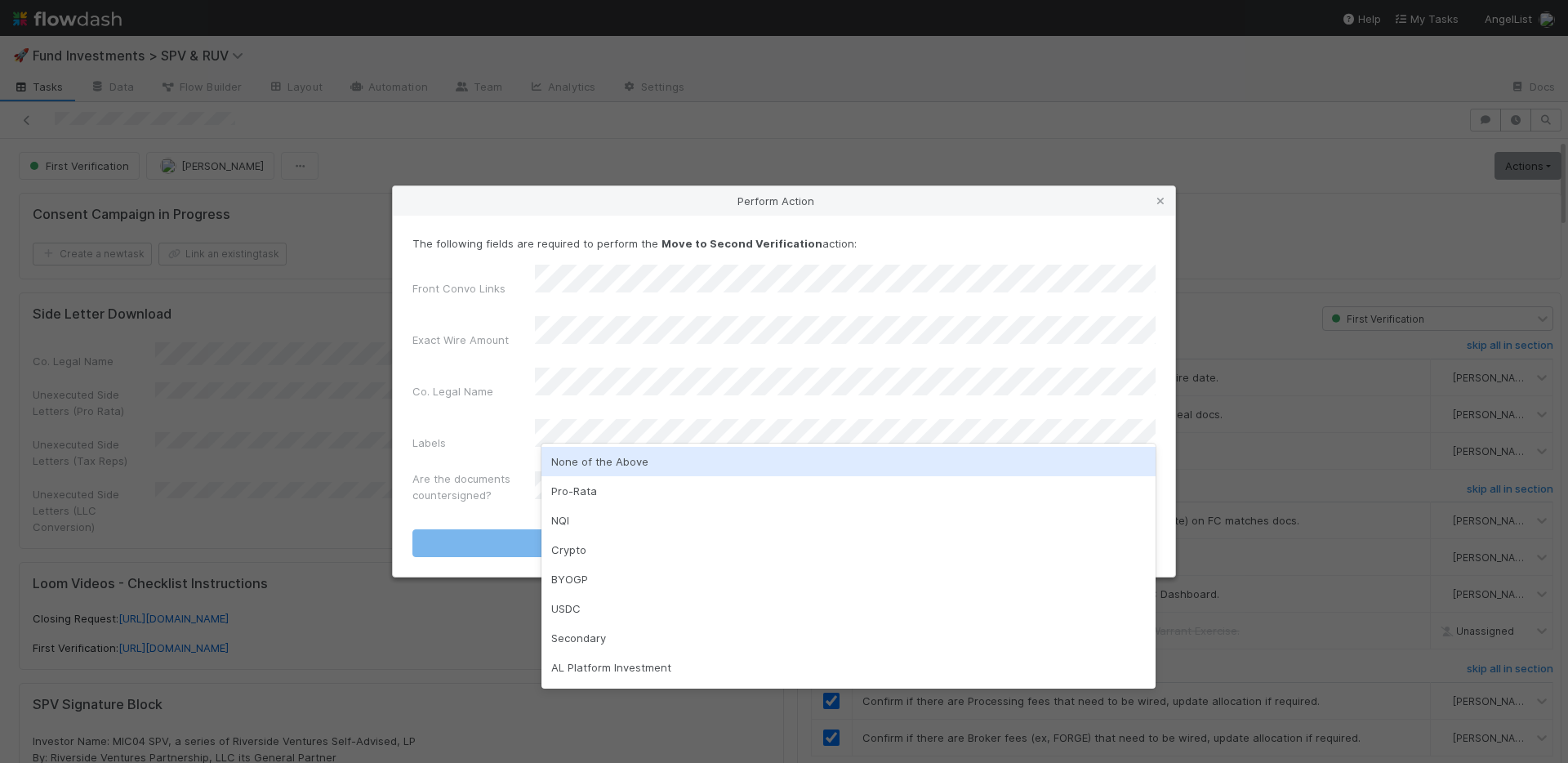
scroll to position [85, 0]
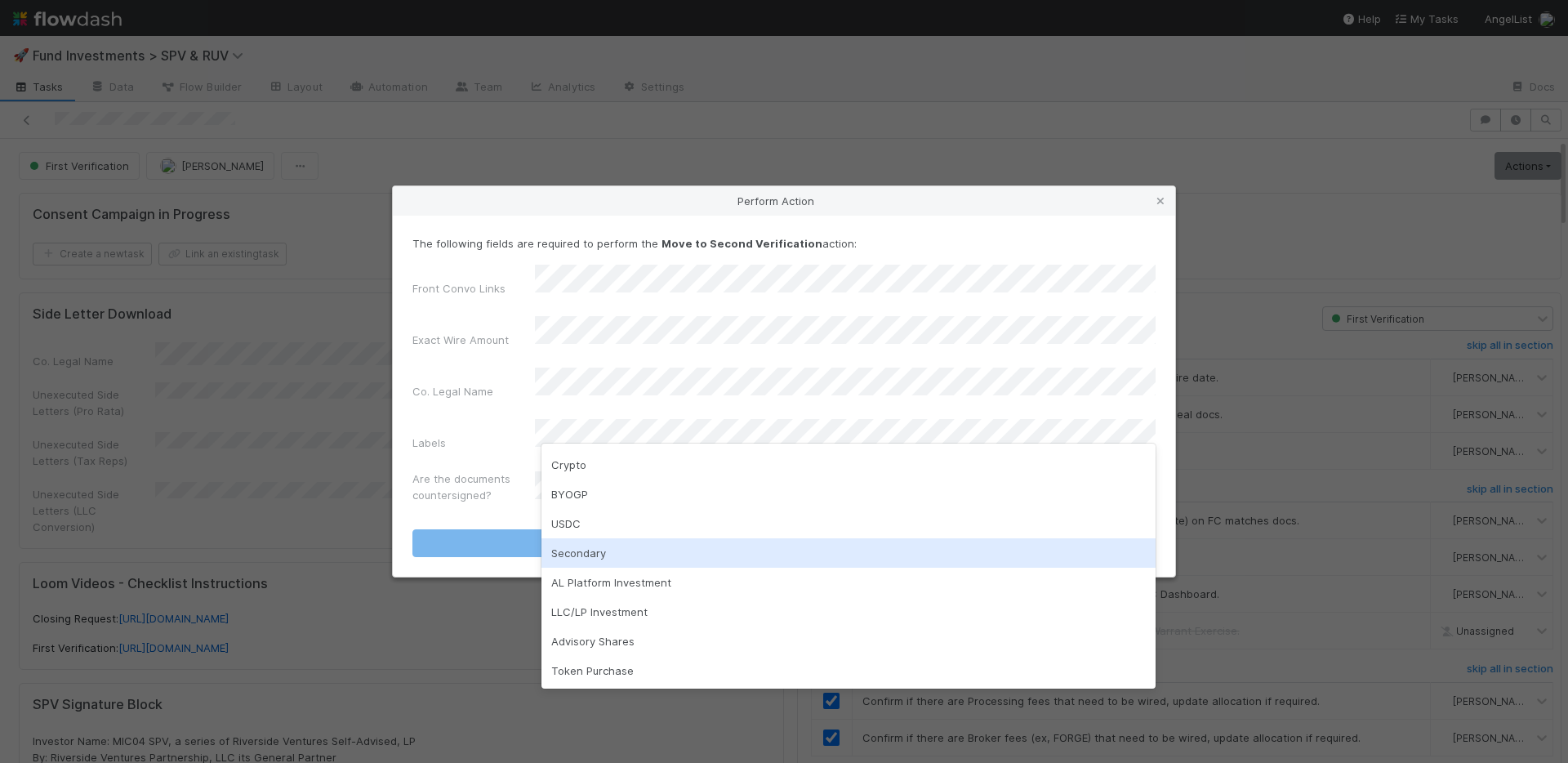
click at [612, 555] on div "Secondary" at bounding box center [849, 554] width 615 height 30
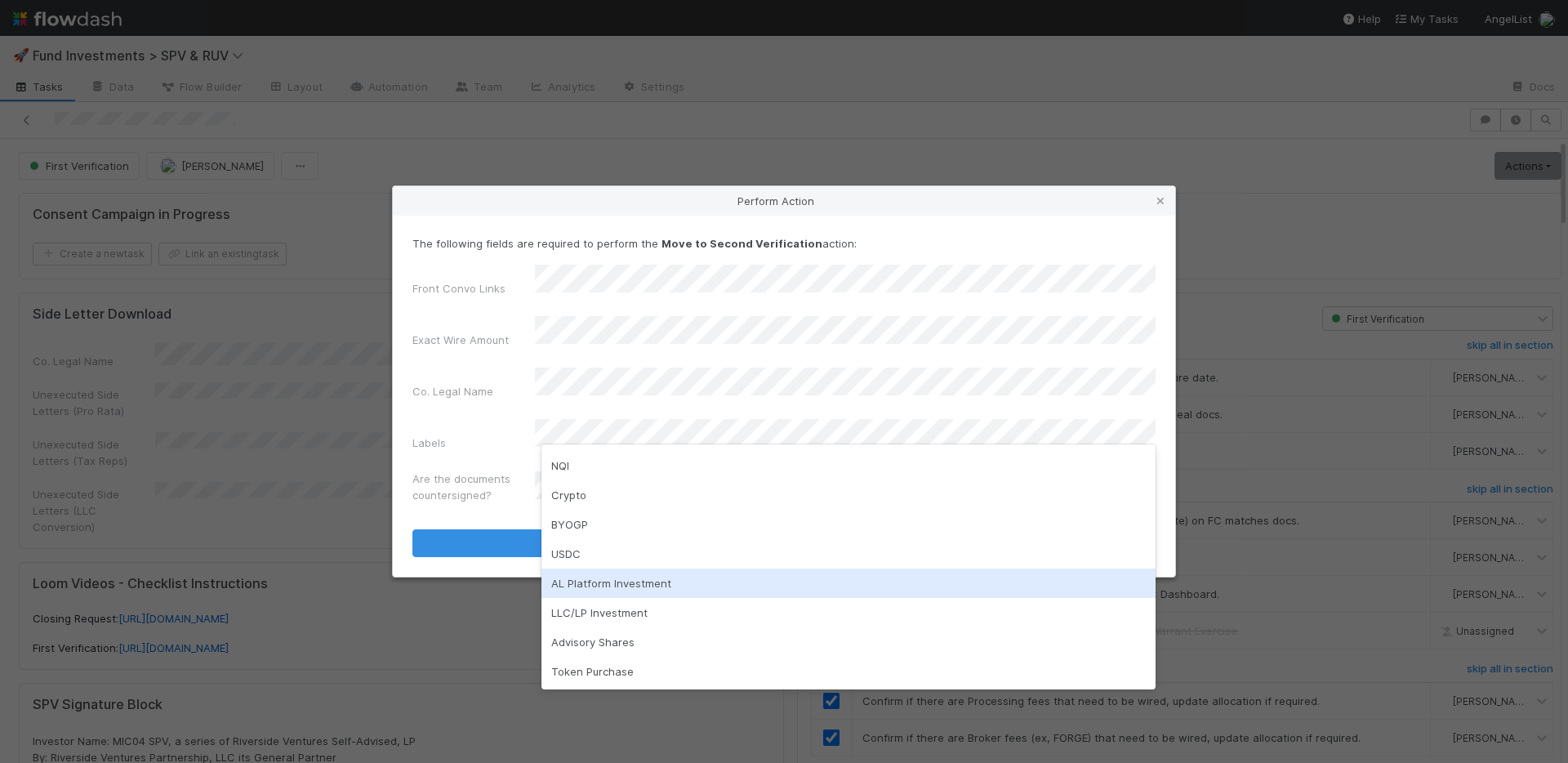
scroll to position [0, 0]
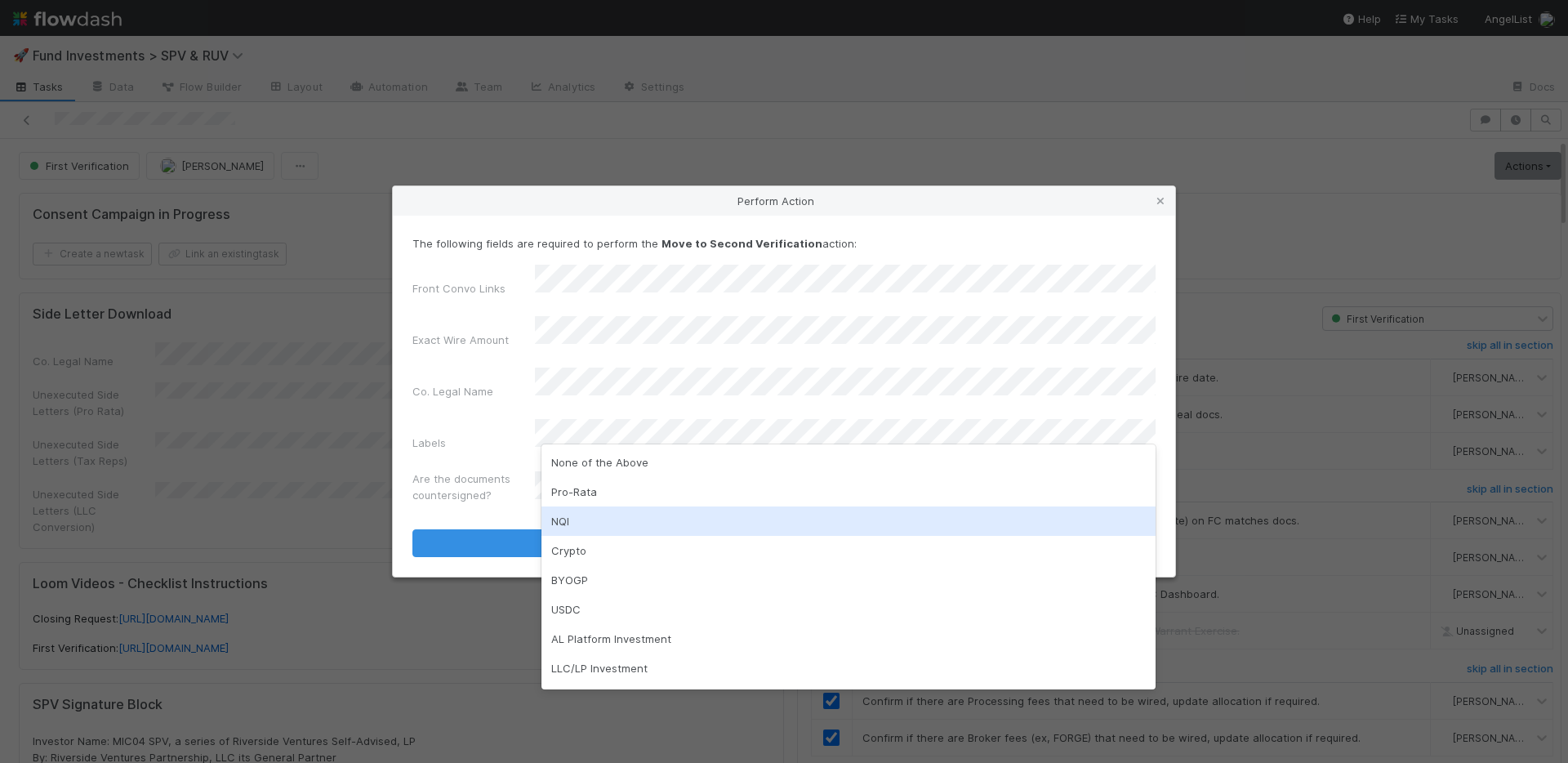
click at [579, 523] on div "NQI" at bounding box center [849, 521] width 615 height 30
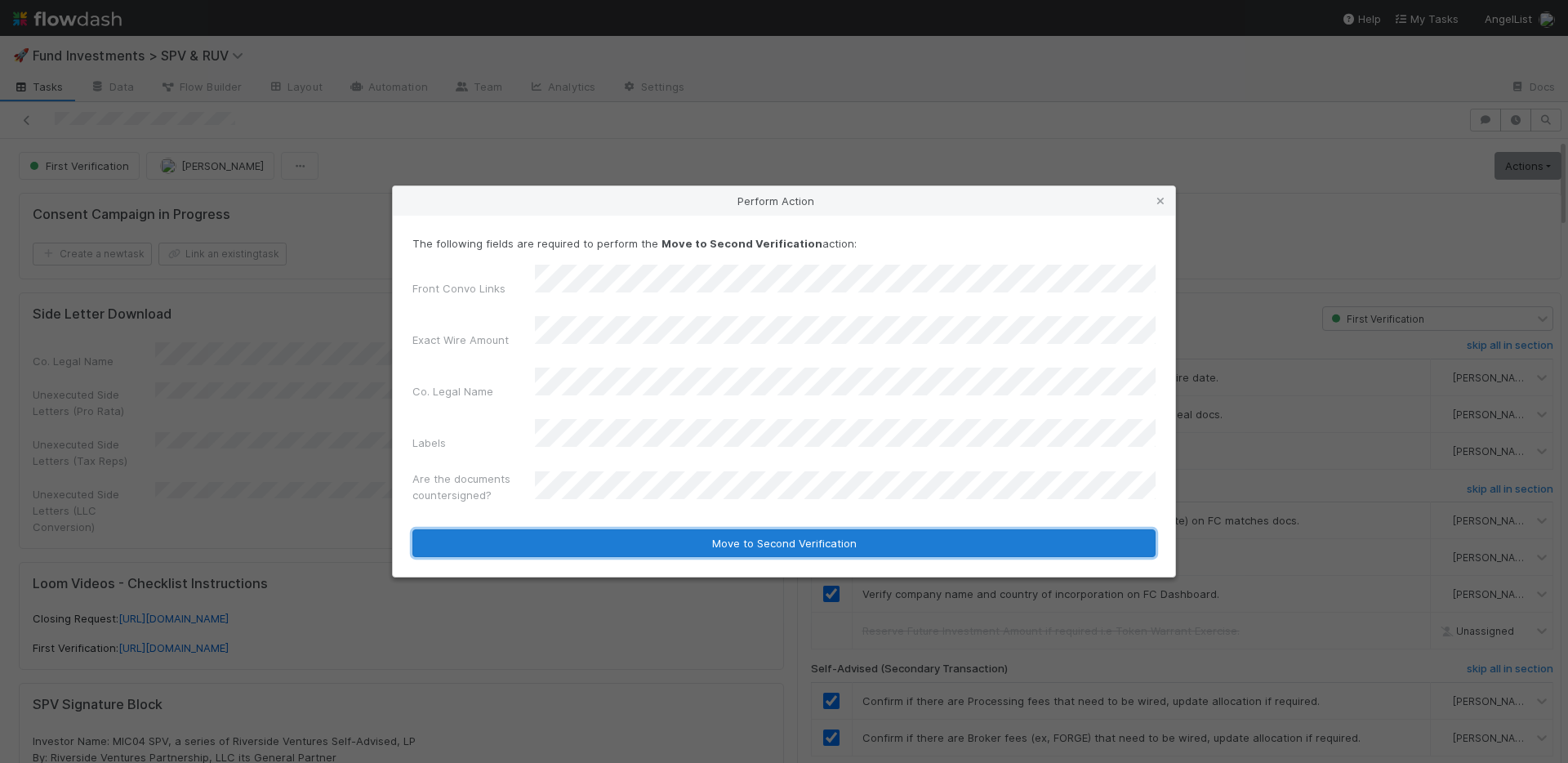
click at [606, 530] on button "Move to Second Verification" at bounding box center [784, 544] width 743 height 28
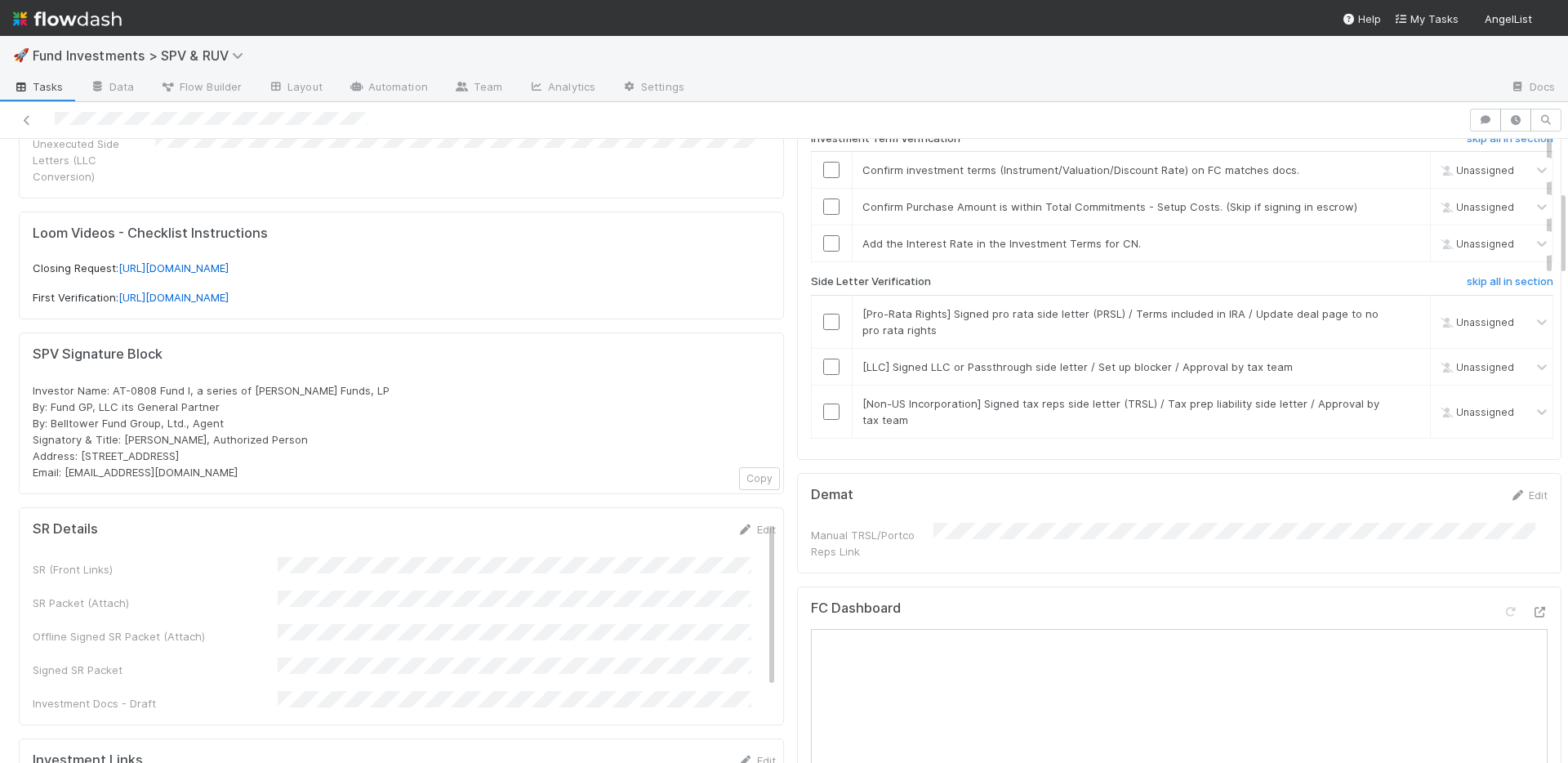
scroll to position [689, 0]
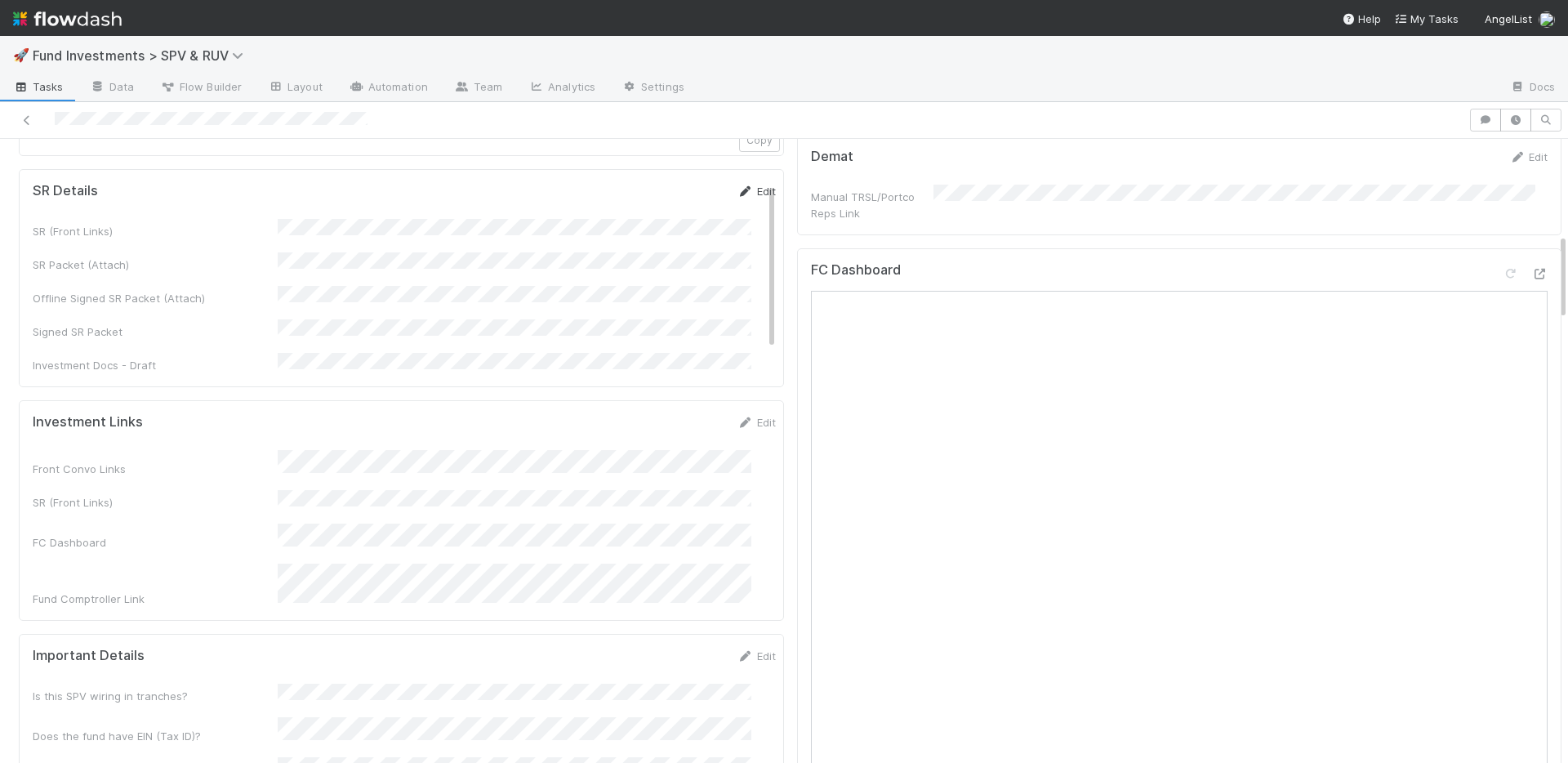
click at [740, 185] on link "Edit" at bounding box center [756, 191] width 39 height 13
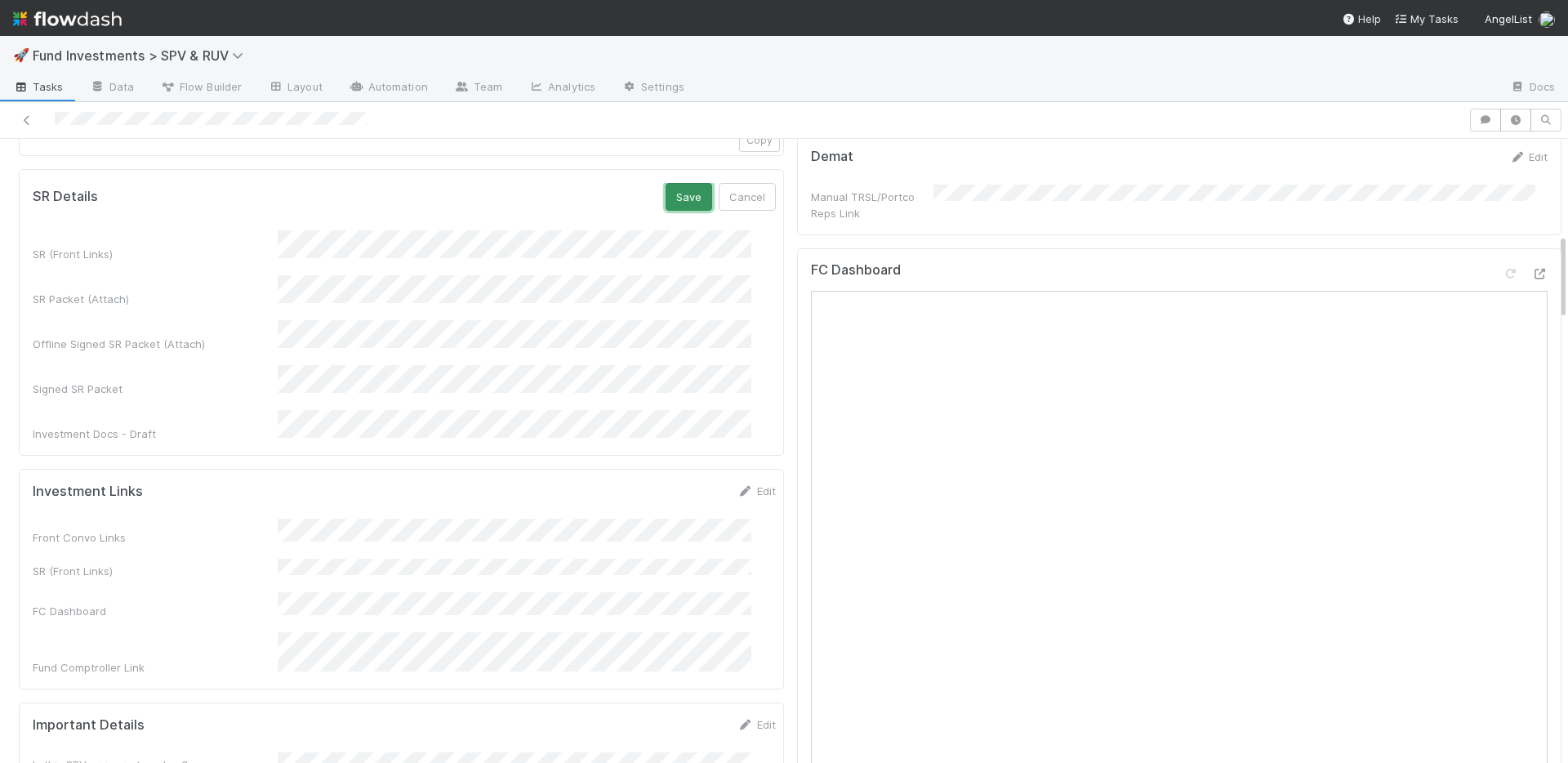
click at [675, 185] on button "Save" at bounding box center [688, 197] width 46 height 28
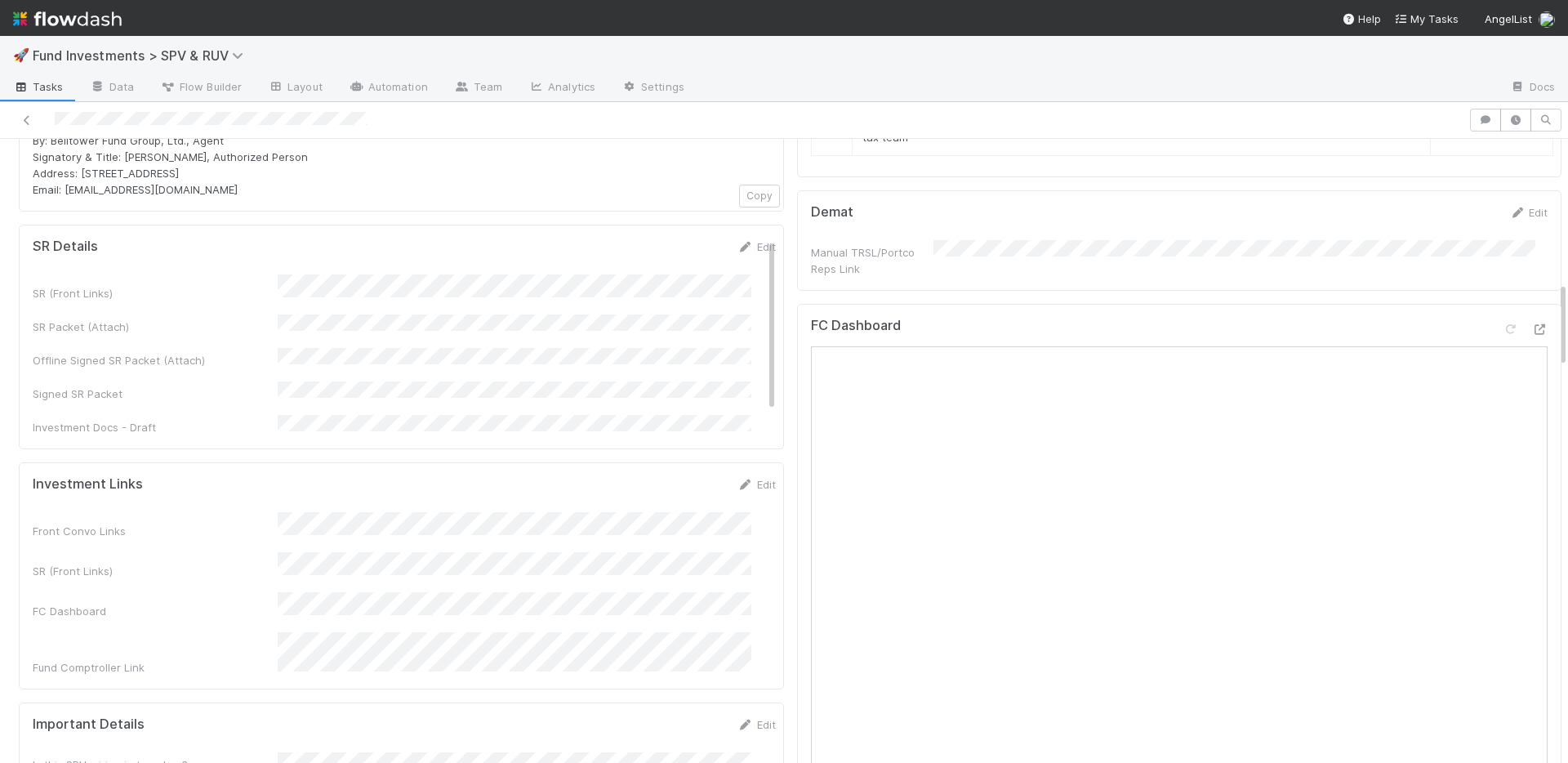
scroll to position [0, 0]
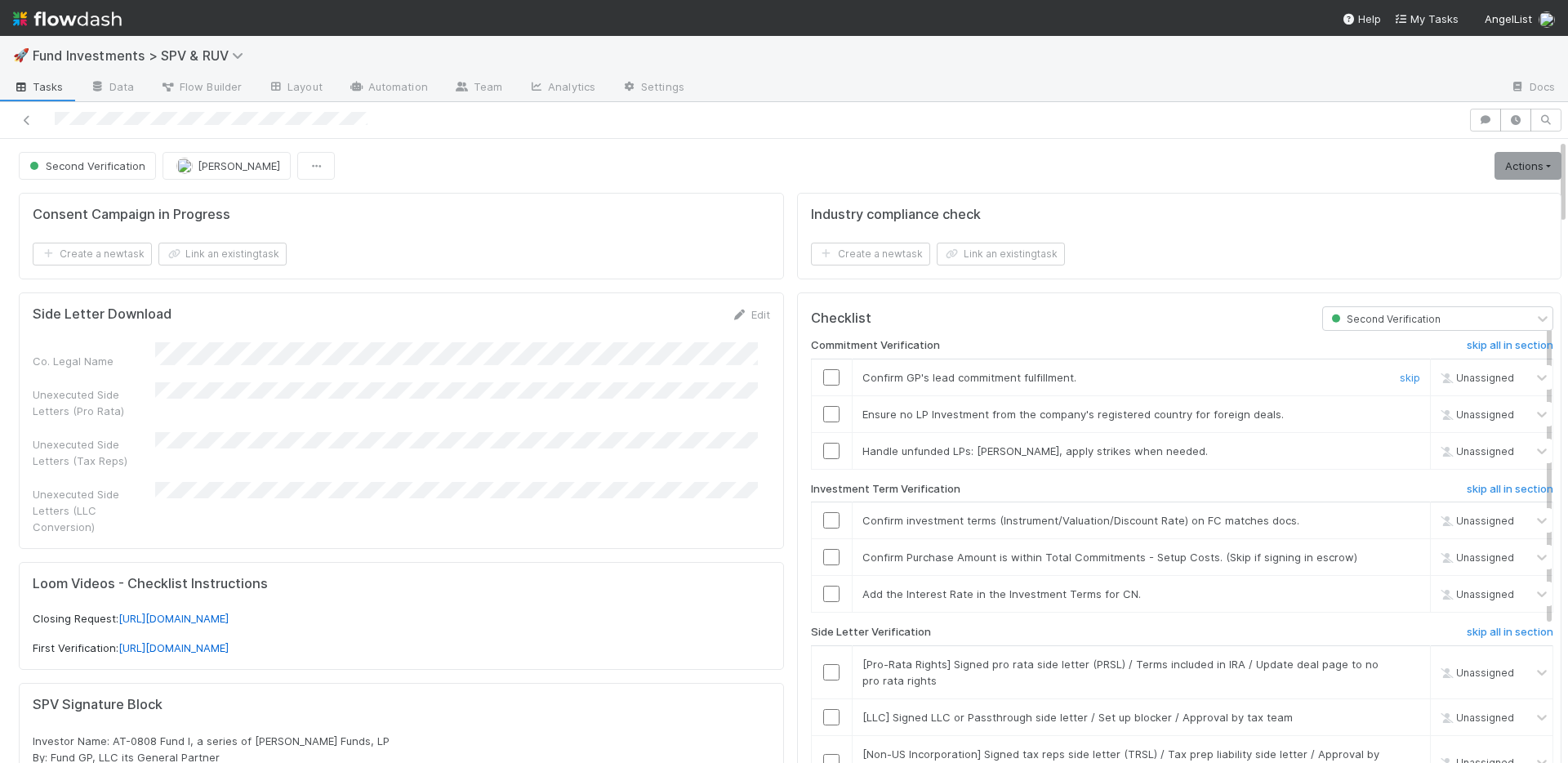
click at [824, 378] on input "checkbox" at bounding box center [831, 378] width 17 height 17
click at [823, 417] on input "checkbox" at bounding box center [831, 414] width 17 height 17
click at [823, 447] on input "checkbox" at bounding box center [831, 451] width 17 height 17
click at [823, 519] on input "checkbox" at bounding box center [831, 520] width 17 height 17
click at [825, 555] on input "checkbox" at bounding box center [831, 557] width 17 height 17
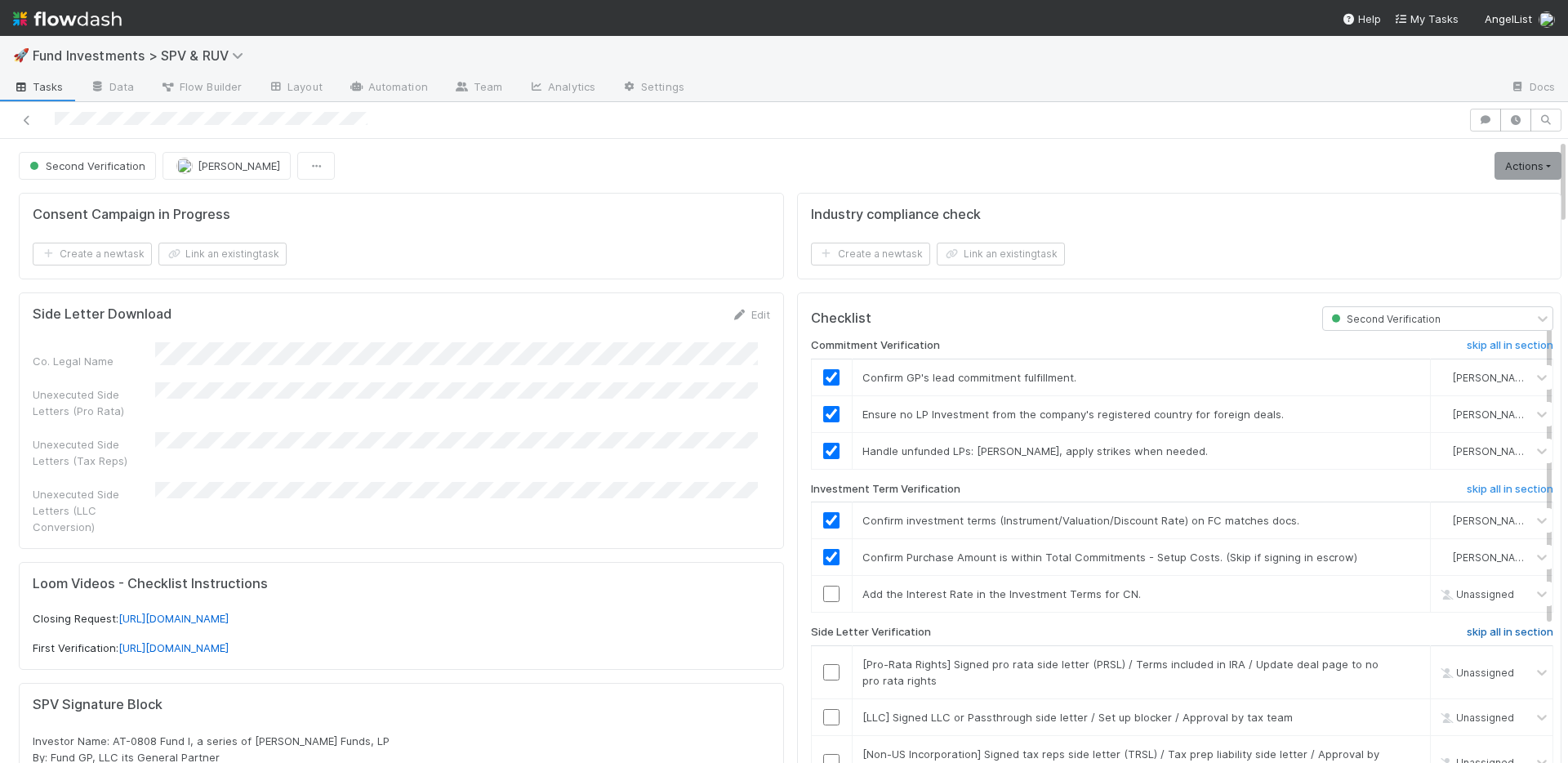
click at [1477, 629] on h6 "skip all in section" at bounding box center [1510, 632] width 87 height 13
click at [1400, 592] on link "skip" at bounding box center [1410, 594] width 20 height 13
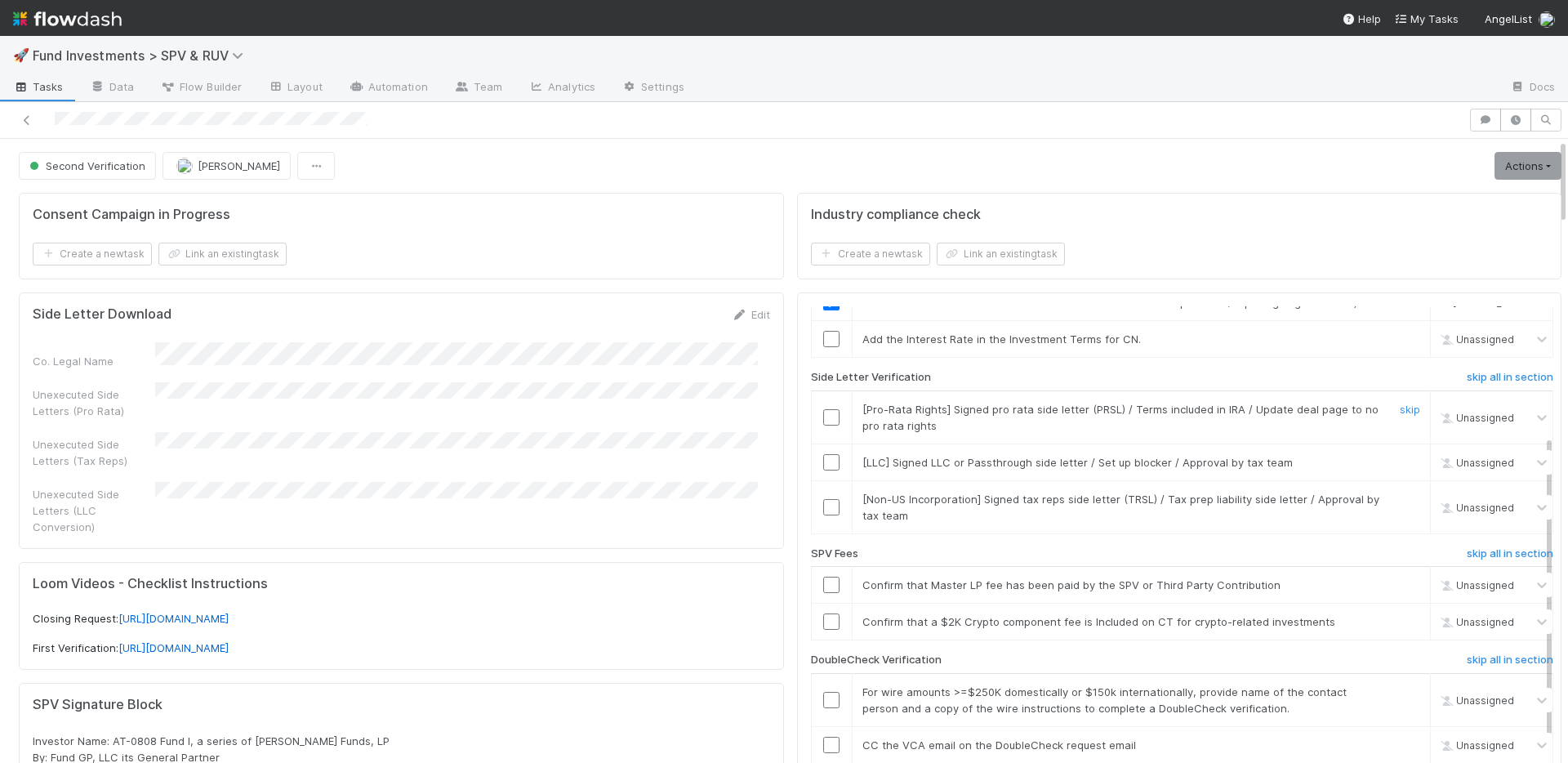
scroll to position [260, 0]
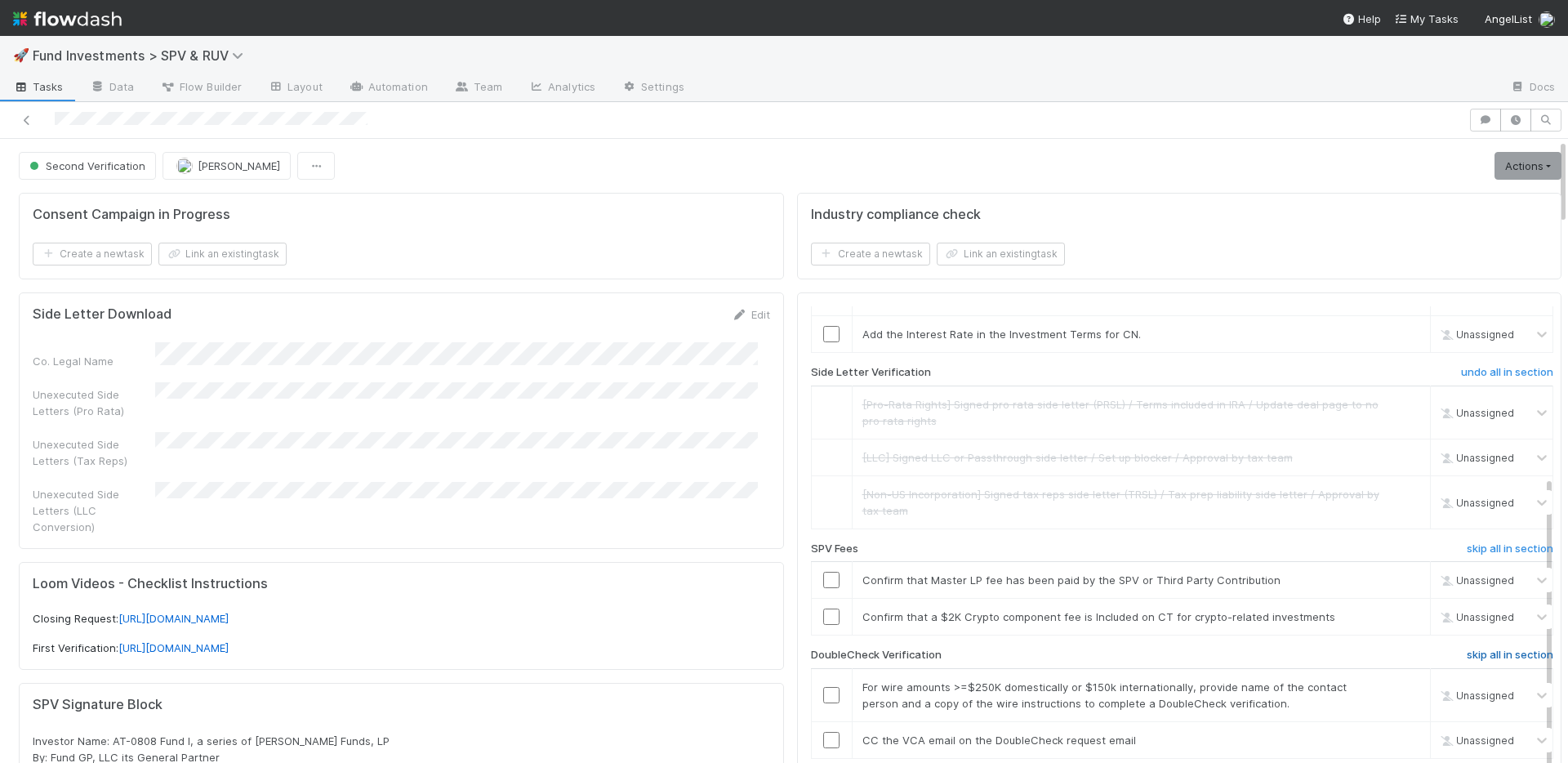
click at [1467, 657] on h6 "skip all in section" at bounding box center [1510, 655] width 87 height 13
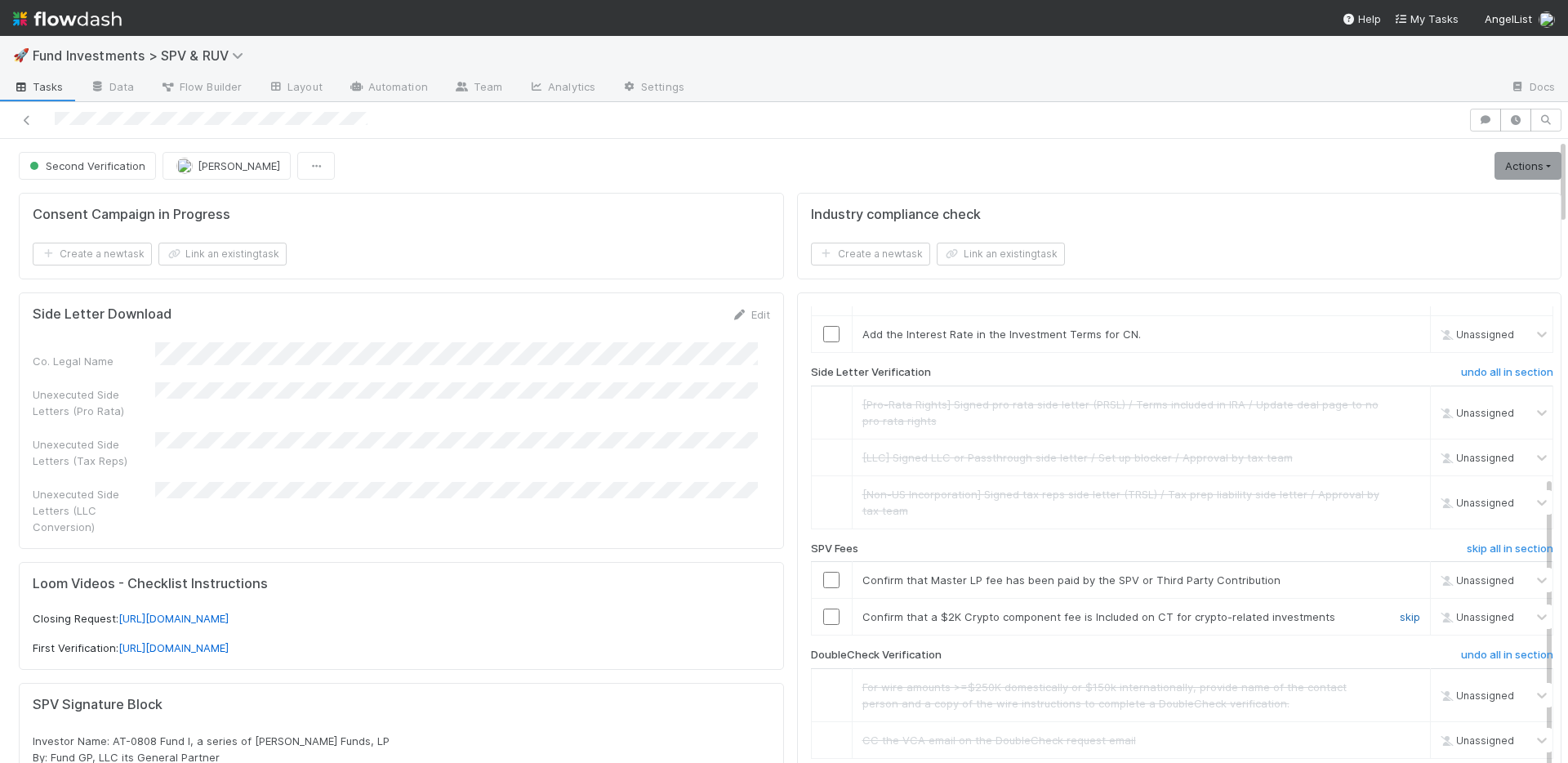
click at [1400, 617] on link "skip" at bounding box center [1410, 617] width 20 height 13
click at [823, 582] on input "checkbox" at bounding box center [831, 580] width 17 height 17
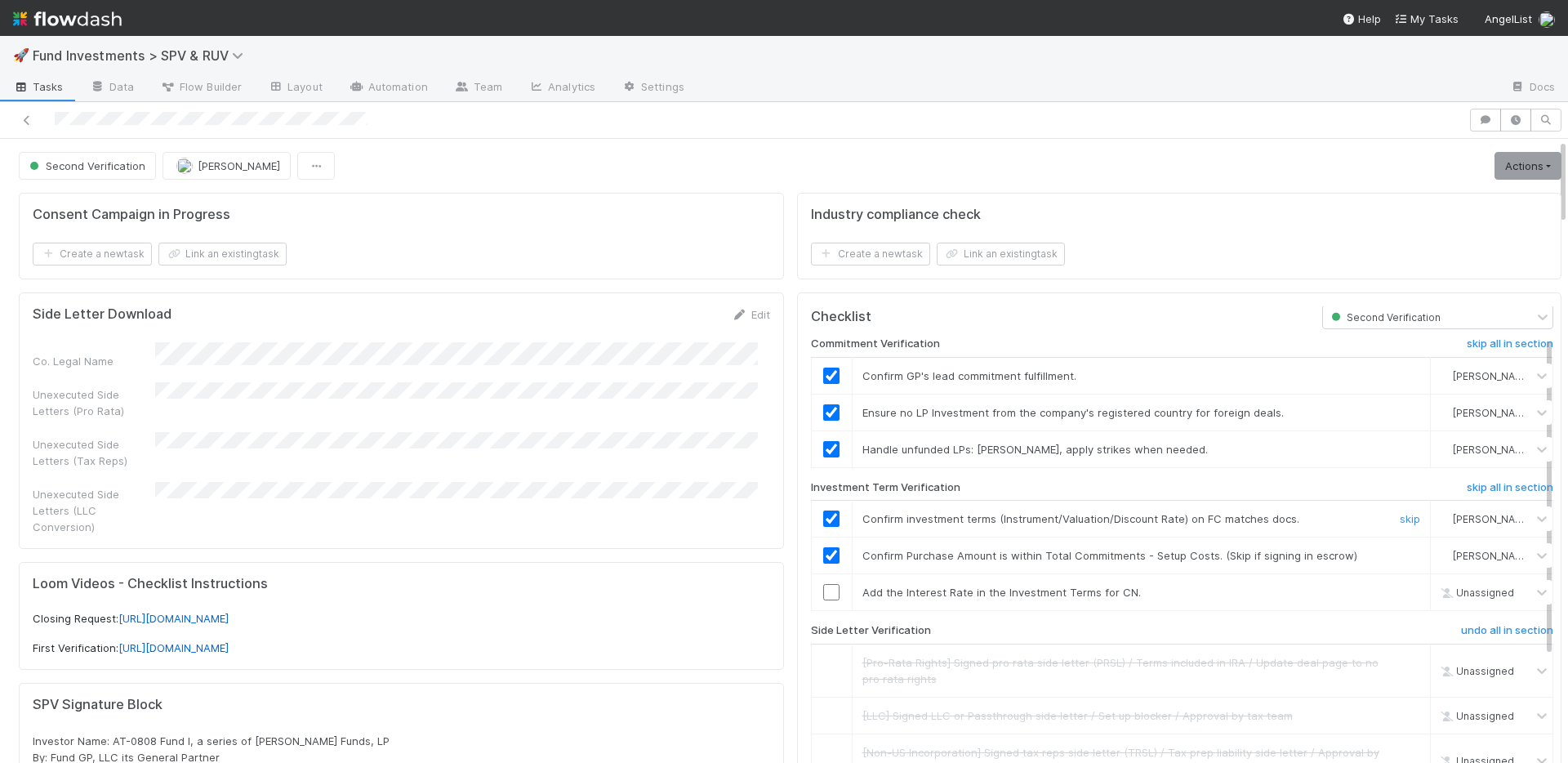
scroll to position [0, 0]
click at [1395, 591] on link "undo" at bounding box center [1407, 594] width 25 height 13
click at [1400, 591] on link "skip" at bounding box center [1410, 594] width 20 height 13
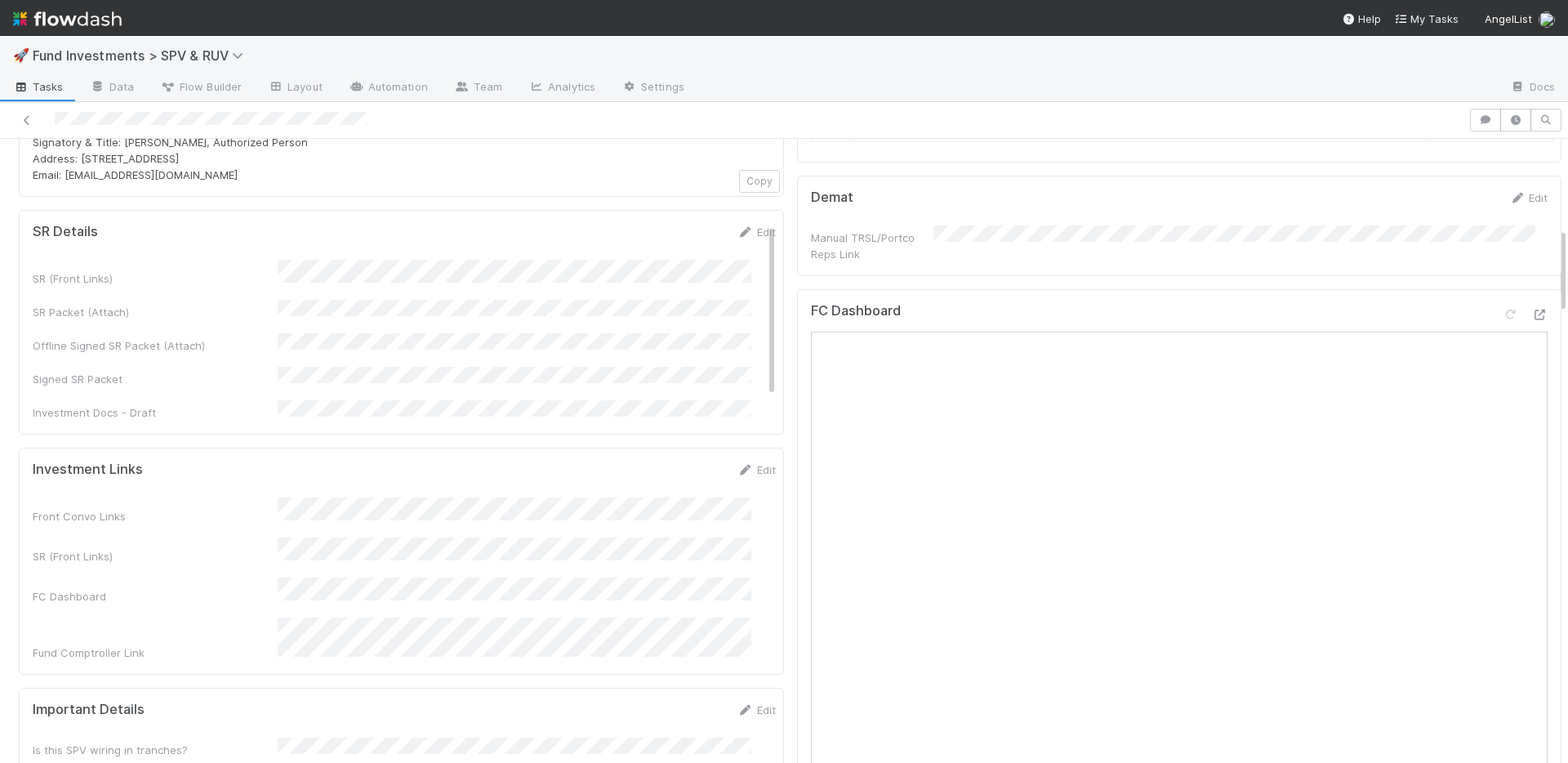
scroll to position [986, 0]
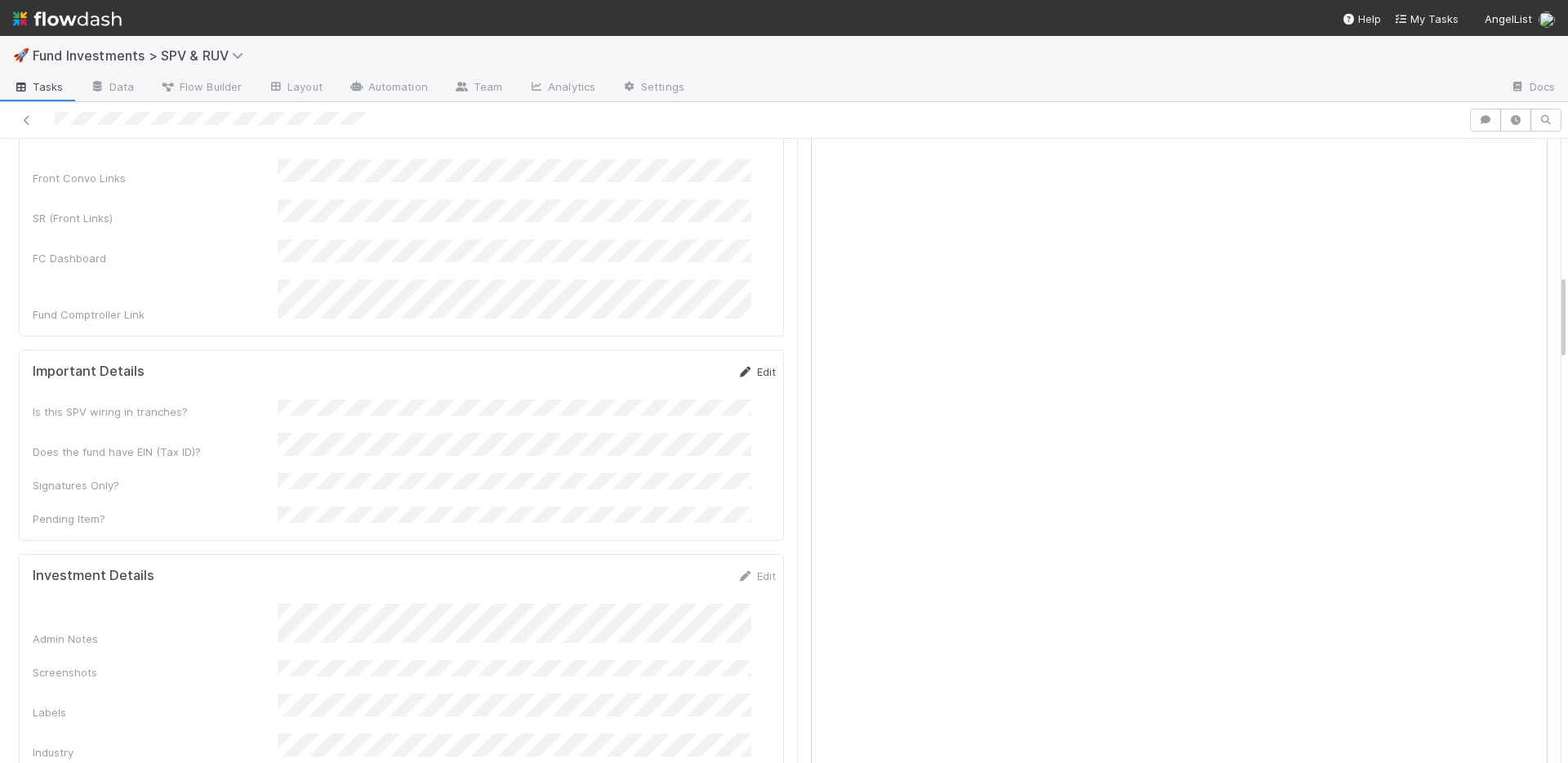
click at [740, 365] on link "Edit" at bounding box center [756, 371] width 39 height 13
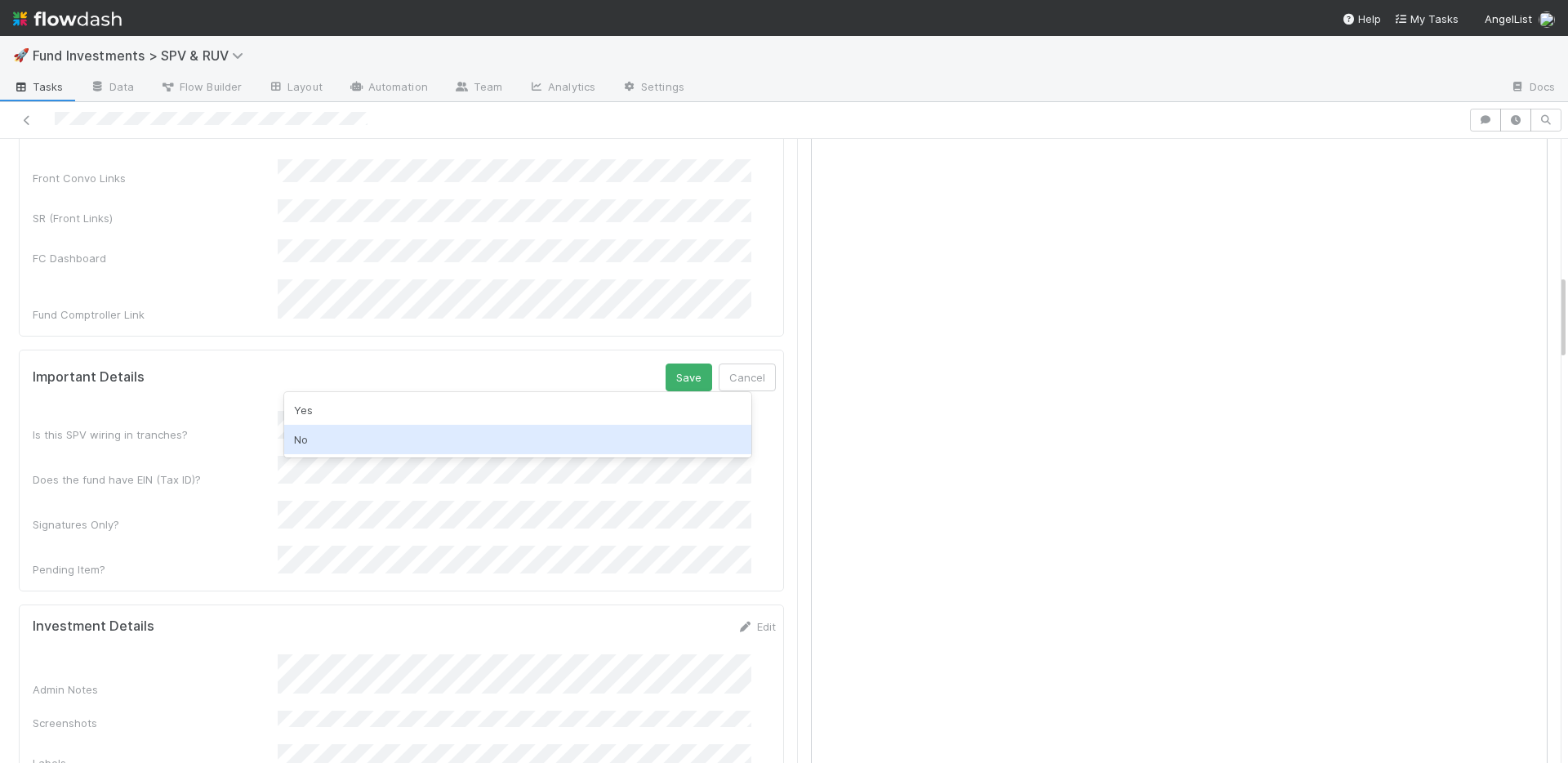
click at [396, 425] on div "No" at bounding box center [518, 440] width 468 height 30
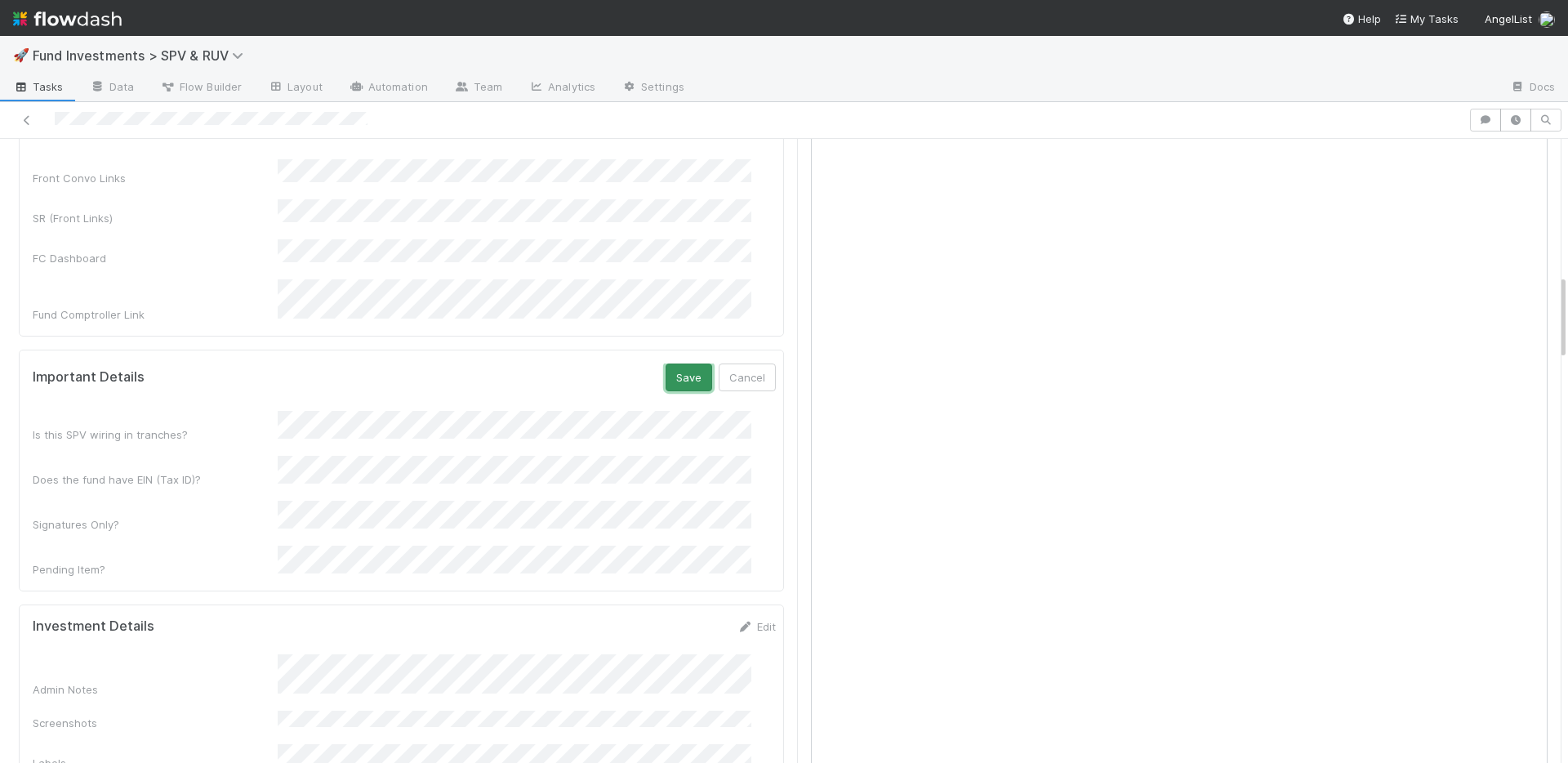
click at [665, 364] on button "Save" at bounding box center [688, 378] width 46 height 28
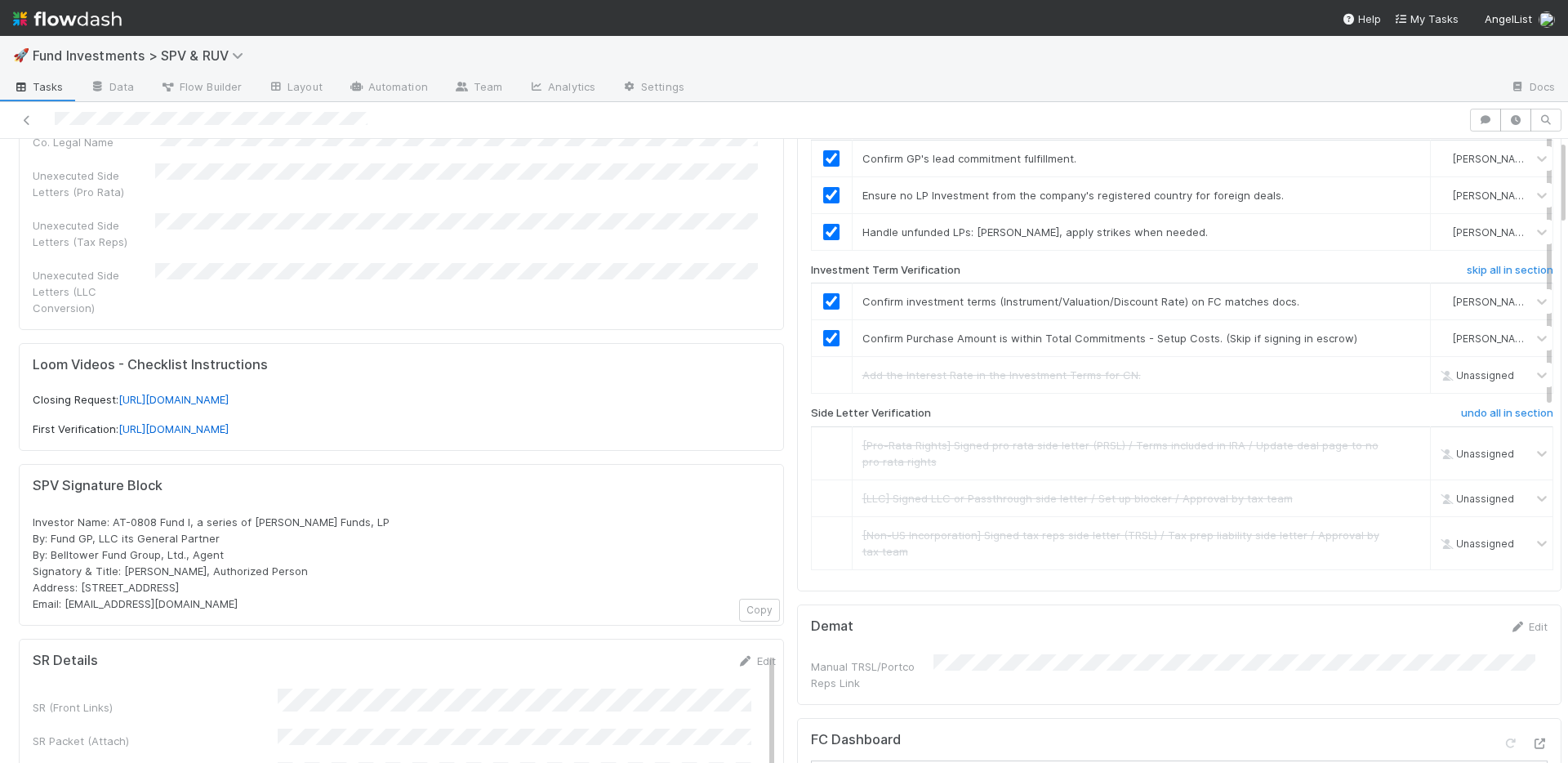
scroll to position [0, 0]
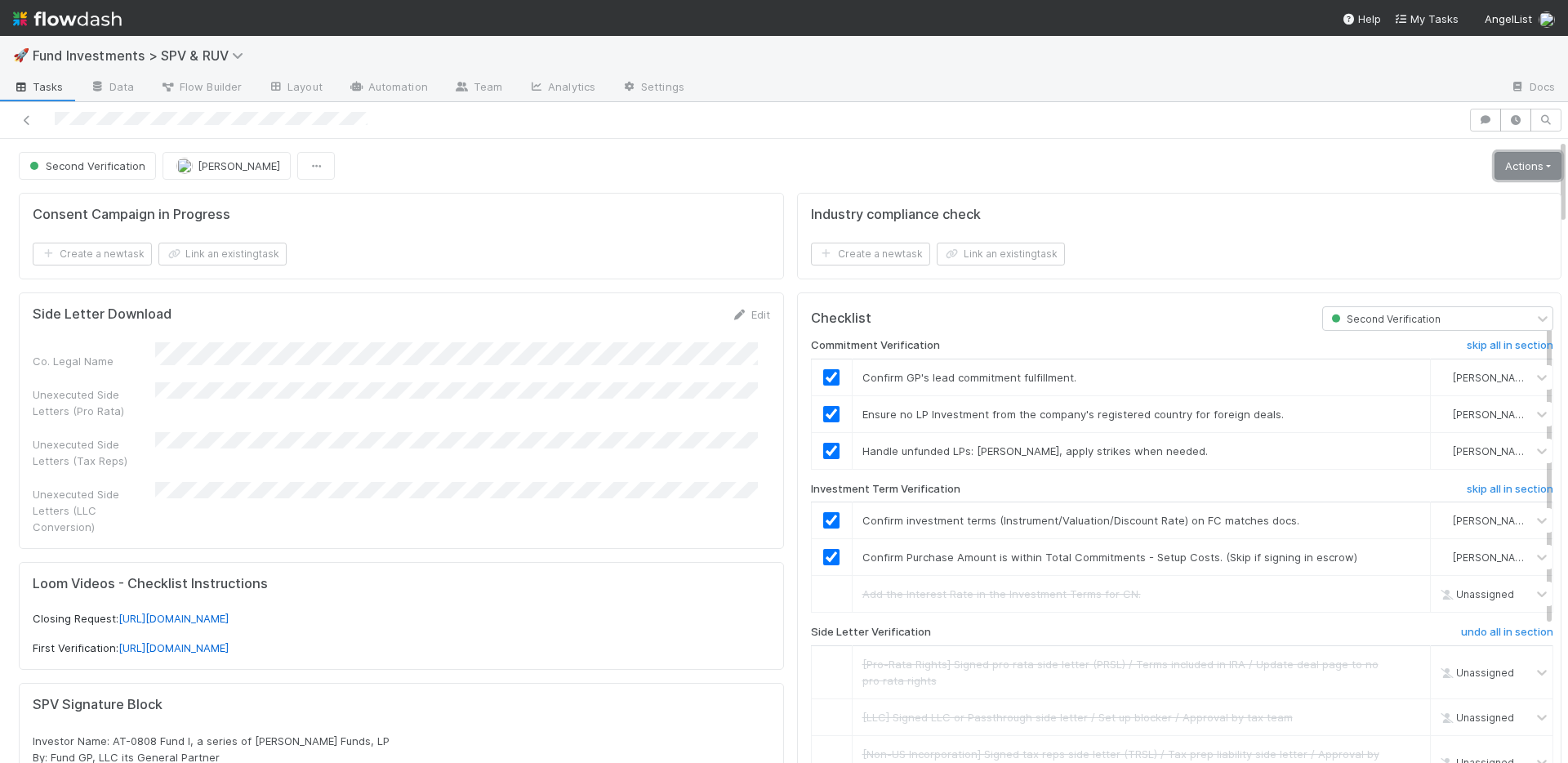
click at [1516, 164] on link "Actions" at bounding box center [1528, 166] width 67 height 28
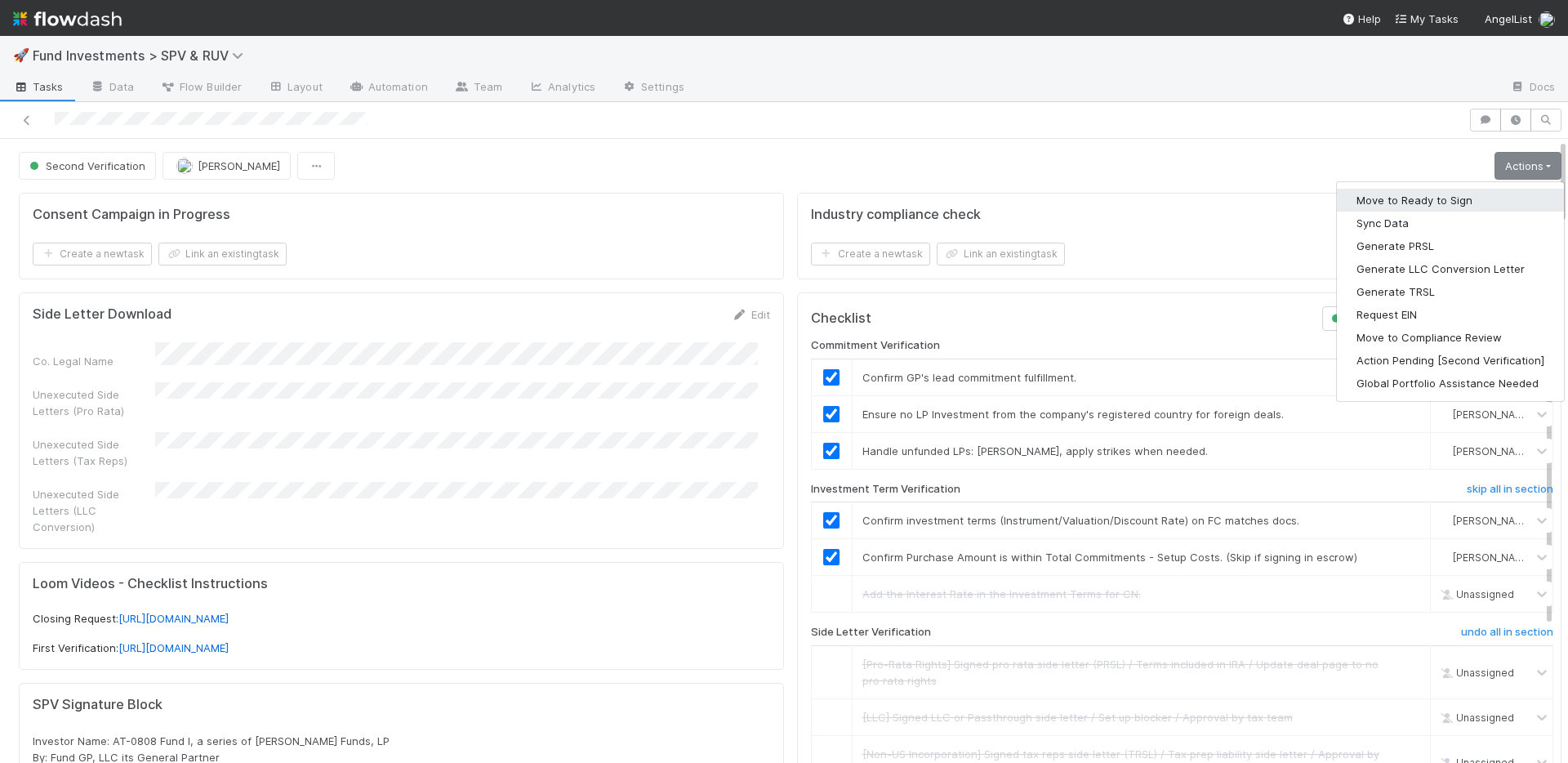
click at [1406, 198] on button "Move to Ready to Sign" at bounding box center [1450, 201] width 227 height 23
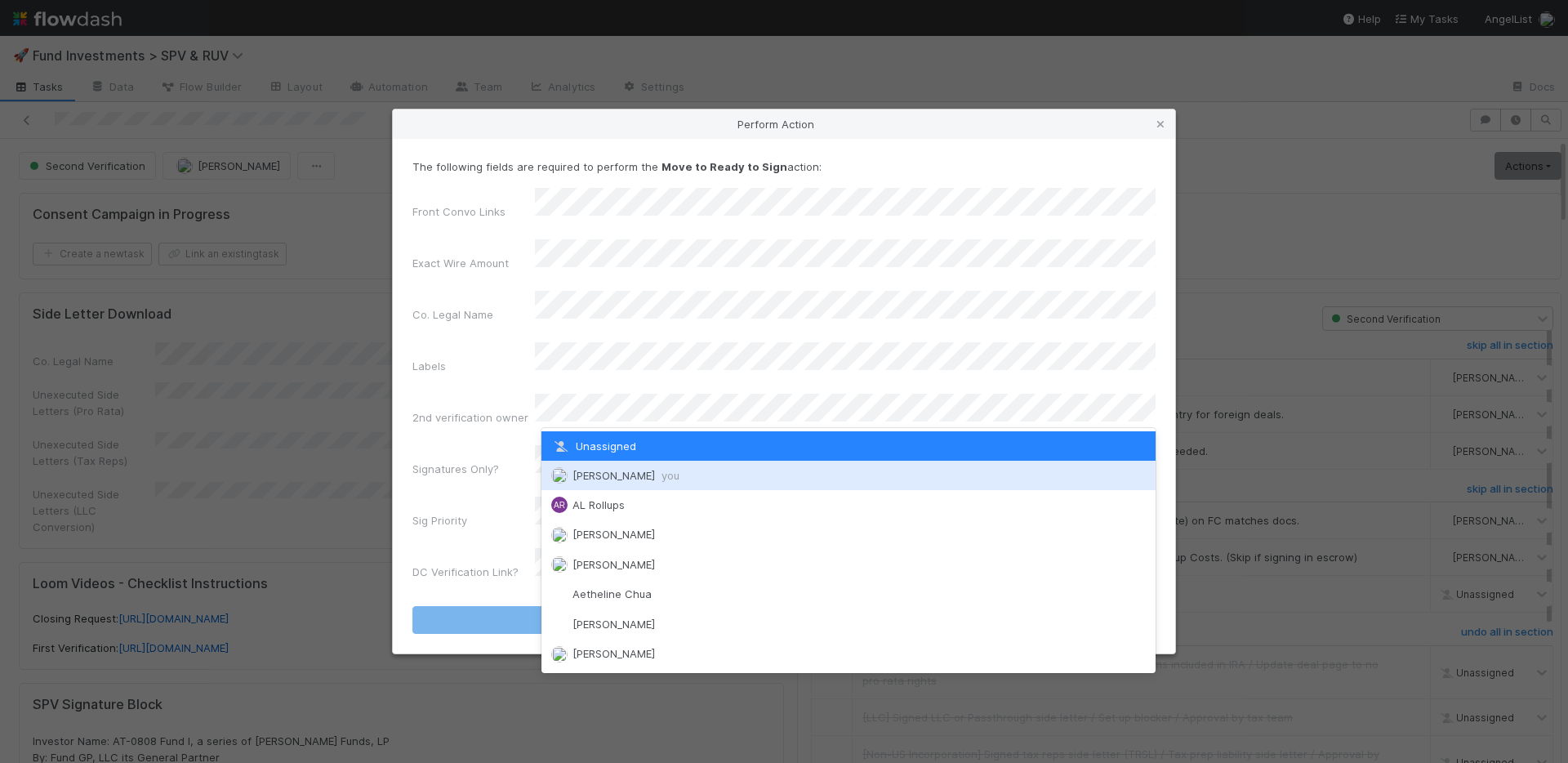
click at [609, 470] on span "Nate Richards you" at bounding box center [626, 476] width 107 height 13
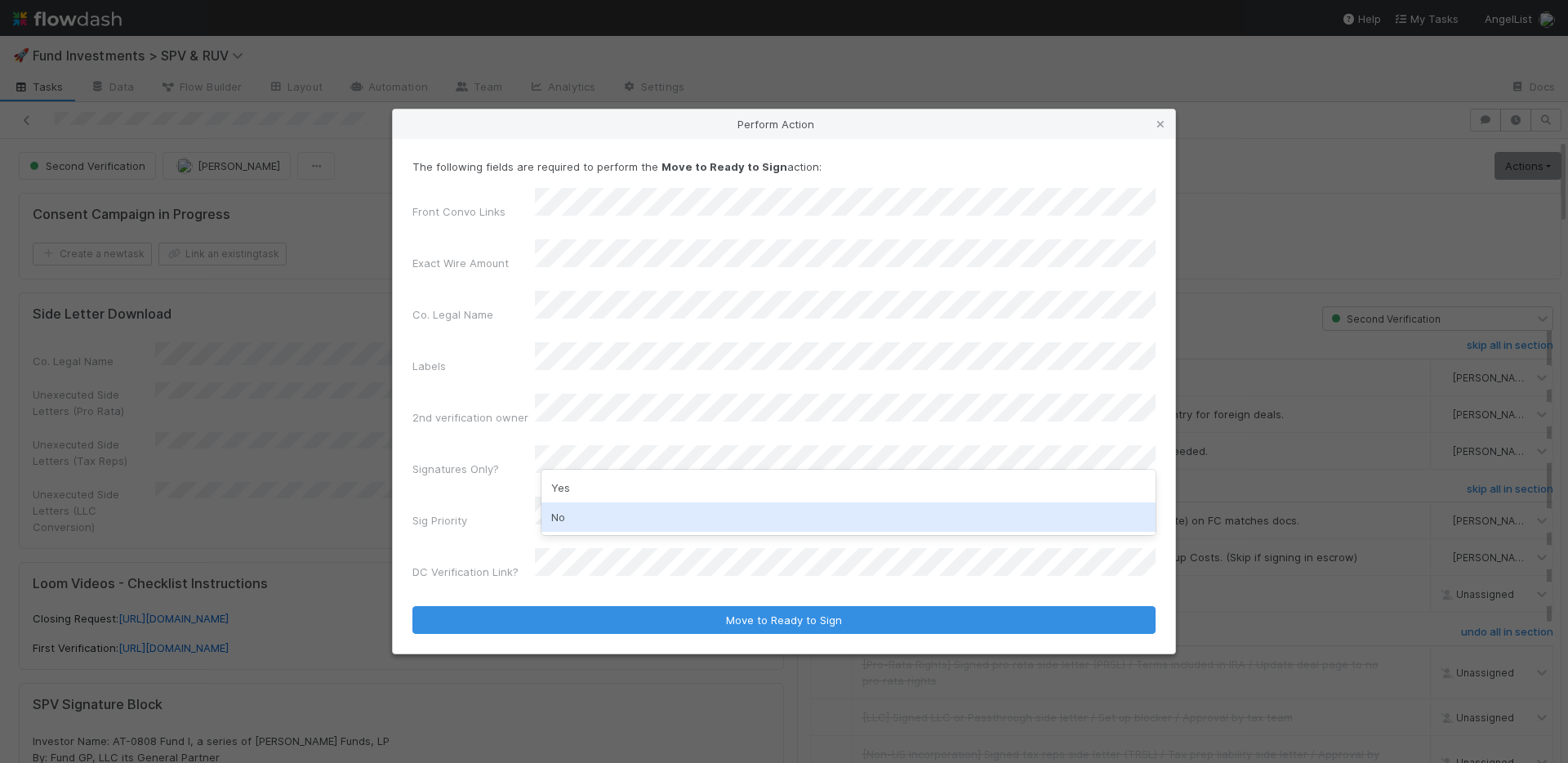
click at [590, 507] on div "No" at bounding box center [849, 518] width 615 height 30
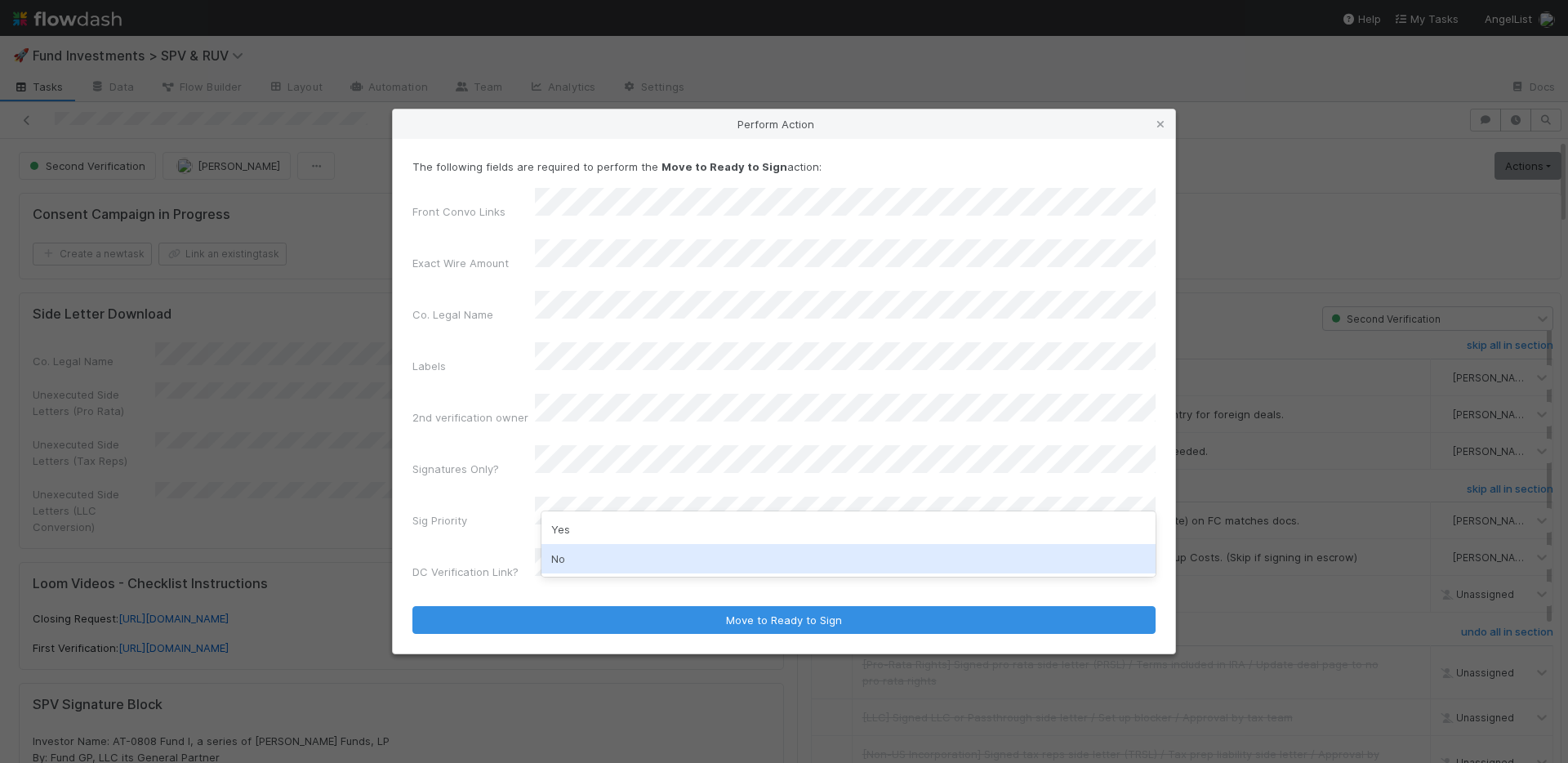
click at [587, 550] on div "No" at bounding box center [849, 559] width 615 height 30
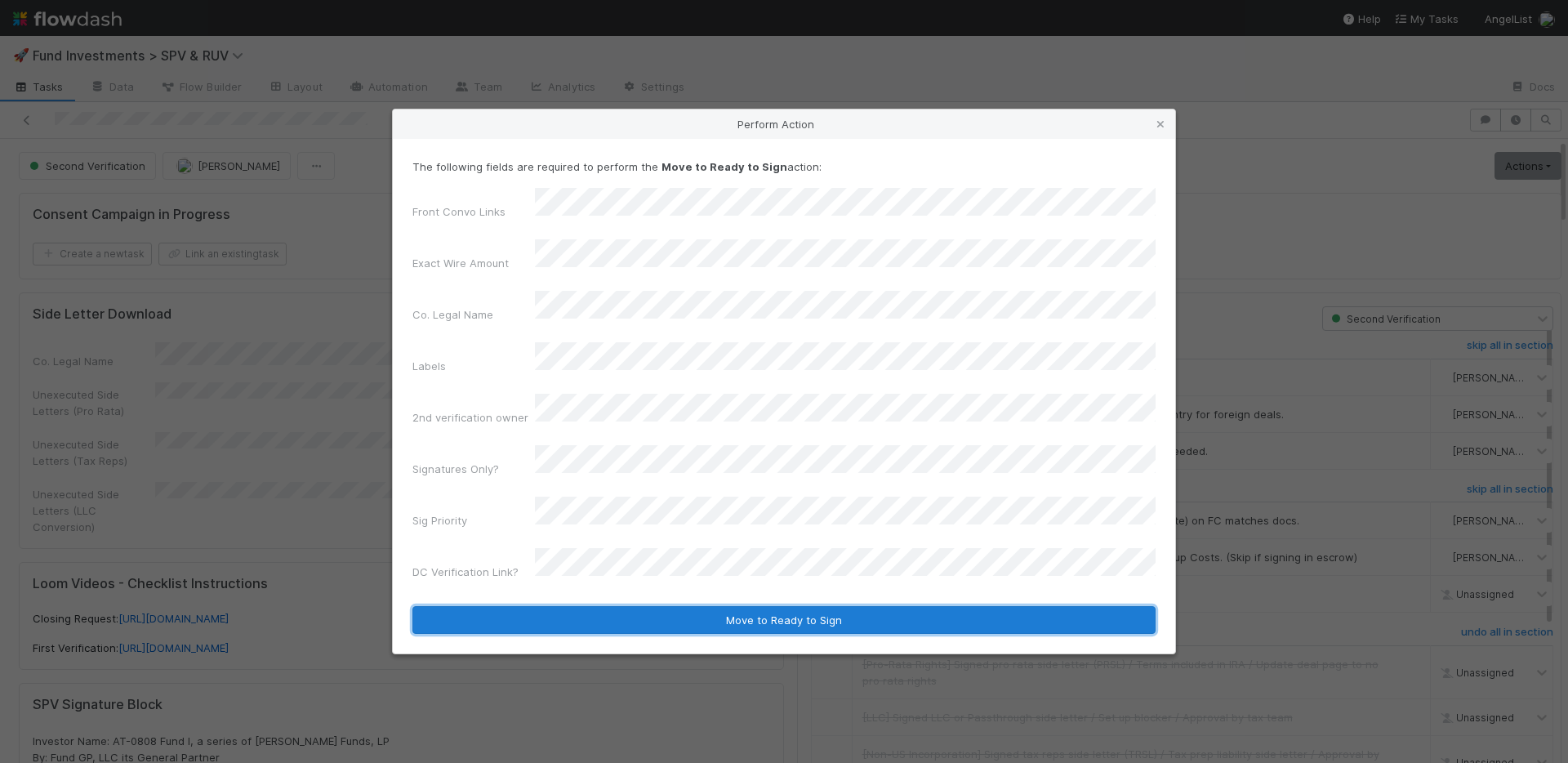
click at [686, 606] on button "Move to Ready to Sign" at bounding box center [784, 620] width 743 height 28
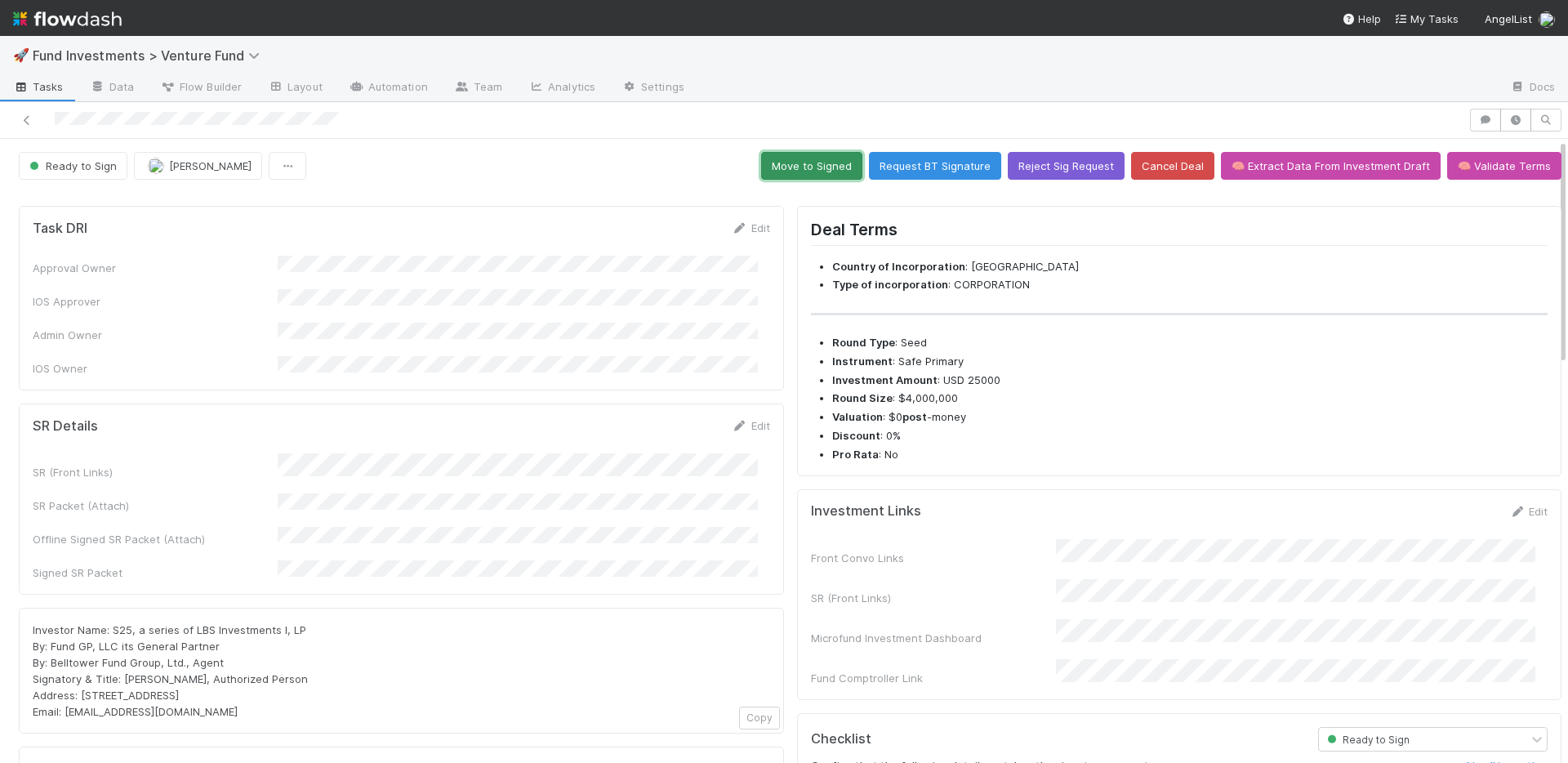
click at [787, 170] on button "Move to Signed" at bounding box center [812, 166] width 102 height 28
